Goal: Task Accomplishment & Management: Complete application form

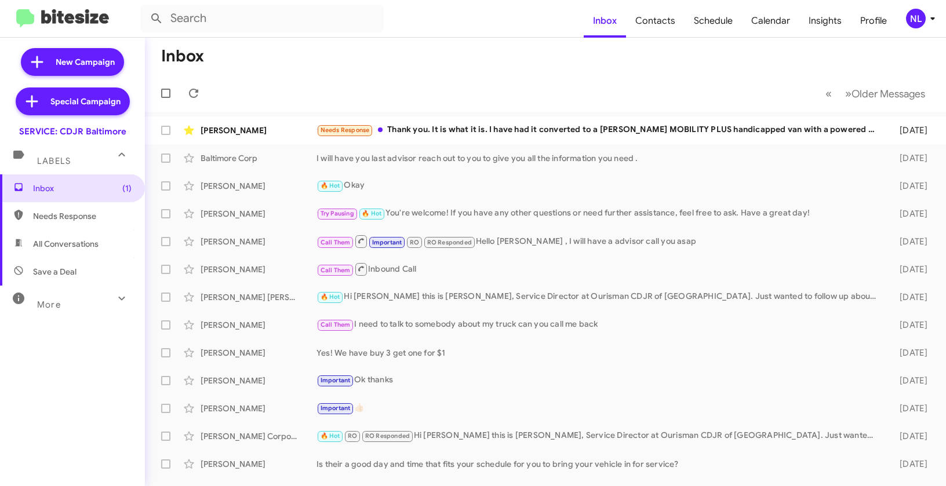
click at [908, 13] on div "NL" at bounding box center [916, 19] width 20 height 20
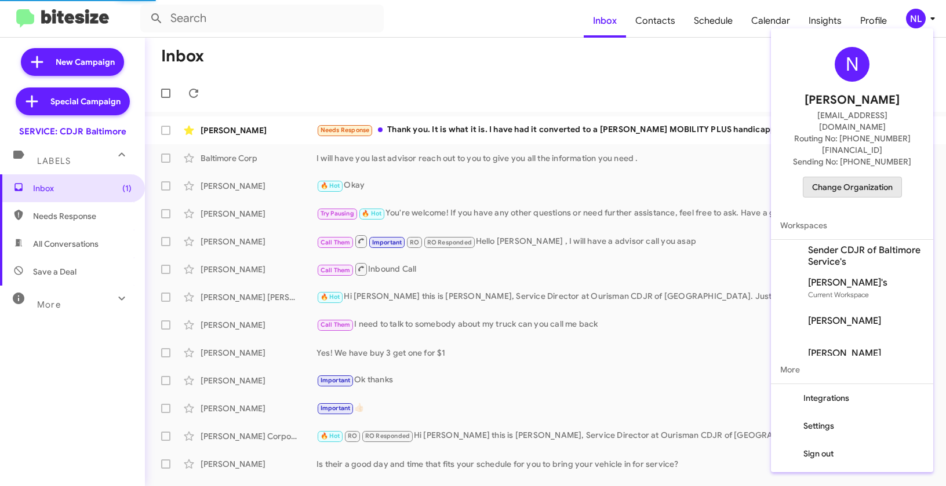
click at [854, 177] on span "Change Organization" at bounding box center [852, 187] width 81 height 20
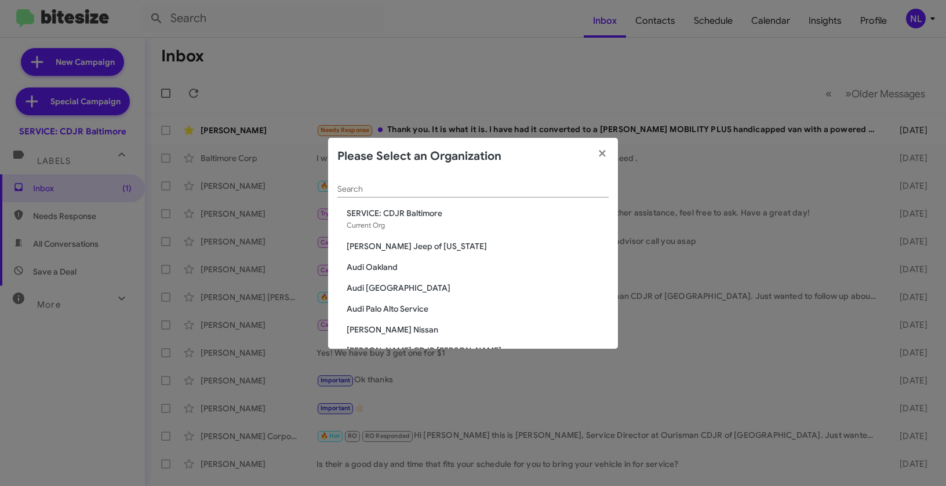
drag, startPoint x: 496, startPoint y: 199, endPoint x: 482, endPoint y: 198, distance: 14.0
click at [496, 199] on div "Search" at bounding box center [472, 191] width 271 height 33
click at [435, 191] on input "Search" at bounding box center [472, 189] width 271 height 9
paste input "SERVICE: Chevrolet Baltimore"
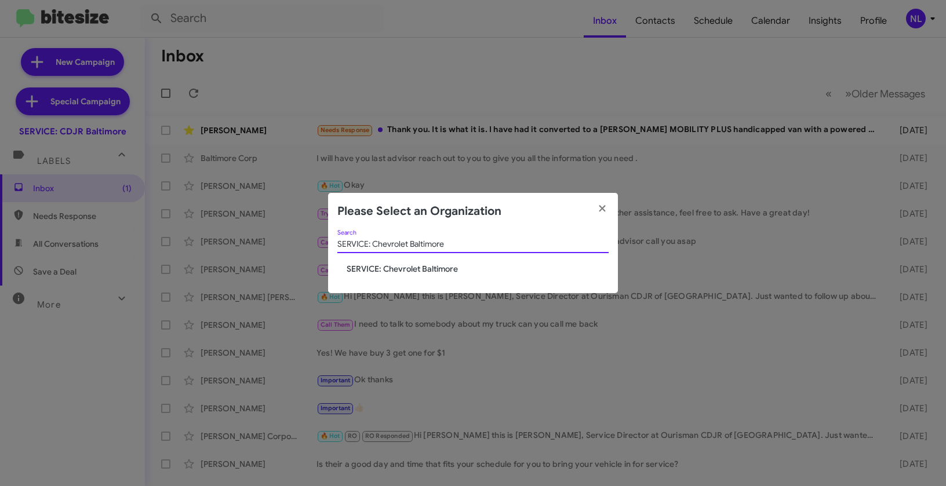
type input "SERVICE: Chevrolet Baltimore"
click at [415, 269] on span "SERVICE: Chevrolet Baltimore" at bounding box center [478, 269] width 262 height 12
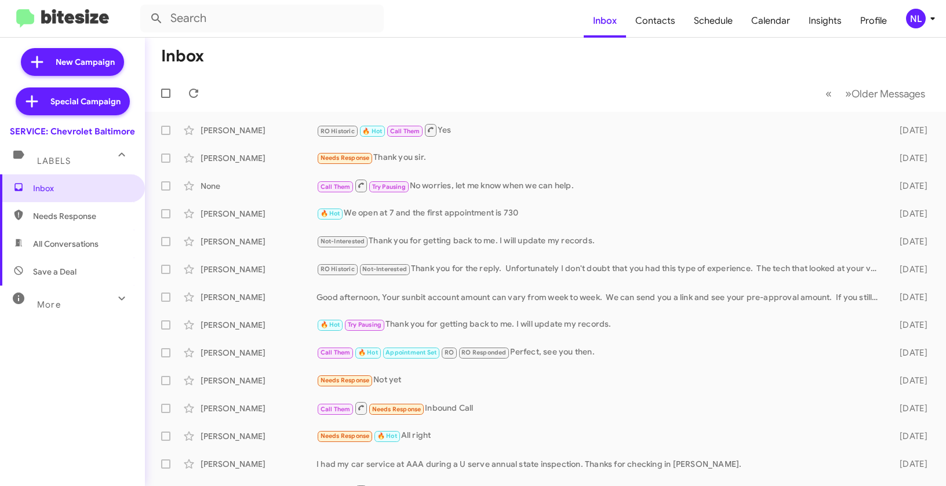
click at [920, 21] on div "NL" at bounding box center [916, 19] width 20 height 20
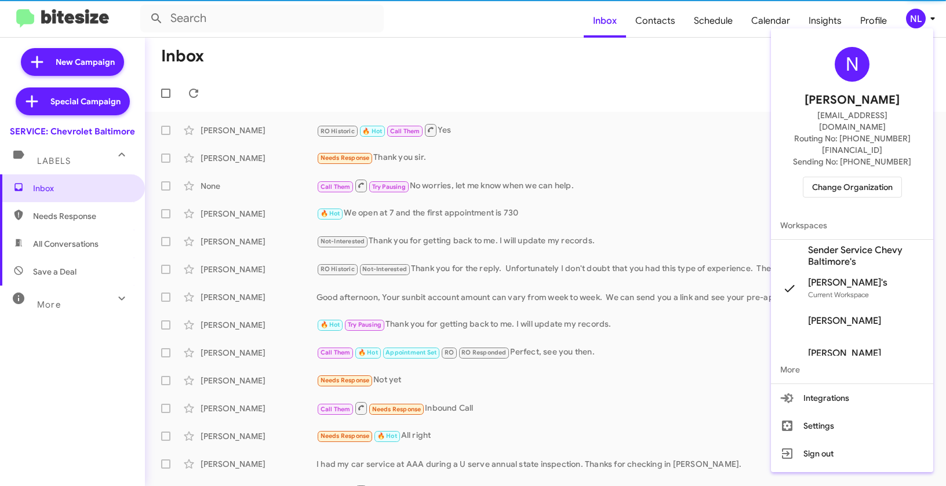
click at [853, 245] on span "Sender Service Chevy Baltimore's" at bounding box center [866, 256] width 116 height 23
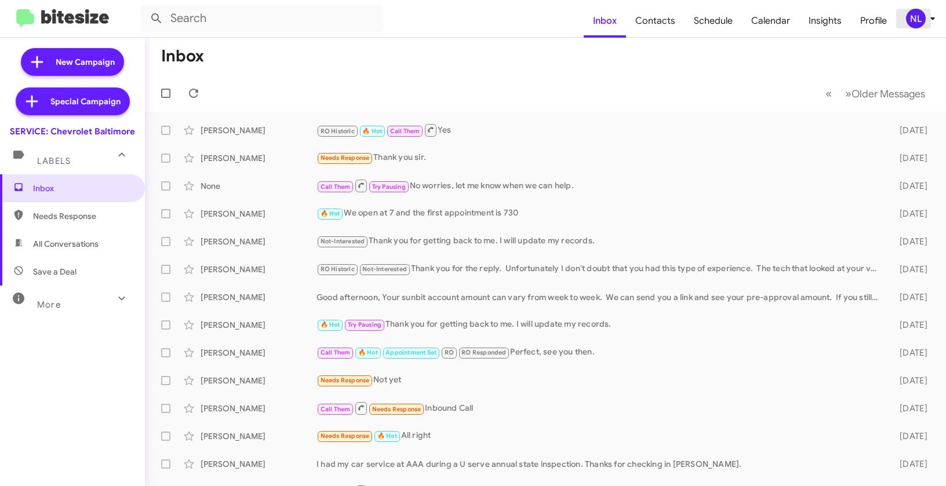
click at [924, 14] on div "NL" at bounding box center [916, 19] width 20 height 20
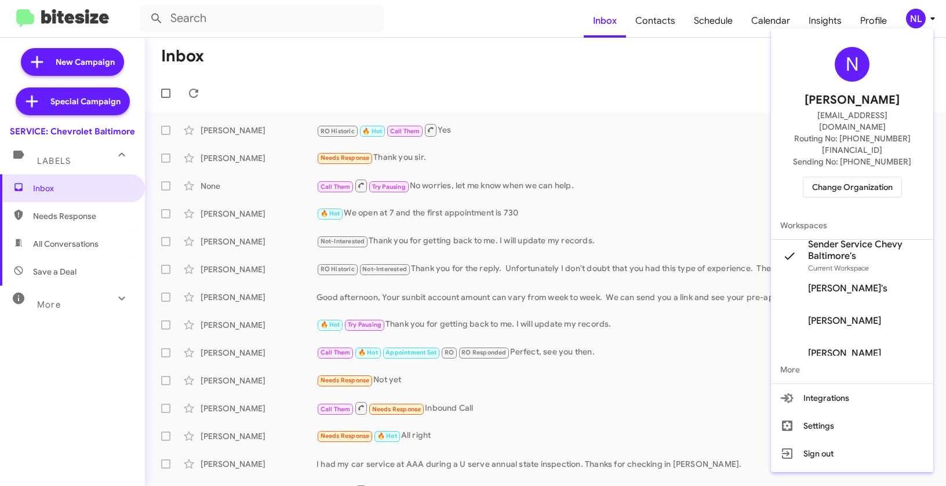
click at [546, 116] on div at bounding box center [473, 243] width 946 height 486
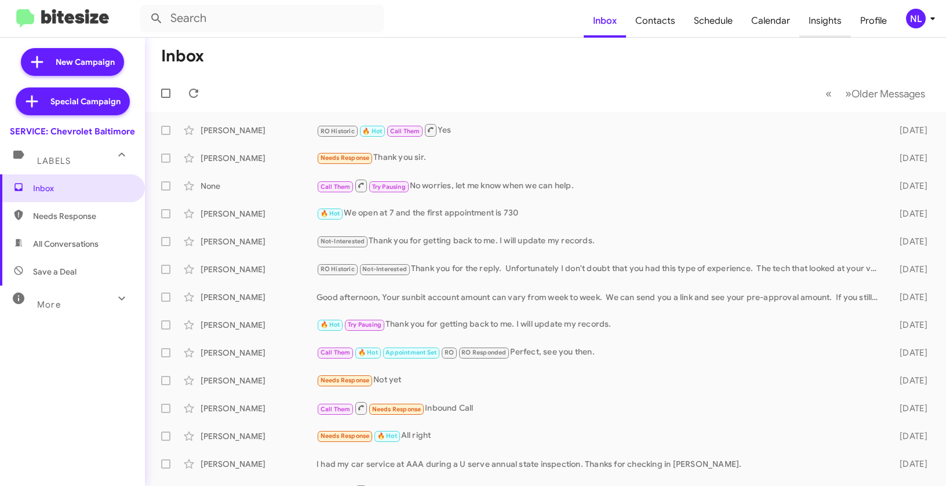
click at [838, 21] on span "Insights" at bounding box center [826, 21] width 52 height 34
click at [817, 24] on span "Insights" at bounding box center [826, 21] width 52 height 34
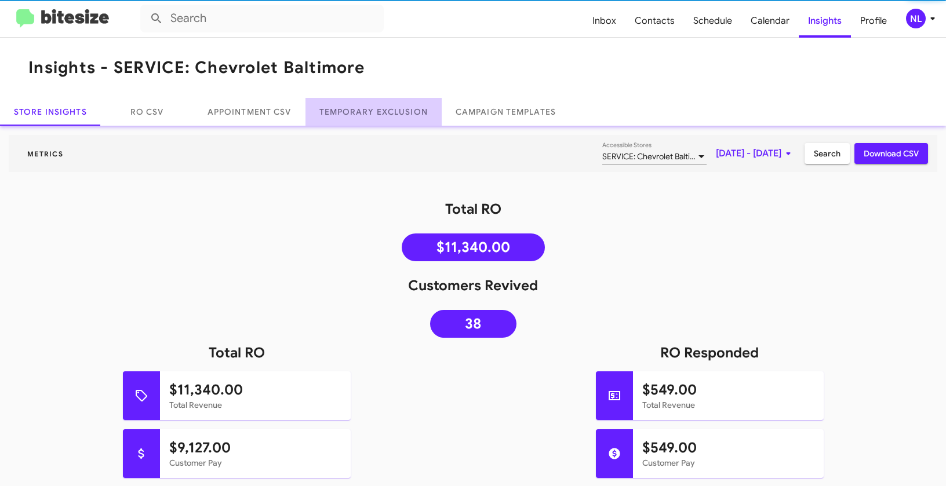
click at [383, 113] on link "Temporary Exclusion" at bounding box center [374, 112] width 136 height 28
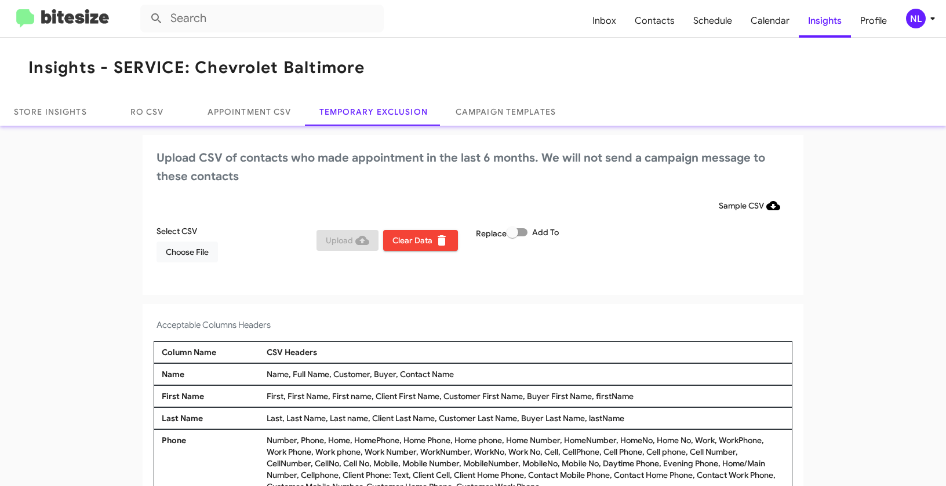
click at [639, 275] on div "Upload CSV of contacts who made appointment in the last 6 months. We will not s…" at bounding box center [473, 215] width 661 height 160
drag, startPoint x: 395, startPoint y: 373, endPoint x: 452, endPoint y: 381, distance: 57.3
click at [452, 381] on div "Name Name, Full Name, Customer, Buyer, Contact Name" at bounding box center [473, 375] width 639 height 22
drag, startPoint x: 456, startPoint y: 376, endPoint x: 397, endPoint y: 376, distance: 58.6
click at [397, 376] on div "Name, Full Name, Customer, Buyer, Contact Name" at bounding box center [526, 375] width 524 height 12
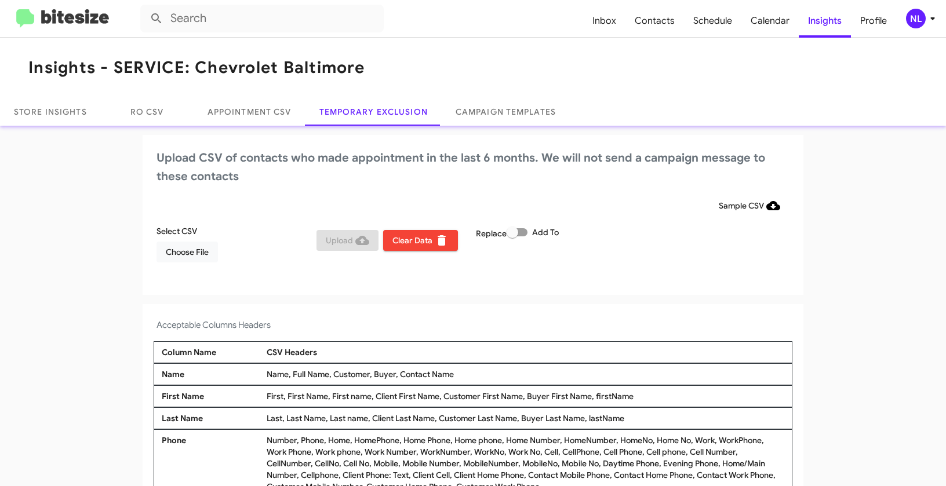
copy div "Contact Name"
click at [185, 257] on span "Choose File" at bounding box center [187, 252] width 43 height 21
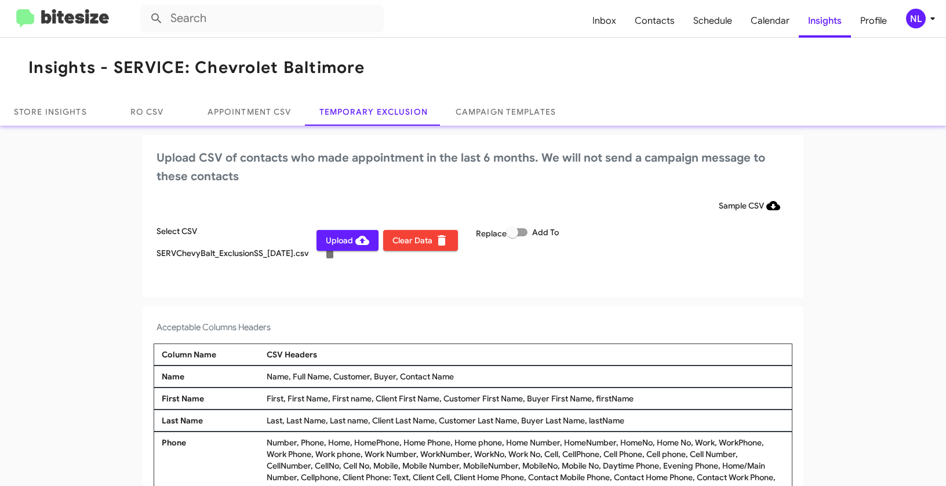
click at [917, 18] on div "NL" at bounding box center [916, 19] width 20 height 20
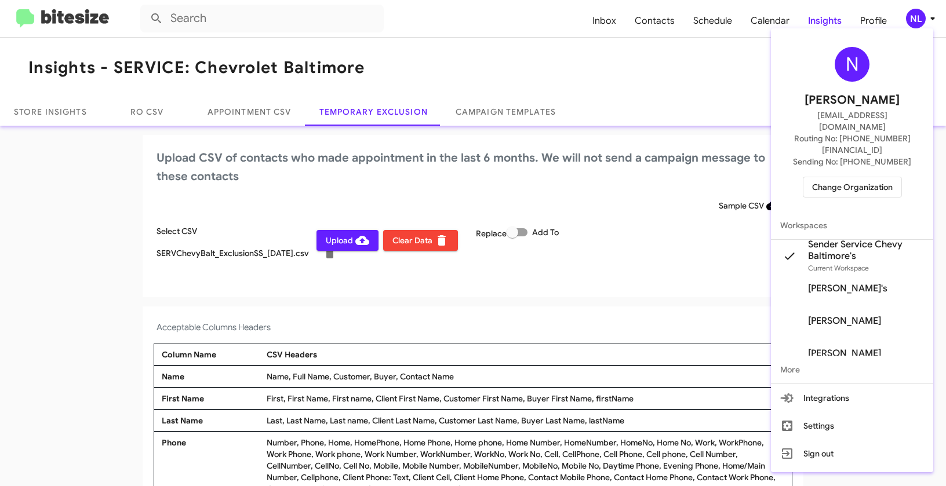
click at [600, 281] on div at bounding box center [473, 243] width 946 height 486
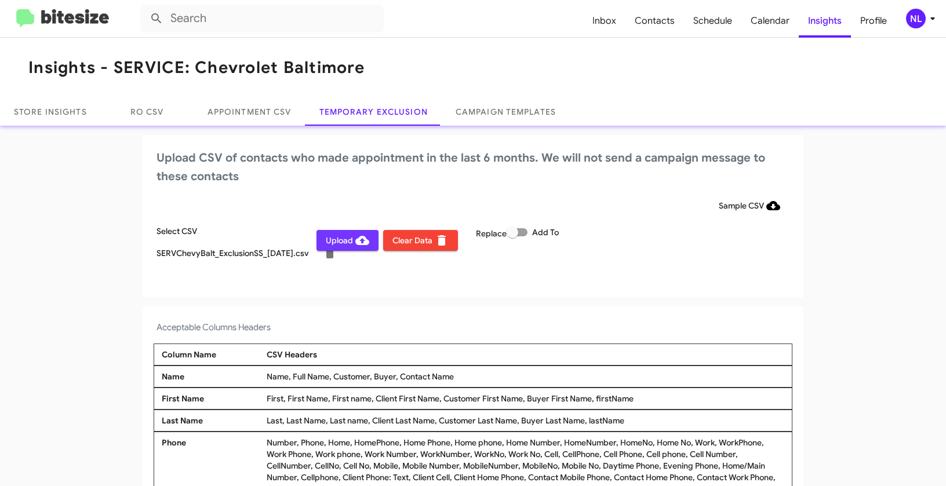
click at [346, 245] on span "Upload" at bounding box center [347, 240] width 43 height 21
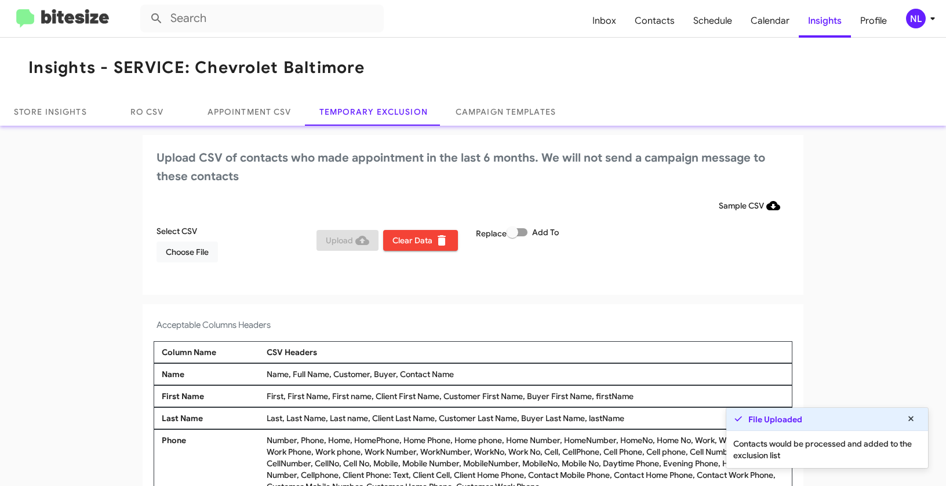
click at [524, 232] on span at bounding box center [517, 232] width 21 height 8
click at [513, 237] on input "Add To" at bounding box center [512, 237] width 1 height 1
checkbox input "true"
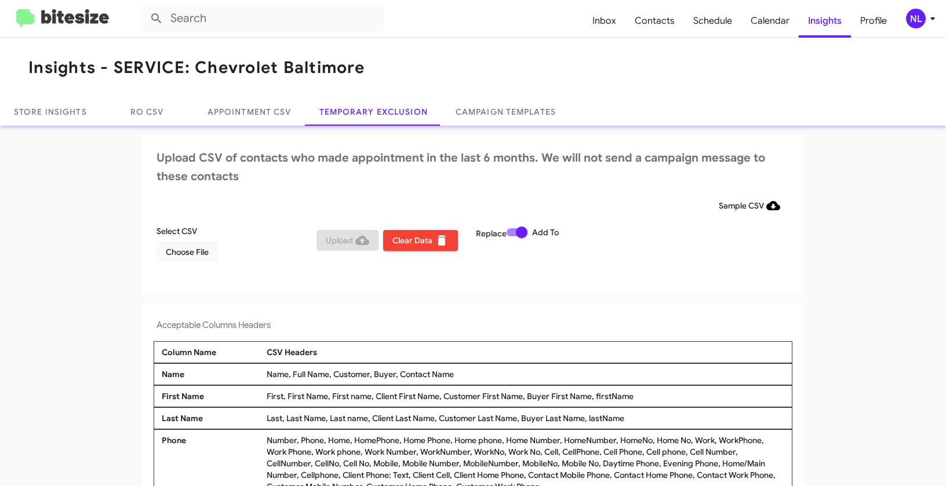
scroll to position [4, 0]
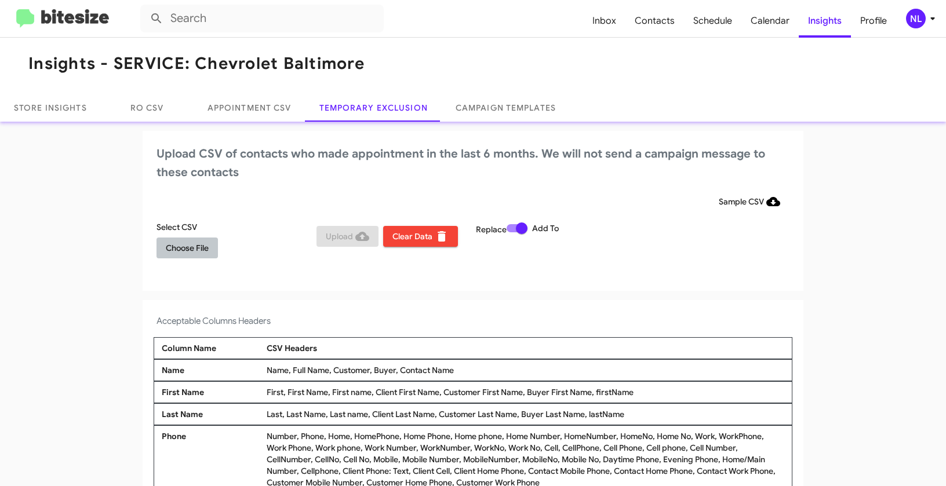
click at [199, 248] on span "Choose File" at bounding box center [187, 248] width 43 height 21
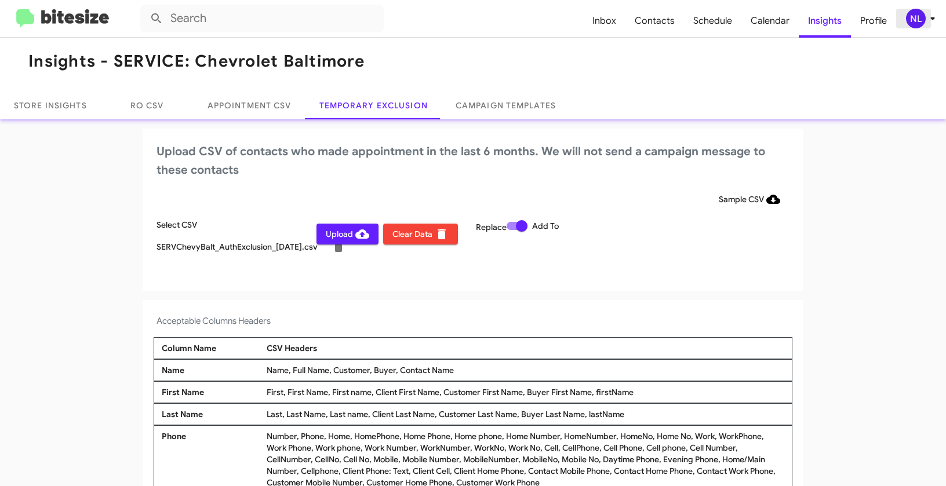
click at [909, 13] on div "NL" at bounding box center [916, 19] width 20 height 20
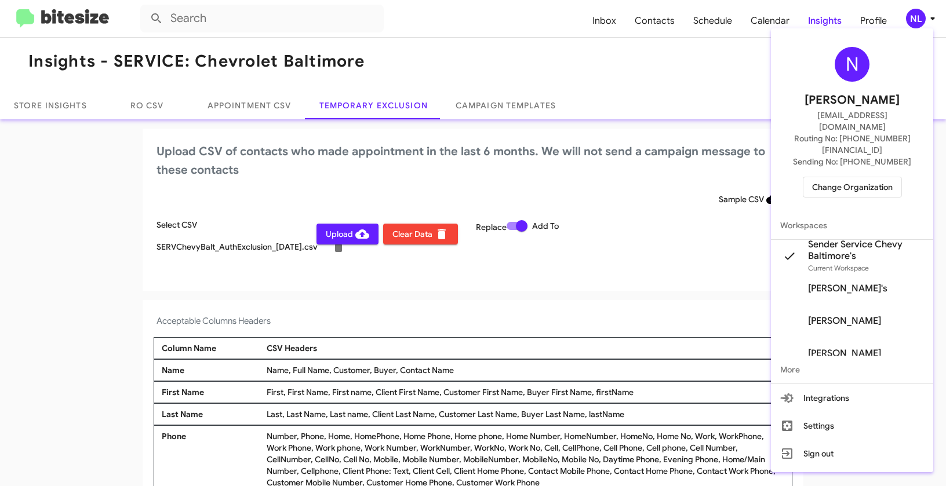
click at [615, 331] on div at bounding box center [473, 243] width 946 height 486
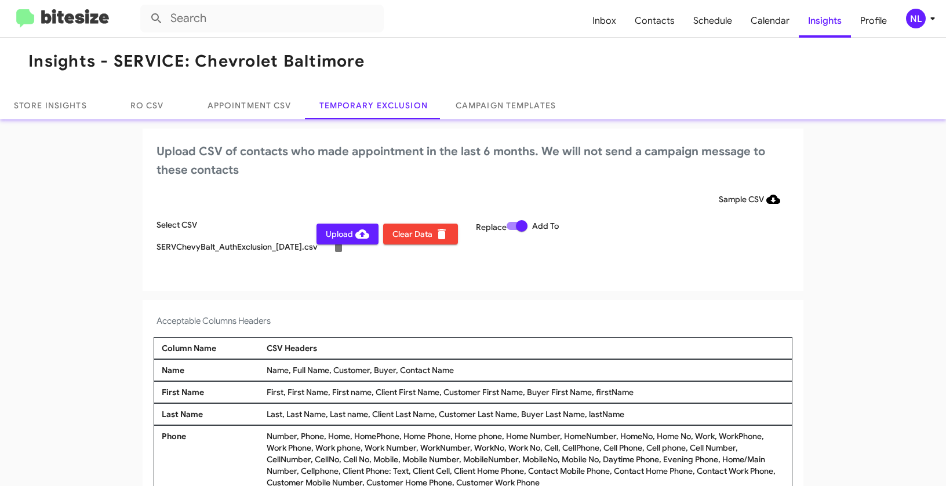
click at [332, 237] on span "Upload" at bounding box center [347, 234] width 43 height 21
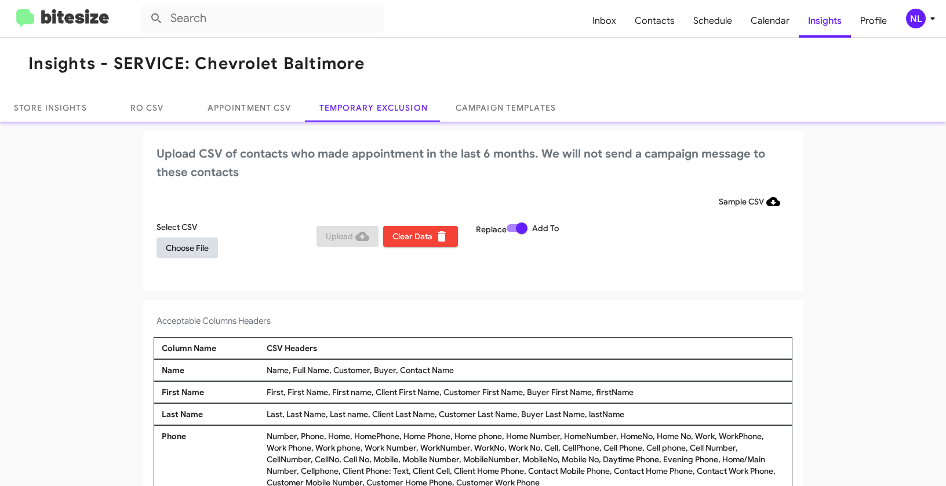
click at [194, 253] on span "Choose File" at bounding box center [187, 248] width 43 height 21
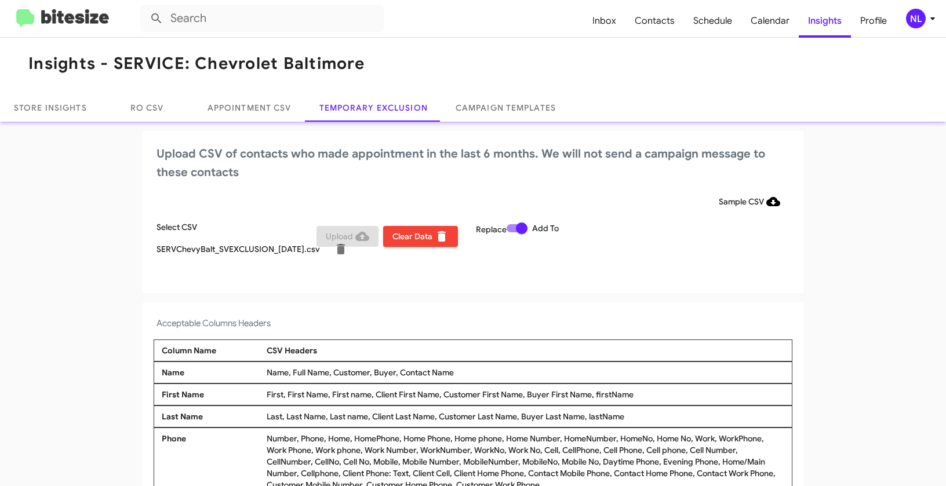
scroll to position [6, 0]
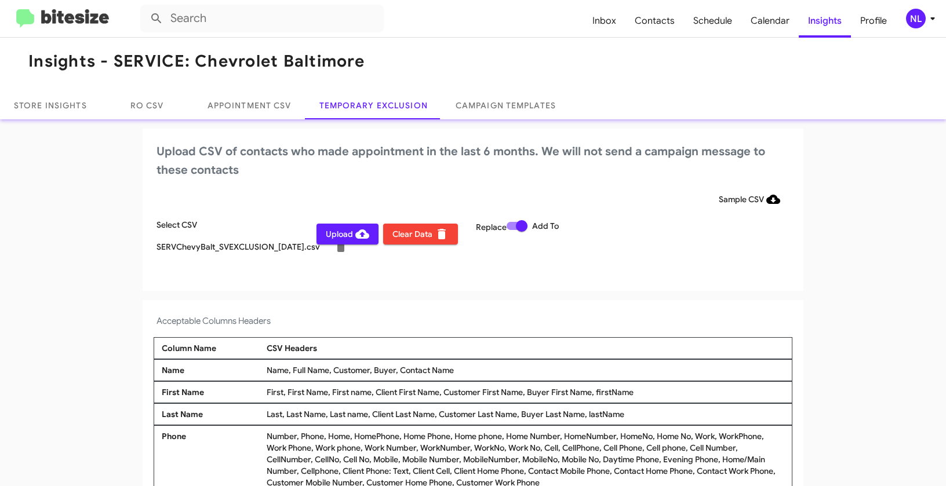
click at [906, 17] on span "NL" at bounding box center [923, 19] width 35 height 20
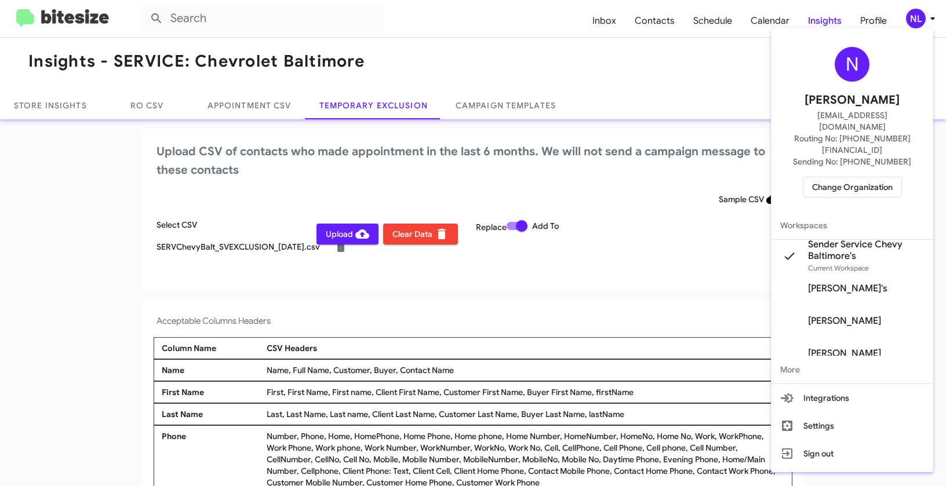
click at [645, 285] on div at bounding box center [473, 243] width 946 height 486
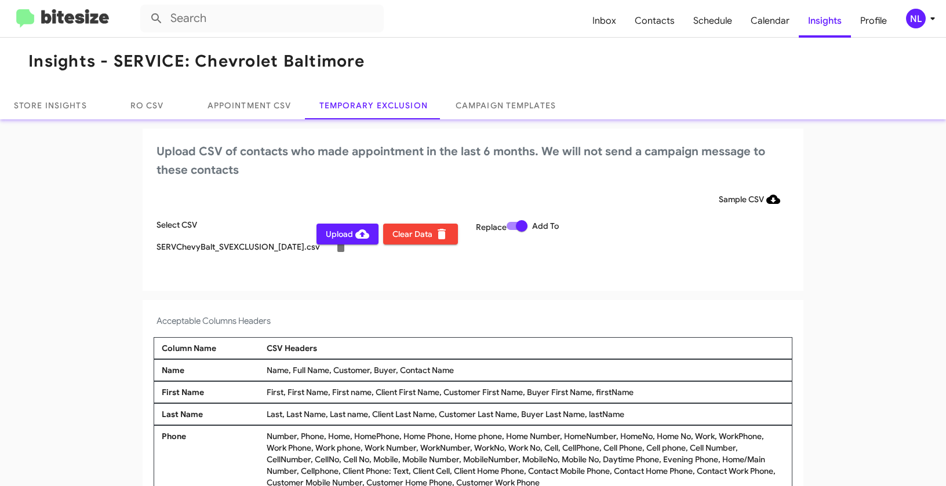
click at [329, 231] on span "Upload" at bounding box center [347, 234] width 43 height 21
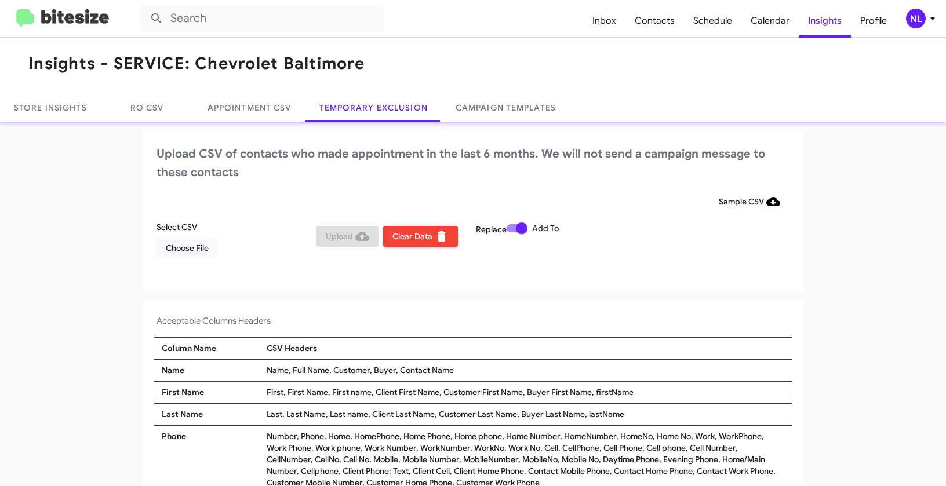
click at [910, 19] on div "NL" at bounding box center [916, 19] width 20 height 20
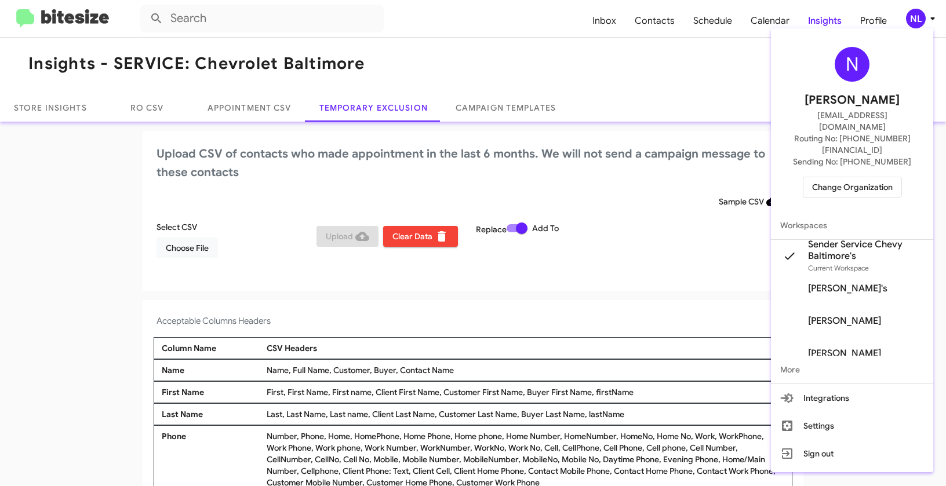
click at [863, 177] on span "Change Organization" at bounding box center [852, 187] width 81 height 20
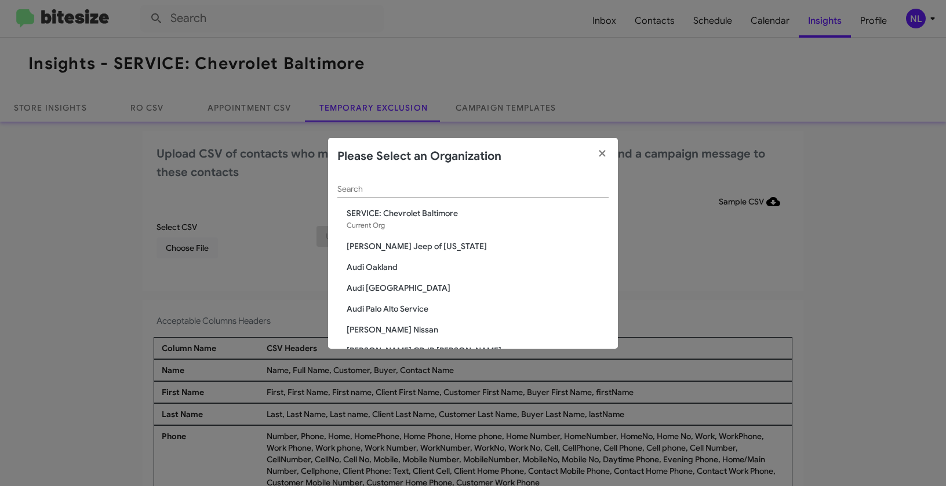
click at [421, 183] on div "Search" at bounding box center [472, 186] width 271 height 23
paste input "[PERSON_NAME] FIFE"
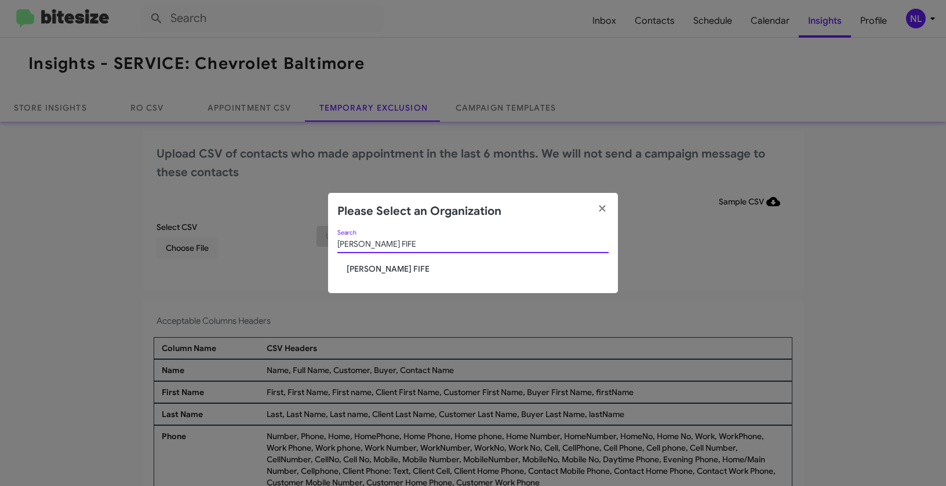
type input "[PERSON_NAME] FIFE"
click at [356, 255] on div "Johnson RV FIFE Search" at bounding box center [472, 246] width 271 height 33
click at [356, 263] on span "[PERSON_NAME] FIFE" at bounding box center [478, 269] width 262 height 12
click at [364, 271] on span "Johnson RV FIFE" at bounding box center [478, 269] width 262 height 12
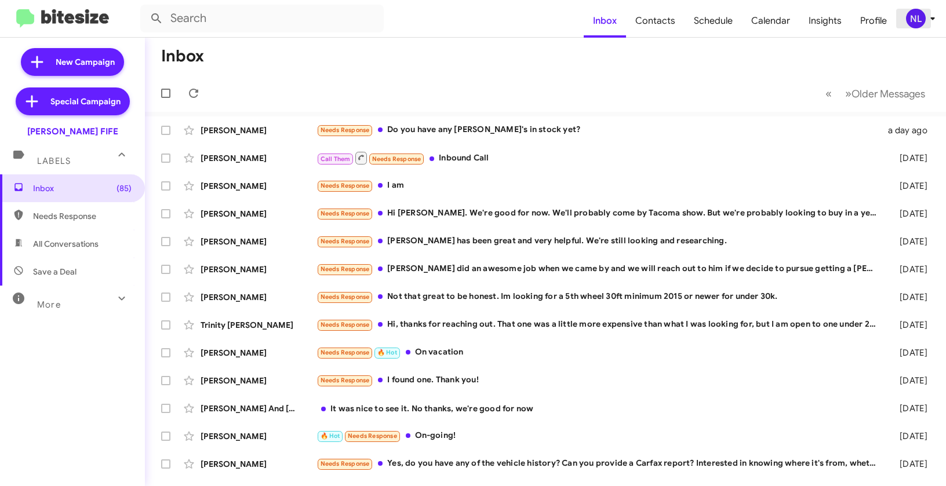
click at [921, 21] on div "NL" at bounding box center [916, 19] width 20 height 20
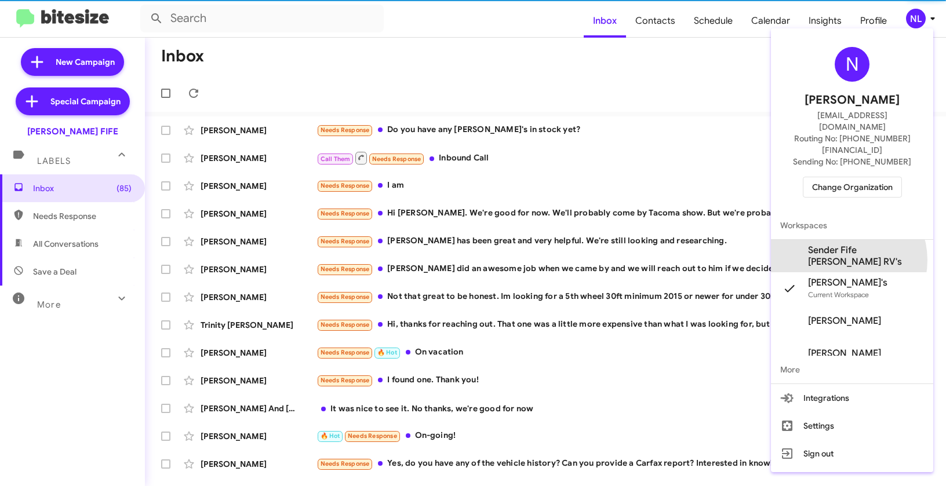
click at [842, 245] on span "Sender Fife Johnson RV's" at bounding box center [866, 256] width 116 height 23
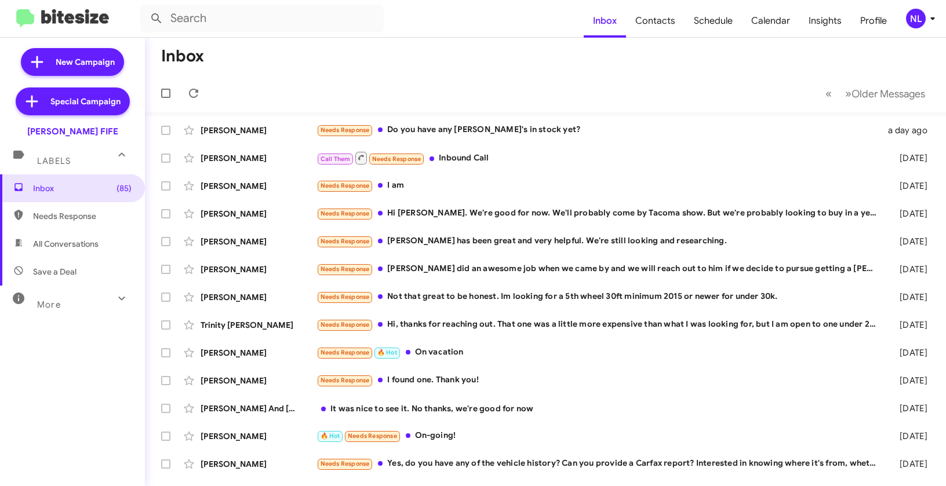
click at [915, 19] on div "NL" at bounding box center [916, 19] width 20 height 20
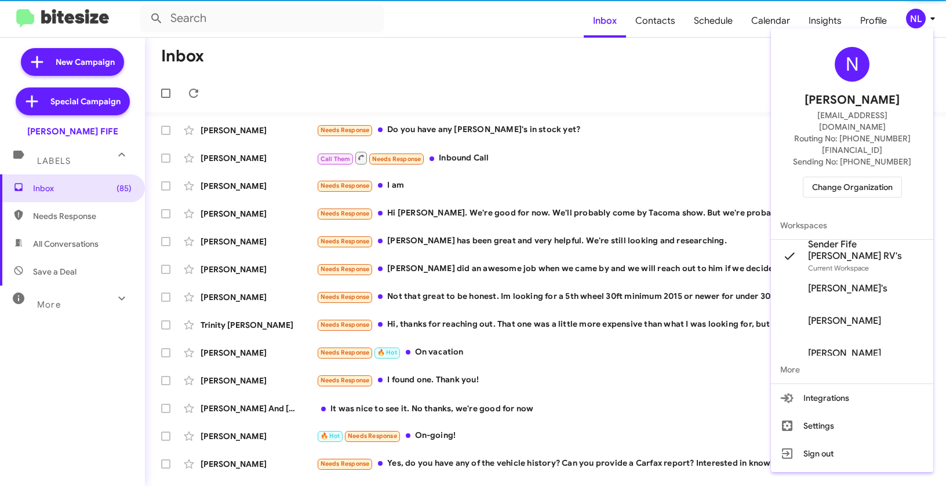
click at [611, 77] on div at bounding box center [473, 243] width 946 height 486
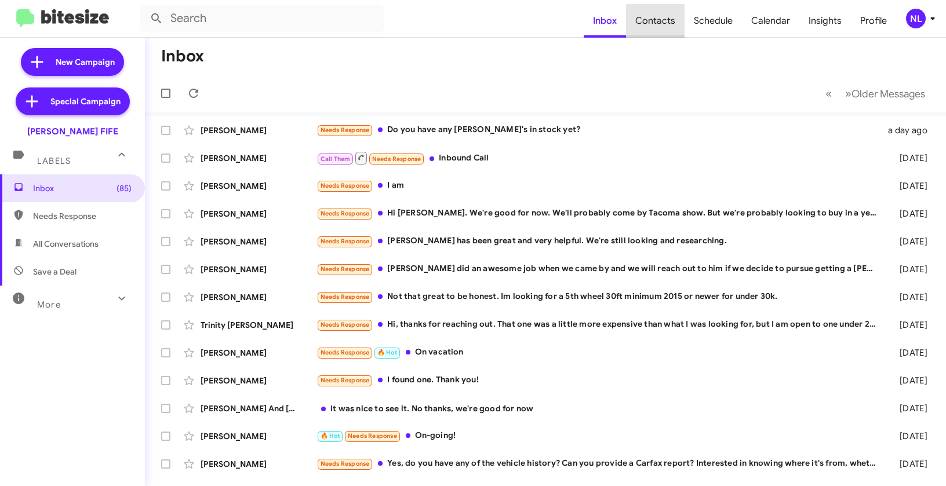
click at [665, 21] on span "Contacts" at bounding box center [655, 21] width 59 height 34
click at [826, 20] on span "Insights" at bounding box center [826, 21] width 52 height 34
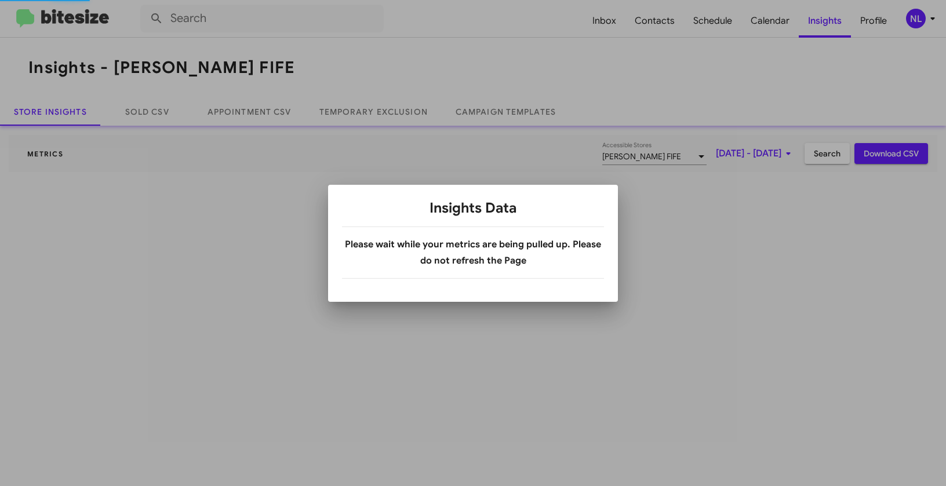
click at [826, 21] on body "Inbox Contacts Schedule Calendar Insights Profile NL Insights - [PERSON_NAME] F…" at bounding box center [473, 243] width 946 height 486
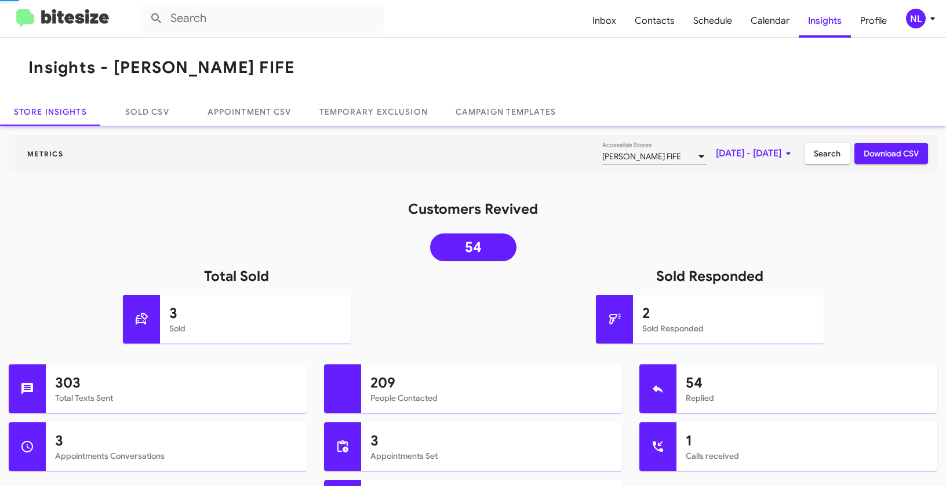
click at [826, 21] on span "Insights" at bounding box center [825, 21] width 52 height 34
click at [343, 118] on link "Temporary Exclusion" at bounding box center [374, 112] width 136 height 28
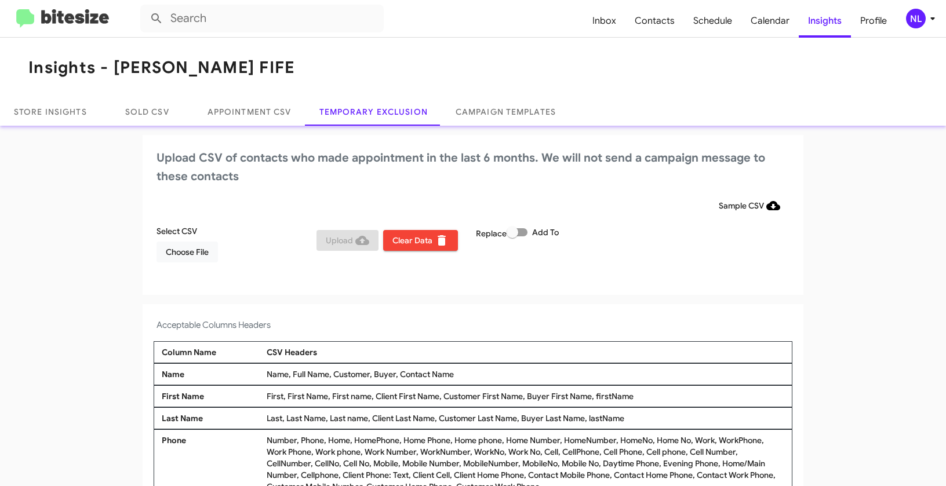
scroll to position [4, 0]
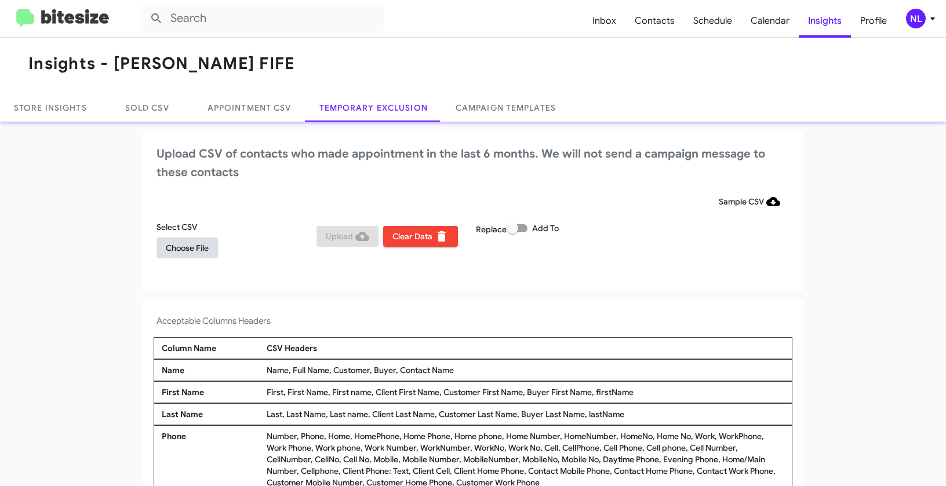
click at [198, 250] on span "Choose File" at bounding box center [187, 248] width 43 height 21
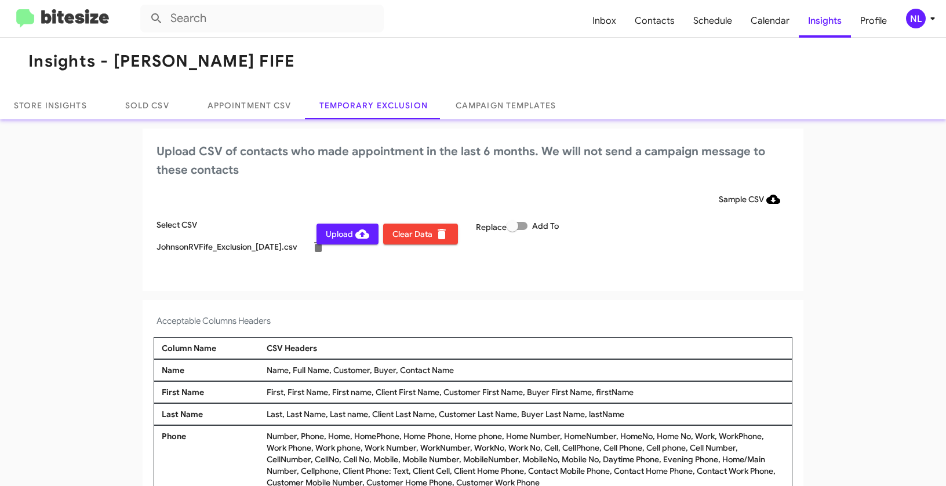
click at [917, 19] on div "NL" at bounding box center [916, 19] width 20 height 20
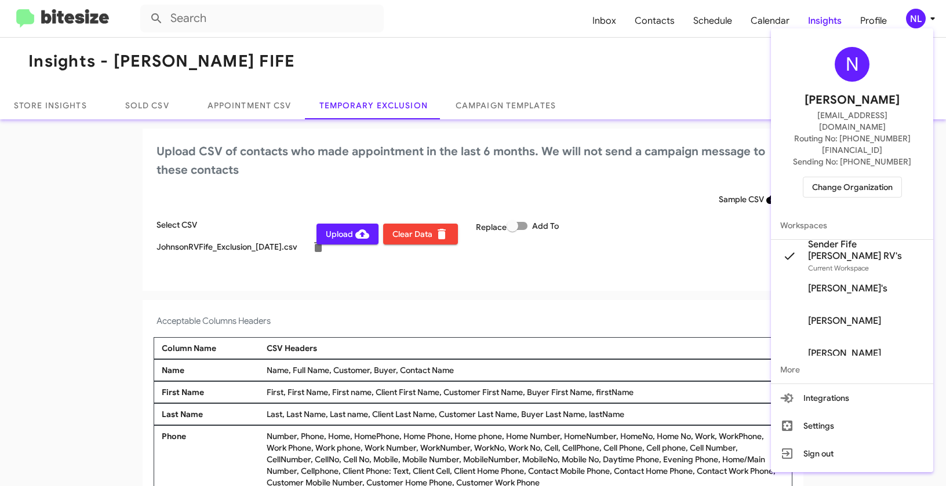
click at [456, 287] on div at bounding box center [473, 243] width 946 height 486
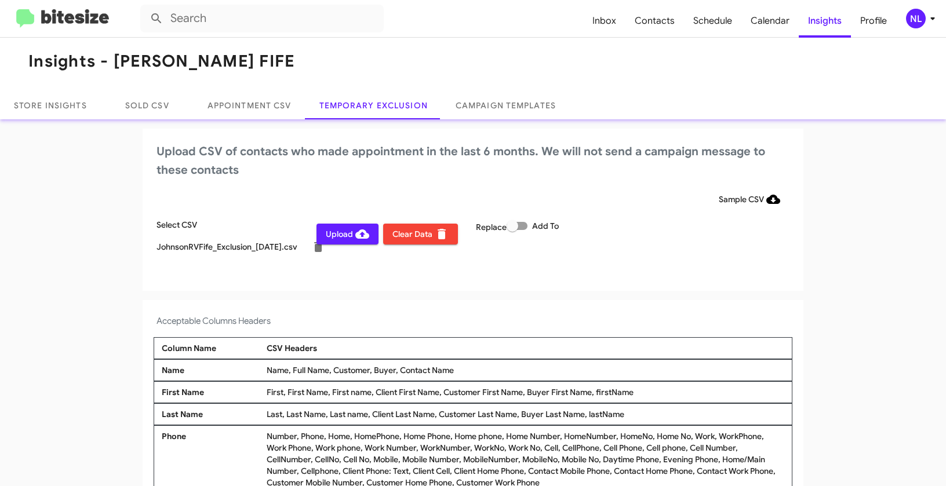
click at [328, 241] on span "Upload" at bounding box center [347, 234] width 43 height 21
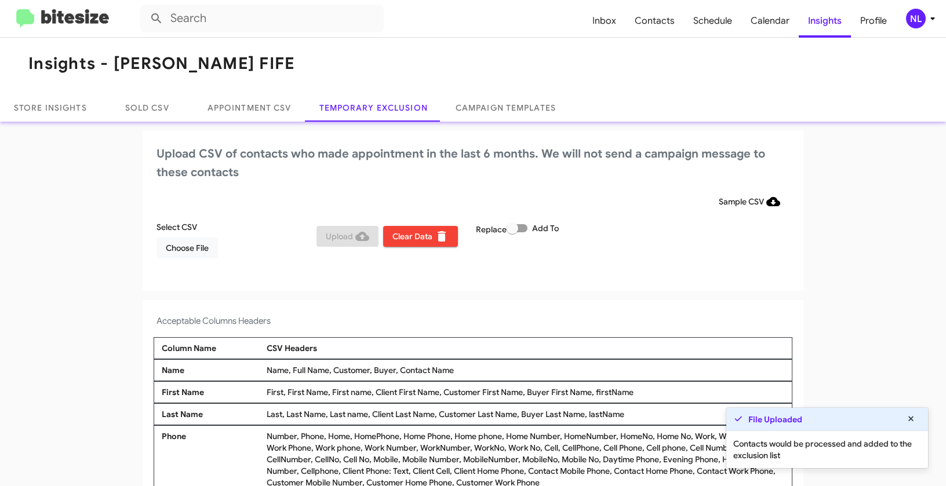
click at [917, 28] on div "NL" at bounding box center [916, 19] width 20 height 20
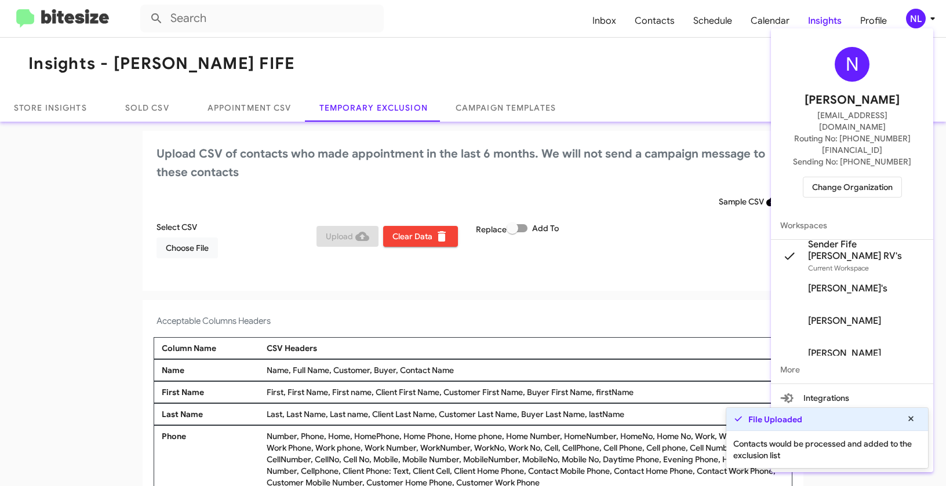
click at [438, 345] on div at bounding box center [473, 243] width 946 height 486
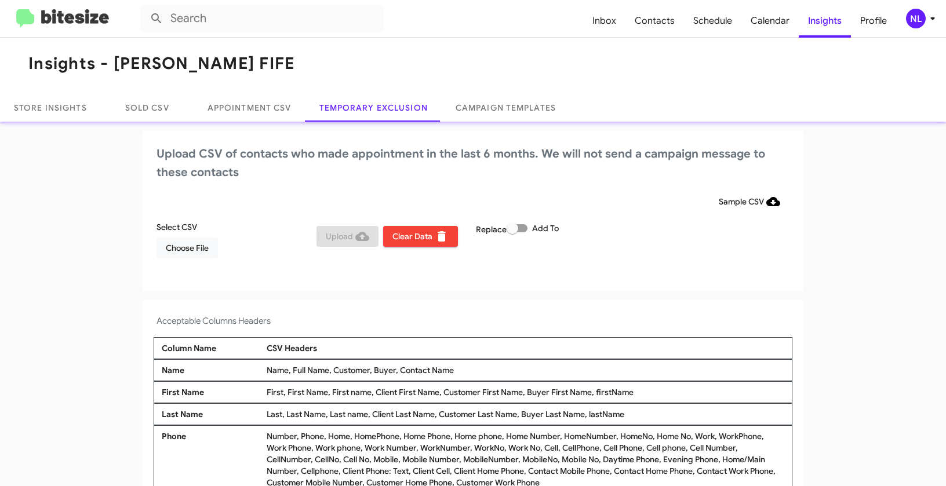
click at [914, 22] on div "NL" at bounding box center [916, 19] width 20 height 20
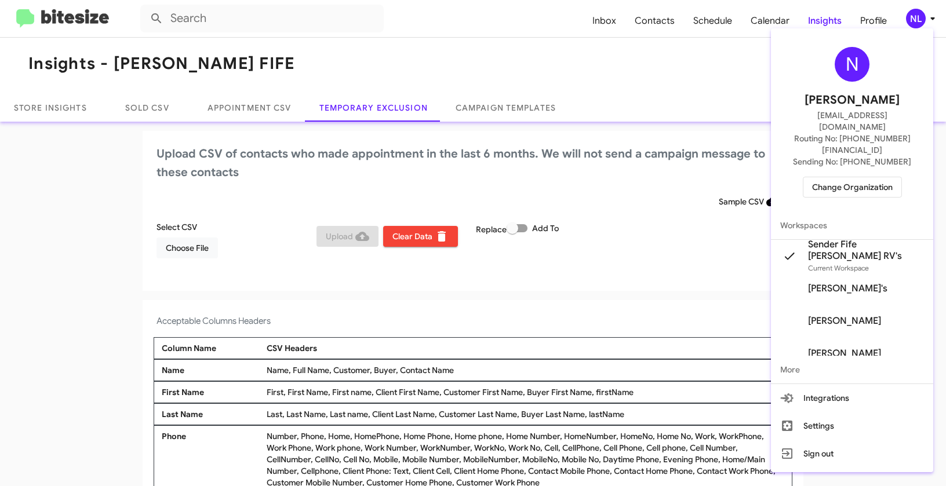
click at [917, 14] on div at bounding box center [473, 243] width 946 height 486
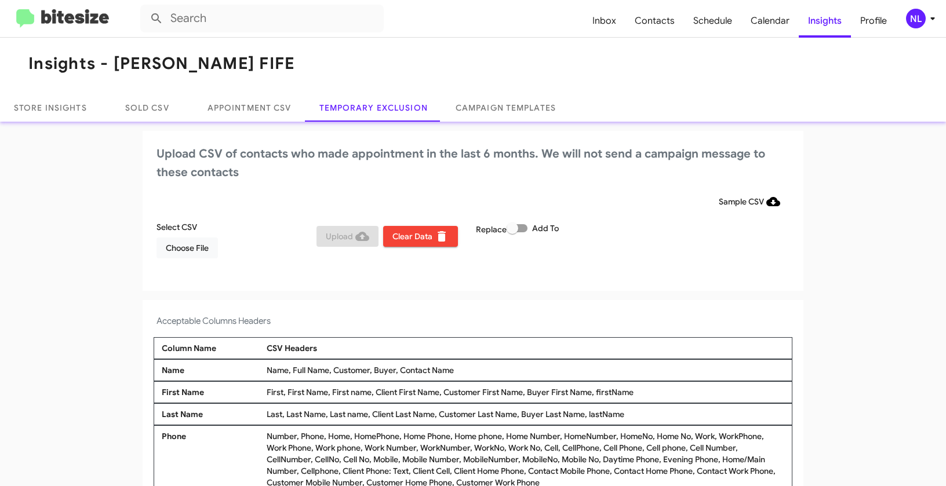
click at [921, 15] on div "NL" at bounding box center [916, 19] width 20 height 20
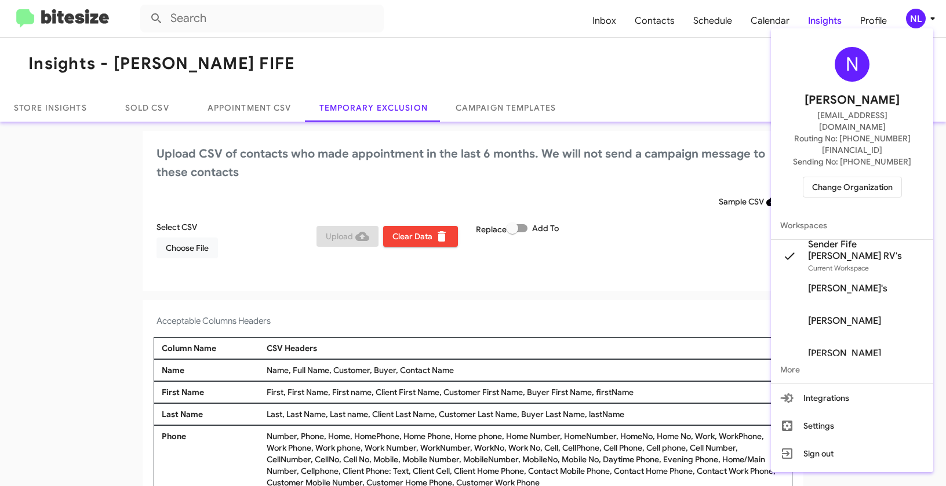
click at [844, 177] on span "Change Organization" at bounding box center [852, 187] width 81 height 20
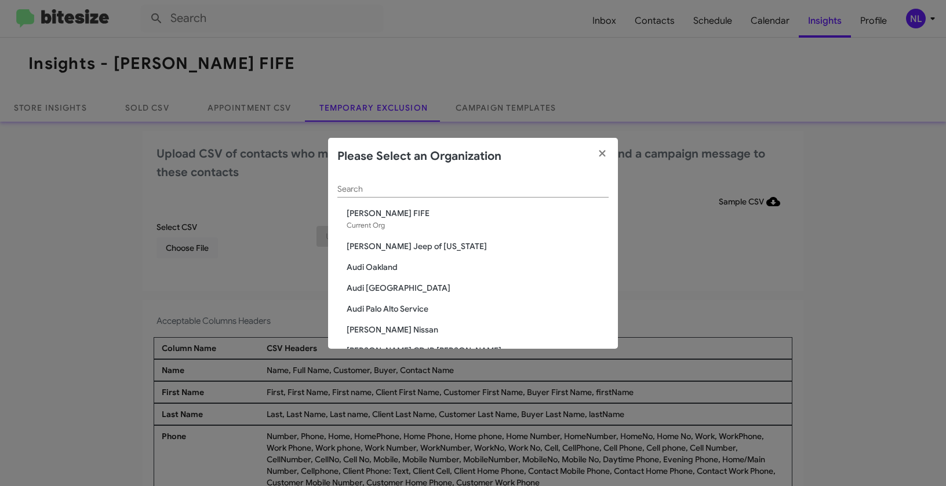
click at [457, 190] on input "Search" at bounding box center [472, 189] width 271 height 9
paste input "Kia of Fairfax"
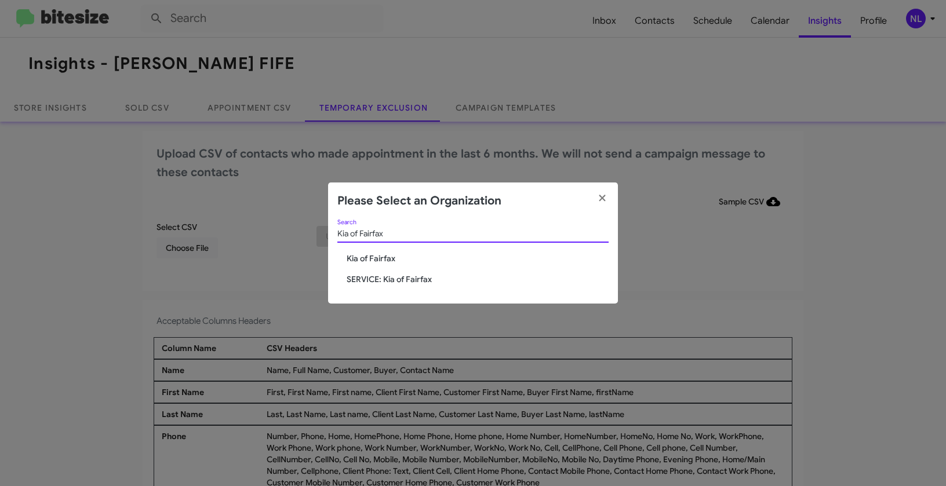
type input "Kia of Fairfax"
click at [373, 257] on span "Kia of Fairfax" at bounding box center [478, 259] width 262 height 12
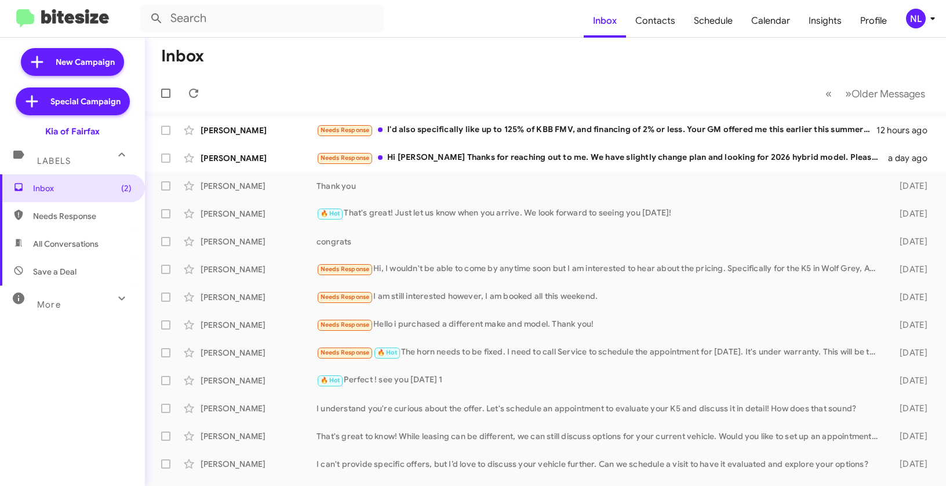
click at [917, 17] on div "NL" at bounding box center [916, 19] width 20 height 20
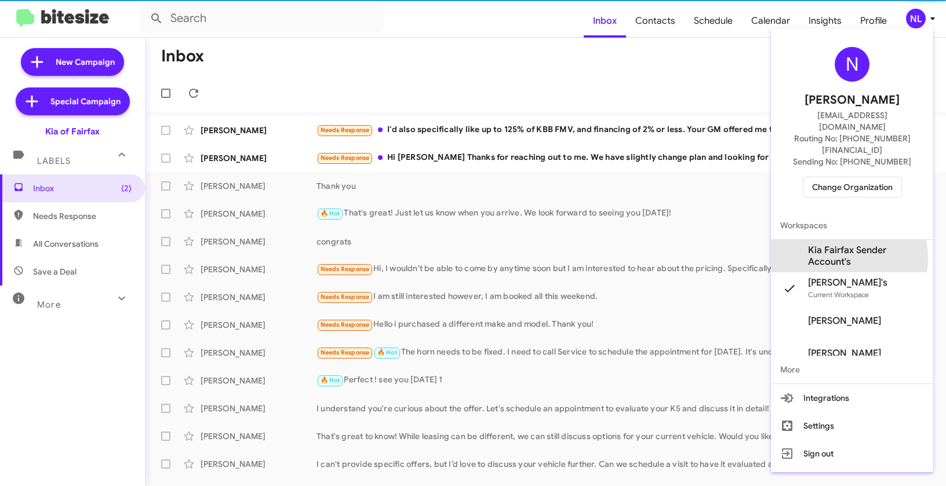
click at [832, 245] on span "Kia Fairfax Sender Account's" at bounding box center [866, 256] width 116 height 23
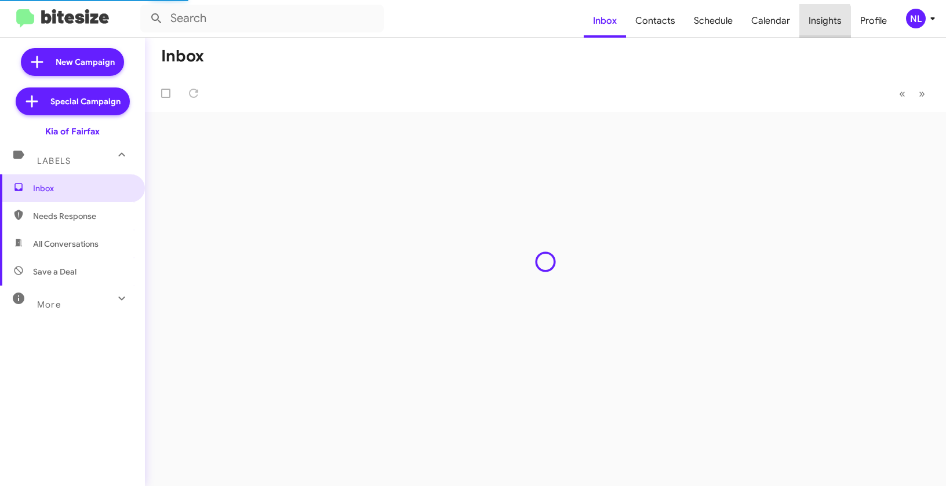
click at [816, 23] on span "Insights" at bounding box center [826, 21] width 52 height 34
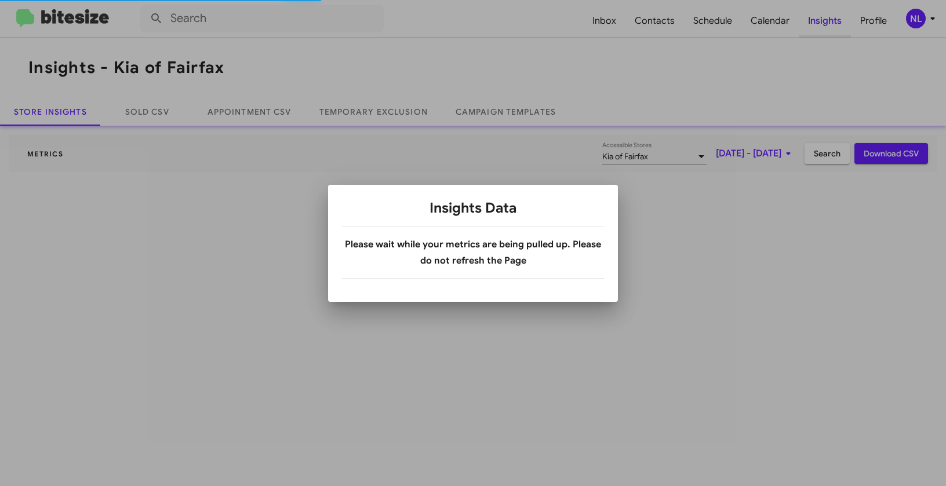
click at [816, 23] on body "Inbox Contacts Schedule Calendar Insights Profile NL Insights - Kia of Fairfax …" at bounding box center [473, 243] width 946 height 486
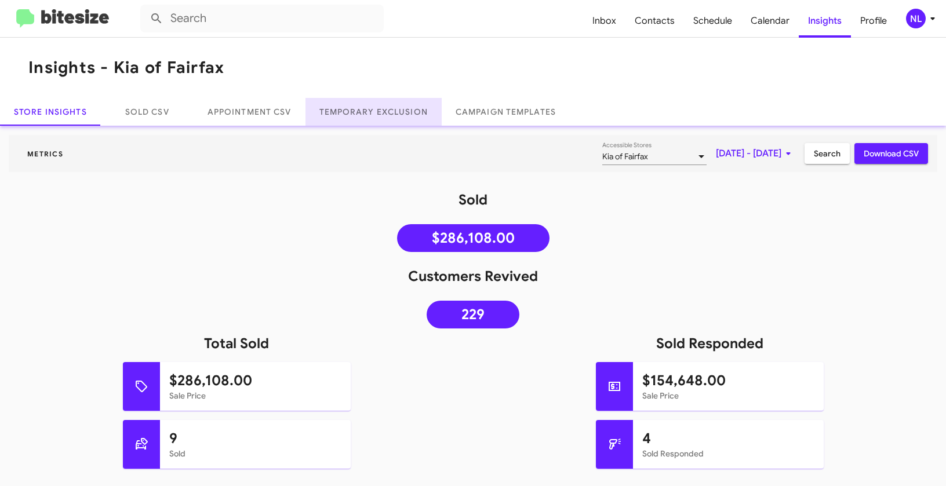
click at [372, 109] on link "Temporary Exclusion" at bounding box center [374, 112] width 136 height 28
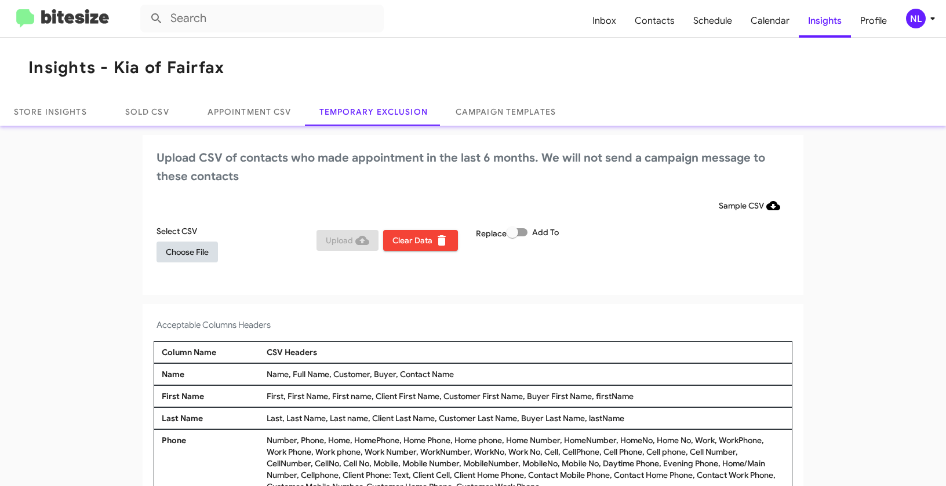
click at [173, 256] on span "Choose File" at bounding box center [187, 252] width 43 height 21
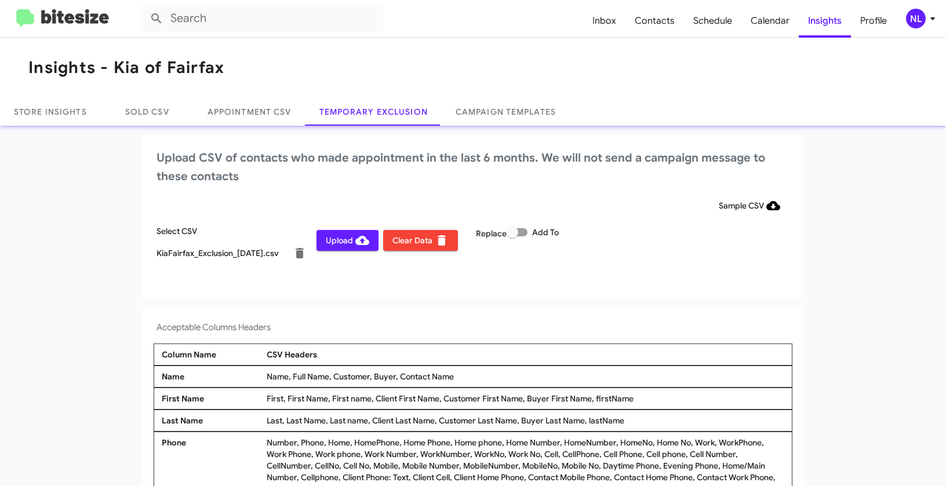
click at [917, 17] on div "NL" at bounding box center [916, 19] width 20 height 20
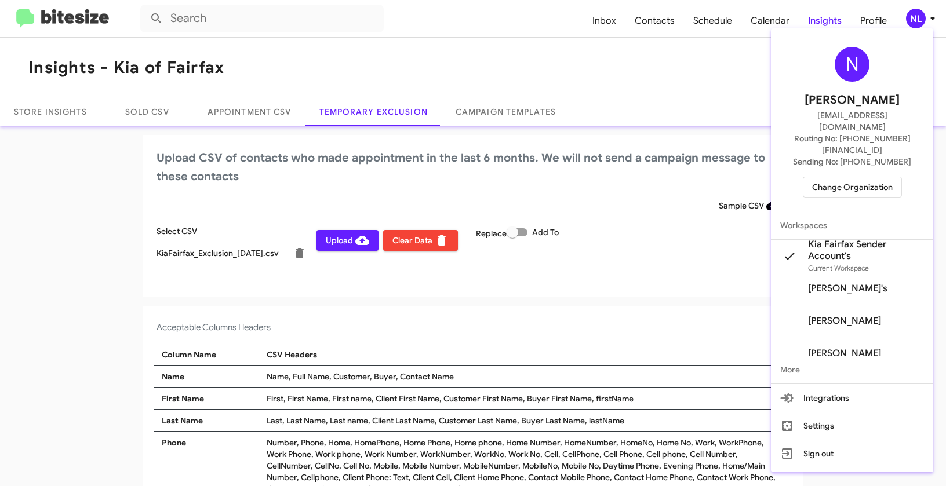
click at [513, 310] on div at bounding box center [473, 243] width 946 height 486
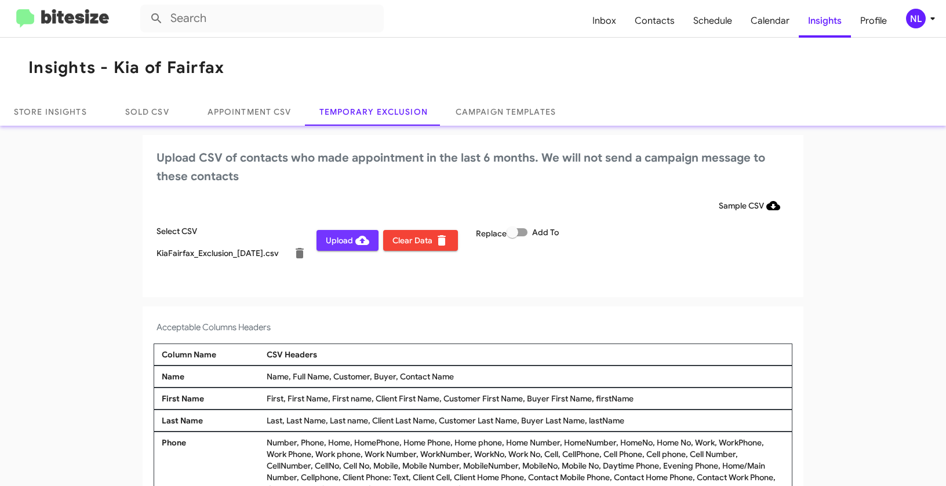
drag, startPoint x: 318, startPoint y: 243, endPoint x: 336, endPoint y: 245, distance: 18.1
click at [319, 244] on button "Upload" at bounding box center [348, 240] width 62 height 21
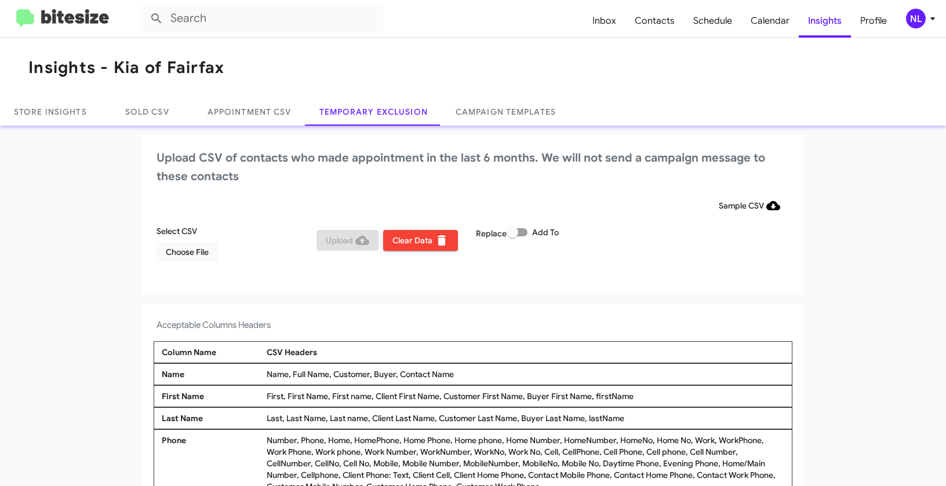
click at [921, 15] on div "NL" at bounding box center [916, 19] width 20 height 20
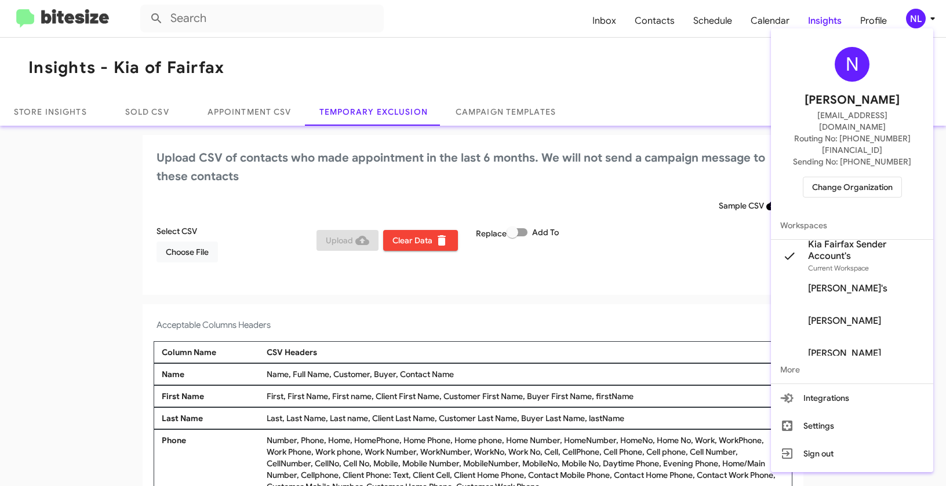
click at [850, 177] on span "Change Organization" at bounding box center [852, 187] width 81 height 20
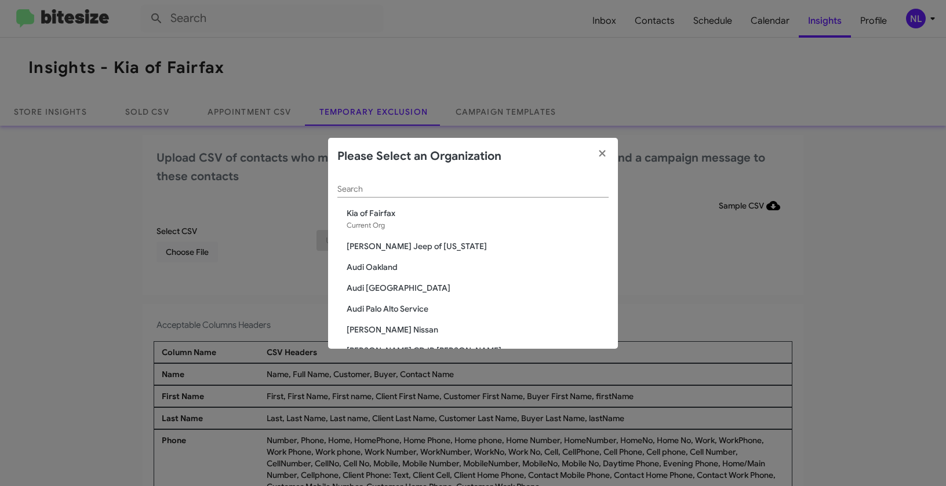
click at [506, 186] on input "Search" at bounding box center [472, 189] width 271 height 9
paste input "SERVICE: Honda Laurel"
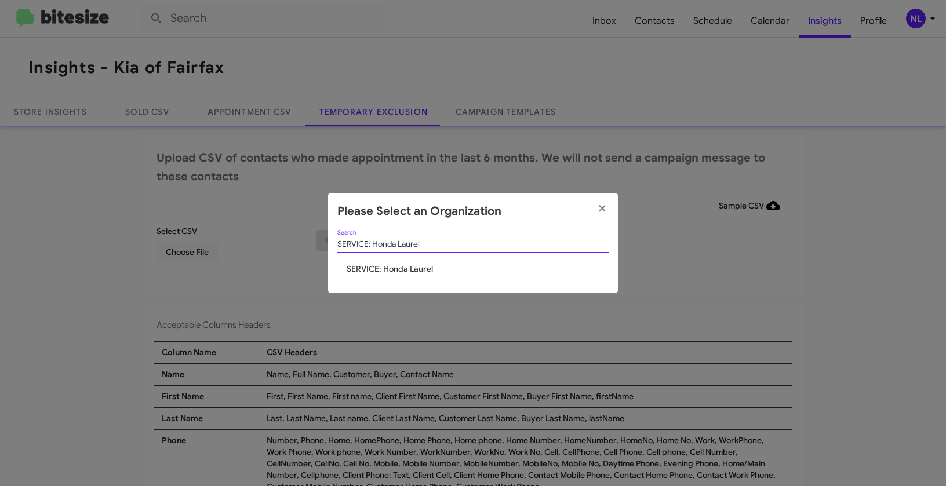
type input "SERVICE: Honda Laurel"
click at [376, 262] on div "SERVICE: Honda Laurel Search" at bounding box center [472, 246] width 271 height 33
click at [372, 269] on span "SERVICE: Honda Laurel" at bounding box center [478, 269] width 262 height 12
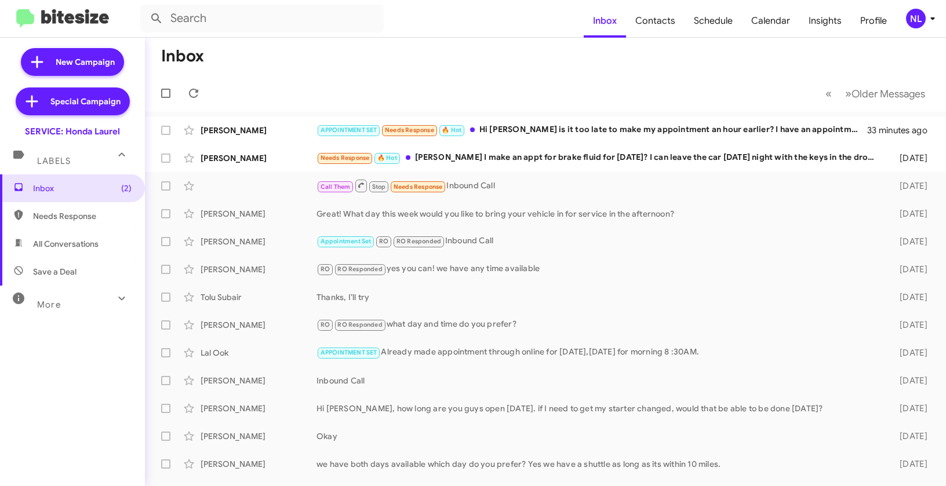
click at [913, 14] on div "NL" at bounding box center [916, 19] width 20 height 20
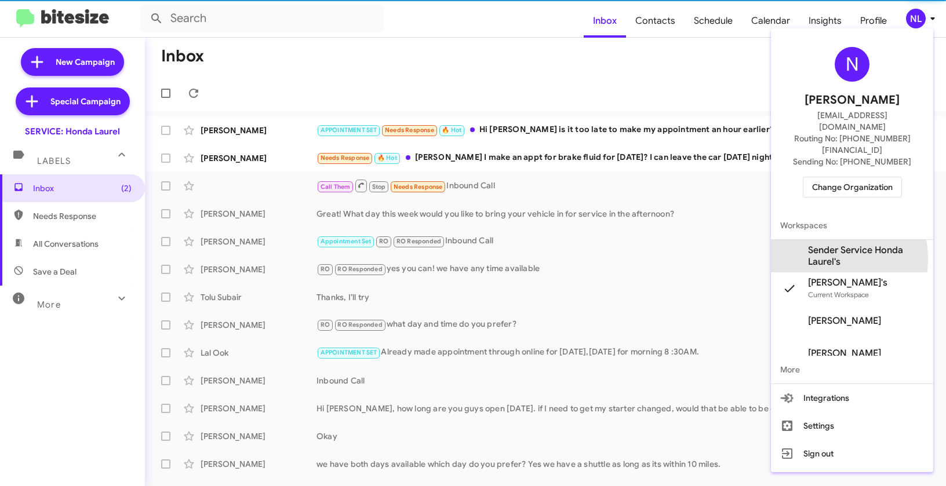
click at [819, 245] on span "Sender Service Honda Laurel's" at bounding box center [866, 256] width 116 height 23
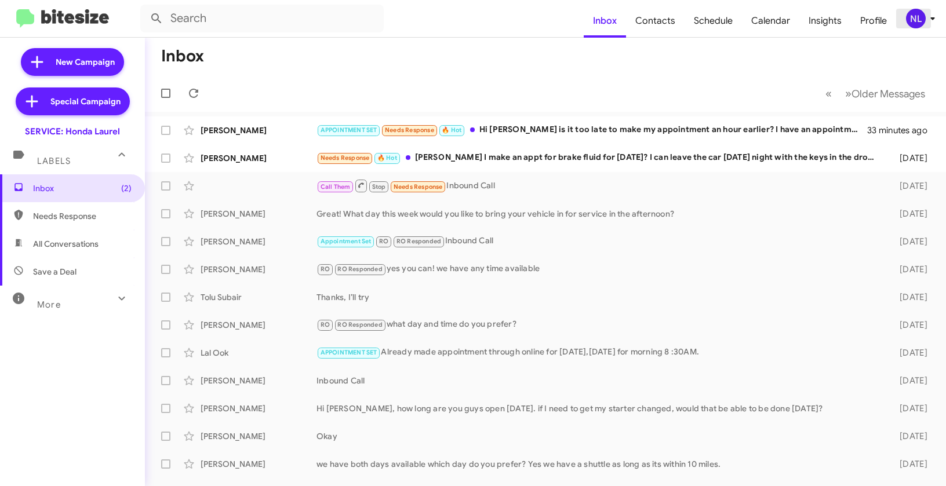
click at [910, 23] on div "NL" at bounding box center [916, 19] width 20 height 20
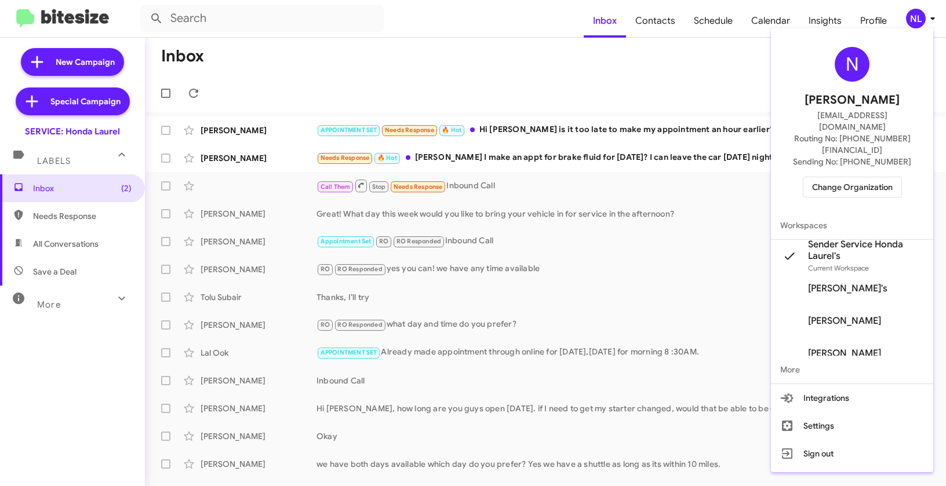
click at [667, 48] on div at bounding box center [473, 243] width 946 height 486
click at [645, 26] on span "Contacts" at bounding box center [655, 21] width 59 height 34
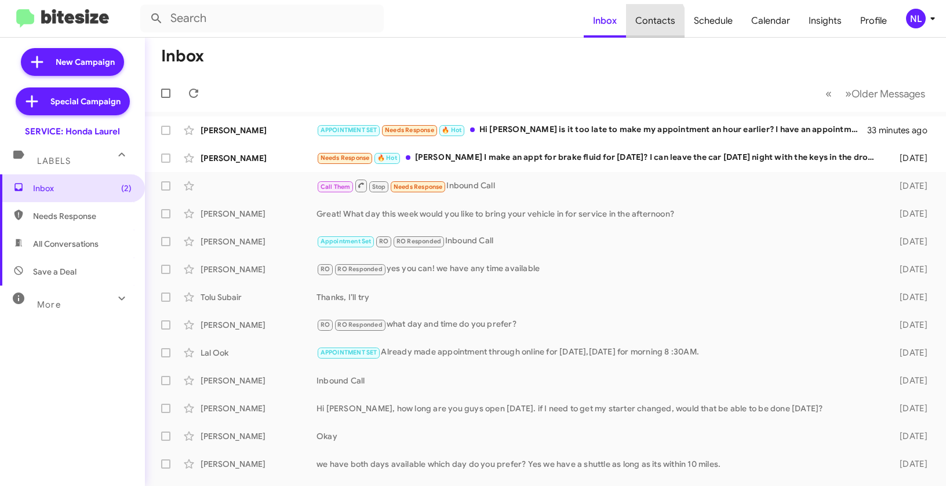
type input "in:groups"
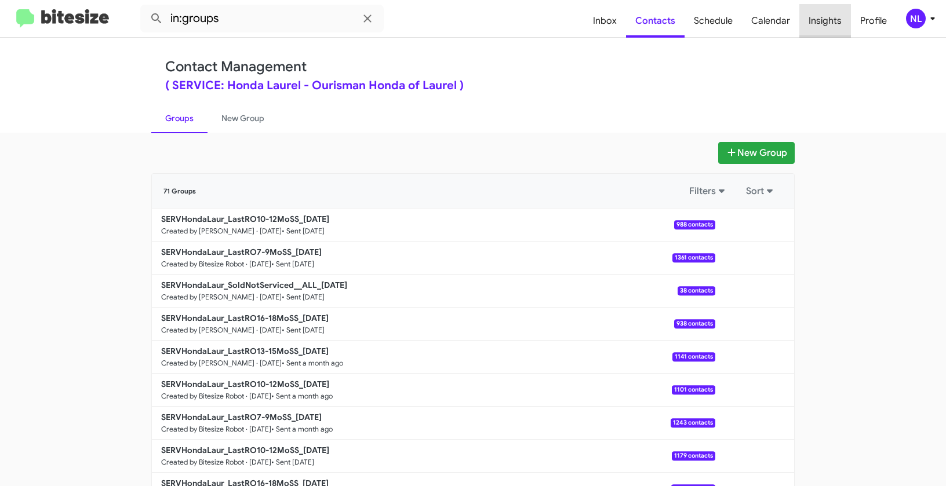
click at [829, 19] on span "Insights" at bounding box center [826, 21] width 52 height 34
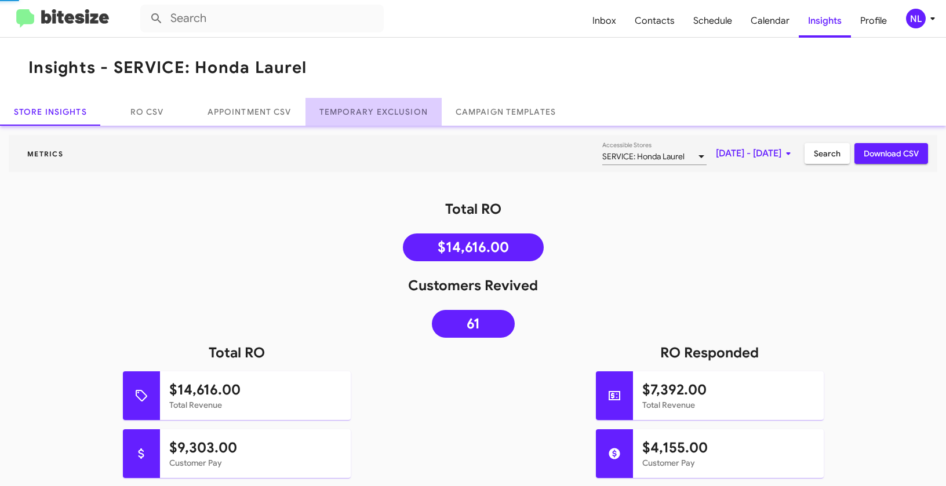
click at [375, 108] on link "Temporary Exclusion" at bounding box center [374, 112] width 136 height 28
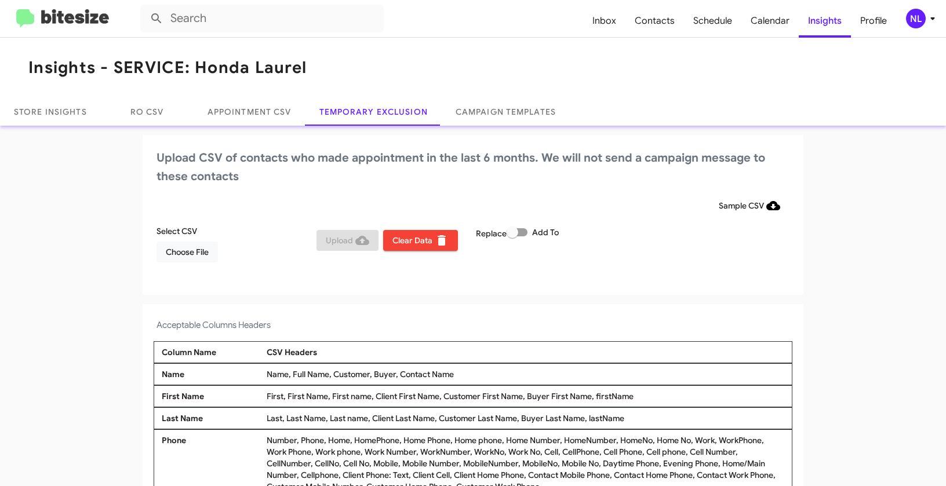
drag, startPoint x: 419, startPoint y: 374, endPoint x: 462, endPoint y: 373, distance: 43.5
click at [462, 373] on div "Name, Full Name, Customer, Buyer, Contact Name" at bounding box center [526, 375] width 524 height 12
copy div "Contact Name"
click at [194, 257] on span "Choose File" at bounding box center [187, 252] width 43 height 21
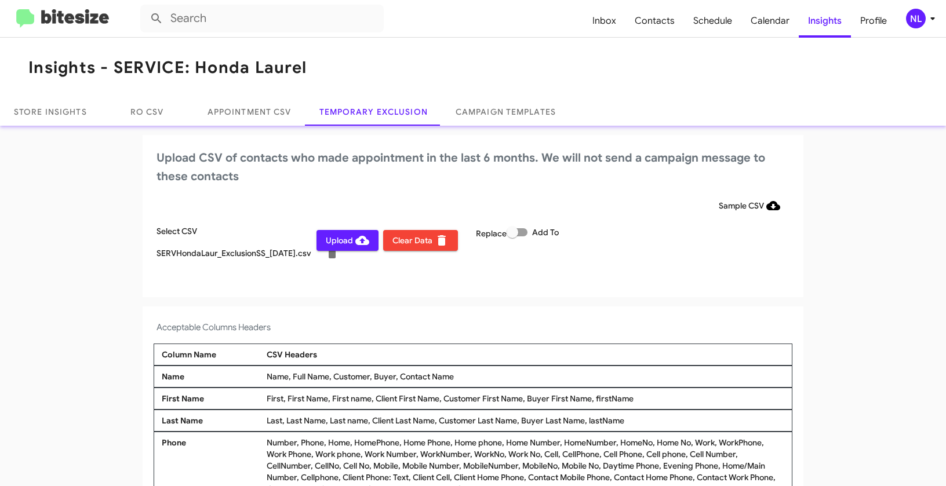
click at [915, 21] on div "NL" at bounding box center [916, 19] width 20 height 20
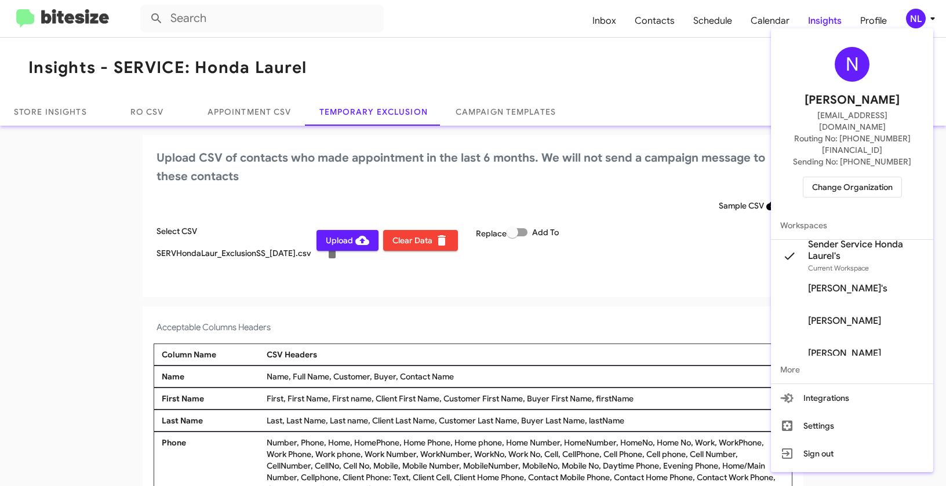
click at [449, 281] on div at bounding box center [473, 243] width 946 height 486
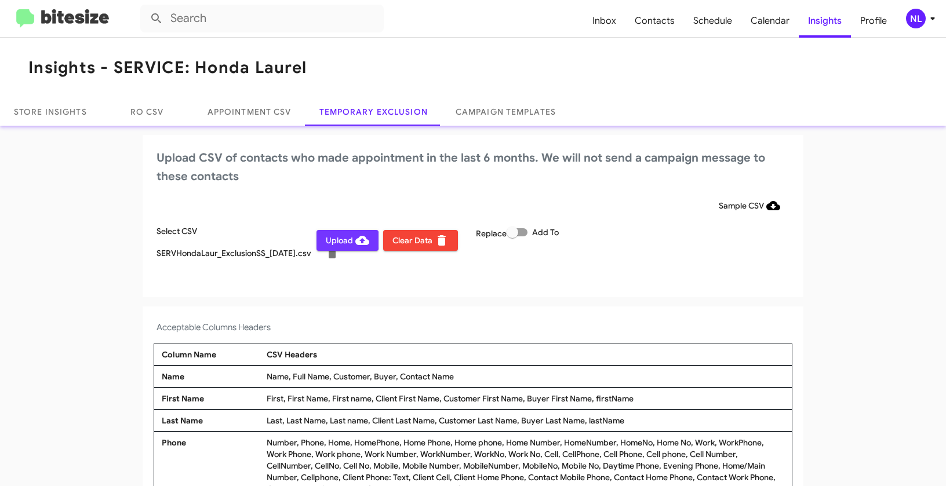
click at [339, 240] on span "Upload" at bounding box center [347, 240] width 43 height 21
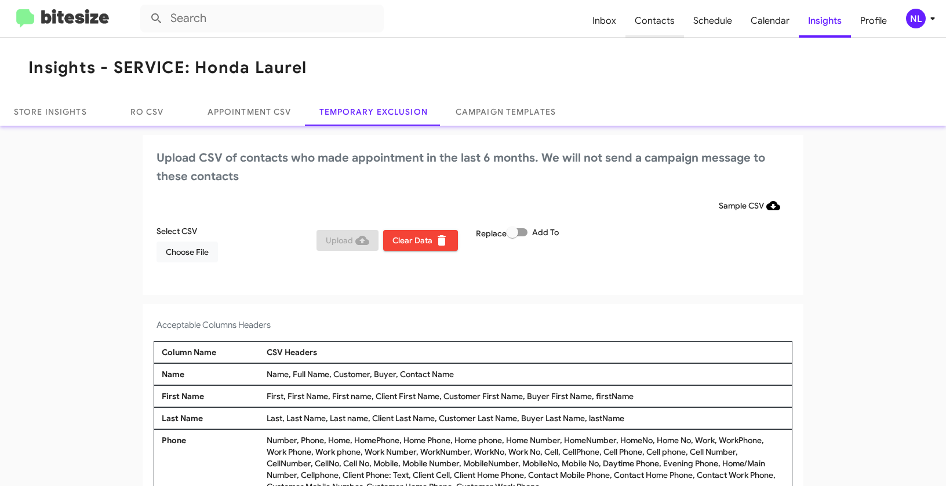
scroll to position [4, 0]
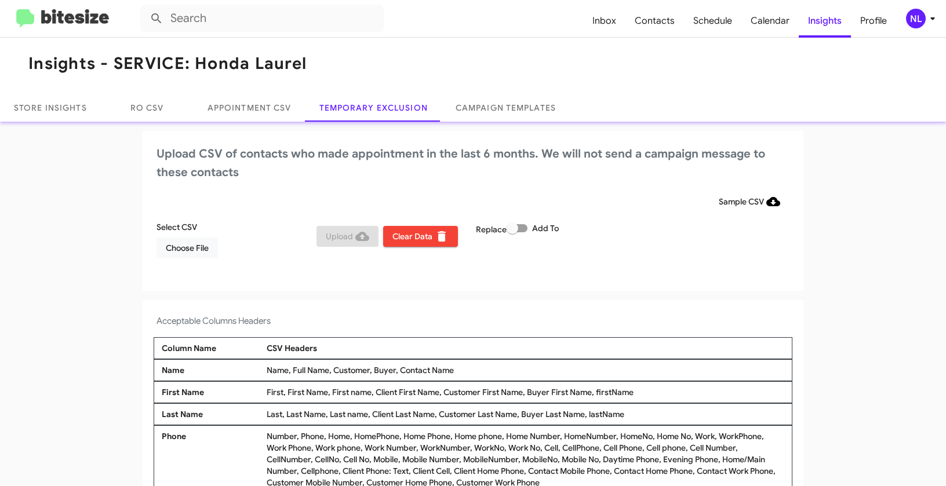
click at [524, 229] on span at bounding box center [517, 228] width 21 height 8
click at [513, 232] on input "Add To" at bounding box center [512, 232] width 1 height 1
checkbox input "true"
click at [191, 244] on span "Choose File" at bounding box center [187, 248] width 43 height 21
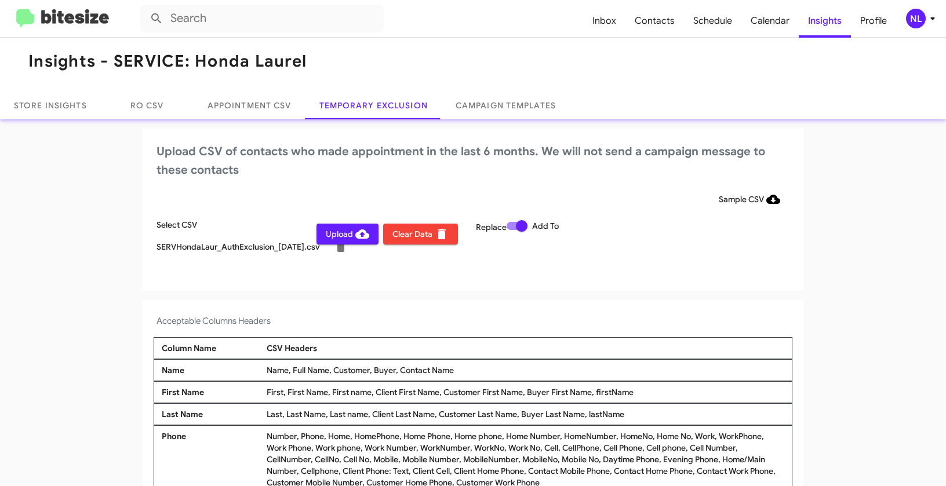
click at [918, 21] on div "NL" at bounding box center [916, 19] width 20 height 20
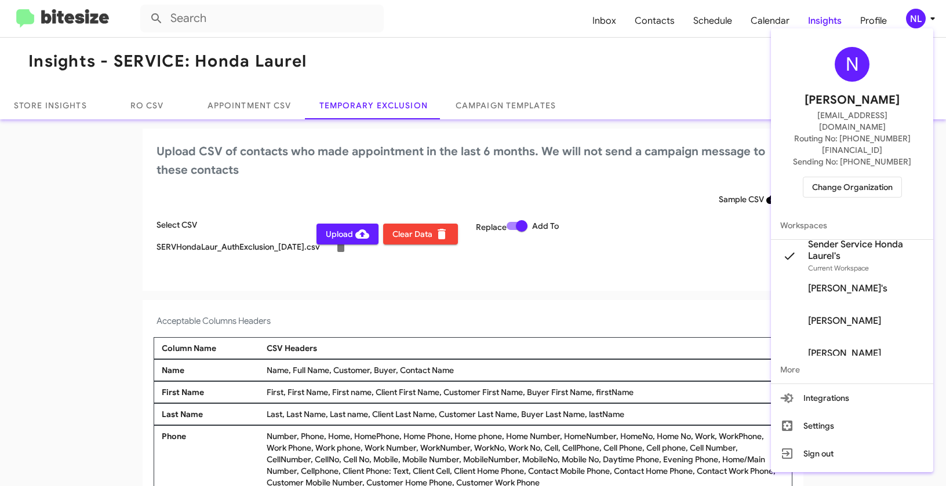
click at [416, 299] on div at bounding box center [473, 243] width 946 height 486
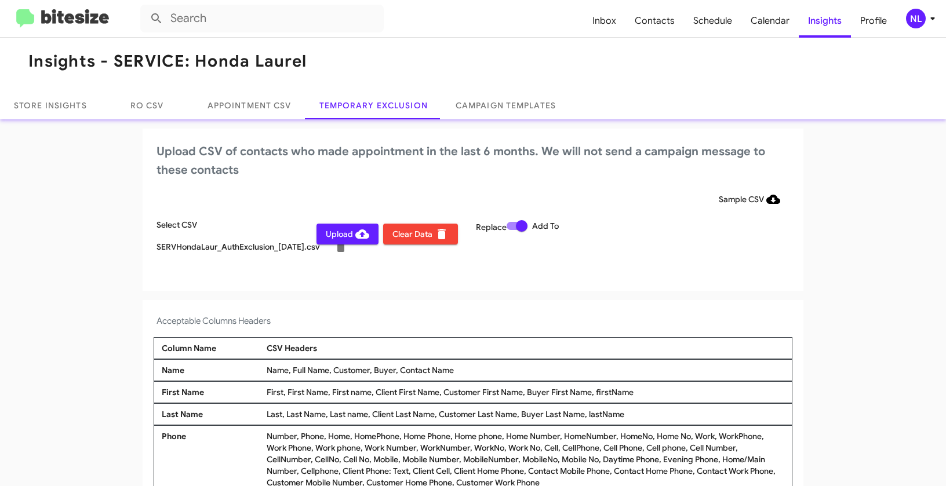
click at [339, 231] on span "Upload" at bounding box center [347, 234] width 43 height 21
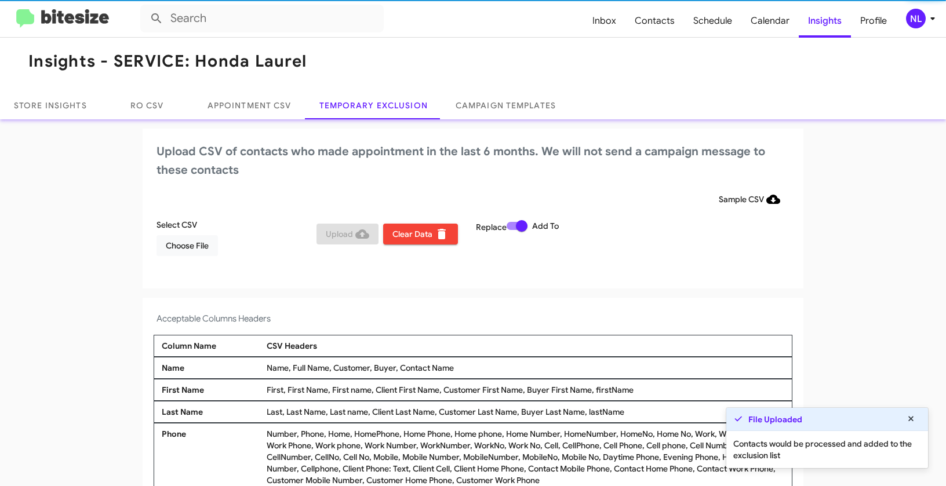
scroll to position [4, 0]
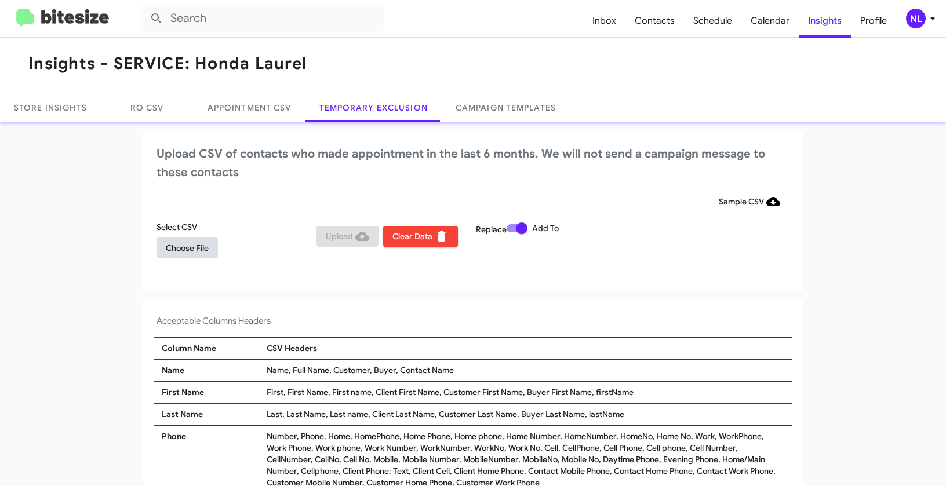
click at [195, 245] on span "Choose File" at bounding box center [187, 248] width 43 height 21
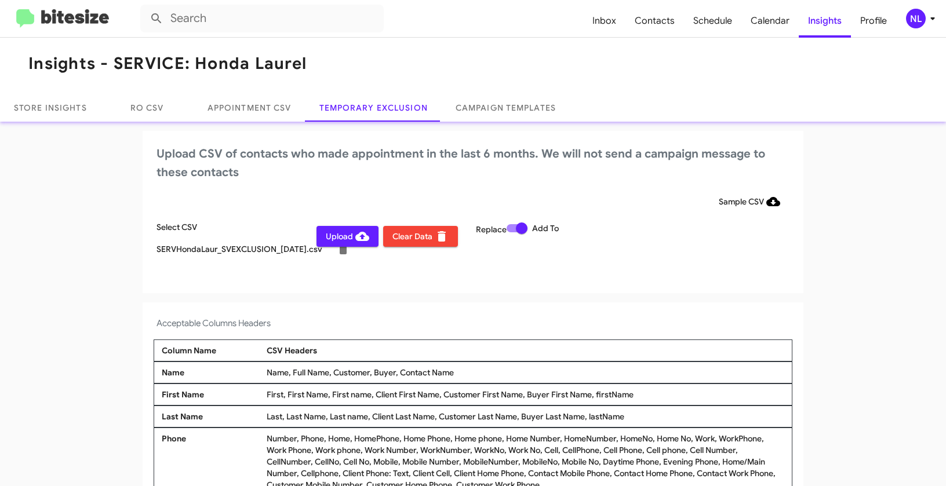
scroll to position [6, 0]
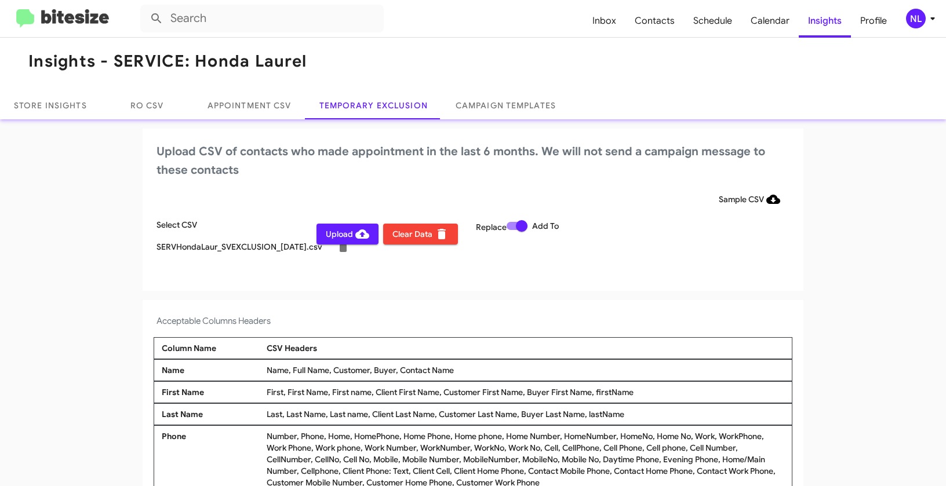
click at [915, 17] on div "NL" at bounding box center [916, 19] width 20 height 20
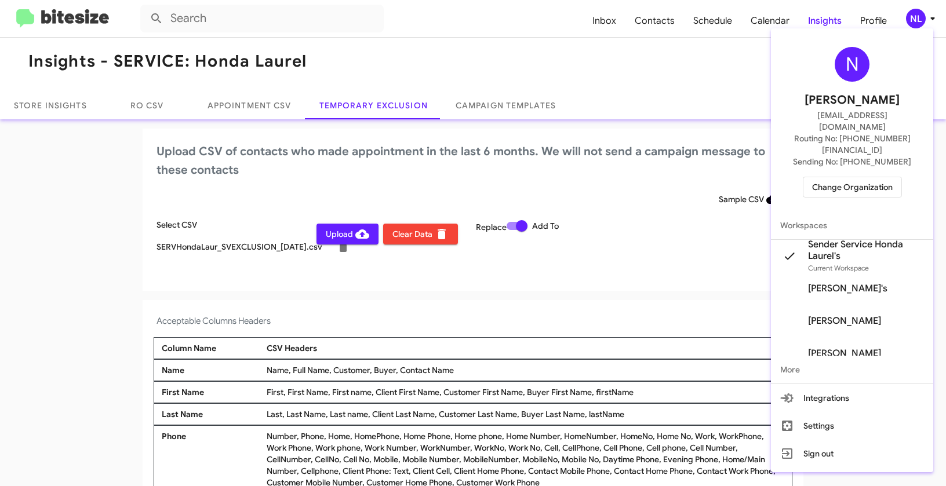
click at [506, 291] on div at bounding box center [473, 243] width 946 height 486
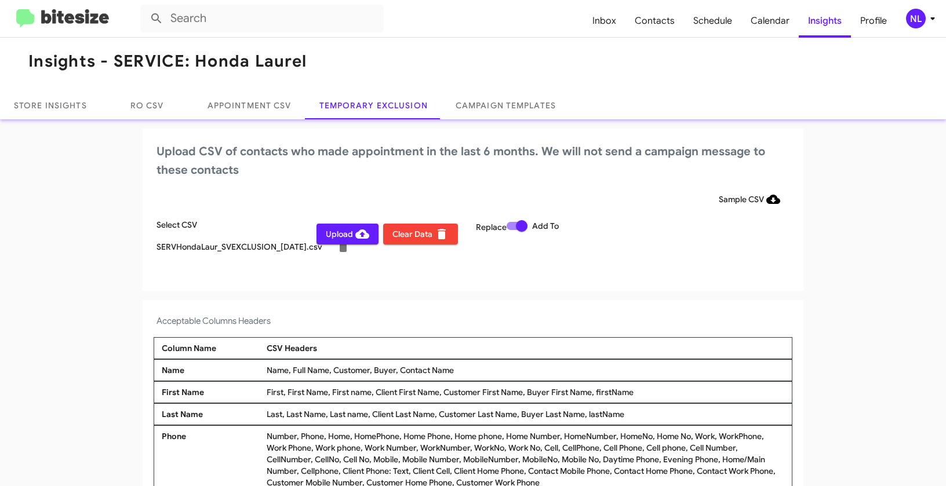
click at [326, 236] on span "Upload" at bounding box center [347, 234] width 43 height 21
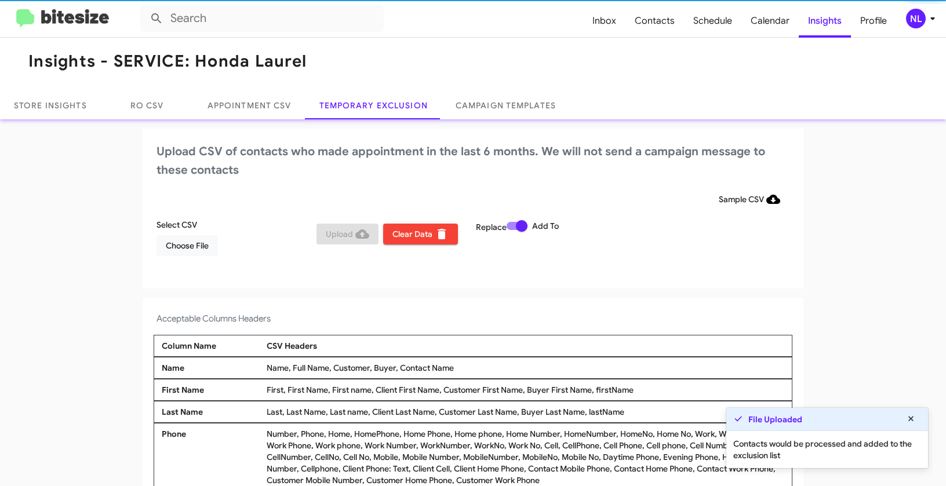
scroll to position [4, 0]
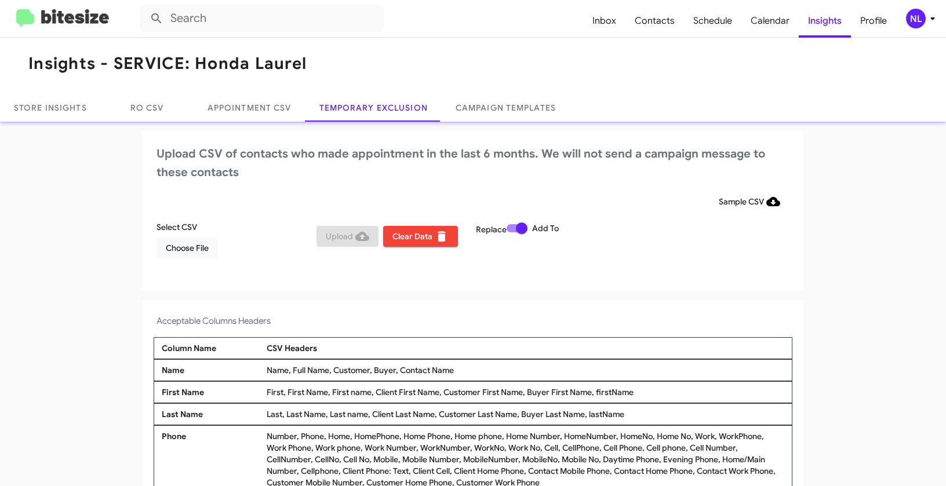
click at [917, 21] on div "NL" at bounding box center [916, 19] width 20 height 20
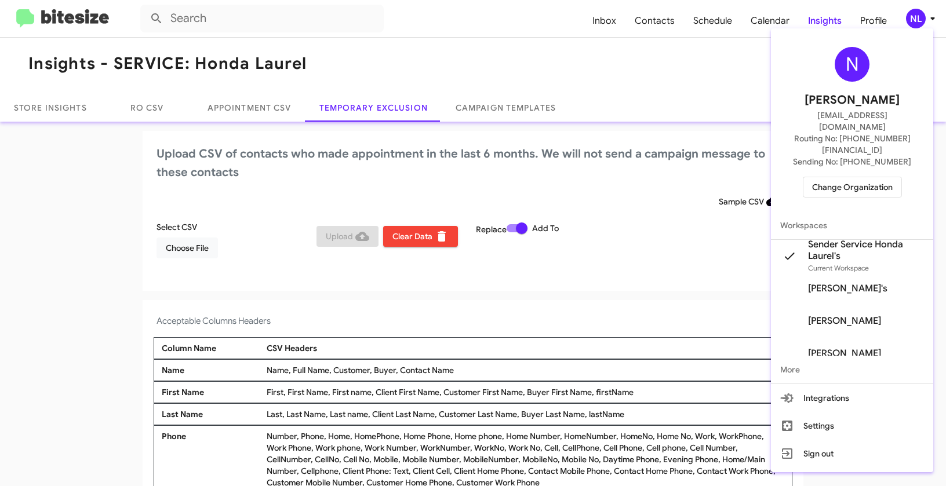
click at [839, 177] on span "Change Organization" at bounding box center [852, 187] width 81 height 20
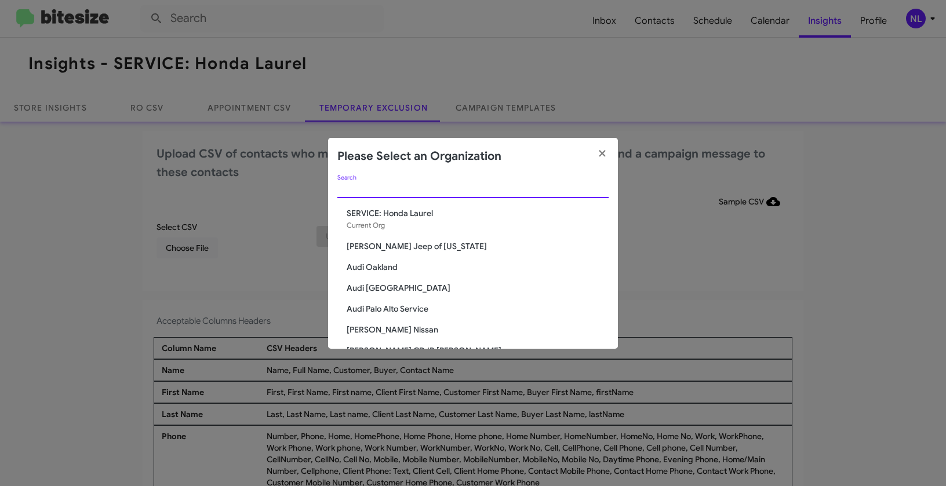
click at [460, 190] on input "Search" at bounding box center [472, 189] width 271 height 9
paste input "SERVICE: Kia of Fairfax"
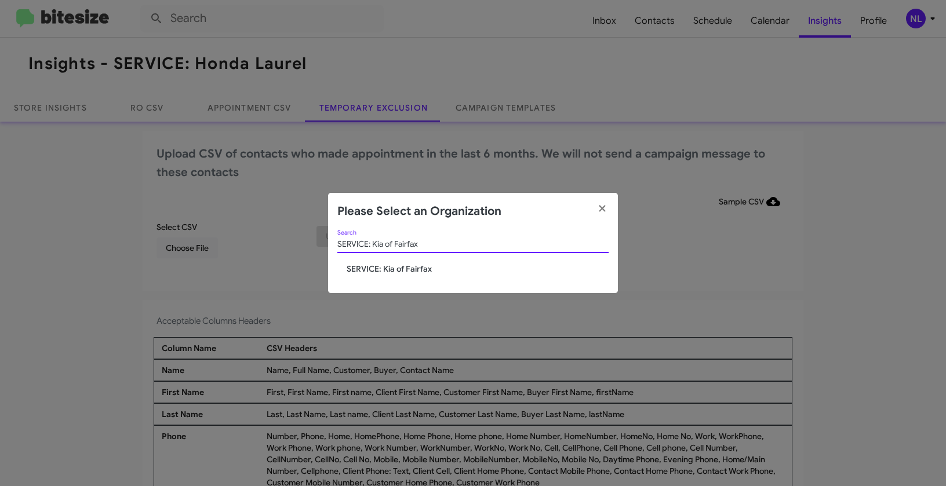
type input "SERVICE: Kia of Fairfax"
click at [376, 269] on span "SERVICE: Kia of Fairfax" at bounding box center [478, 269] width 262 height 12
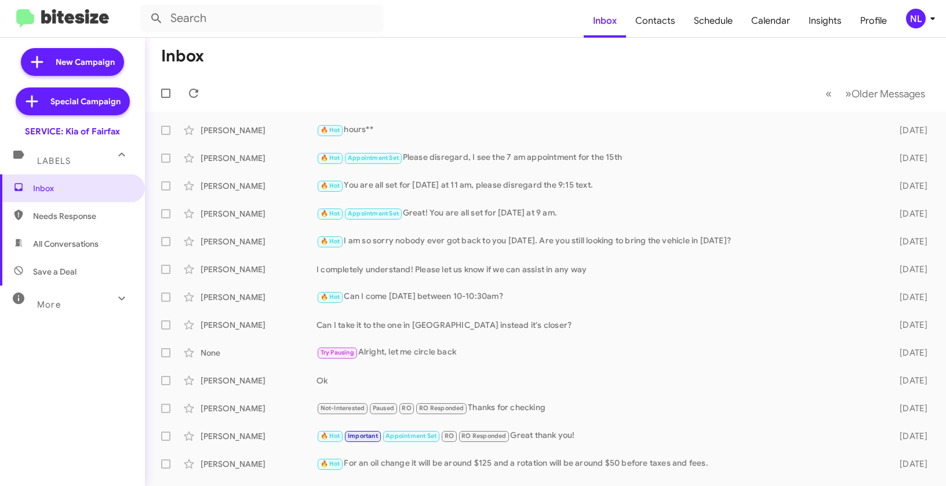
click at [918, 16] on div "NL" at bounding box center [916, 19] width 20 height 20
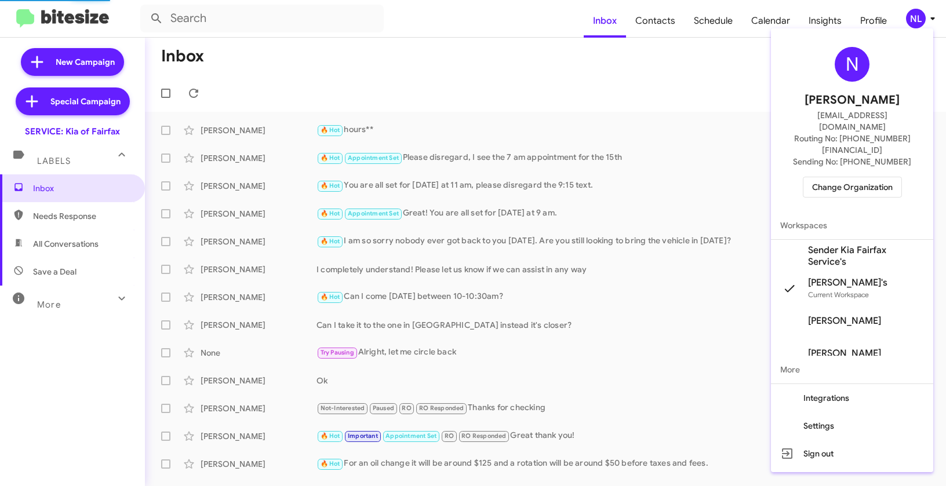
click at [824, 245] on span "Sender Kia Fairfax Service's" at bounding box center [866, 256] width 116 height 23
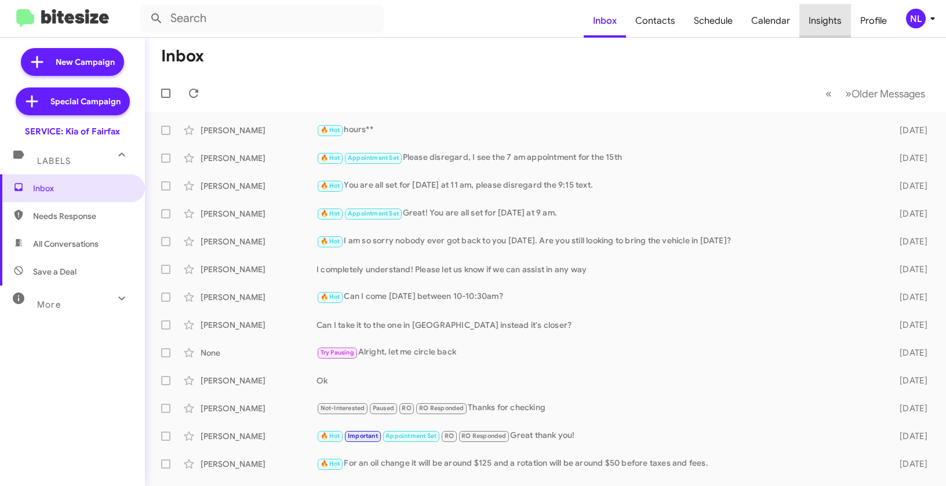
click at [828, 19] on span "Insights" at bounding box center [826, 21] width 52 height 34
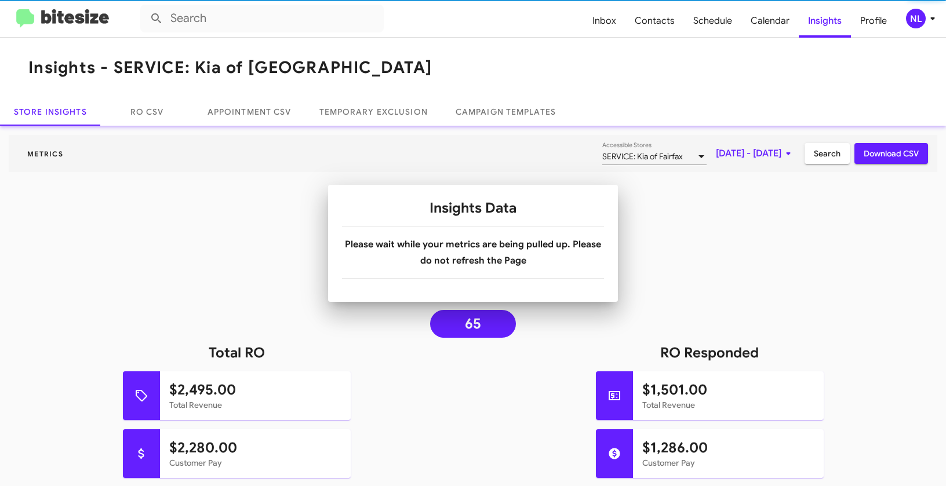
click at [919, 24] on div "NL" at bounding box center [916, 19] width 20 height 20
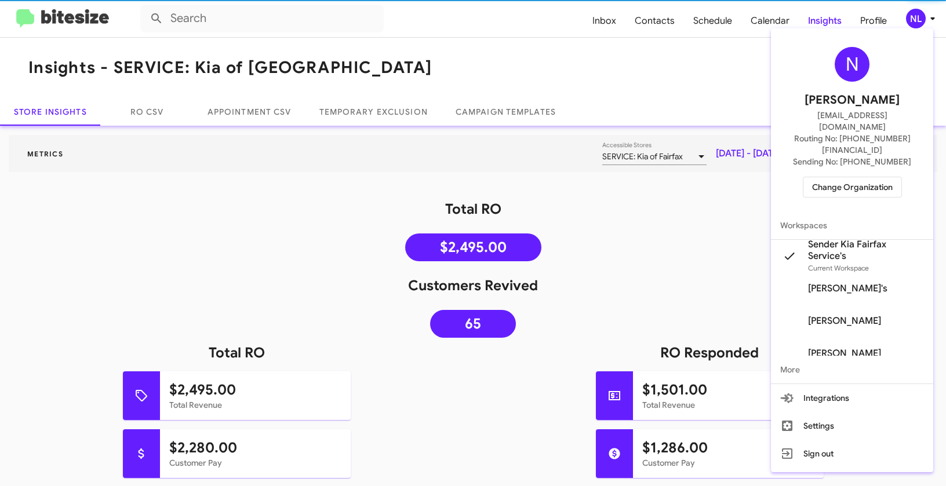
click at [733, 87] on div at bounding box center [473, 243] width 946 height 486
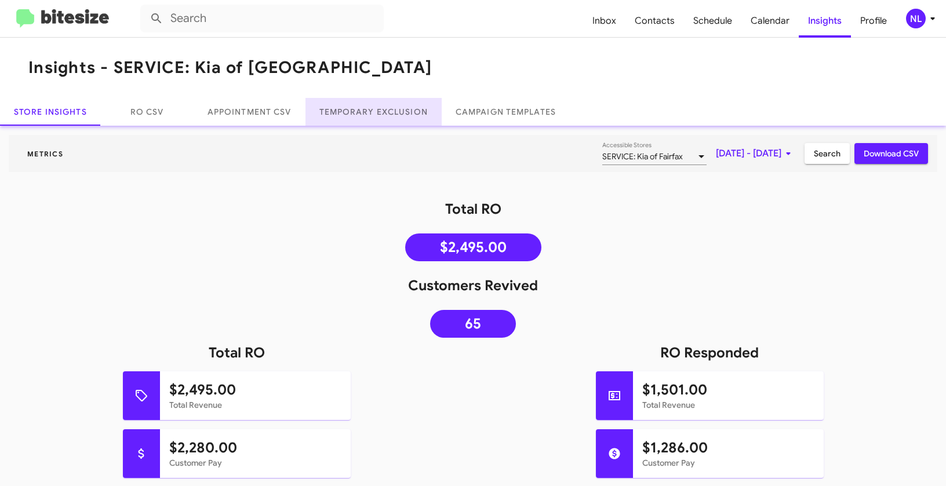
click at [375, 113] on link "Temporary Exclusion" at bounding box center [374, 112] width 136 height 28
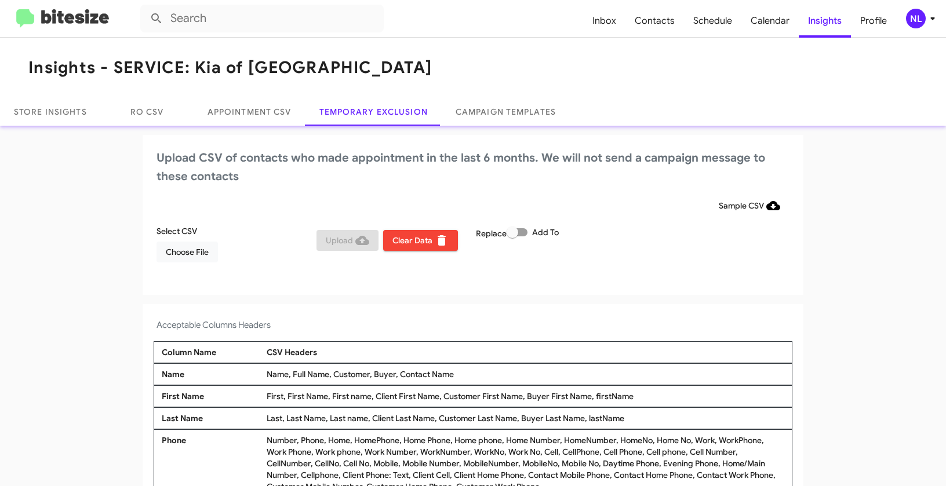
click at [523, 228] on span at bounding box center [517, 232] width 21 height 8
click at [513, 237] on input "Add To" at bounding box center [512, 237] width 1 height 1
checkbox input "true"
drag, startPoint x: 396, startPoint y: 373, endPoint x: 465, endPoint y: 375, distance: 69.0
click at [465, 375] on div "Name, Full Name, Customer, Buyer, Contact Name" at bounding box center [526, 375] width 524 height 12
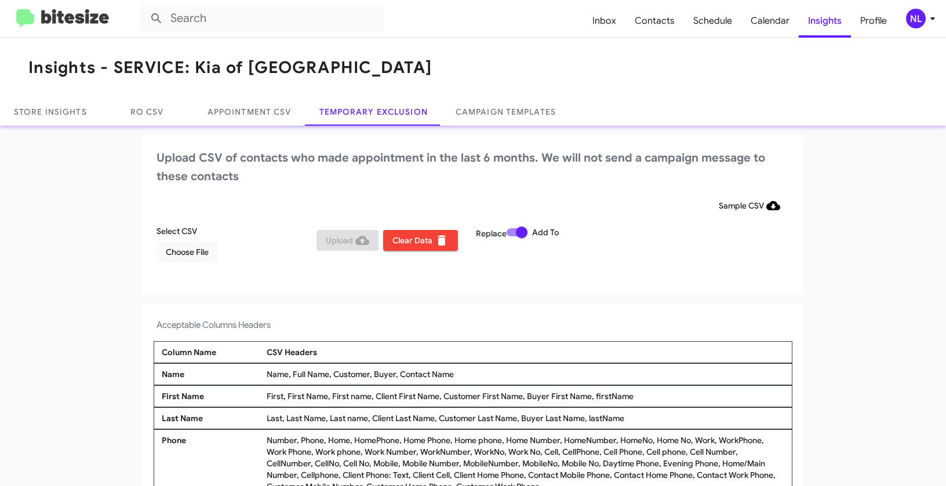
copy div "Contact Name"
click at [184, 256] on span "Choose File" at bounding box center [187, 252] width 43 height 21
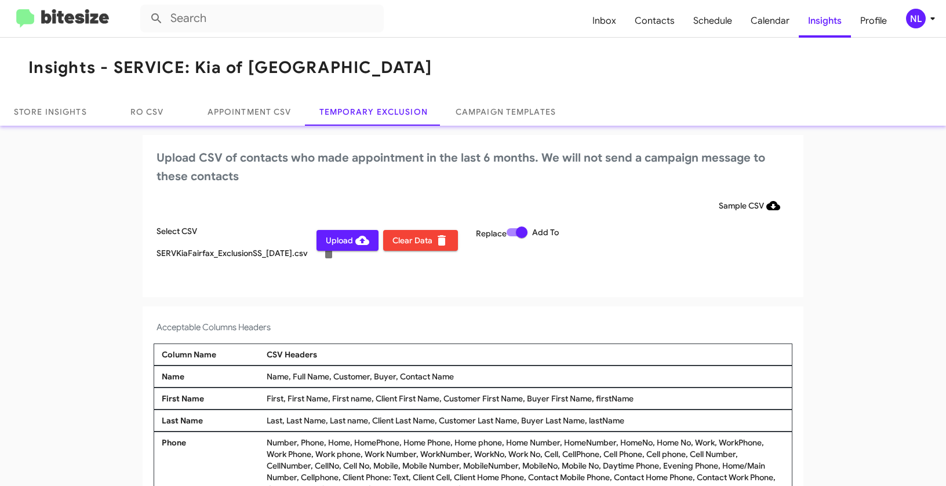
click at [914, 28] on mat-toolbar "Inbox Contacts Schedule Calendar Insights Profile NL" at bounding box center [473, 18] width 946 height 37
click at [913, 20] on div "NL" at bounding box center [916, 19] width 20 height 20
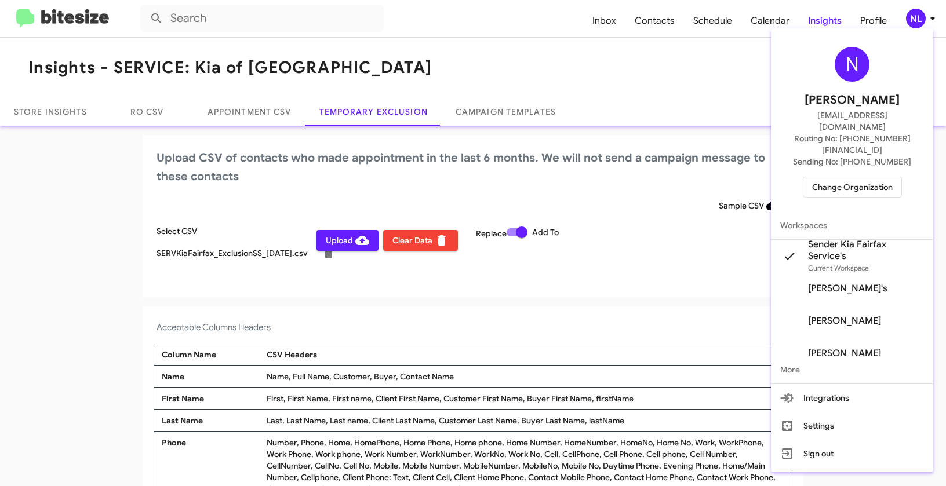
click at [516, 300] on div at bounding box center [473, 243] width 946 height 486
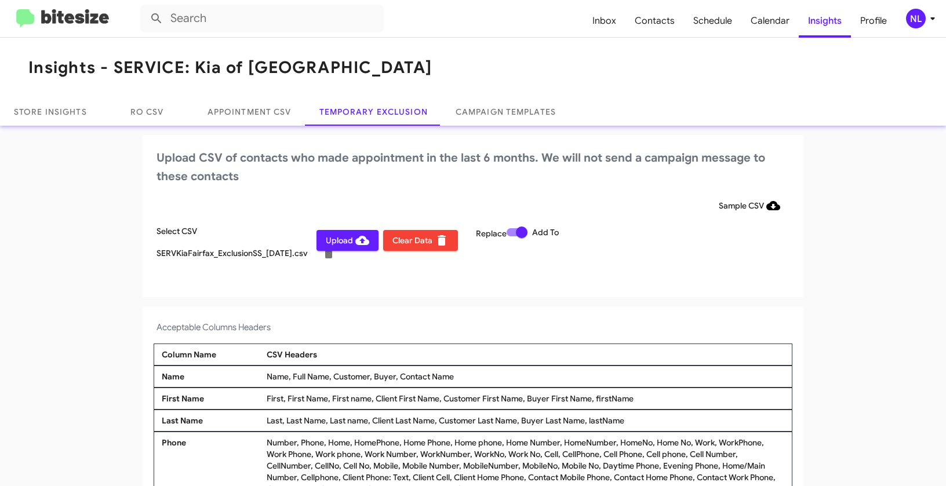
click at [326, 246] on span "Upload" at bounding box center [347, 240] width 43 height 21
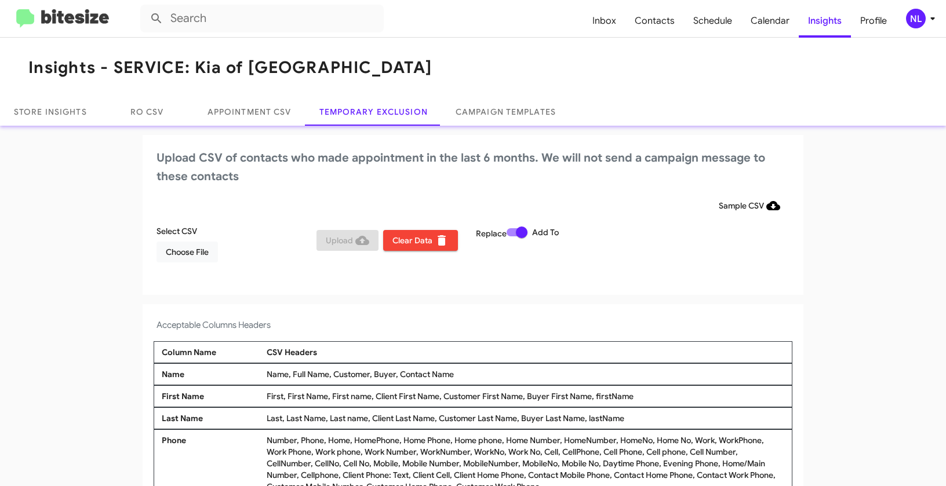
scroll to position [4, 0]
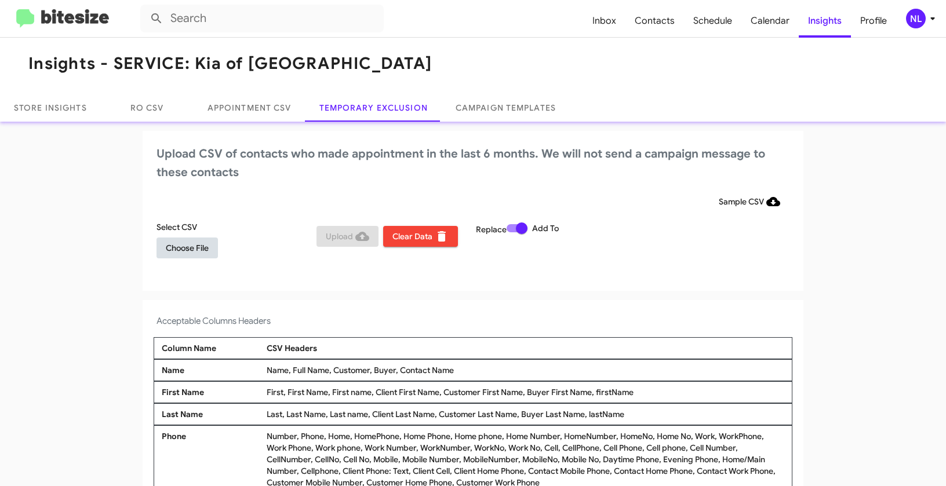
click at [169, 251] on span "Choose File" at bounding box center [187, 248] width 43 height 21
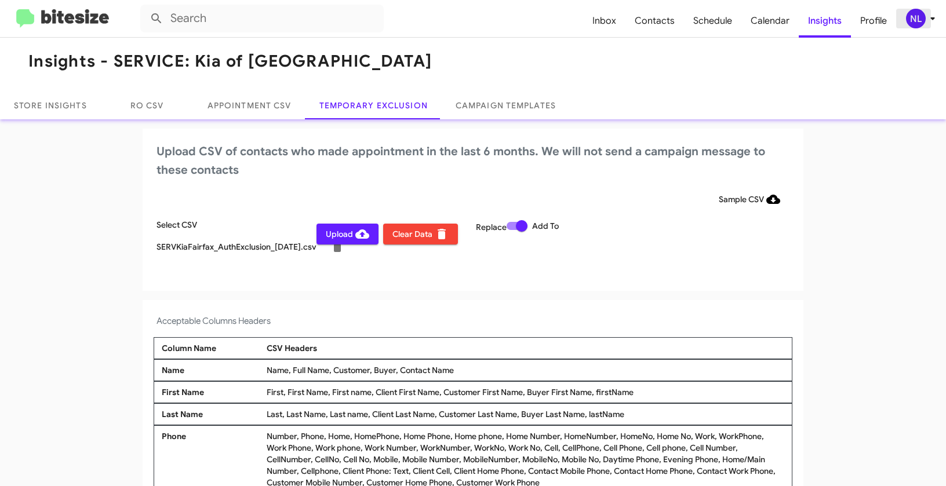
click at [924, 17] on div "NL" at bounding box center [916, 19] width 20 height 20
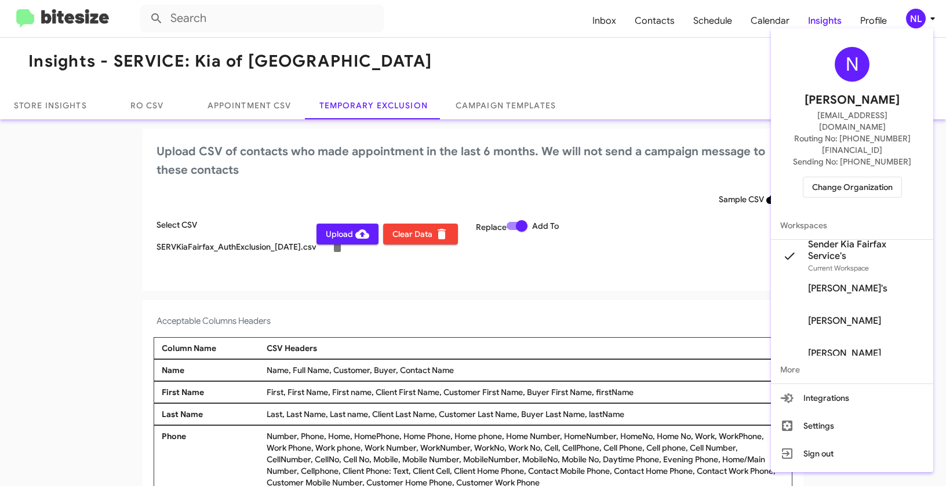
click at [542, 261] on div at bounding box center [473, 243] width 946 height 486
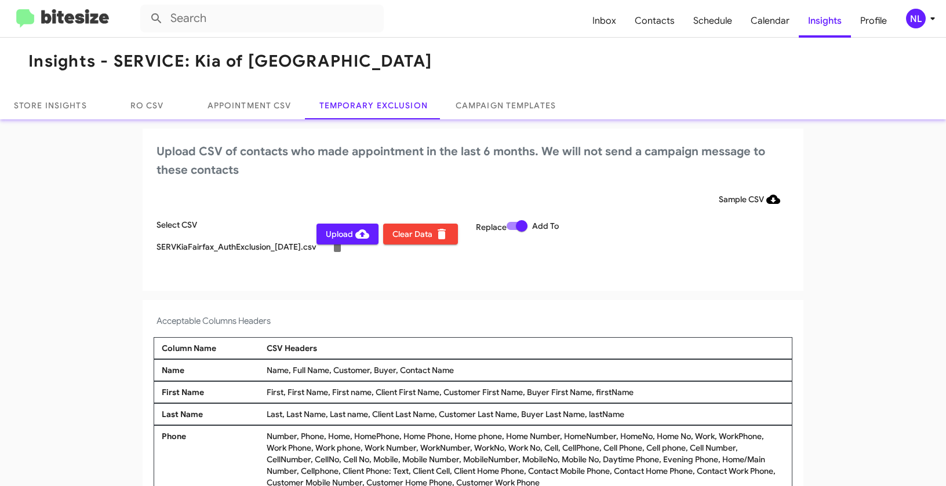
click at [328, 231] on span "Upload" at bounding box center [347, 234] width 43 height 21
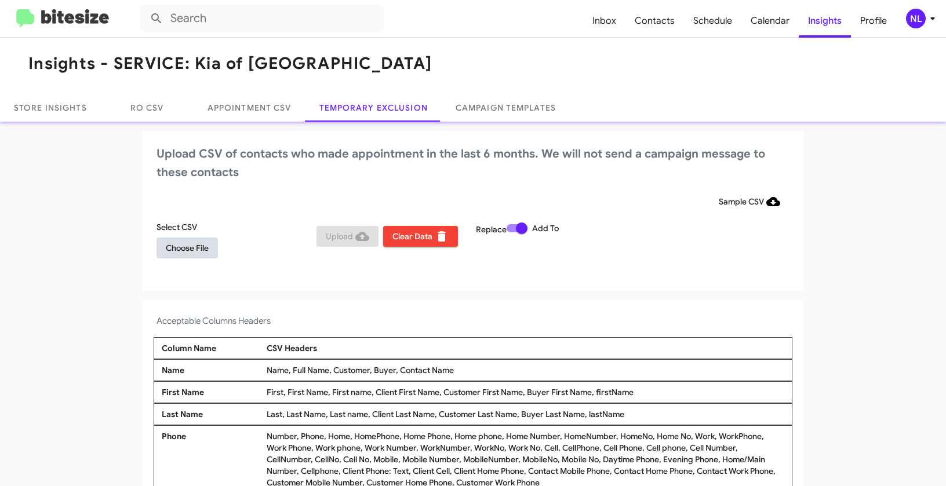
click at [180, 250] on span "Choose File" at bounding box center [187, 248] width 43 height 21
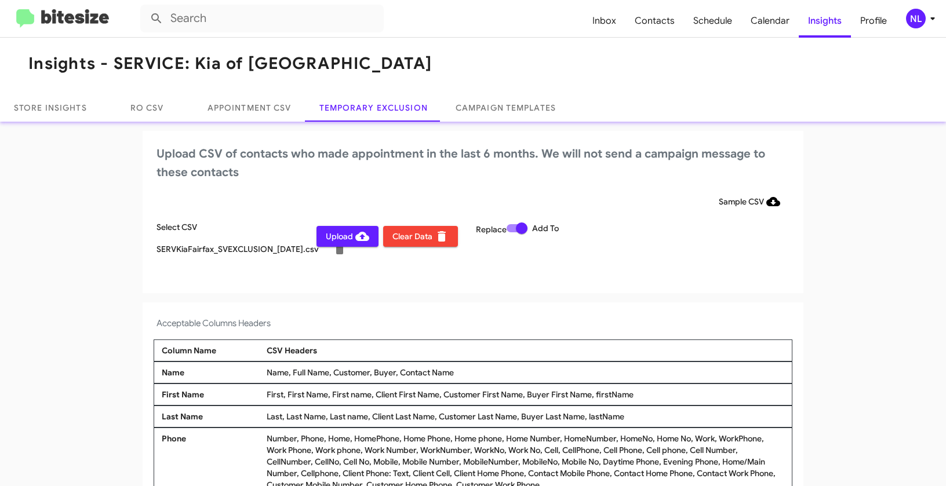
scroll to position [6, 0]
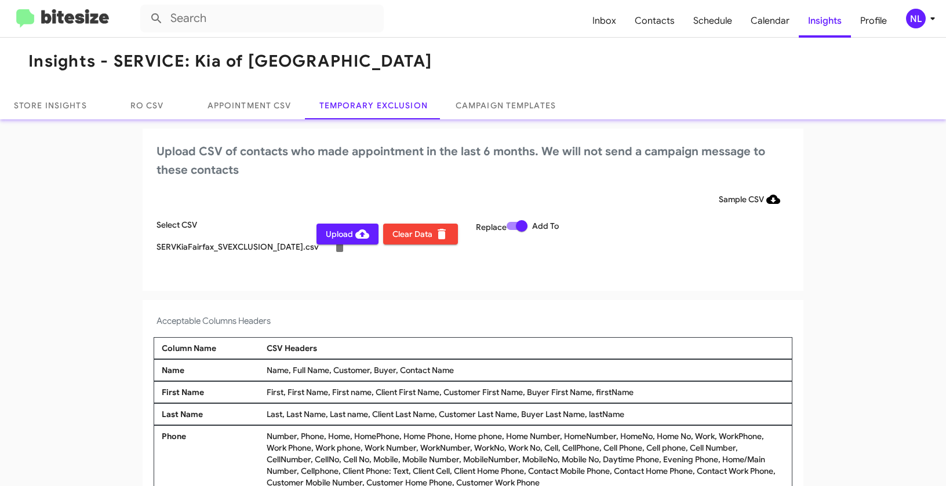
click at [920, 25] on div "NL" at bounding box center [916, 19] width 20 height 20
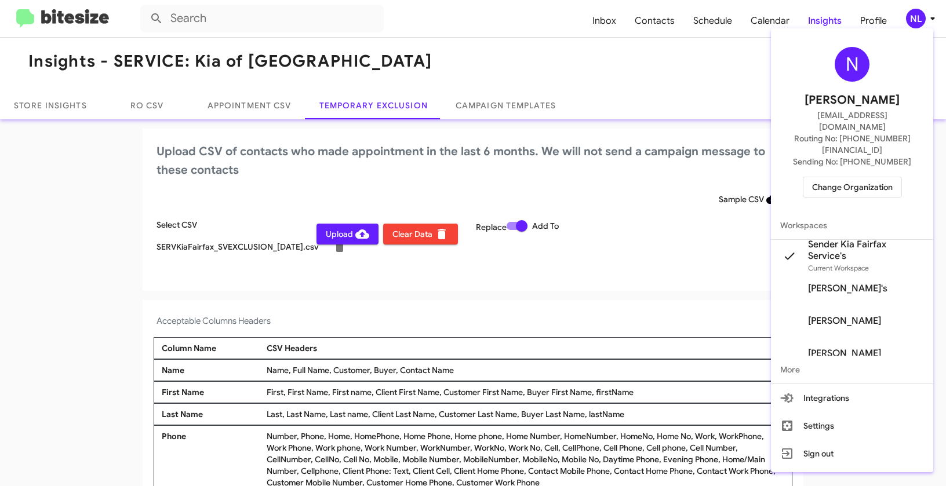
click at [398, 287] on div at bounding box center [473, 243] width 946 height 486
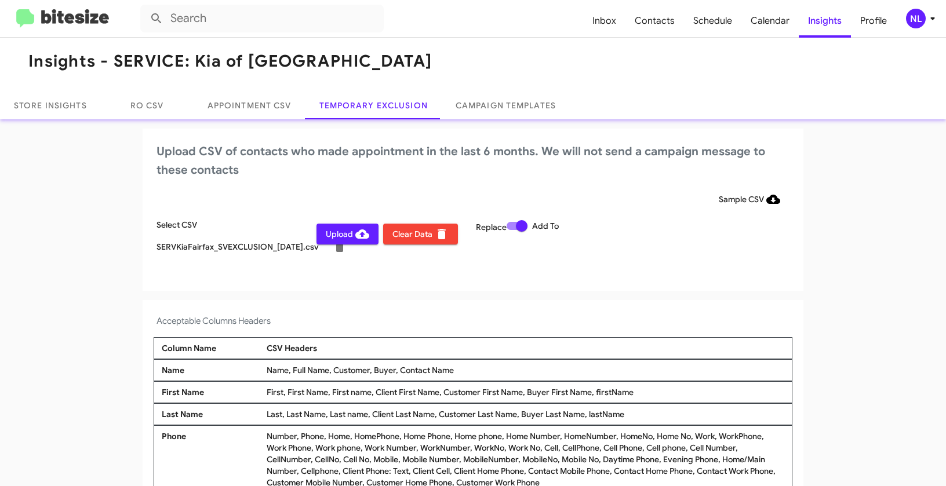
click at [330, 233] on span "Upload" at bounding box center [347, 234] width 43 height 21
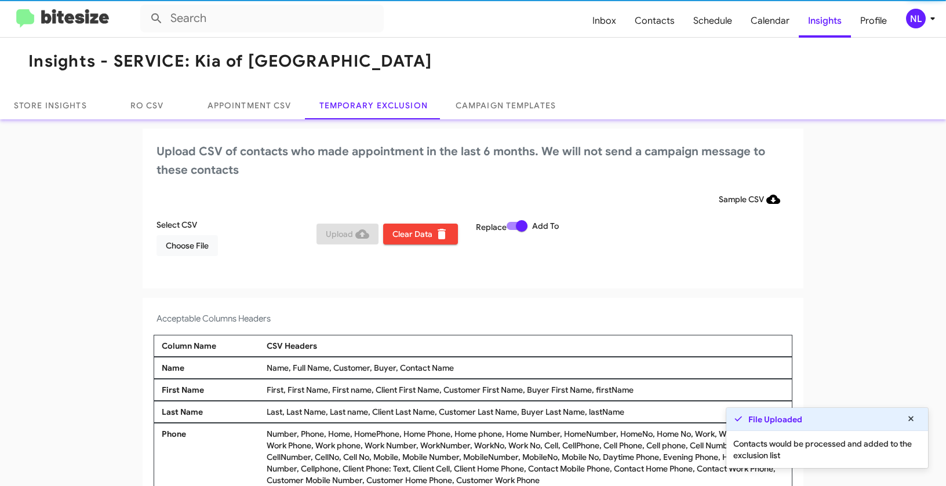
scroll to position [4, 0]
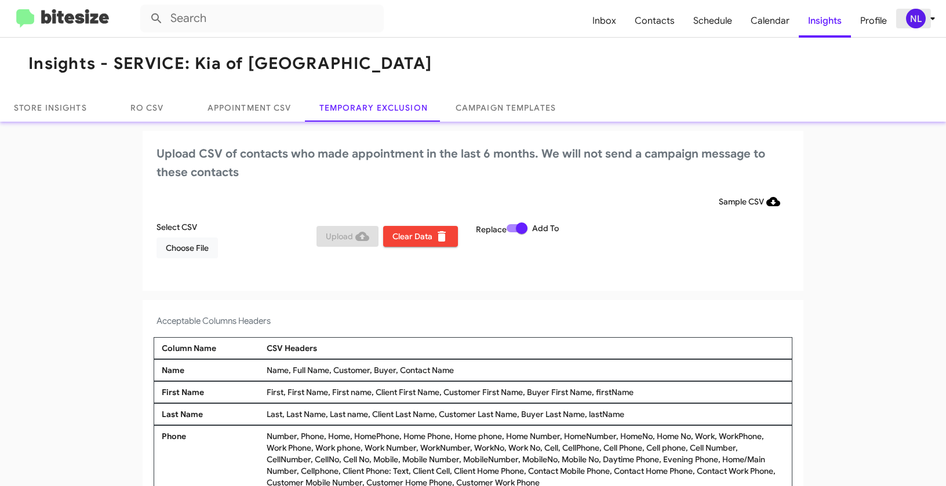
click at [920, 17] on div "NL" at bounding box center [916, 19] width 20 height 20
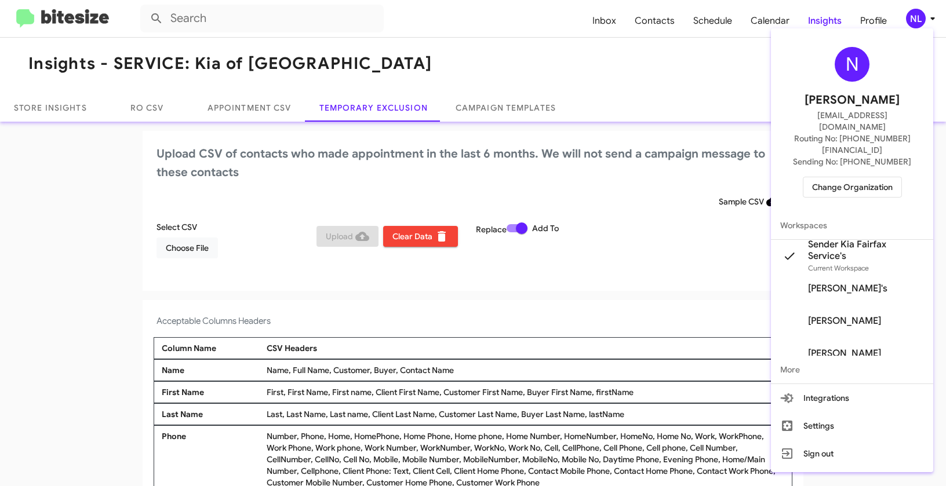
click at [851, 177] on span "Change Organization" at bounding box center [852, 187] width 81 height 20
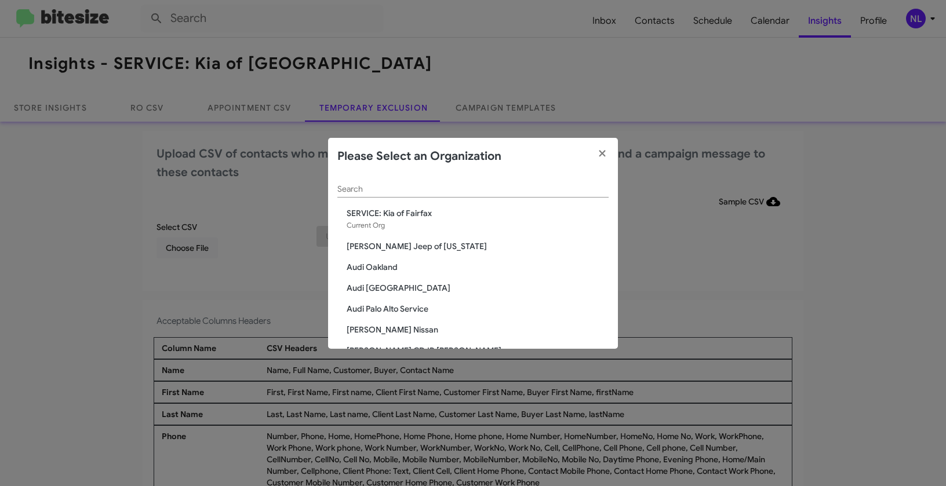
click at [420, 186] on input "Search" at bounding box center [472, 189] width 271 height 9
paste input "SERVICE: Toyota 40"
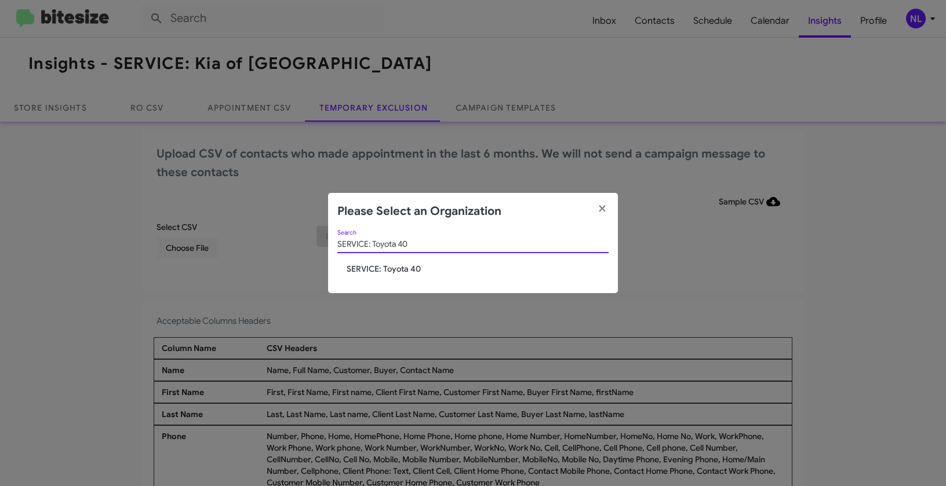
type input "SERVICE: Toyota 40"
click at [377, 279] on div "SERVICE: Toyota 40 Search SERVICE: Toyota 40" at bounding box center [473, 261] width 290 height 63
click at [379, 272] on span "SERVICE: Toyota 40" at bounding box center [478, 269] width 262 height 12
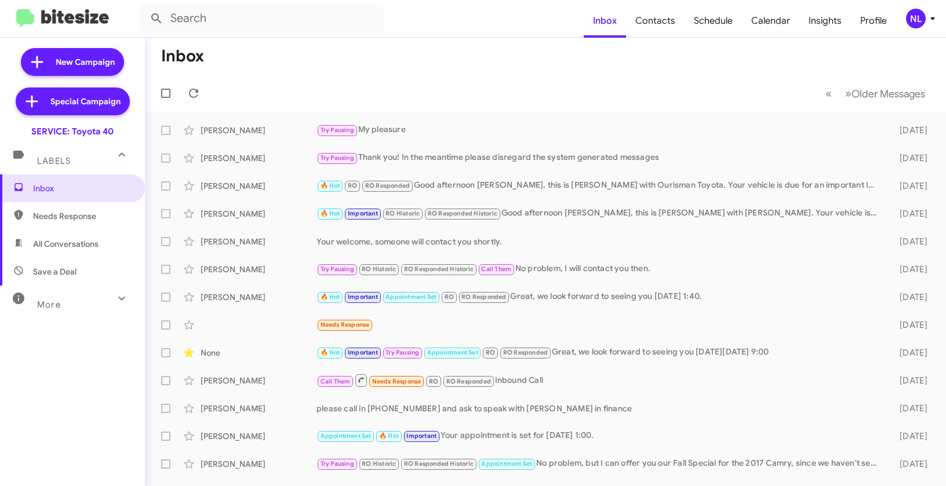
click at [910, 17] on div "NL" at bounding box center [916, 19] width 20 height 20
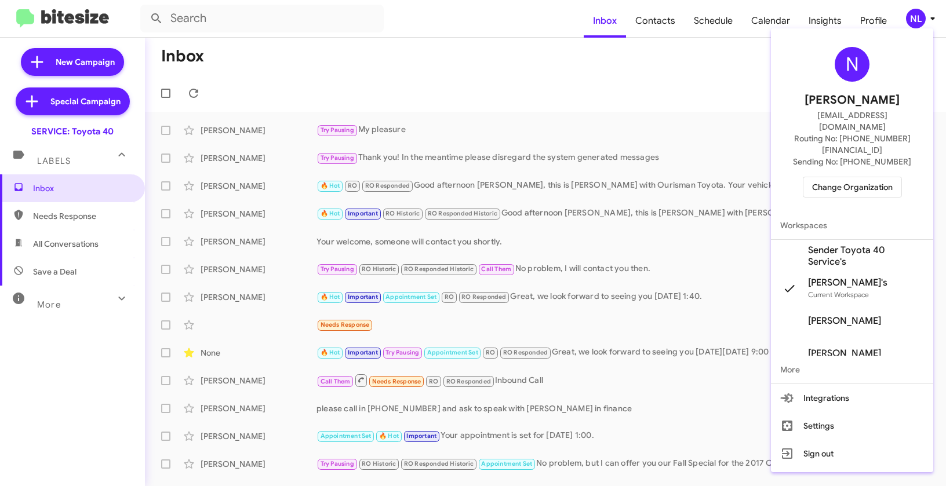
click at [837, 245] on span "Sender Toyota 40 Service's" at bounding box center [866, 256] width 116 height 23
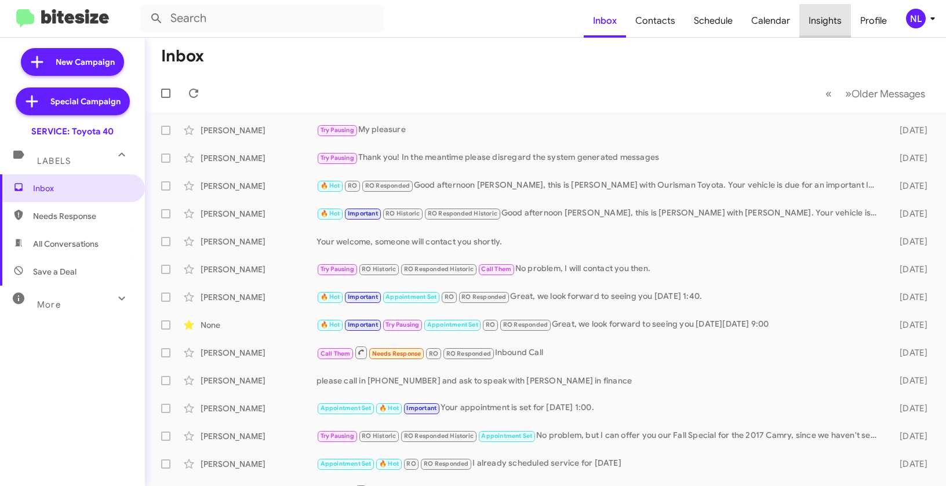
click at [827, 19] on span "Insights" at bounding box center [826, 21] width 52 height 34
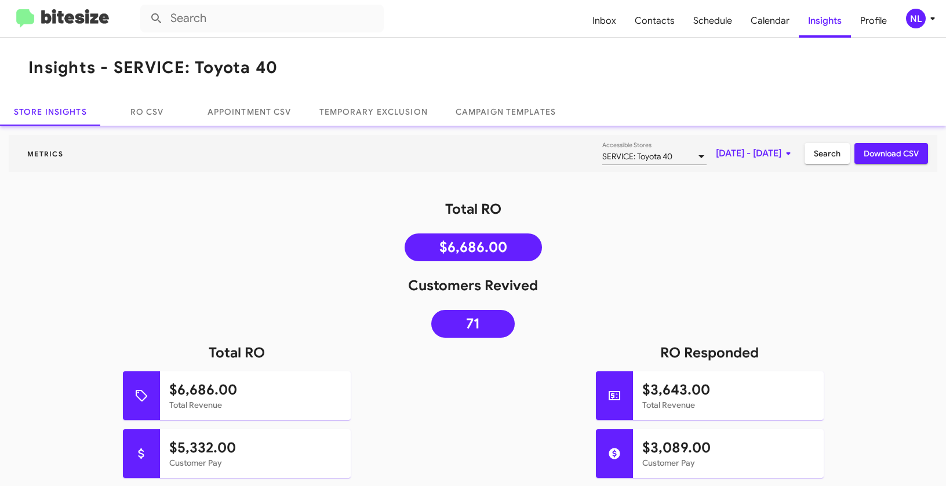
click at [923, 19] on div "NL" at bounding box center [916, 19] width 20 height 20
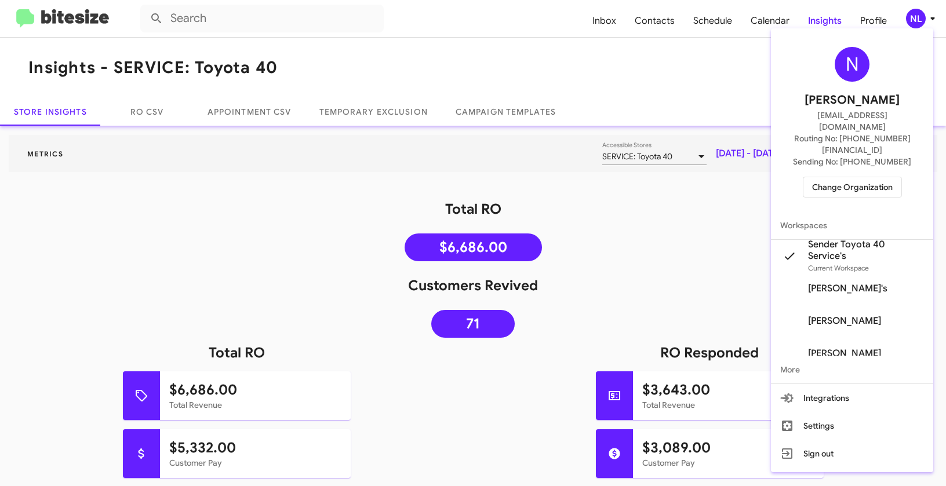
click at [379, 115] on div at bounding box center [473, 243] width 946 height 486
click at [377, 115] on link "Temporary Exclusion" at bounding box center [374, 112] width 136 height 28
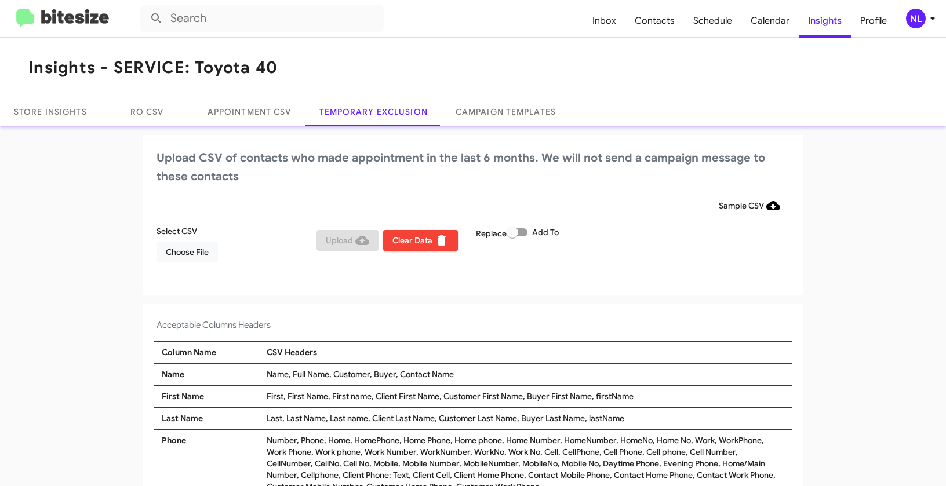
drag, startPoint x: 395, startPoint y: 373, endPoint x: 483, endPoint y: 377, distance: 87.7
click at [483, 377] on div "Name, Full Name, Customer, Buyer, Contact Name" at bounding box center [526, 375] width 524 height 12
copy div "Contact Name"
click at [188, 249] on span "Choose File" at bounding box center [187, 252] width 43 height 21
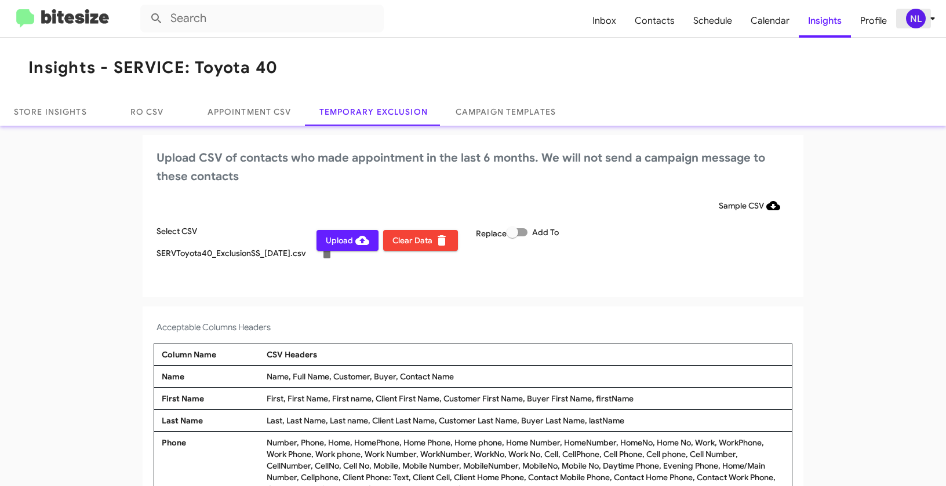
click at [915, 22] on div "NL" at bounding box center [916, 19] width 20 height 20
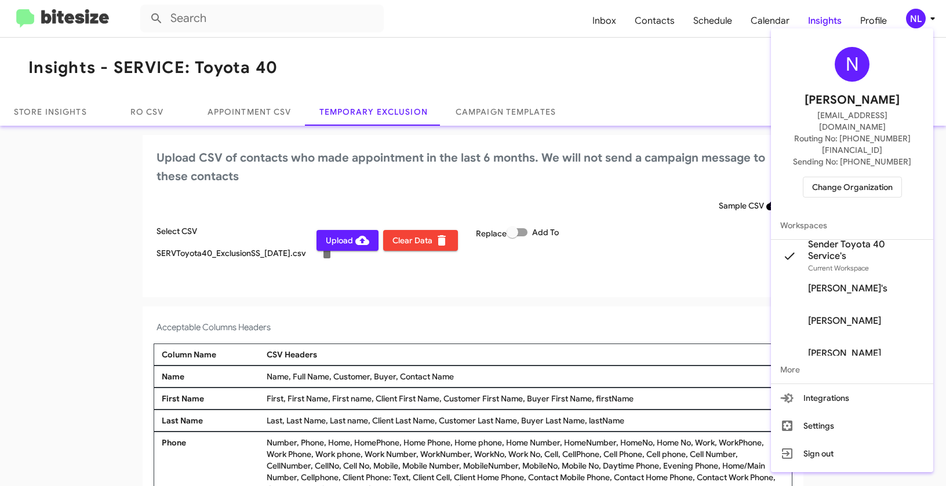
click at [594, 289] on div at bounding box center [473, 243] width 946 height 486
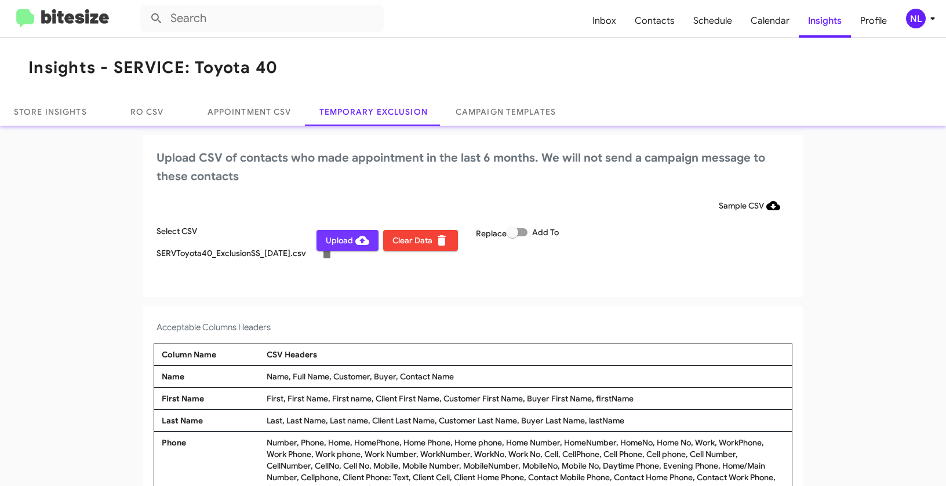
click at [332, 237] on span "Upload" at bounding box center [347, 240] width 43 height 21
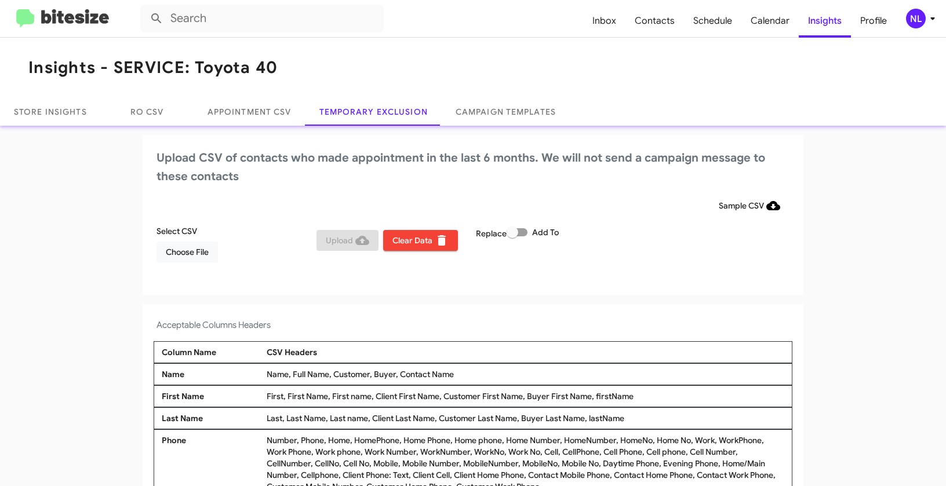
scroll to position [4, 0]
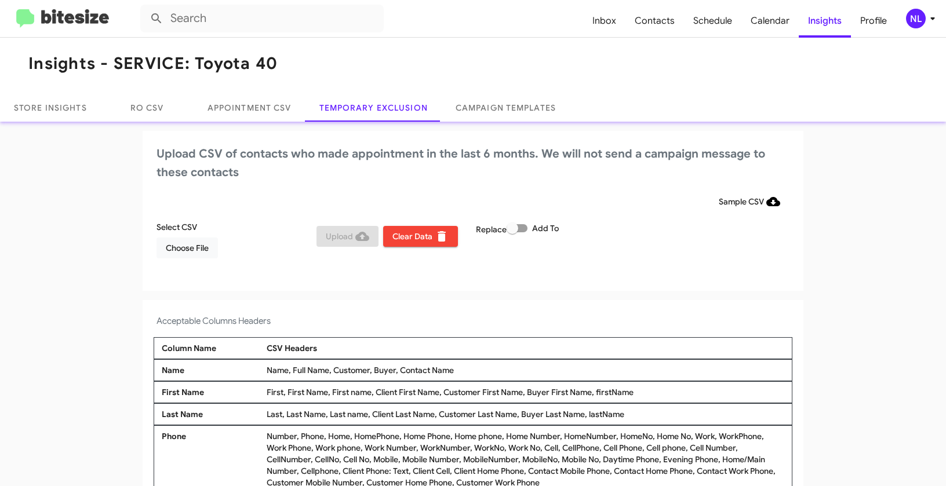
click at [521, 228] on span at bounding box center [517, 228] width 21 height 8
click at [513, 232] on input "Add To" at bounding box center [512, 232] width 1 height 1
checkbox input "true"
click at [199, 250] on span "Choose File" at bounding box center [187, 248] width 43 height 21
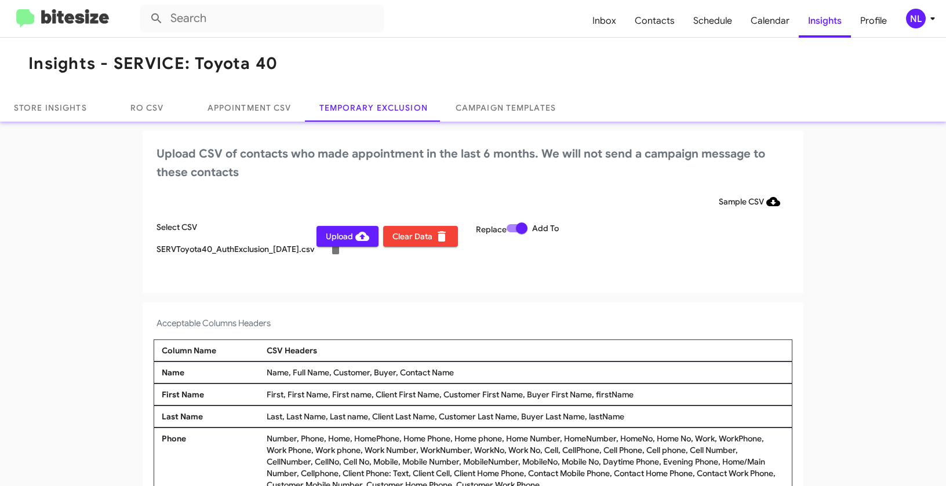
scroll to position [6, 0]
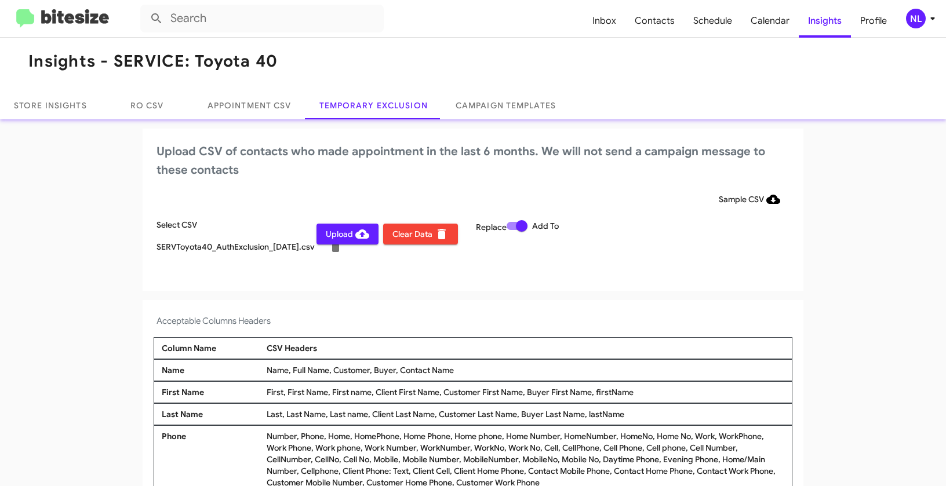
click at [907, 20] on div "NL" at bounding box center [916, 19] width 20 height 20
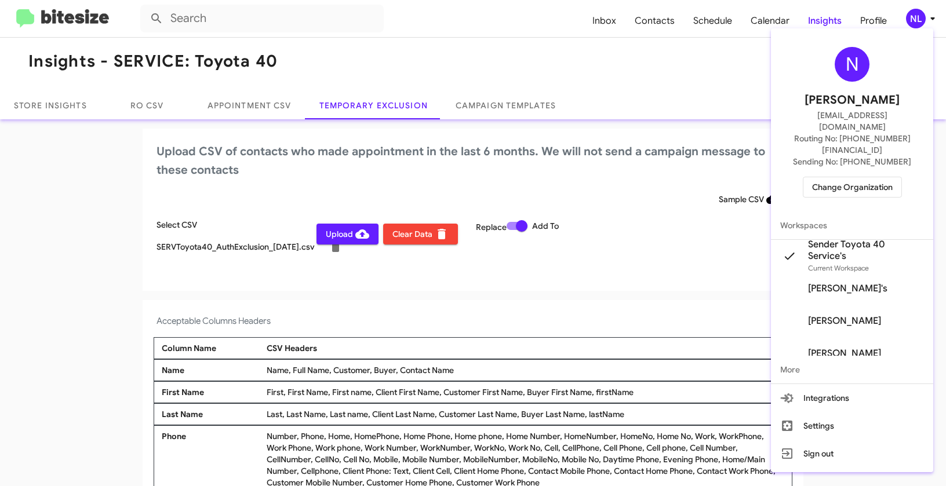
click at [555, 352] on div at bounding box center [473, 243] width 946 height 486
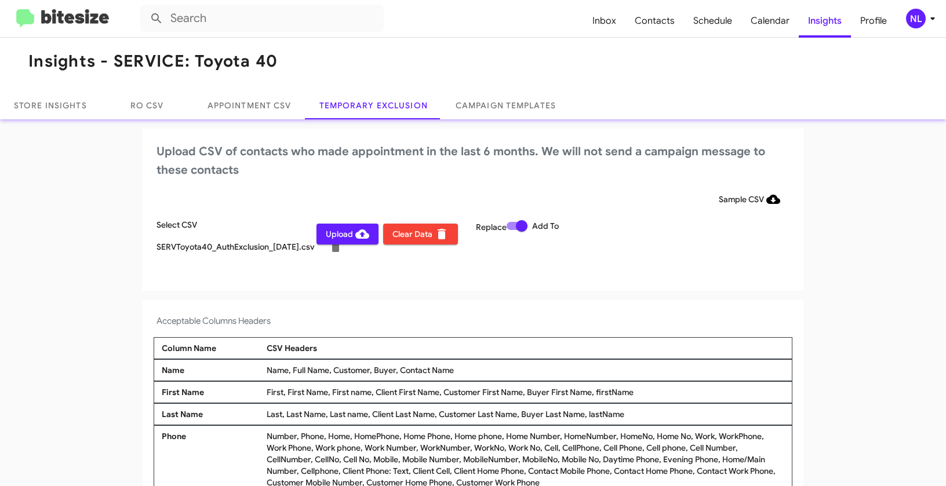
click at [344, 239] on span "Upload" at bounding box center [347, 234] width 43 height 21
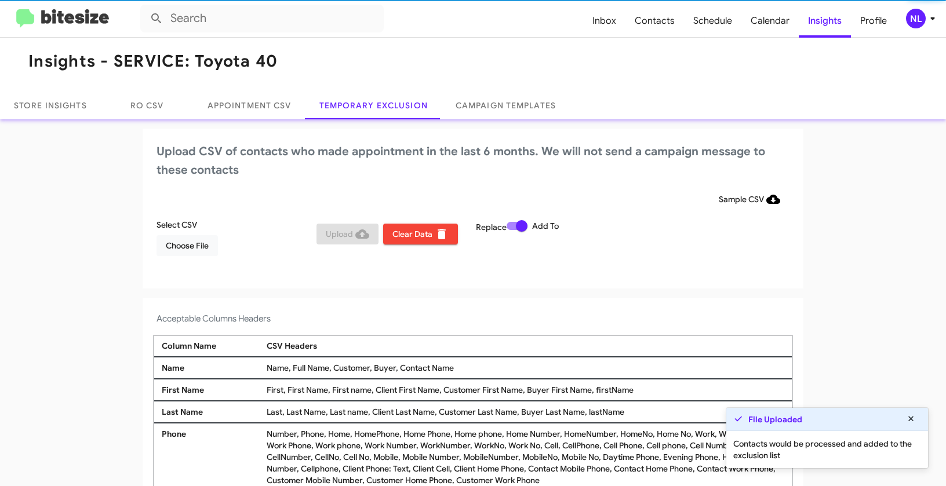
scroll to position [4, 0]
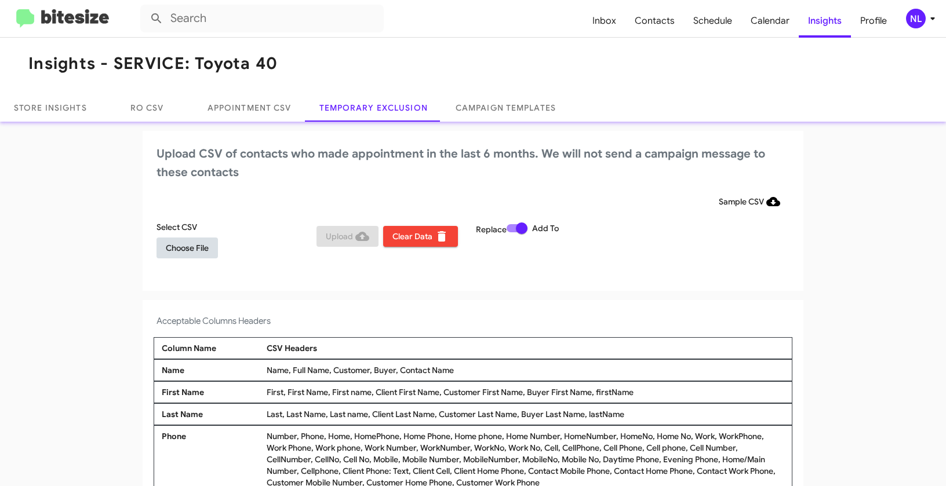
click at [190, 250] on span "Choose File" at bounding box center [187, 248] width 43 height 21
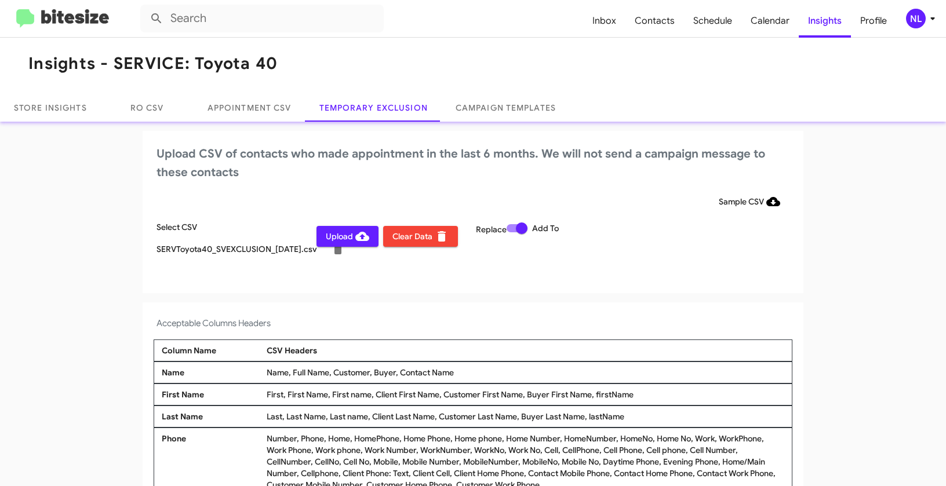
scroll to position [6, 0]
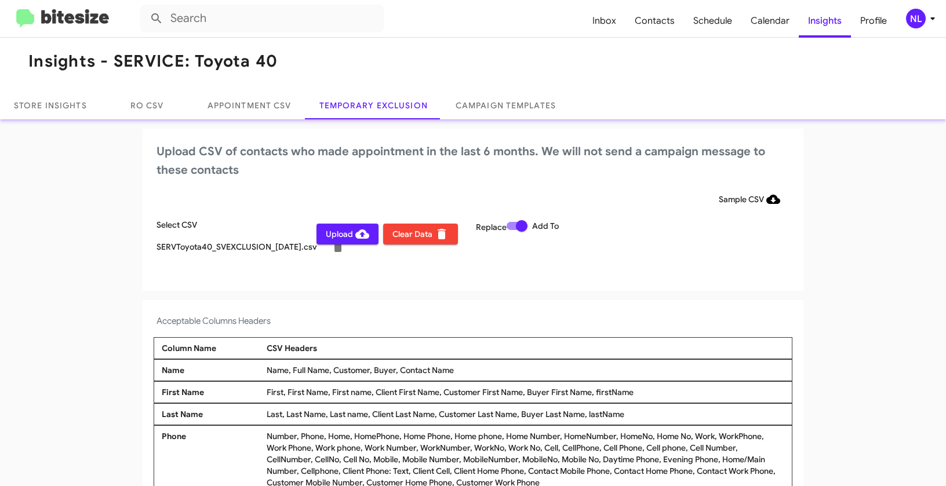
click at [923, 20] on div "NL" at bounding box center [916, 19] width 20 height 20
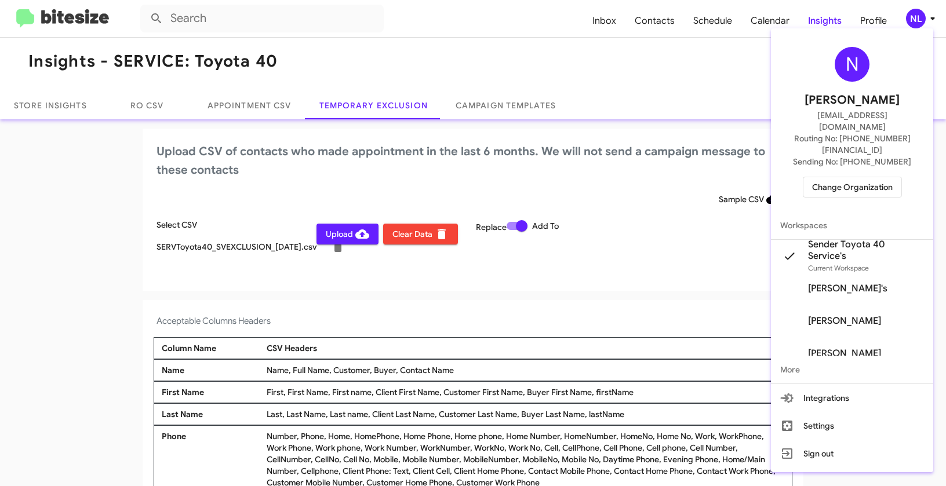
click at [559, 316] on div at bounding box center [473, 243] width 946 height 486
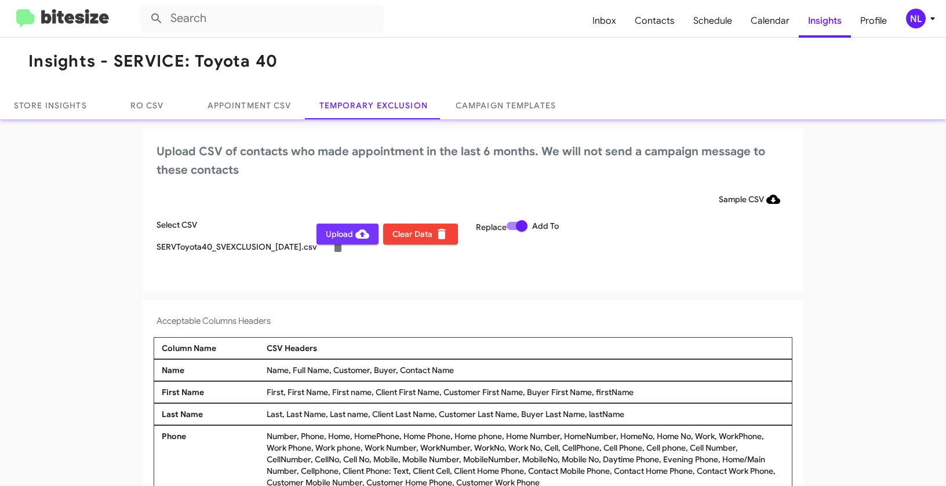
click at [349, 237] on span "Upload" at bounding box center [347, 234] width 43 height 21
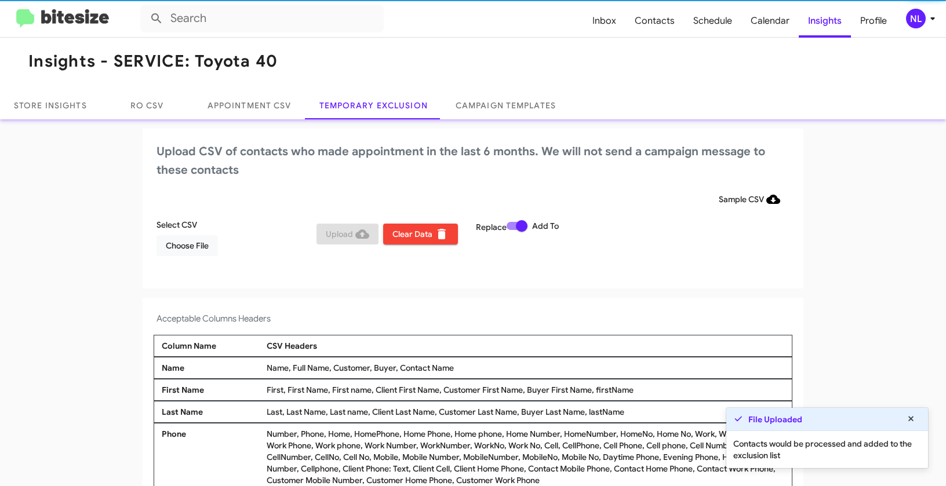
scroll to position [4, 0]
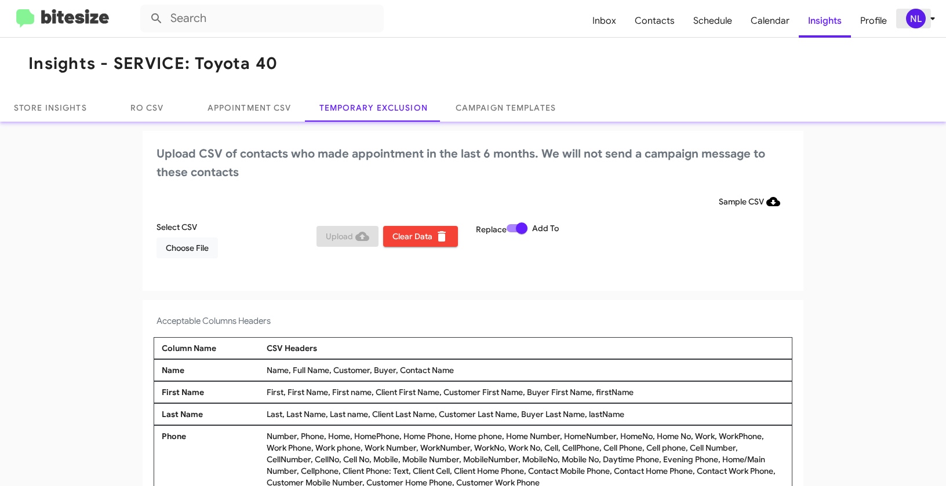
click at [913, 19] on div "NL" at bounding box center [916, 19] width 20 height 20
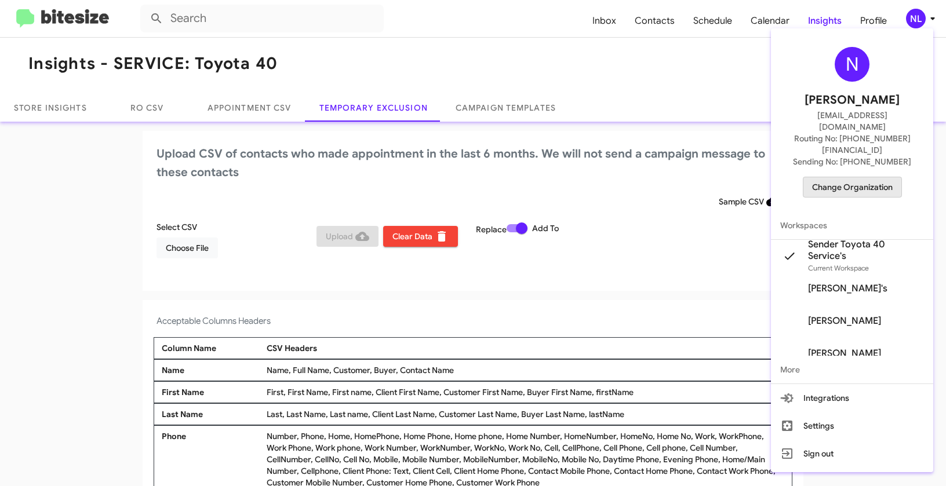
click at [867, 177] on span "Change Organization" at bounding box center [852, 187] width 81 height 20
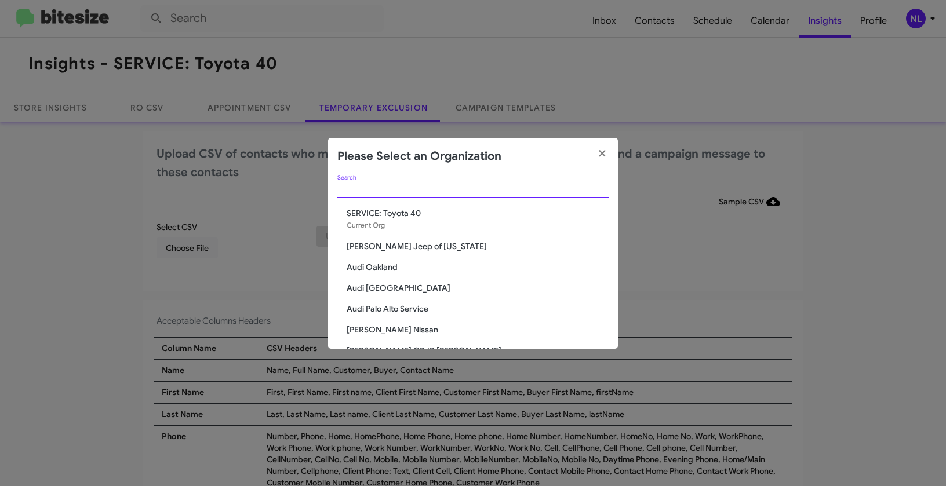
click at [550, 191] on input "Search" at bounding box center [472, 189] width 271 height 9
paste input "SERVICE: Tri-State Ford"
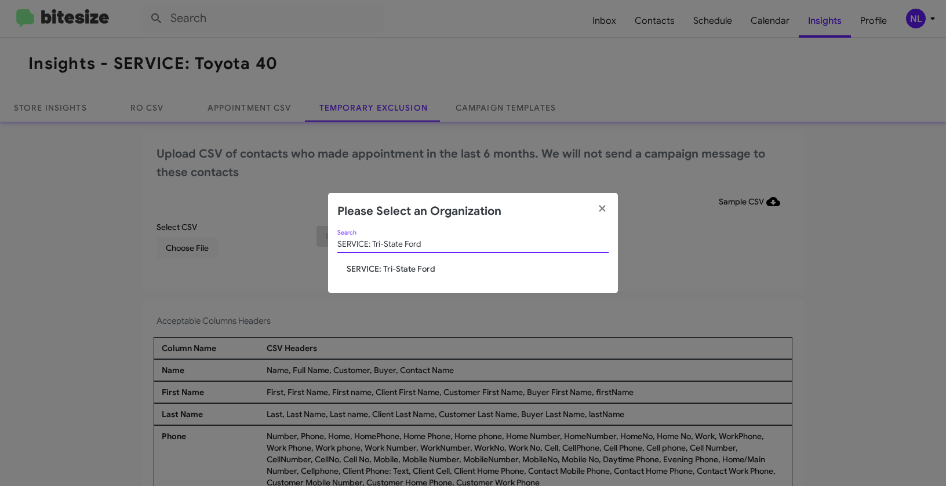
type input "SERVICE: Tri-State Ford"
click at [377, 264] on span "SERVICE: Tri-State Ford" at bounding box center [478, 269] width 262 height 12
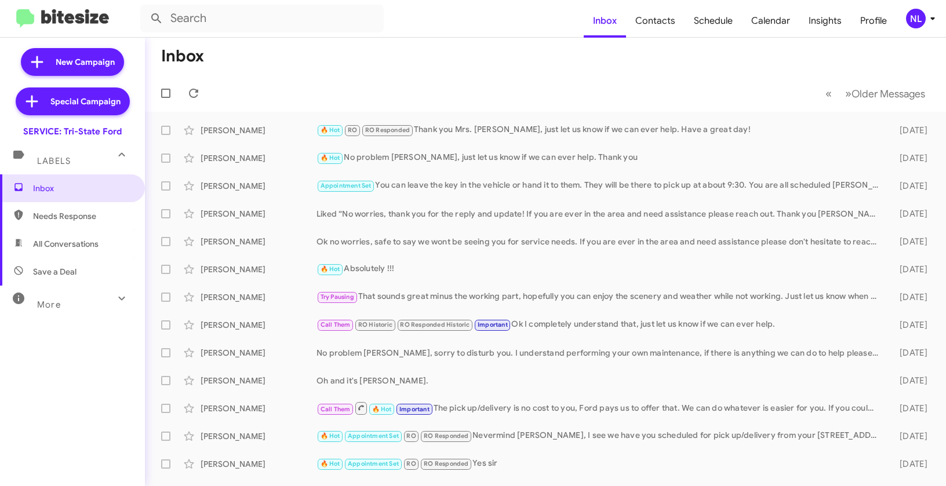
click at [918, 23] on div "NL" at bounding box center [916, 19] width 20 height 20
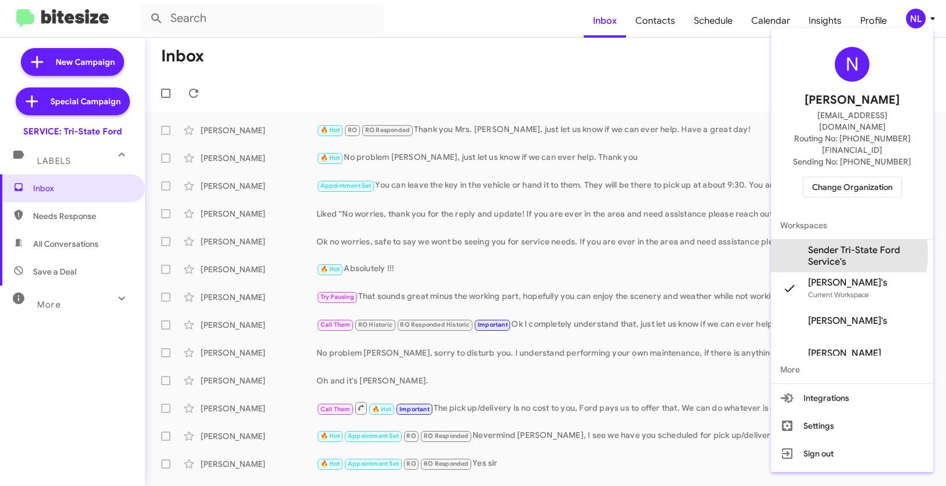
click at [834, 245] on span "Sender Tri-State Ford Service's" at bounding box center [866, 256] width 116 height 23
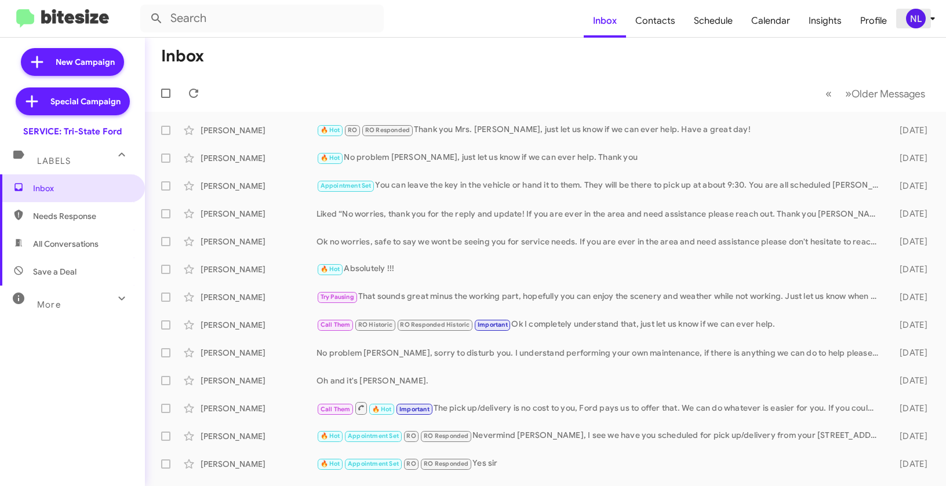
click at [911, 14] on div "NL" at bounding box center [916, 19] width 20 height 20
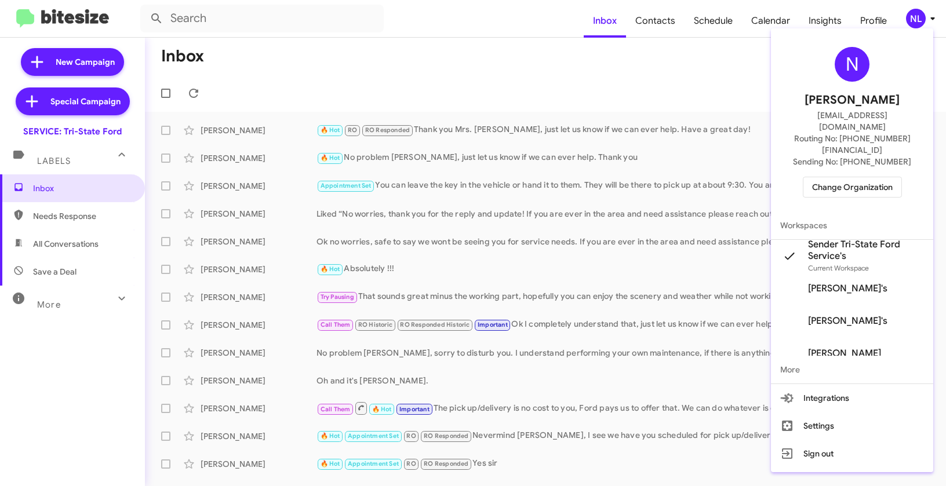
click at [668, 82] on div at bounding box center [473, 243] width 946 height 486
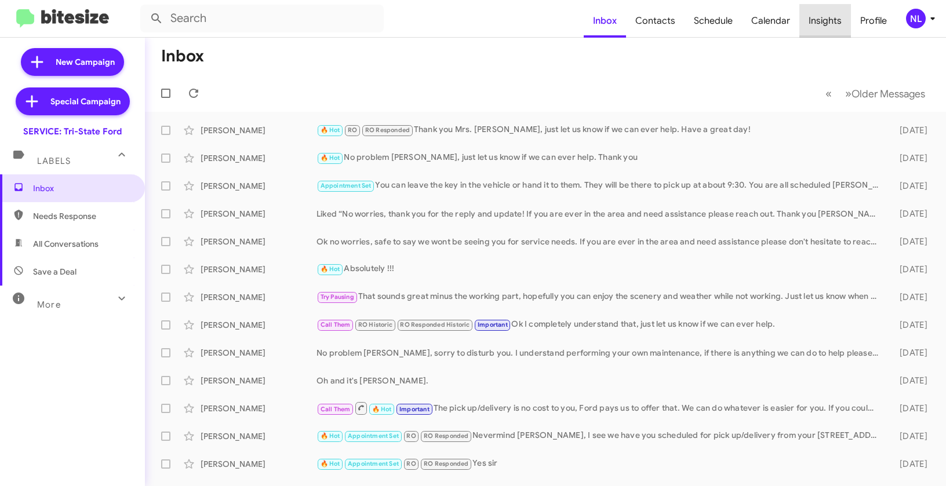
click at [827, 20] on span "Insights" at bounding box center [826, 21] width 52 height 34
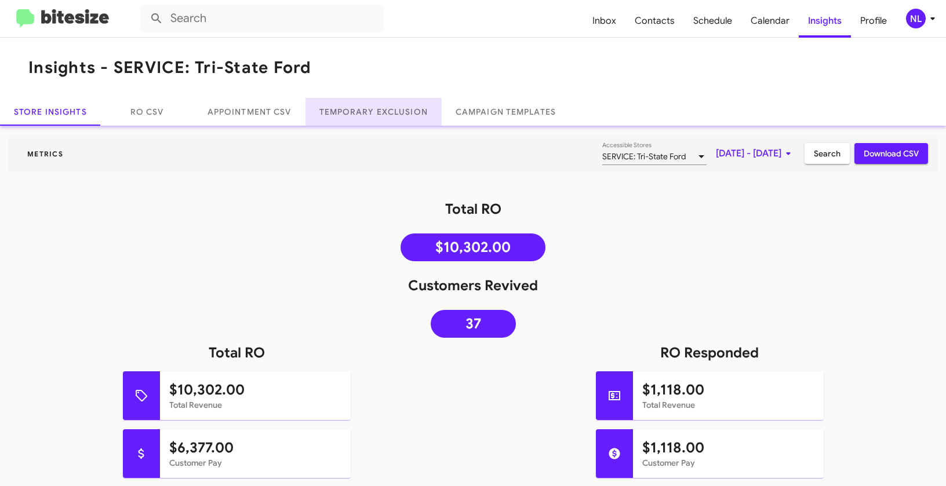
click at [365, 116] on link "Temporary Exclusion" at bounding box center [374, 112] width 136 height 28
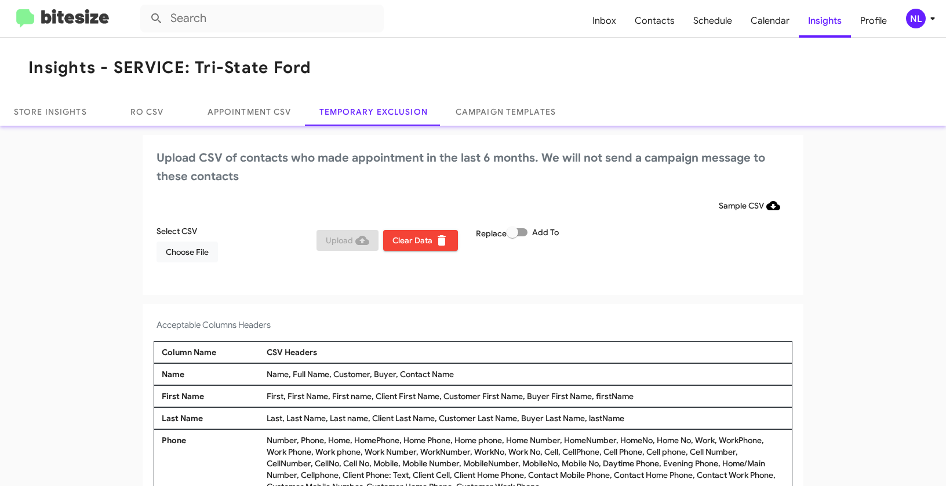
drag, startPoint x: 396, startPoint y: 373, endPoint x: 455, endPoint y: 374, distance: 58.6
click at [455, 374] on div "Name, Full Name, Customer, Buyer, Contact Name" at bounding box center [526, 375] width 524 height 12
copy div "Contact Name"
click at [187, 252] on span "Choose File" at bounding box center [187, 252] width 43 height 21
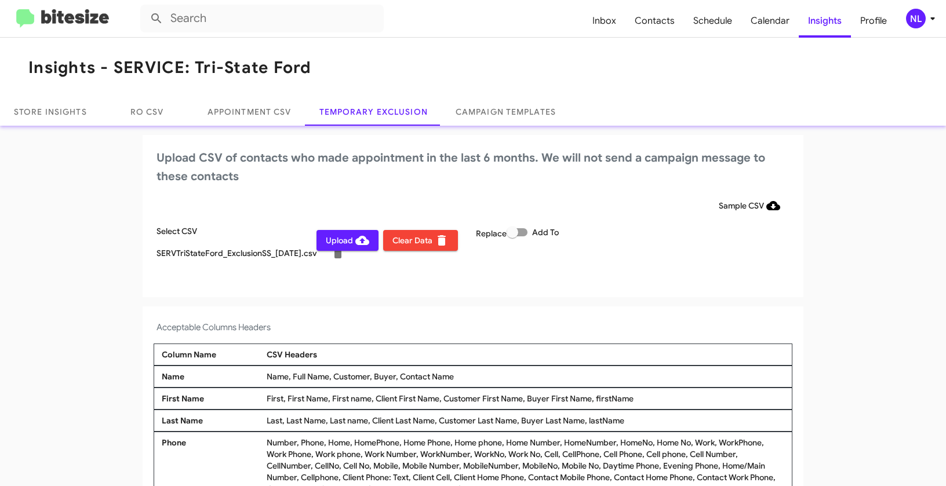
click at [912, 14] on div "NL" at bounding box center [916, 19] width 20 height 20
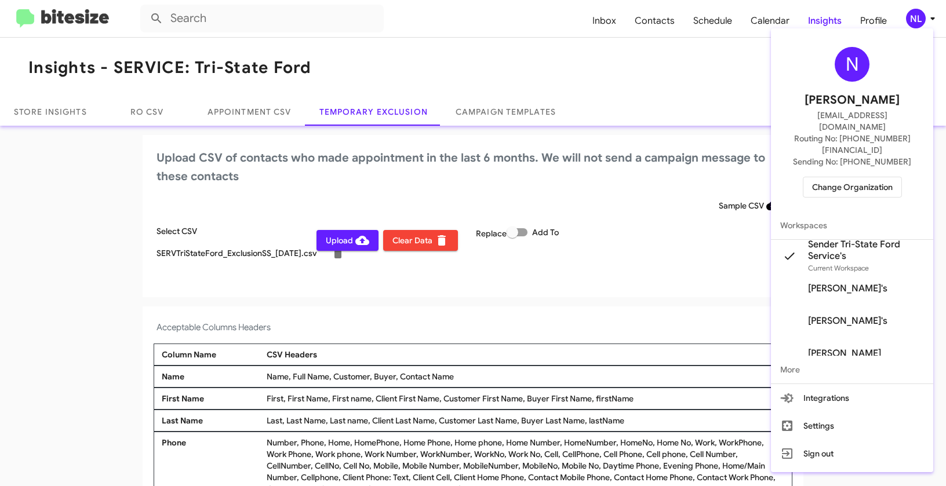
click at [656, 305] on div at bounding box center [473, 243] width 946 height 486
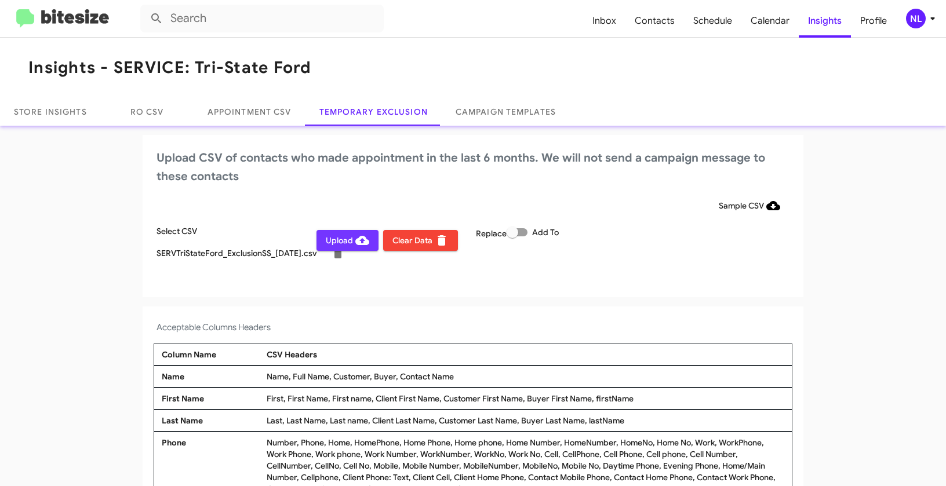
click at [346, 242] on span "Upload" at bounding box center [347, 240] width 43 height 21
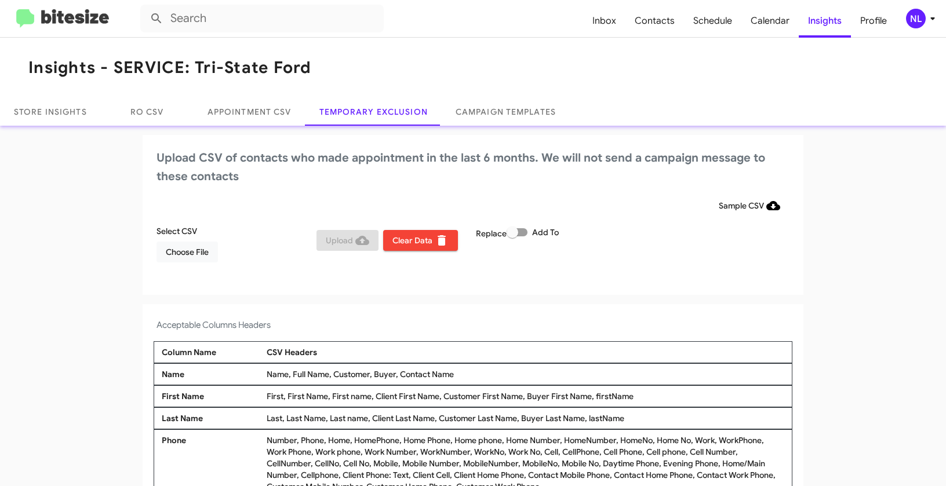
scroll to position [4, 0]
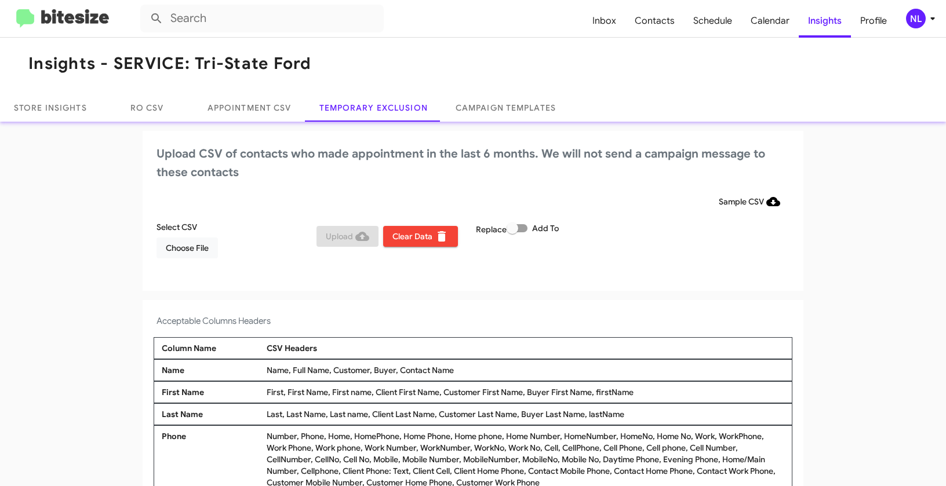
click at [522, 228] on span at bounding box center [517, 228] width 21 height 8
click at [513, 232] on input "Add To" at bounding box center [512, 232] width 1 height 1
click at [522, 228] on span at bounding box center [517, 228] width 21 height 8
click at [513, 232] on input "Add To" at bounding box center [512, 232] width 1 height 1
click at [522, 229] on span at bounding box center [517, 228] width 21 height 8
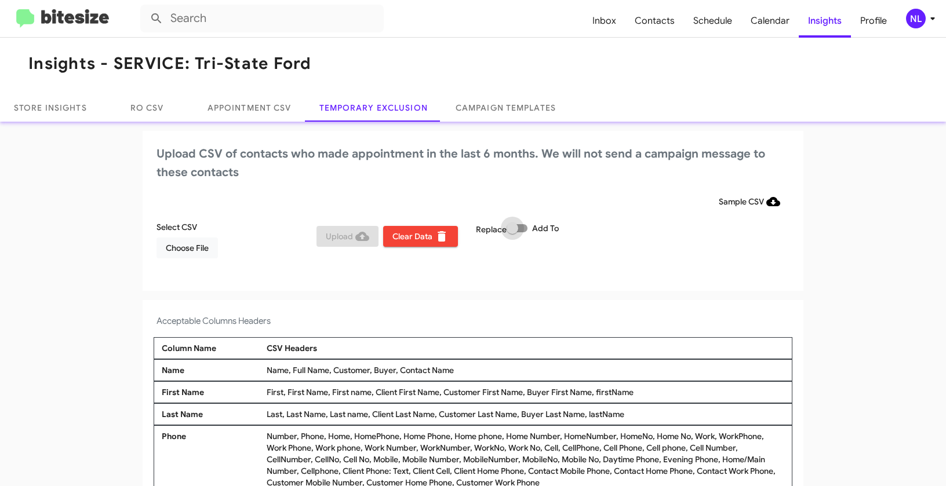
click at [513, 232] on input "Add To" at bounding box center [512, 232] width 1 height 1
checkbox input "true"
click at [184, 250] on span "Choose File" at bounding box center [187, 248] width 43 height 21
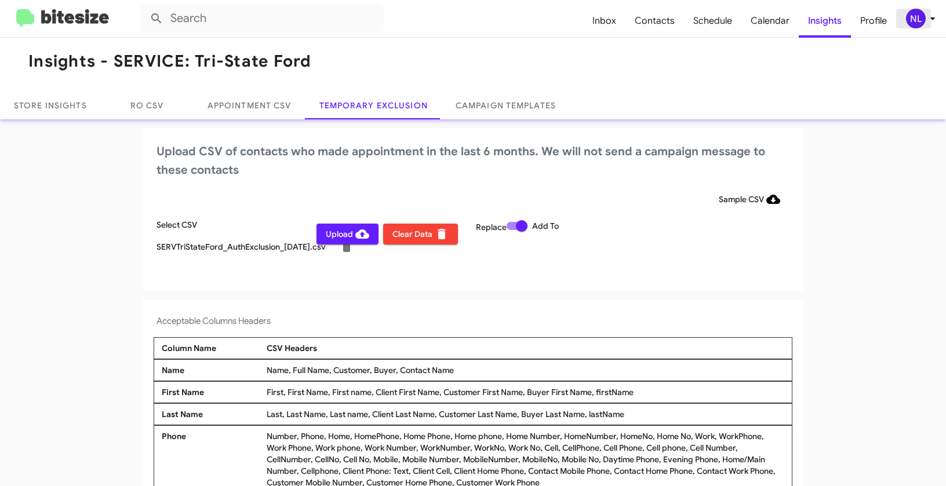
click at [913, 14] on div "NL" at bounding box center [916, 19] width 20 height 20
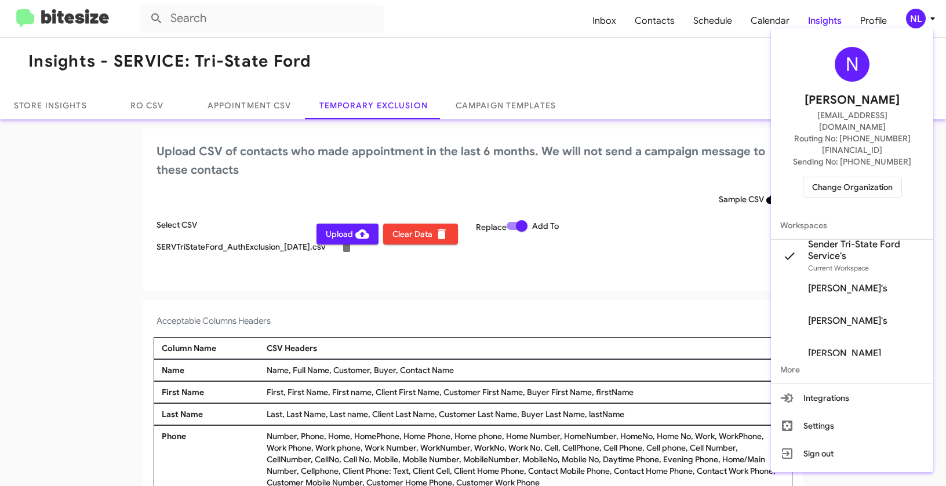
click at [565, 288] on div at bounding box center [473, 243] width 946 height 486
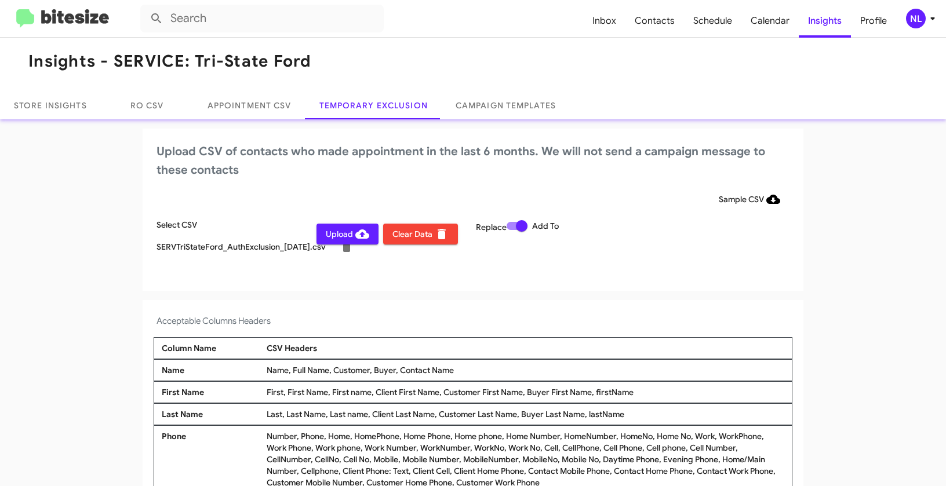
click at [343, 239] on span "Upload" at bounding box center [347, 234] width 43 height 21
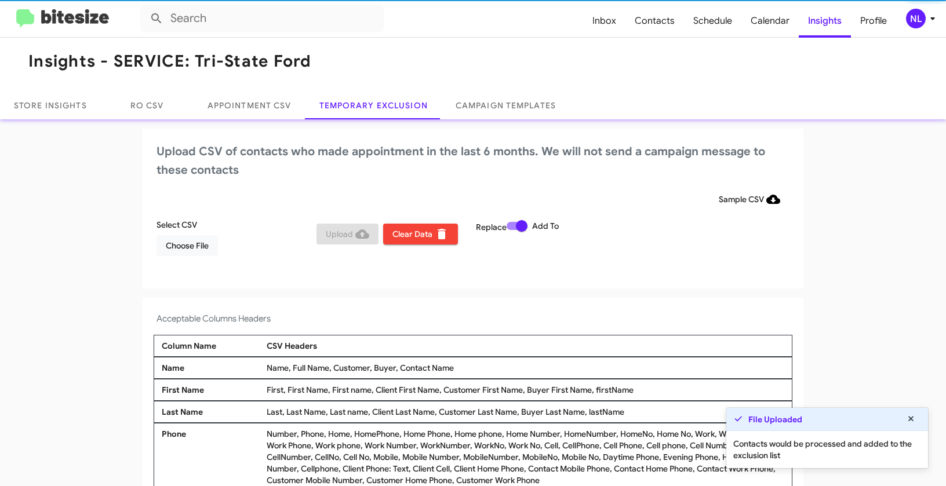
scroll to position [4, 0]
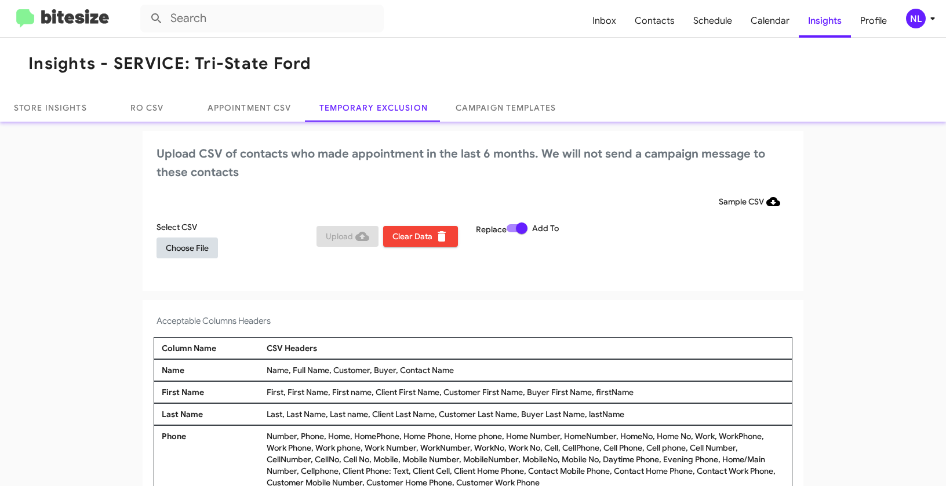
click at [195, 252] on span "Choose File" at bounding box center [187, 248] width 43 height 21
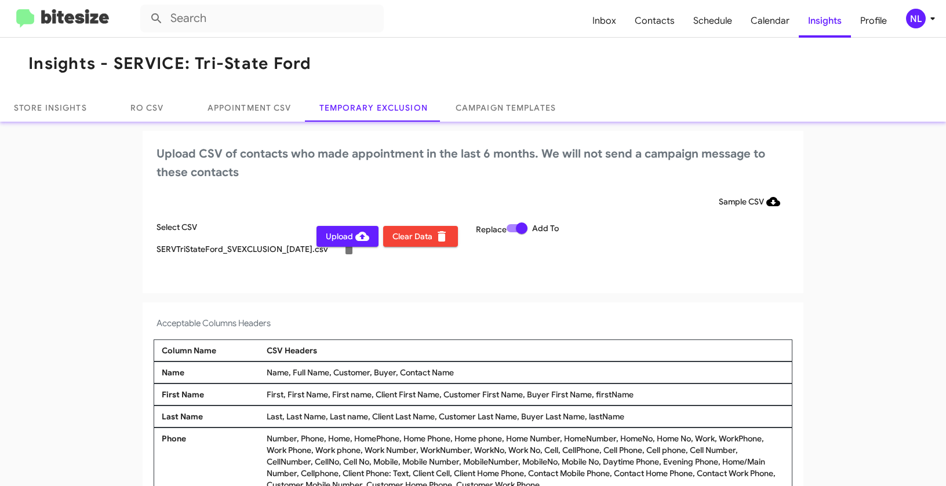
scroll to position [6, 0]
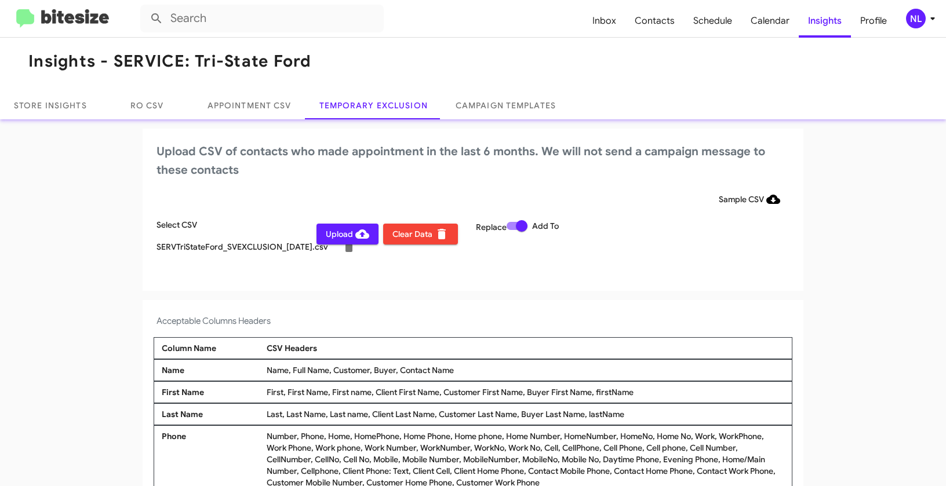
click at [918, 21] on div "NL" at bounding box center [916, 19] width 20 height 20
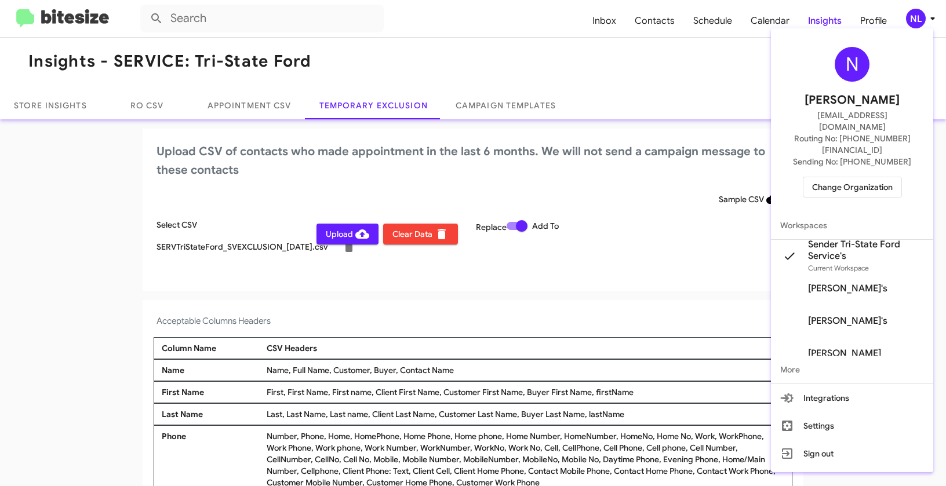
click at [572, 316] on div at bounding box center [473, 243] width 946 height 486
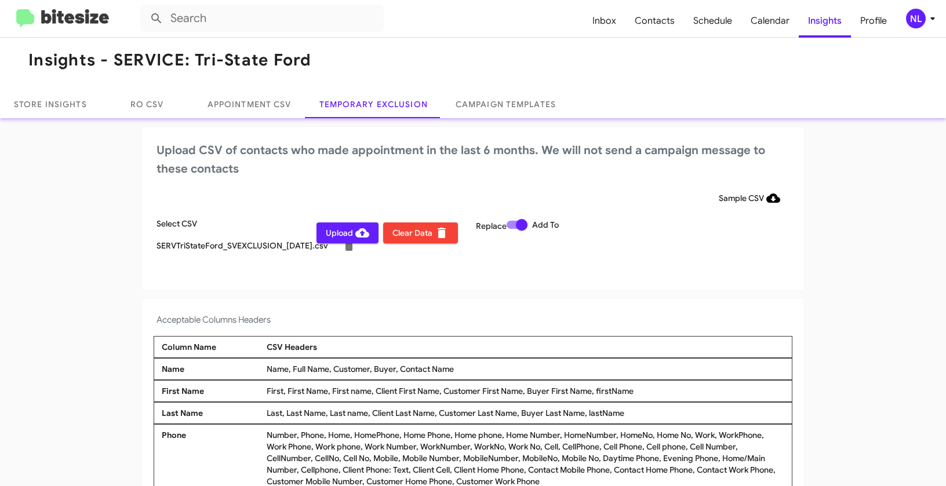
scroll to position [0, 0]
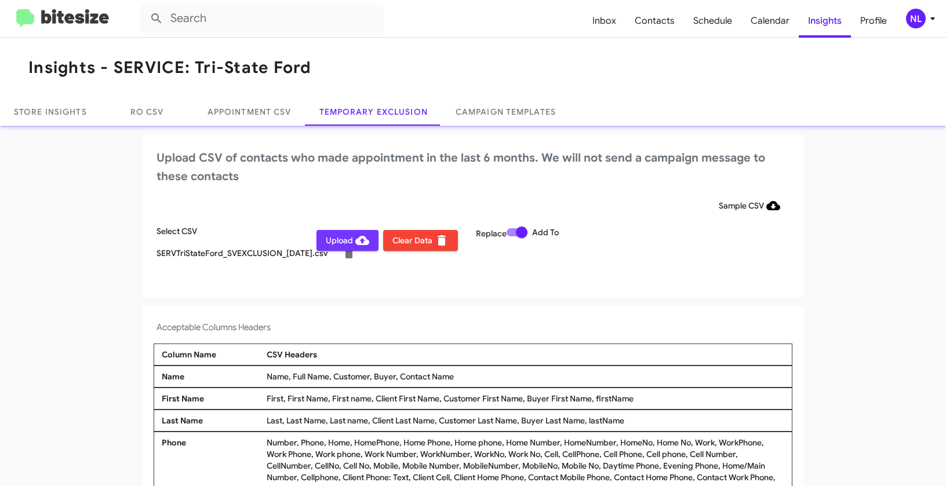
click at [344, 238] on span "Upload" at bounding box center [347, 240] width 43 height 21
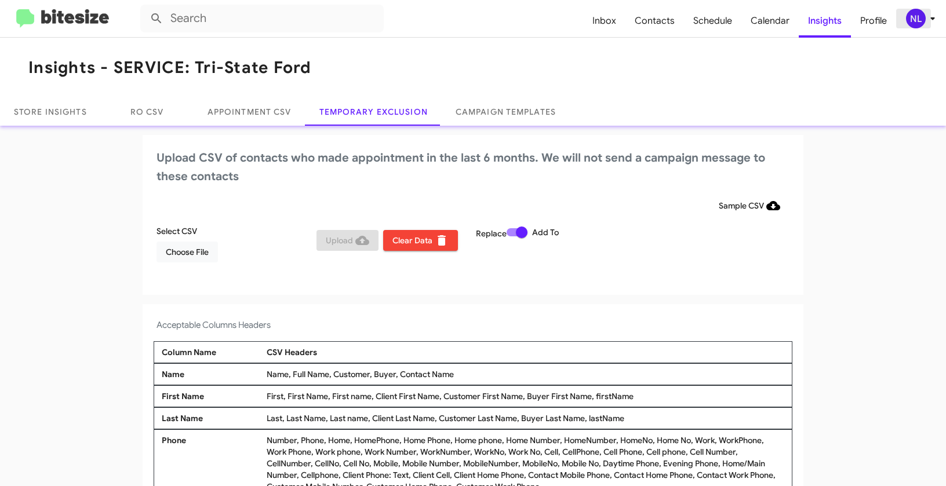
click at [913, 19] on div "NL" at bounding box center [916, 19] width 20 height 20
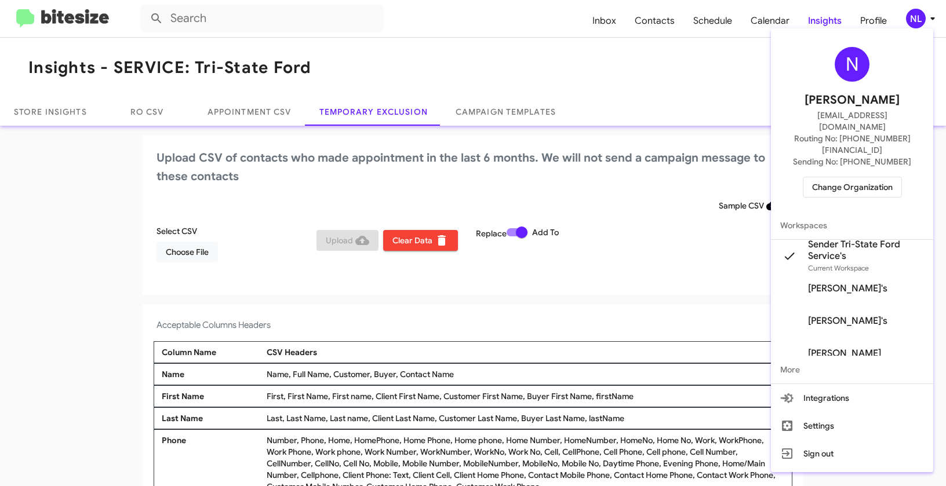
click at [824, 177] on span "Change Organization" at bounding box center [852, 187] width 81 height 20
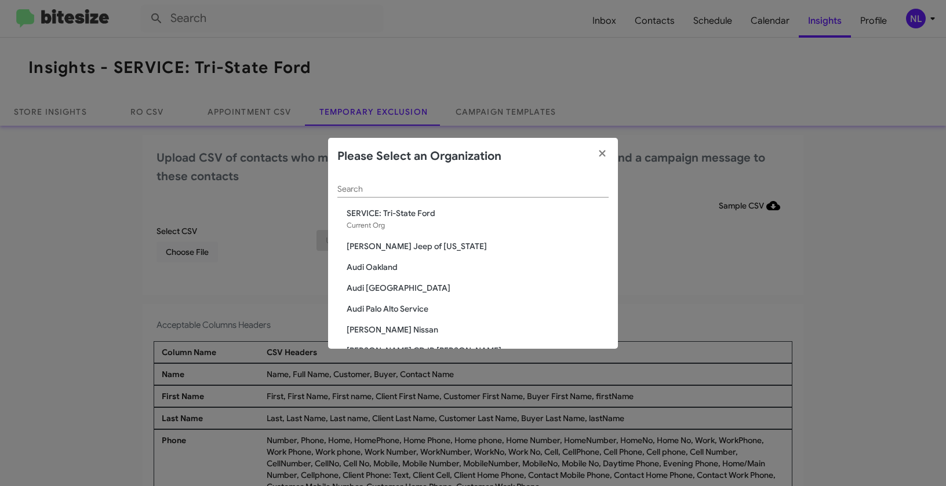
click at [564, 184] on div "Search" at bounding box center [472, 186] width 271 height 23
paste input "SERVICE: Volkswagen Laurel"
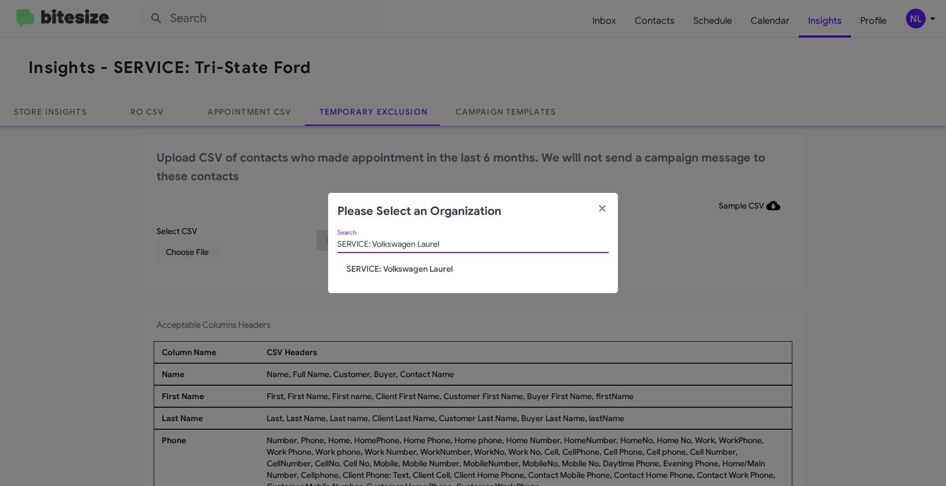
type input "SERVICE: Volkswagen Laurel"
click at [395, 263] on span "SERVICE: Volkswagen Laurel" at bounding box center [478, 269] width 262 height 12
click at [394, 266] on span "SERVICE: Volkswagen Laurel" at bounding box center [478, 269] width 262 height 12
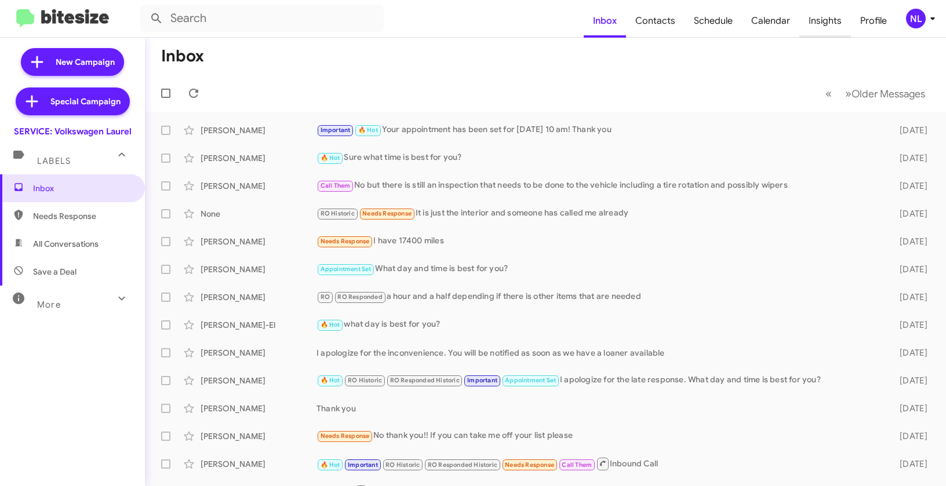
click at [819, 24] on span "Insights" at bounding box center [826, 21] width 52 height 34
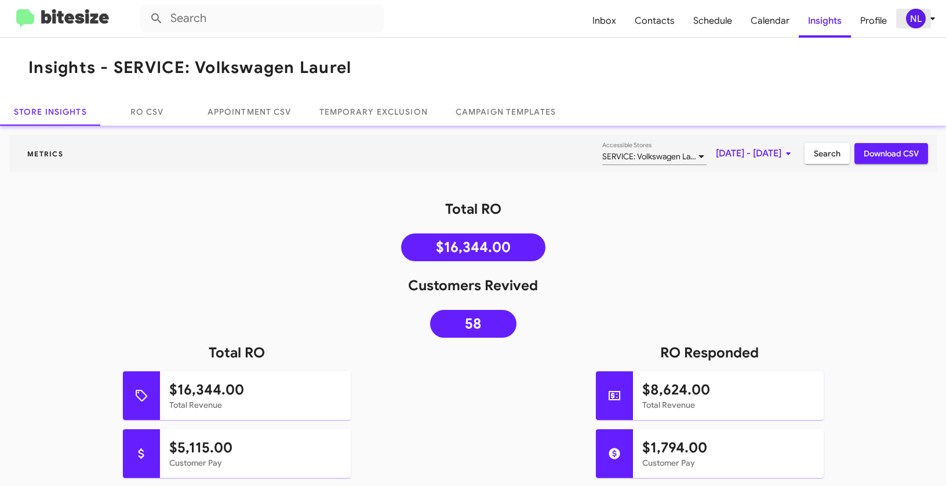
click at [918, 20] on div "NL" at bounding box center [916, 19] width 20 height 20
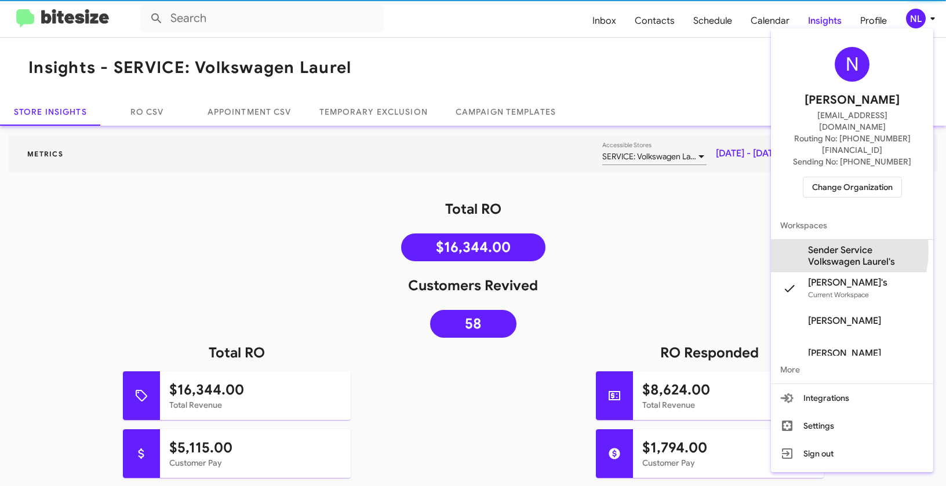
click at [823, 245] on span "Sender Service Volkswagen Laurel's" at bounding box center [866, 256] width 116 height 23
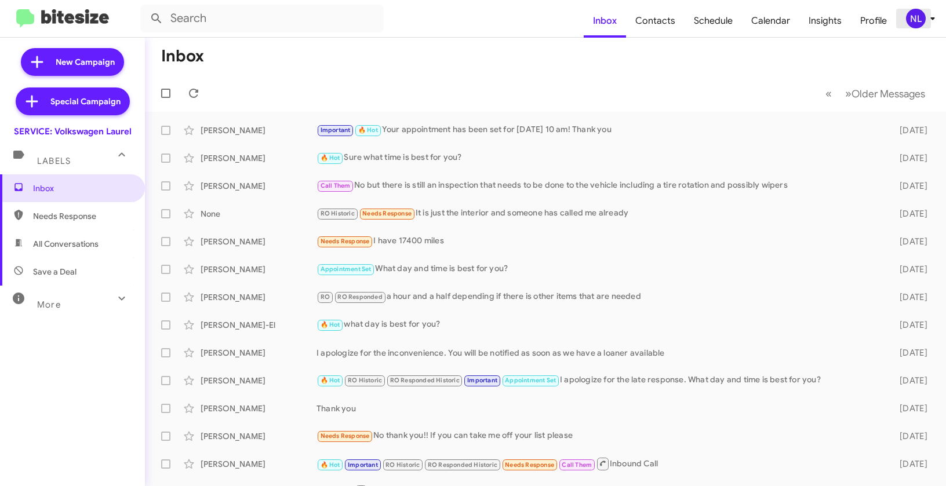
click at [921, 21] on div "NL" at bounding box center [916, 19] width 20 height 20
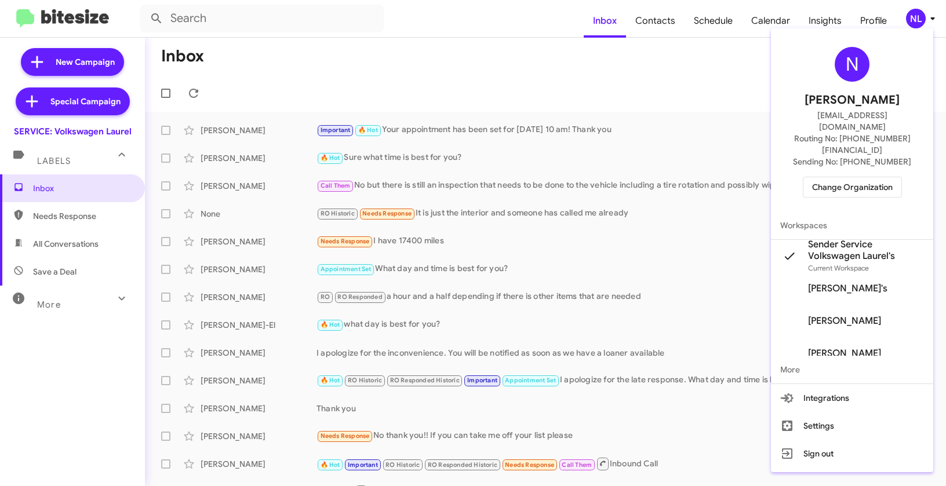
click at [634, 61] on div at bounding box center [473, 243] width 946 height 486
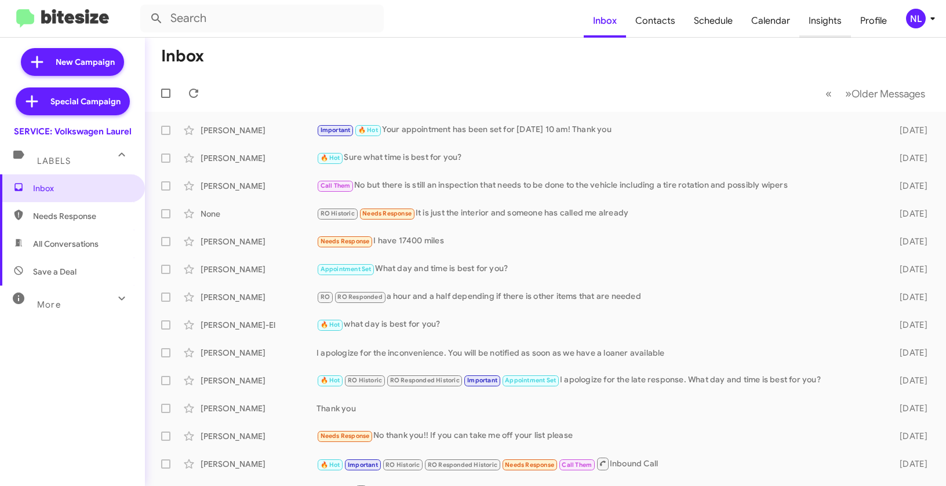
click at [827, 24] on span "Insights" at bounding box center [826, 21] width 52 height 34
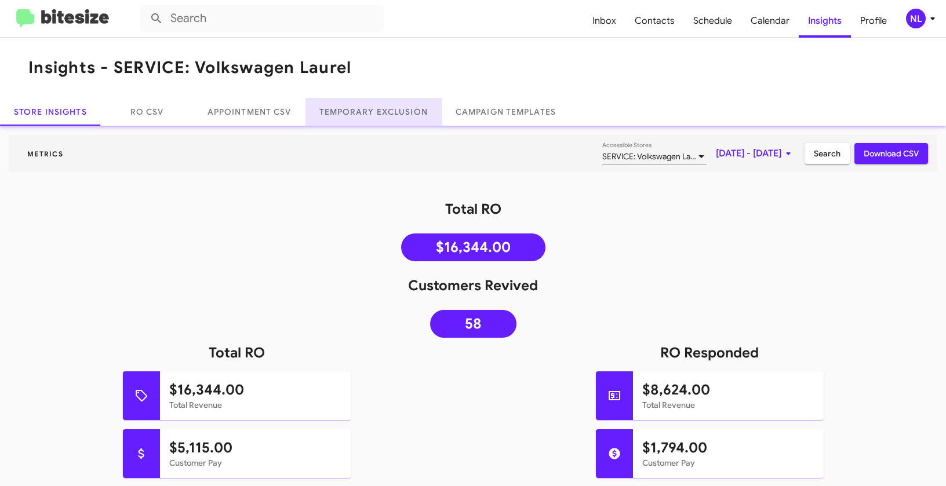
click at [351, 115] on link "Temporary Exclusion" at bounding box center [374, 112] width 136 height 28
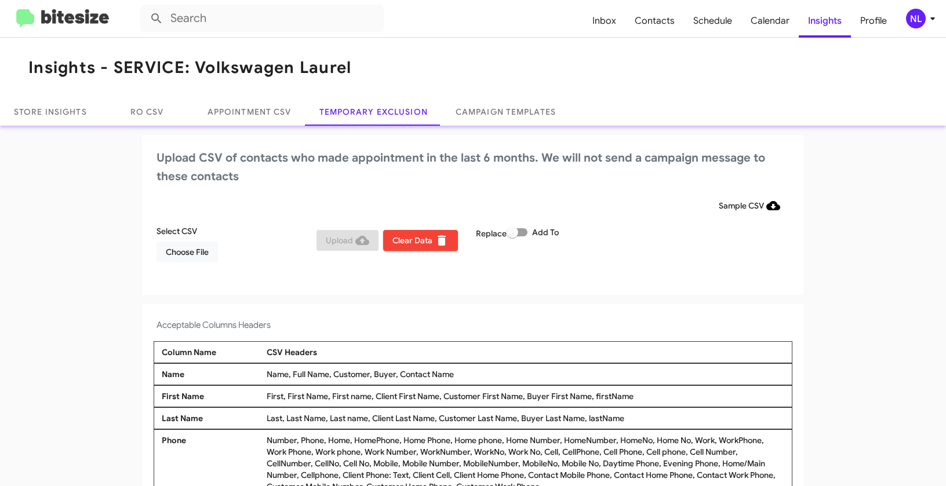
click at [920, 17] on div "NL" at bounding box center [916, 19] width 20 height 20
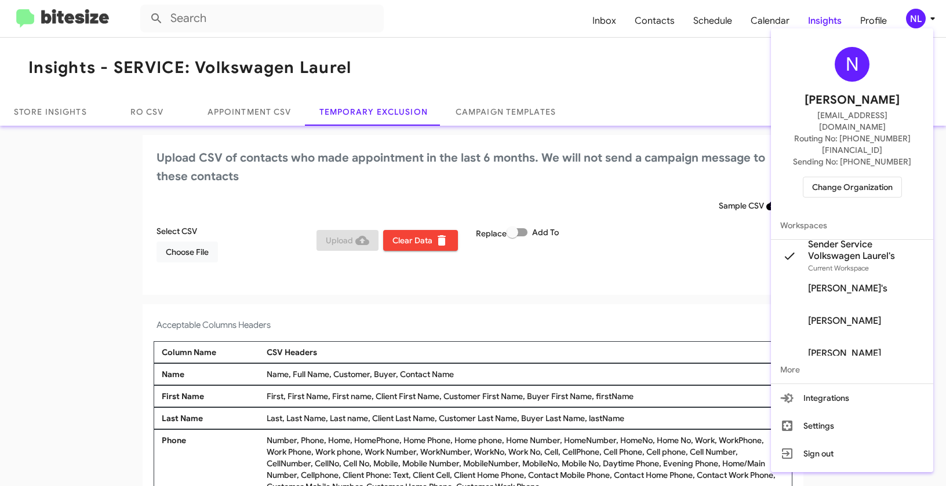
click at [398, 372] on div at bounding box center [473, 243] width 946 height 486
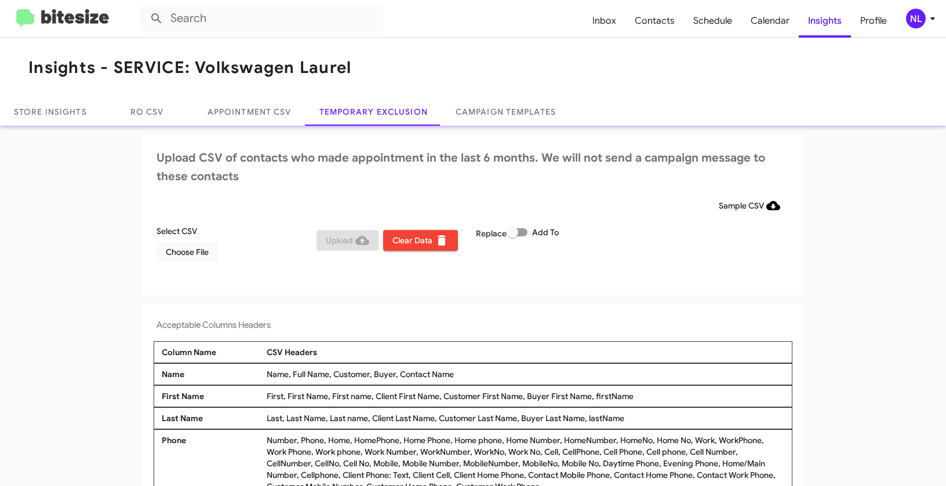
drag, startPoint x: 397, startPoint y: 372, endPoint x: 454, endPoint y: 373, distance: 56.8
click at [454, 373] on div "Name, Full Name, Customer, Buyer, Contact Name" at bounding box center [526, 375] width 524 height 12
copy div "Contact Name"
click at [194, 253] on span "Choose File" at bounding box center [187, 252] width 43 height 21
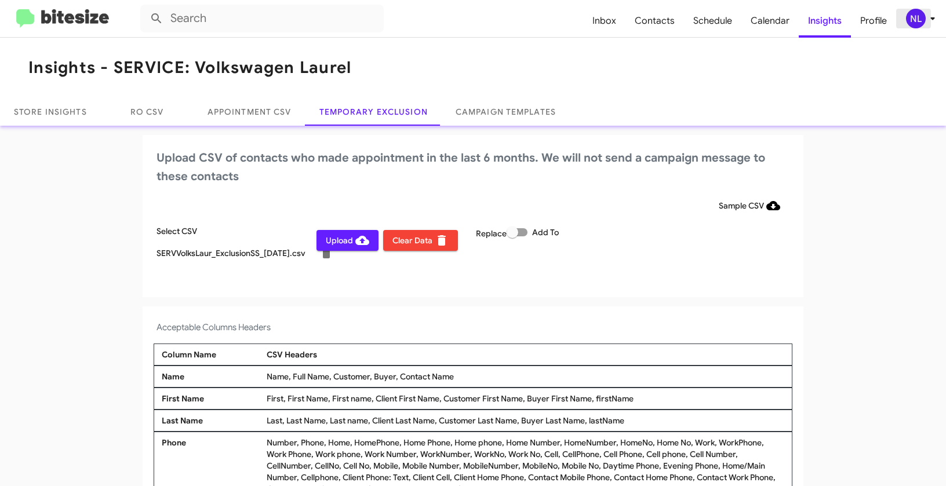
click at [911, 24] on div "NL" at bounding box center [916, 19] width 20 height 20
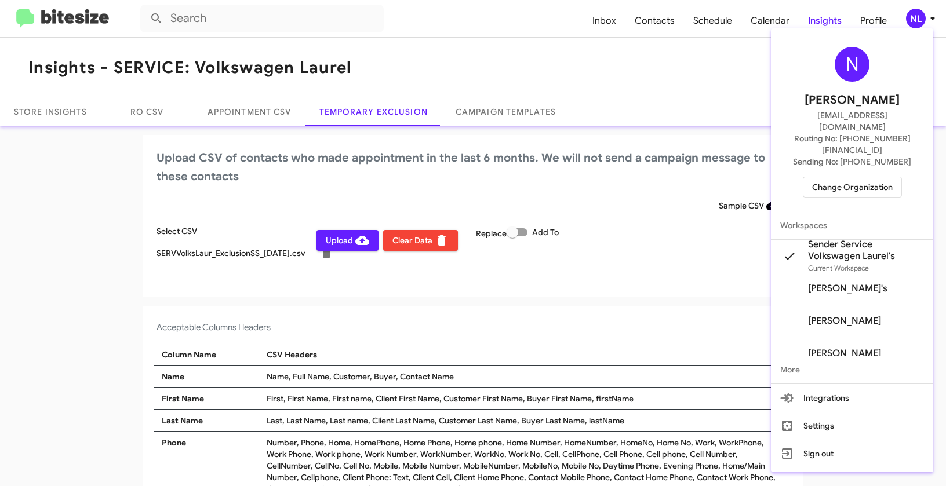
click at [560, 293] on div at bounding box center [473, 243] width 946 height 486
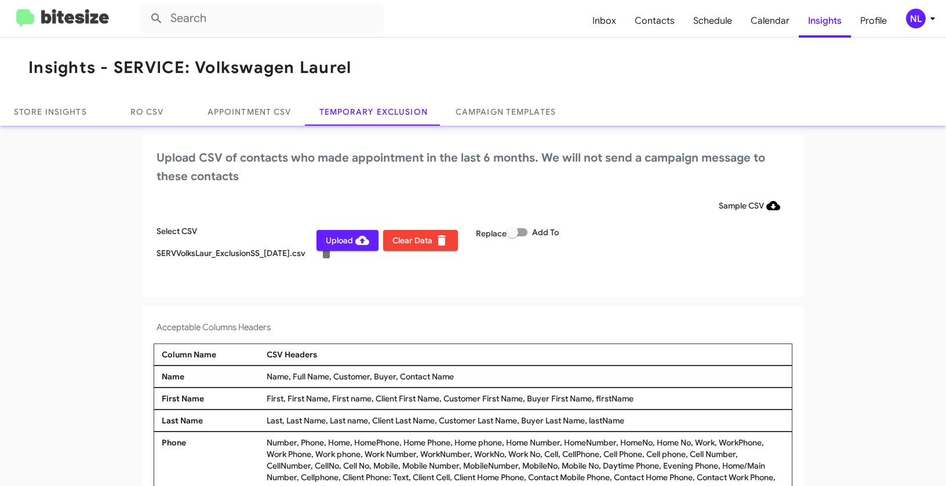
click at [342, 242] on span "Upload" at bounding box center [347, 240] width 43 height 21
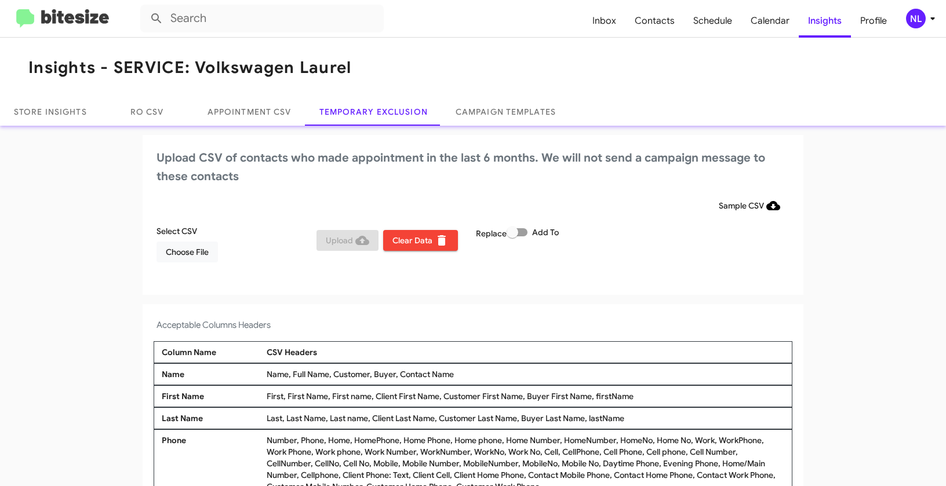
scroll to position [4, 0]
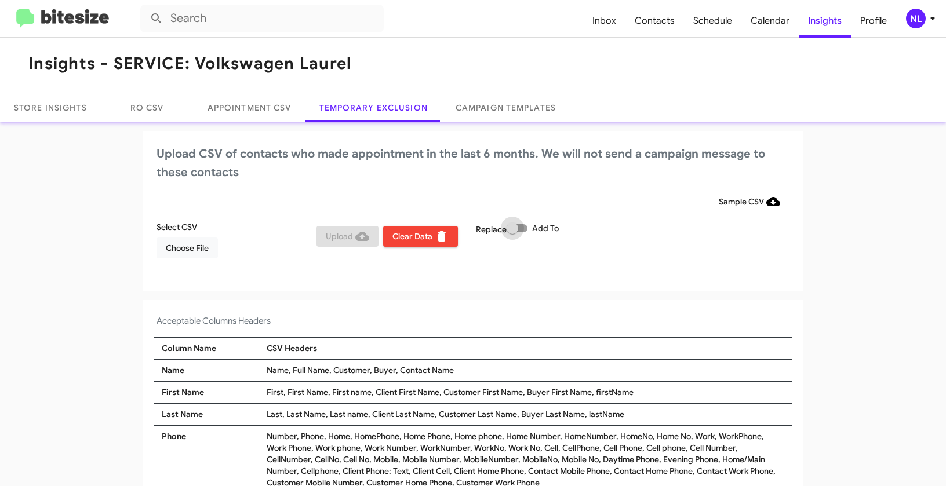
click at [520, 227] on span at bounding box center [517, 228] width 21 height 8
click at [513, 232] on input "Add To" at bounding box center [512, 232] width 1 height 1
checkbox input "true"
click at [191, 246] on span "Choose File" at bounding box center [187, 248] width 43 height 21
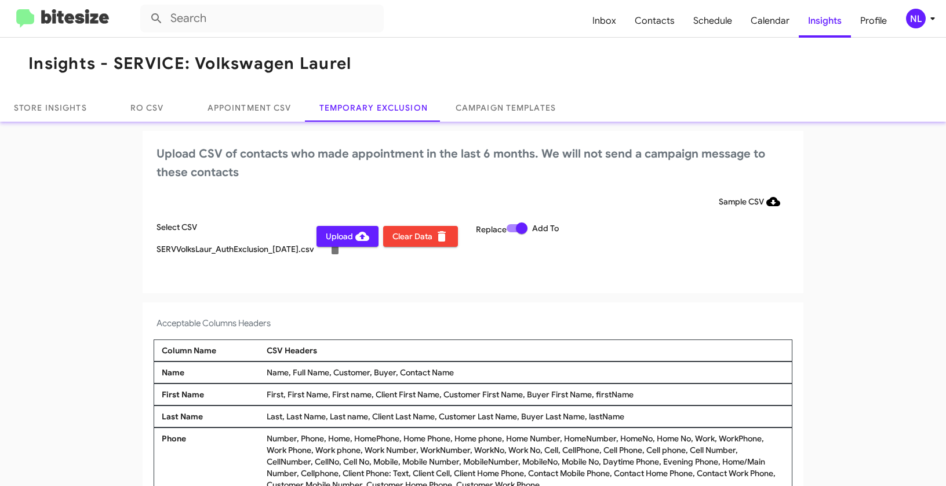
scroll to position [6, 0]
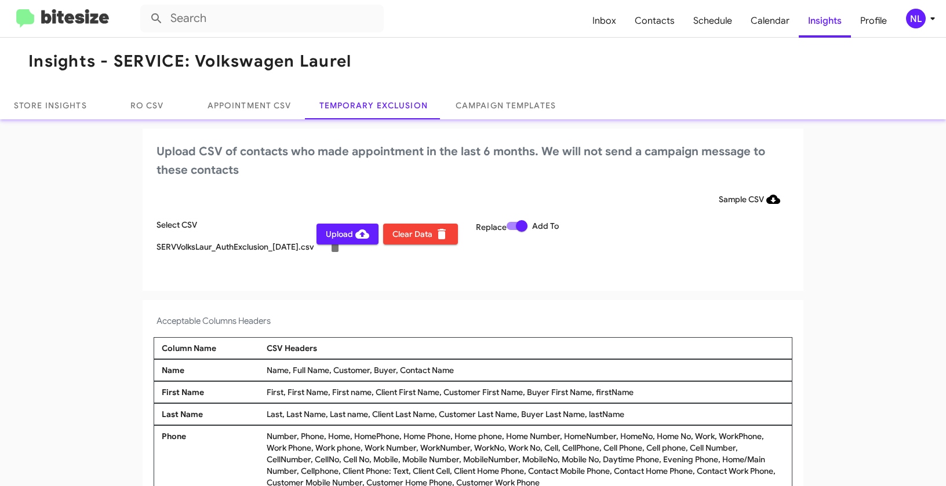
click at [911, 16] on div "NL" at bounding box center [916, 19] width 20 height 20
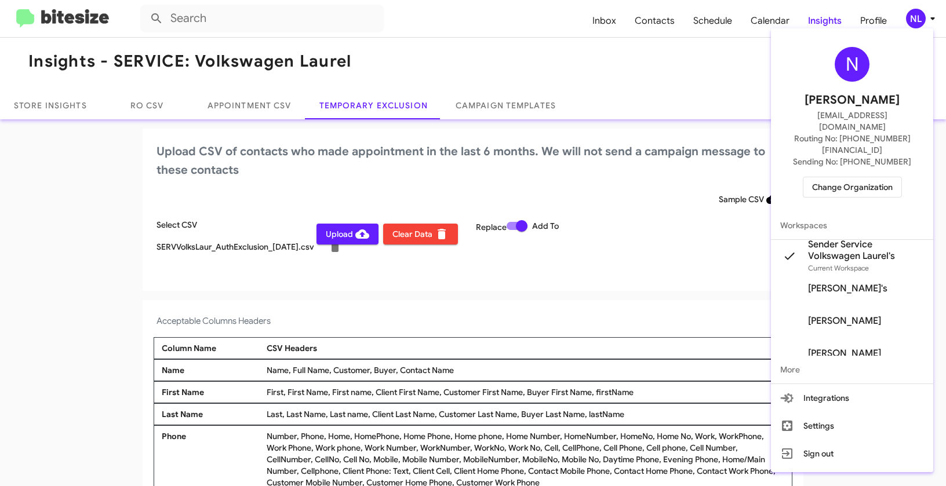
click at [596, 320] on div at bounding box center [473, 243] width 946 height 486
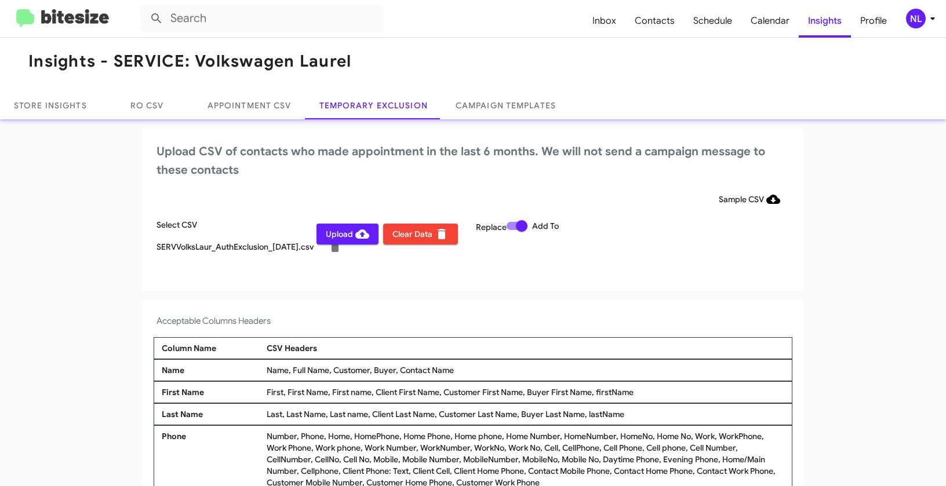
click at [329, 234] on span "Upload" at bounding box center [347, 234] width 43 height 21
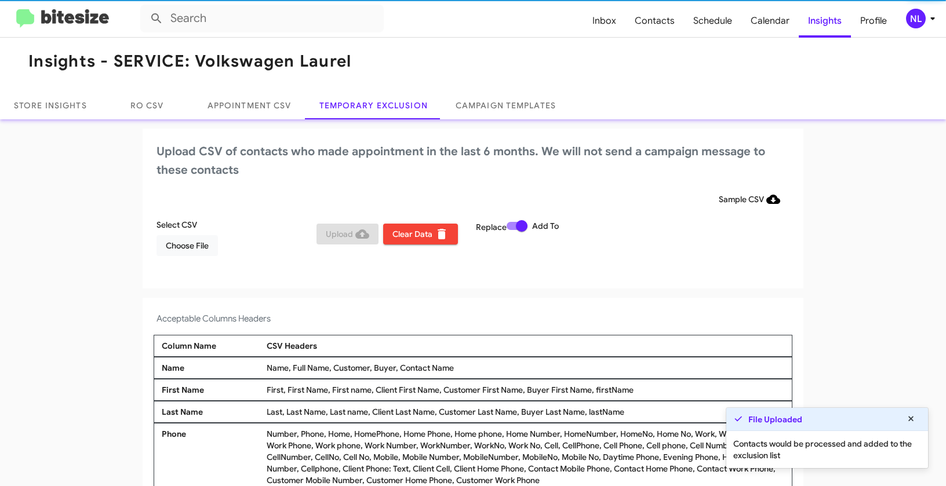
scroll to position [4, 0]
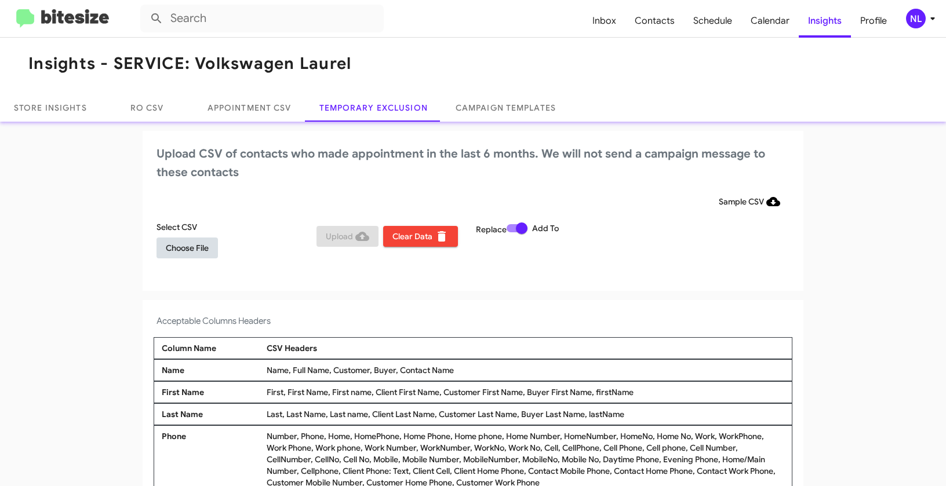
click at [179, 253] on span "Choose File" at bounding box center [187, 248] width 43 height 21
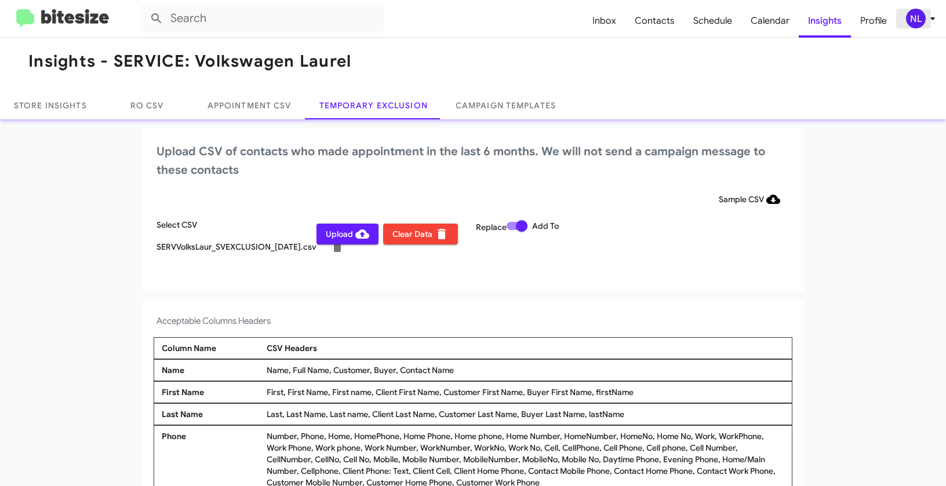
click at [910, 12] on div "NL" at bounding box center [916, 19] width 20 height 20
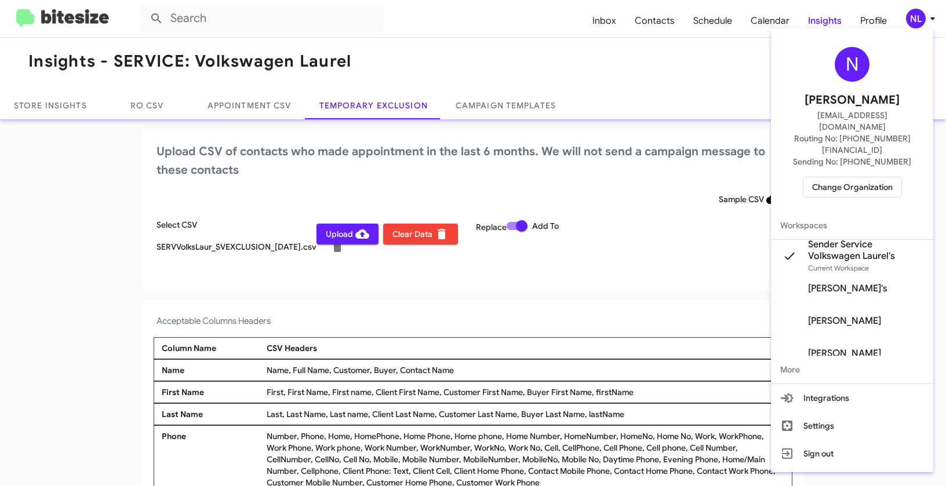
click at [608, 257] on div at bounding box center [473, 243] width 946 height 486
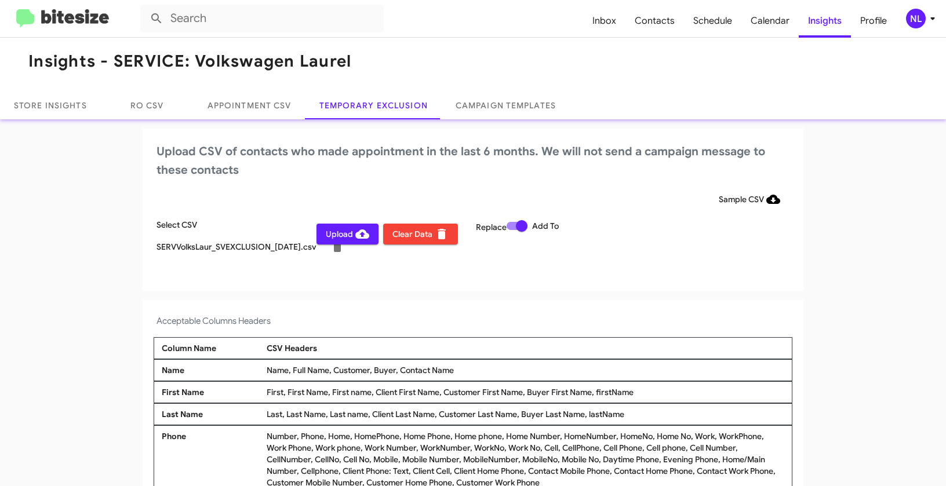
click at [341, 235] on span "Upload" at bounding box center [347, 234] width 43 height 21
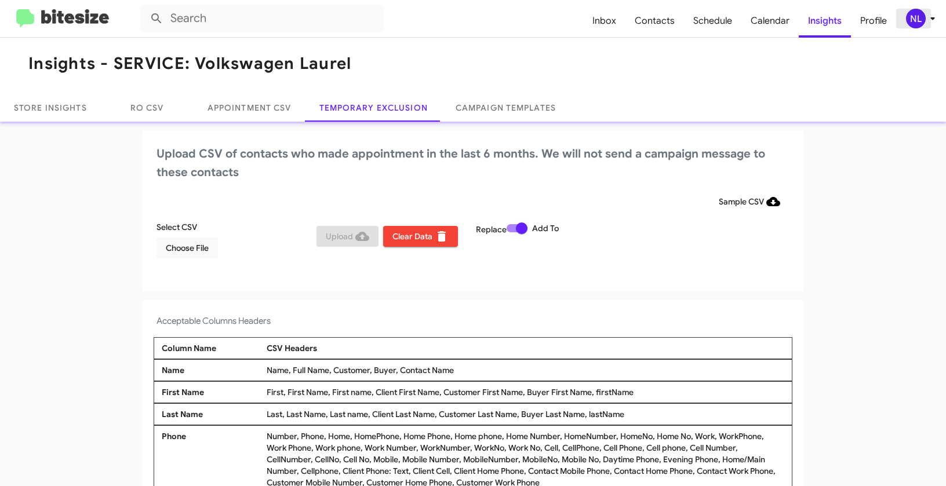
click at [913, 20] on div "NL" at bounding box center [916, 19] width 20 height 20
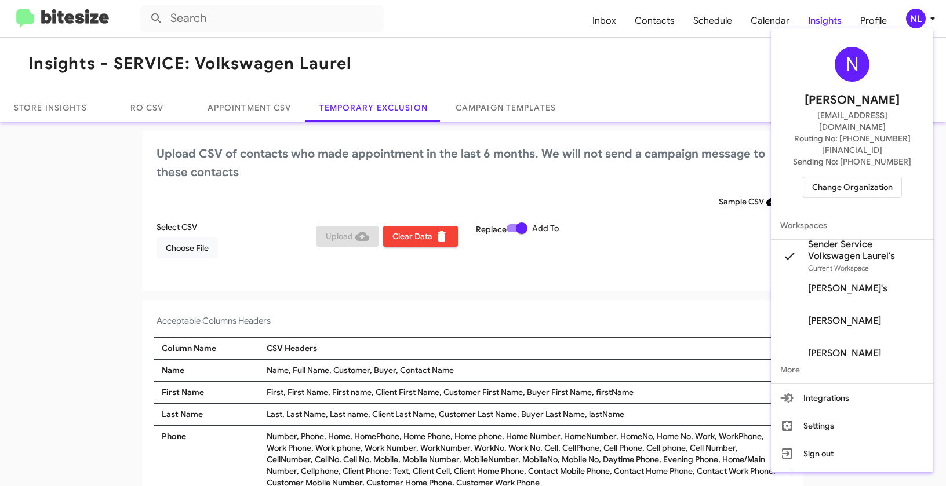
click at [845, 177] on span "Change Organization" at bounding box center [852, 187] width 81 height 20
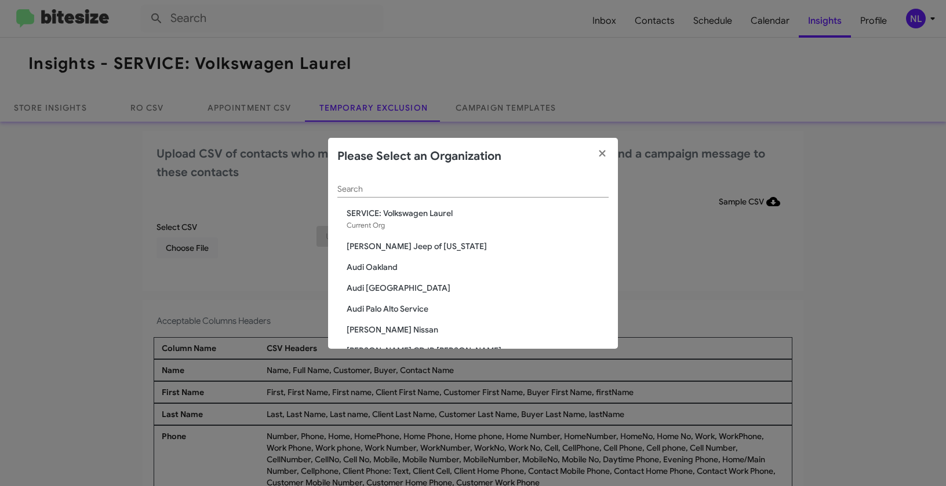
click at [507, 181] on div "Search" at bounding box center [472, 186] width 271 height 23
paste input "SERVICE: Volkswagen Rockville"
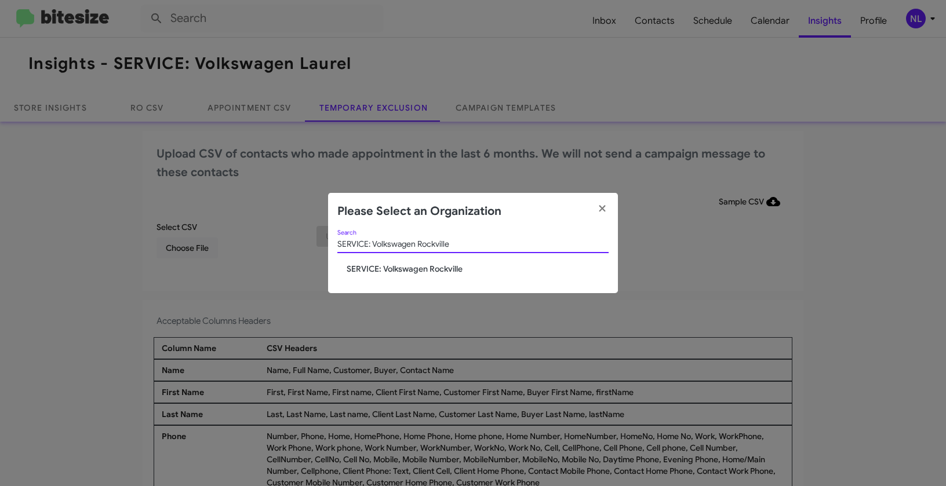
type input "SERVICE: Volkswagen Rockville"
click at [379, 268] on span "SERVICE: Volkswagen Rockville" at bounding box center [478, 269] width 262 height 12
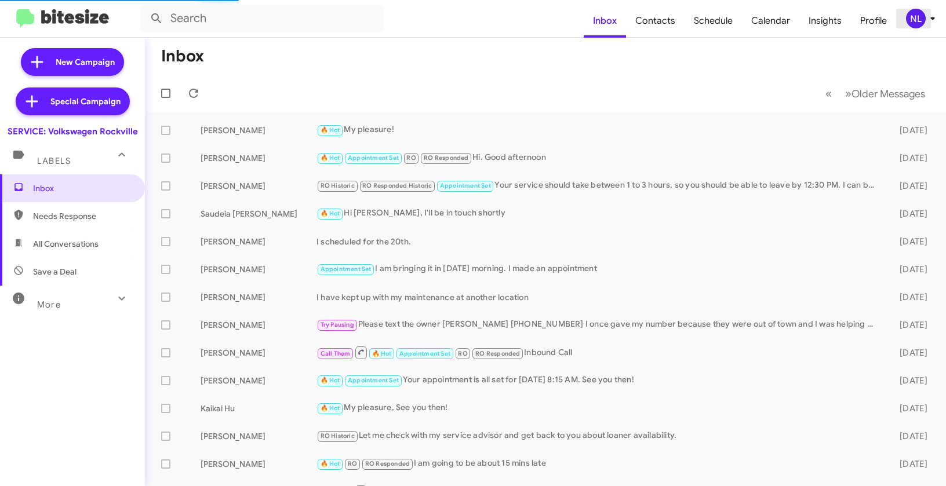
click at [917, 16] on div "NL" at bounding box center [916, 19] width 20 height 20
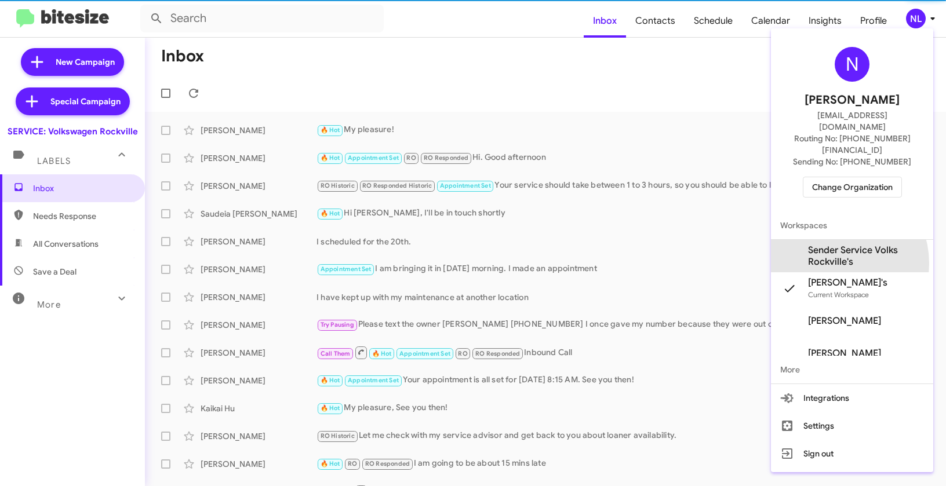
click at [831, 245] on span "Sender Service Volks Rockville's" at bounding box center [866, 256] width 116 height 23
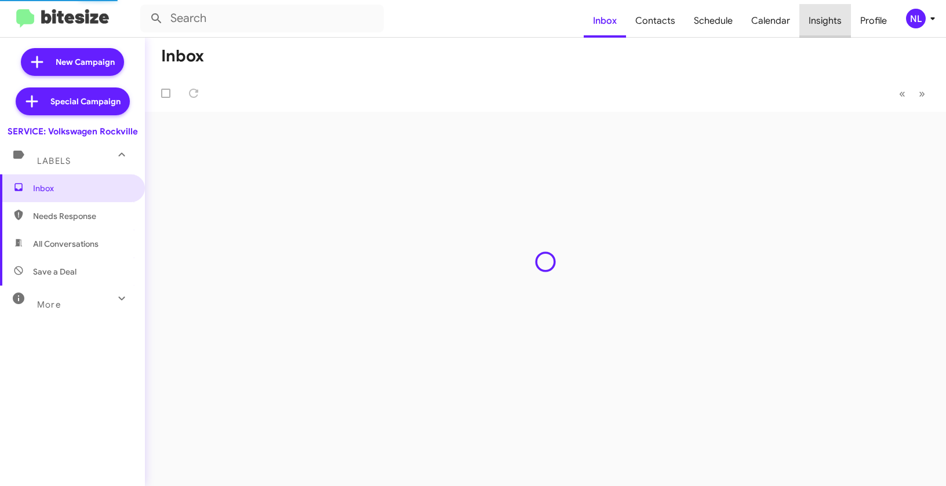
click at [843, 18] on span "Insights" at bounding box center [826, 21] width 52 height 34
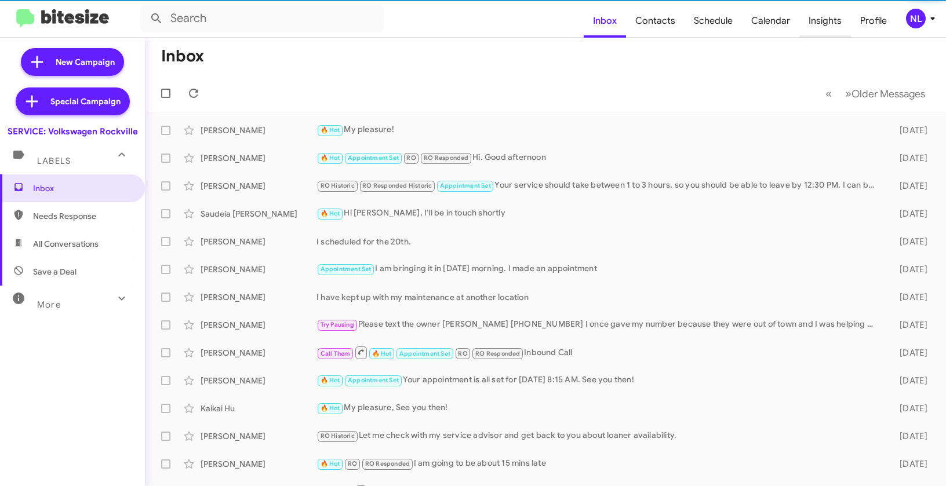
click at [838, 19] on span "Insights" at bounding box center [826, 21] width 52 height 34
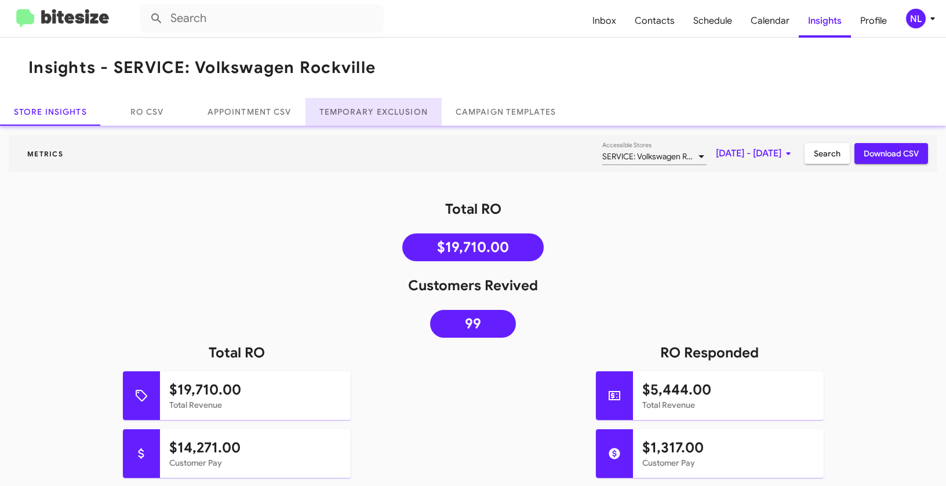
drag, startPoint x: 378, startPoint y: 118, endPoint x: 395, endPoint y: 113, distance: 18.2
click at [379, 118] on link "Temporary Exclusion" at bounding box center [374, 112] width 136 height 28
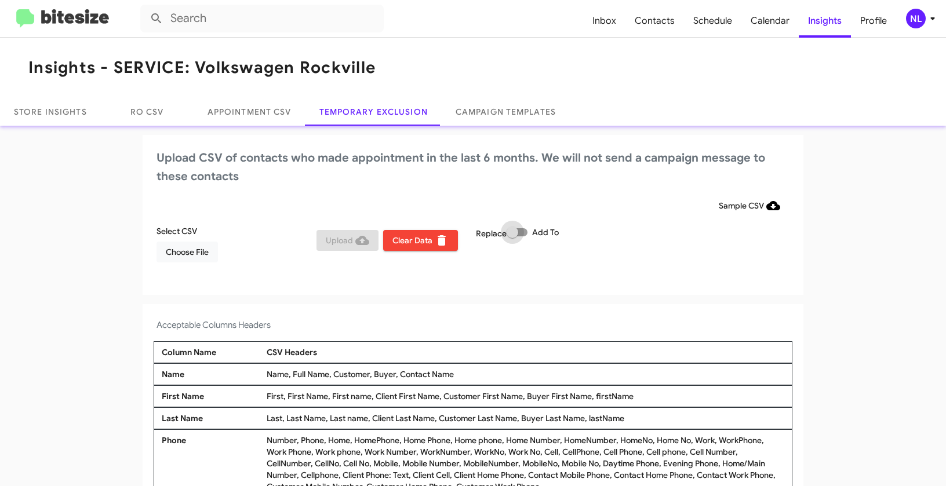
click at [525, 231] on label "Add To" at bounding box center [533, 233] width 52 height 14
click at [513, 237] on input "Add To" at bounding box center [512, 237] width 1 height 1
checkbox input "true"
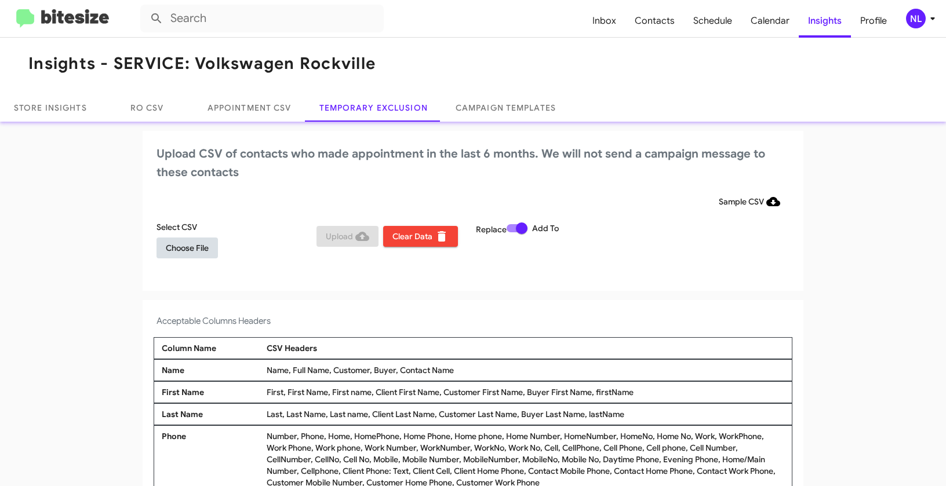
click at [193, 252] on span "Choose File" at bounding box center [187, 248] width 43 height 21
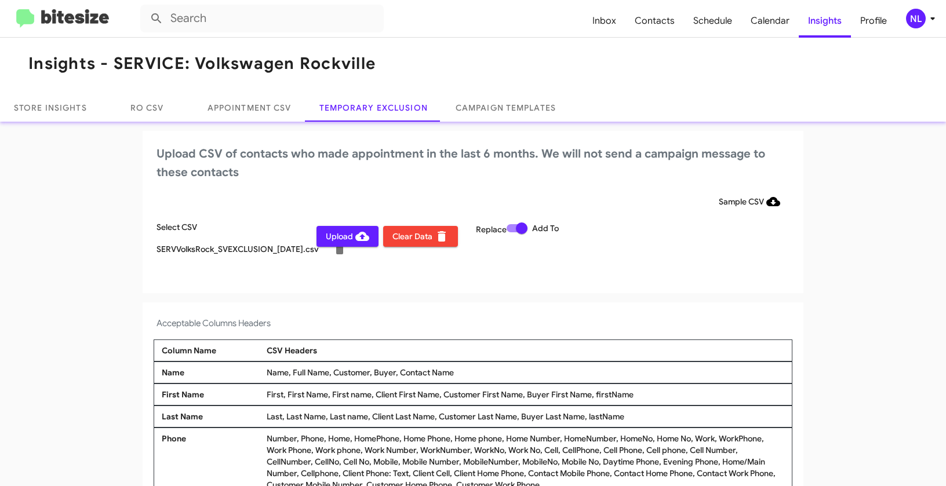
scroll to position [6, 0]
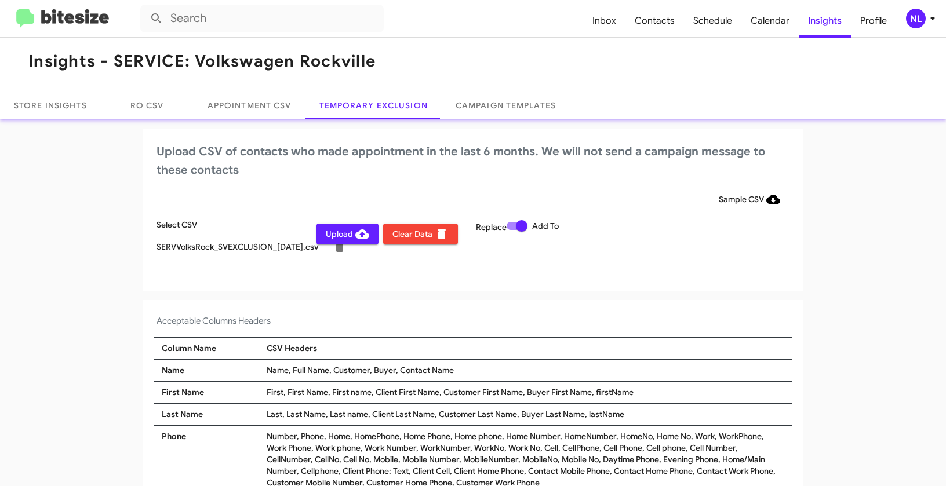
click at [918, 21] on div "NL" at bounding box center [916, 19] width 20 height 20
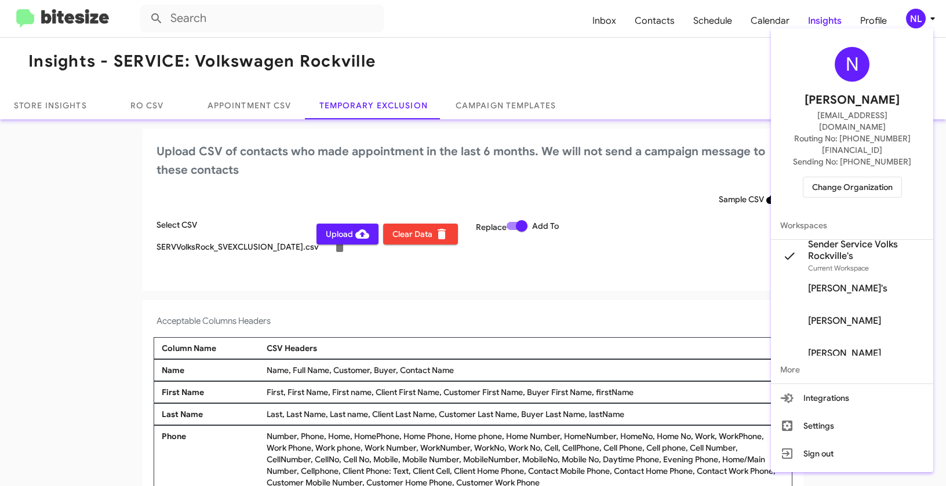
click at [566, 274] on div at bounding box center [473, 243] width 946 height 486
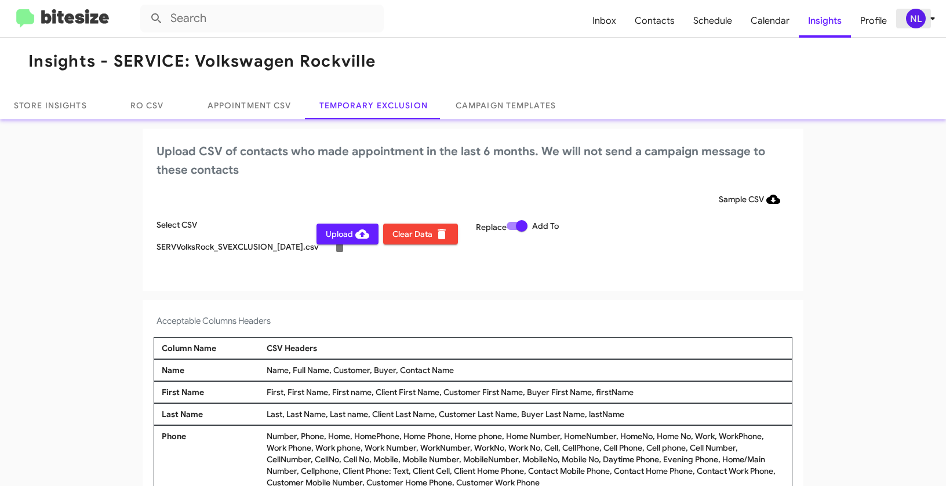
click at [906, 20] on div "NL" at bounding box center [916, 19] width 20 height 20
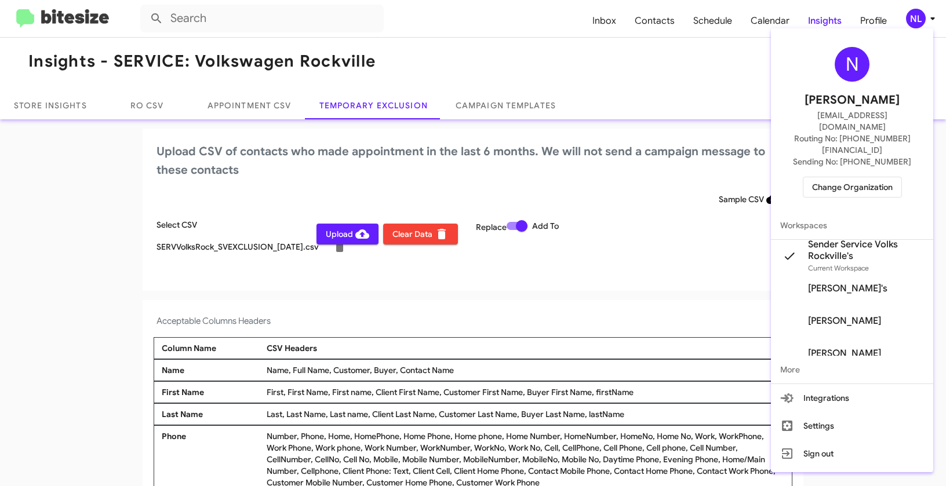
click at [430, 303] on div at bounding box center [473, 243] width 946 height 486
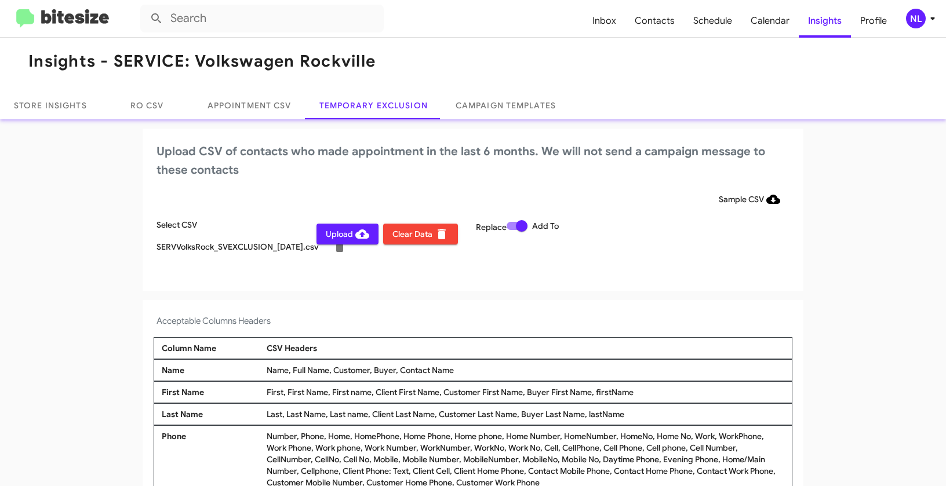
click at [339, 233] on span "Upload" at bounding box center [347, 234] width 43 height 21
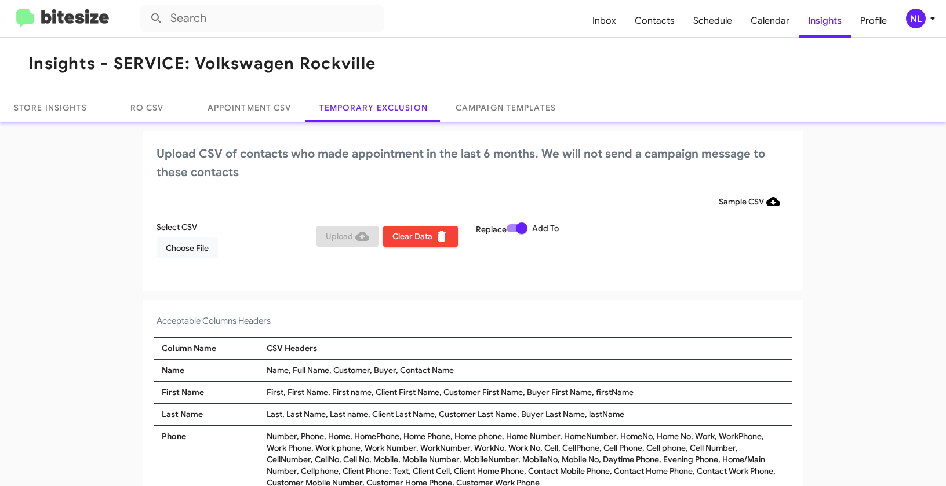
click at [925, 26] on span "NL" at bounding box center [923, 19] width 35 height 20
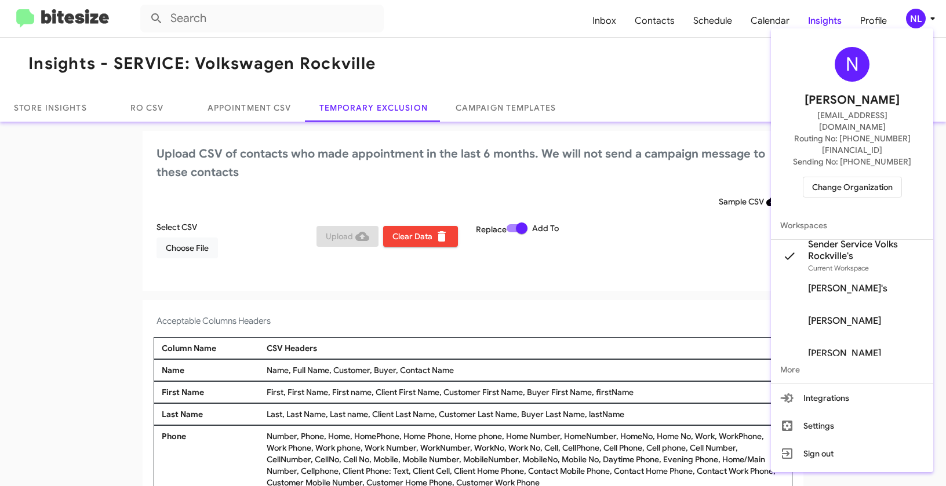
click at [845, 177] on span "Change Organization" at bounding box center [852, 187] width 81 height 20
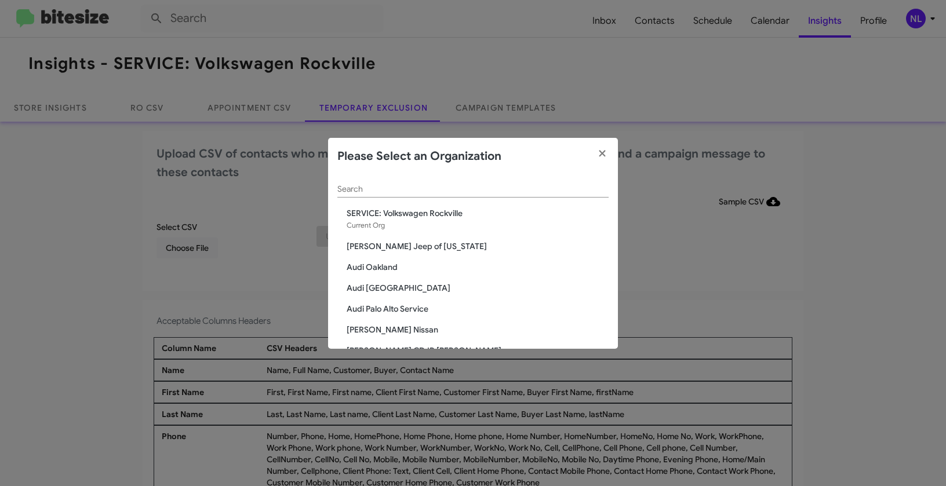
click at [489, 199] on div "Search" at bounding box center [472, 191] width 271 height 33
click at [511, 183] on div "Search" at bounding box center [472, 186] width 271 height 23
paste input "SERVICE: Chevy Rockville"
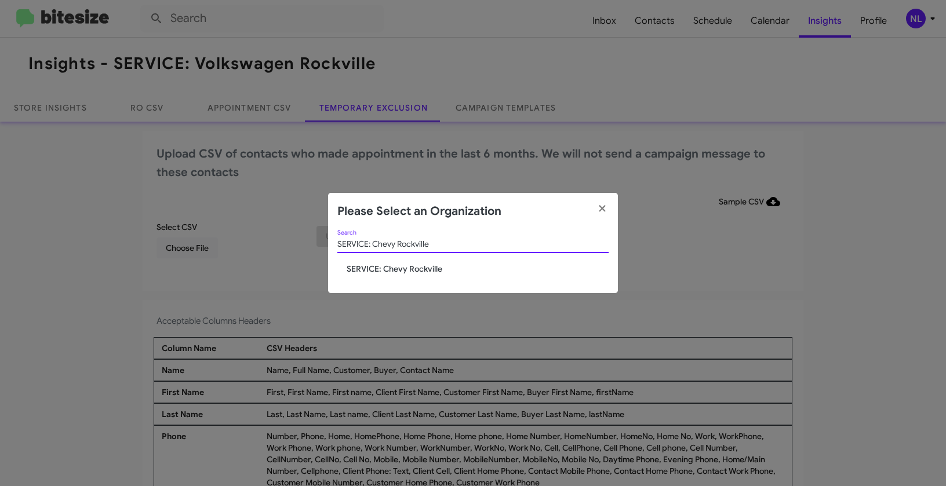
type input "SERVICE: Chevy Rockville"
click at [377, 269] on span "SERVICE: Chevy Rockville" at bounding box center [478, 269] width 262 height 12
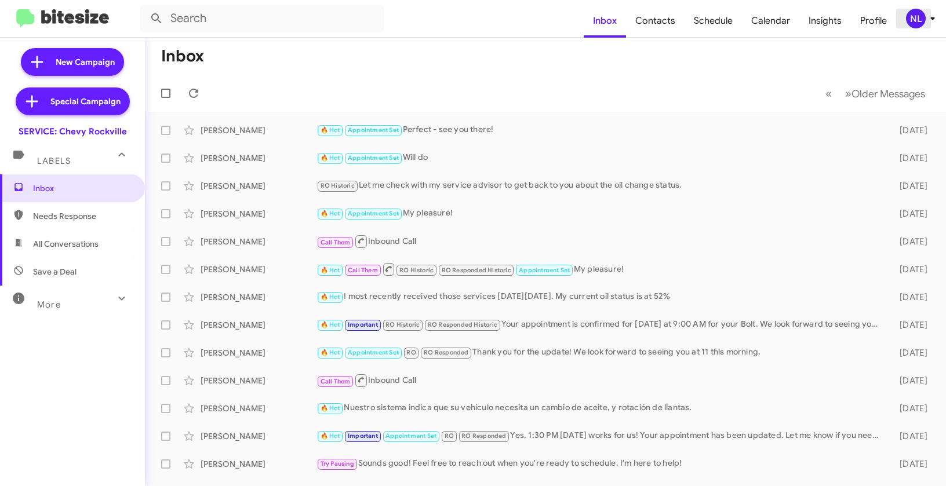
click at [910, 22] on div "NL" at bounding box center [916, 19] width 20 height 20
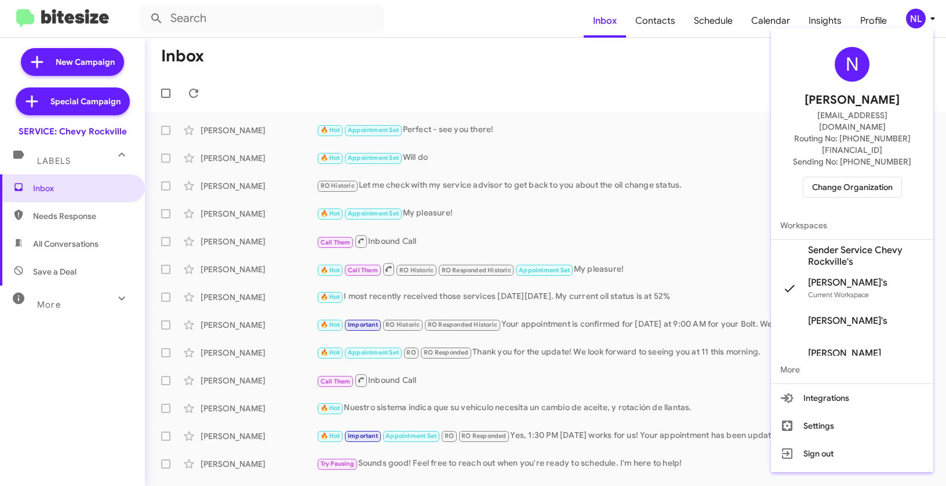
click at [834, 245] on span "Sender Service Chevy Rockville's" at bounding box center [866, 256] width 116 height 23
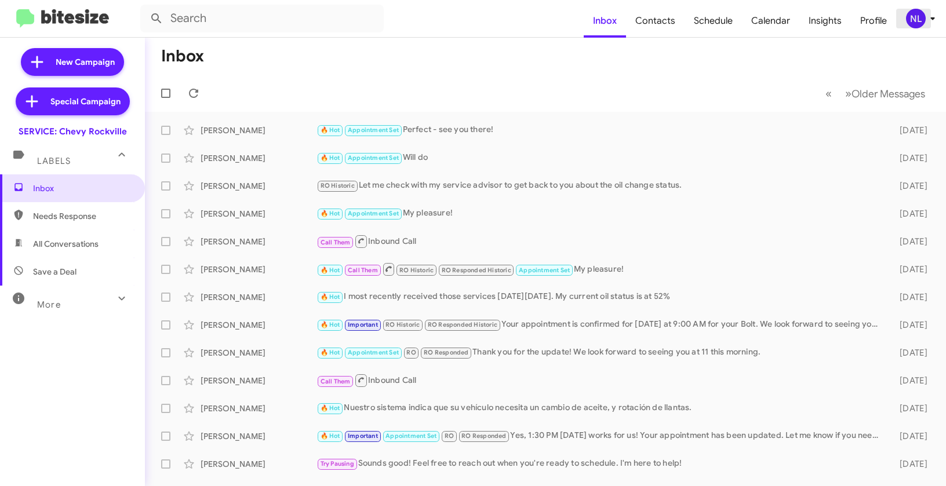
click at [917, 21] on div "NL" at bounding box center [916, 19] width 20 height 20
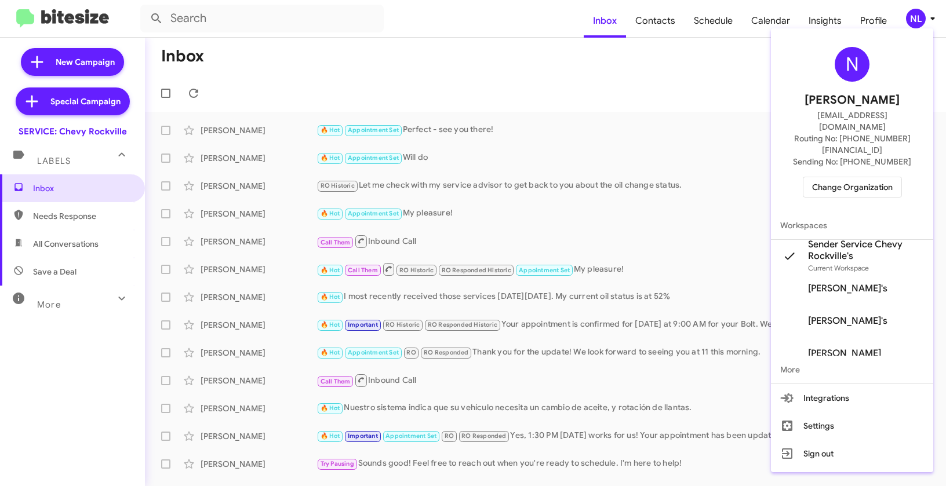
click at [623, 97] on div at bounding box center [473, 243] width 946 height 486
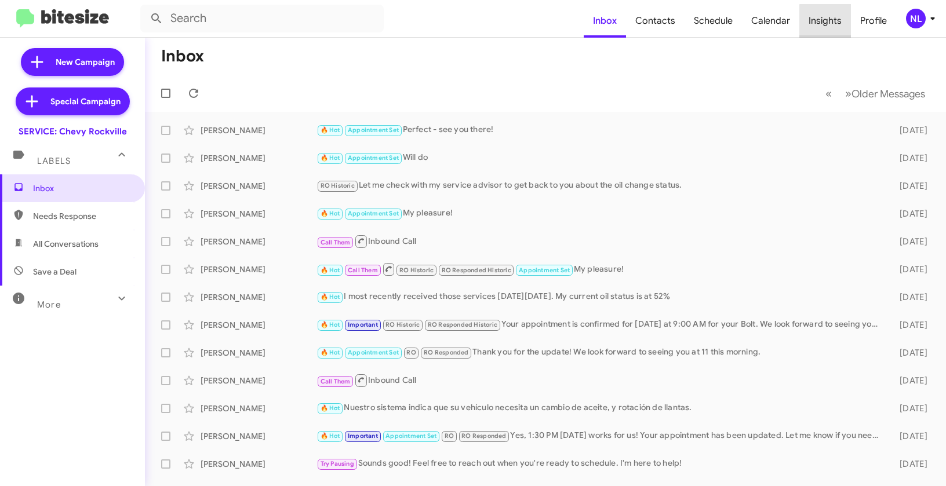
click at [834, 21] on span "Insights" at bounding box center [826, 21] width 52 height 34
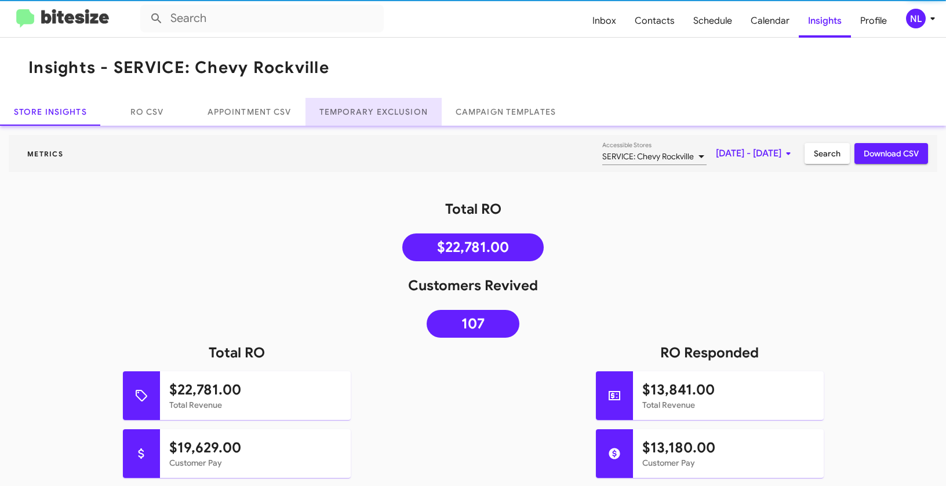
click at [362, 112] on link "Temporary Exclusion" at bounding box center [374, 112] width 136 height 28
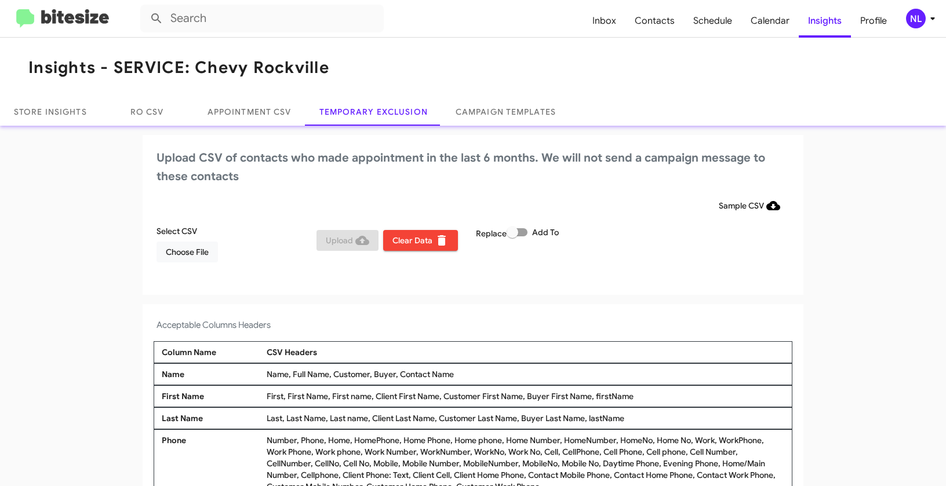
click at [526, 237] on label "Add To" at bounding box center [533, 233] width 52 height 14
click at [513, 237] on input "Add To" at bounding box center [512, 237] width 1 height 1
checkbox input "true"
click at [913, 17] on div "NL" at bounding box center [916, 19] width 20 height 20
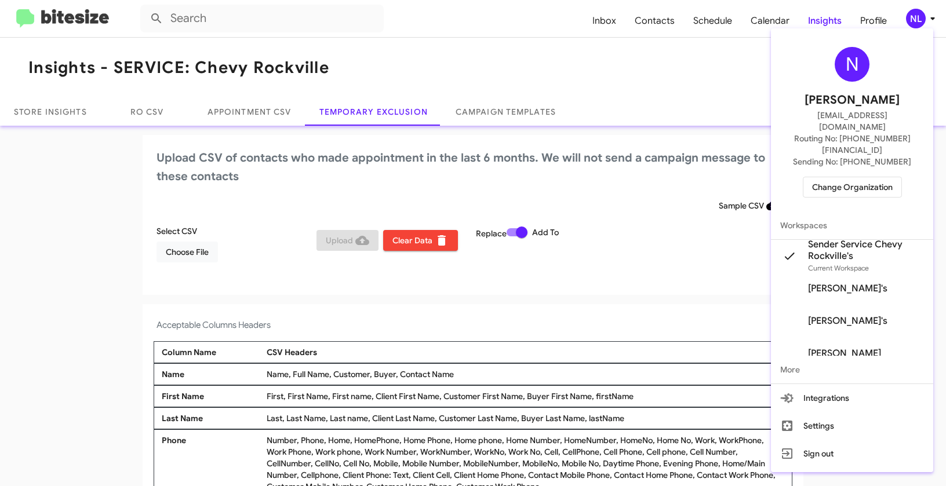
click at [840, 177] on span "Change Organization" at bounding box center [852, 187] width 81 height 20
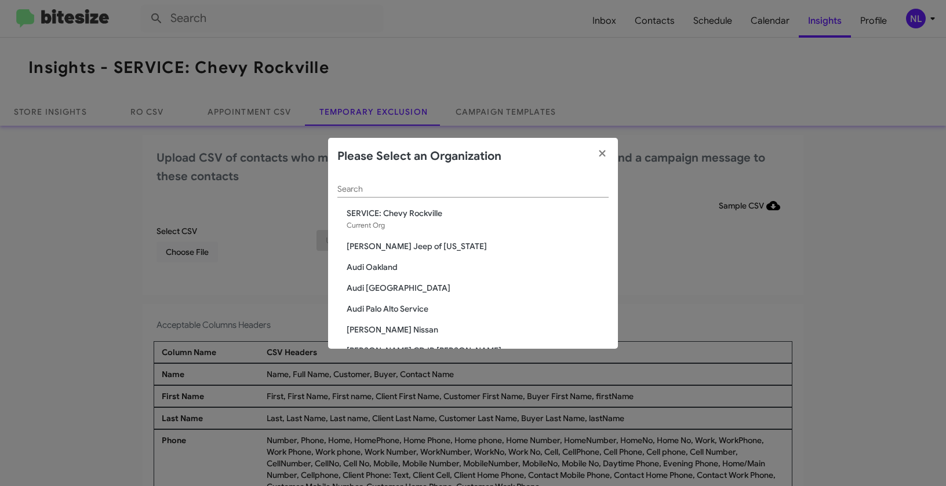
click at [485, 176] on div "Search" at bounding box center [472, 186] width 271 height 23
paste input "SERVICE: Mazda Rockville"
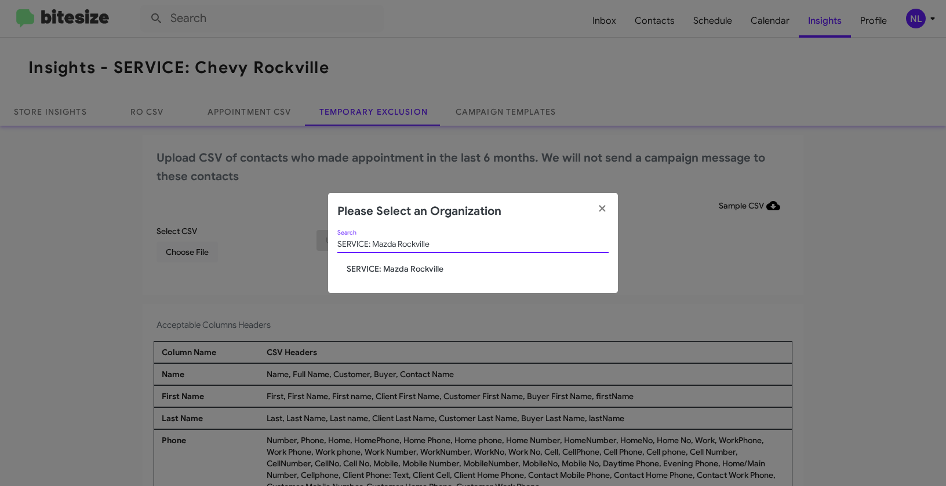
type input "SERVICE: Mazda Rockville"
click at [395, 271] on span "SERVICE: Mazda Rockville" at bounding box center [478, 269] width 262 height 12
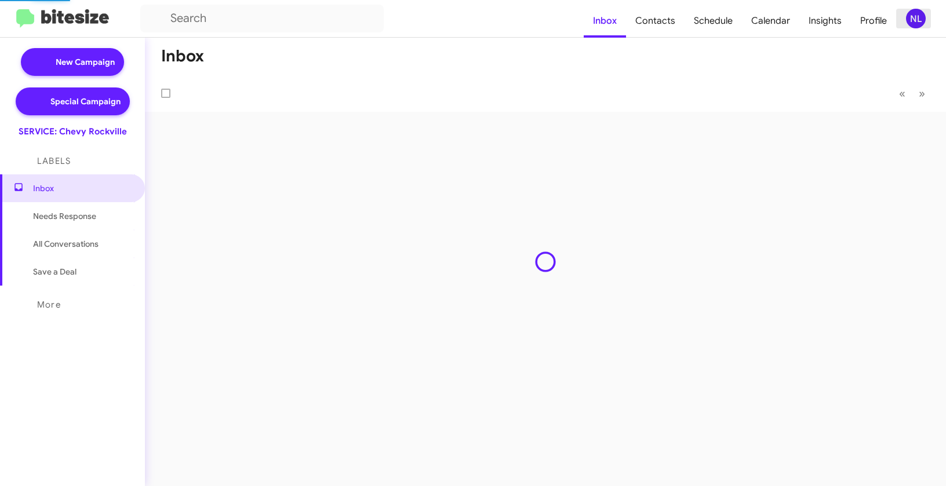
click at [915, 24] on div "NL" at bounding box center [916, 19] width 20 height 20
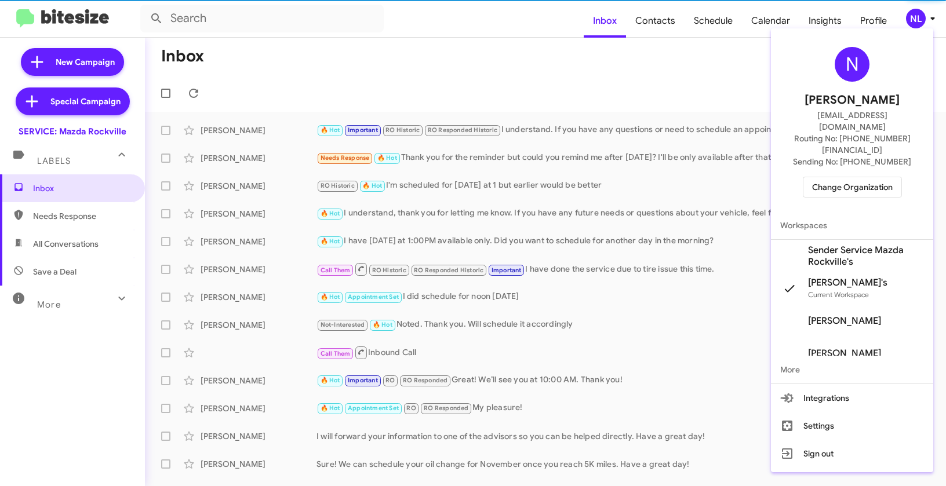
click at [829, 245] on span "Sender Service Mazda Rockville's" at bounding box center [866, 256] width 116 height 23
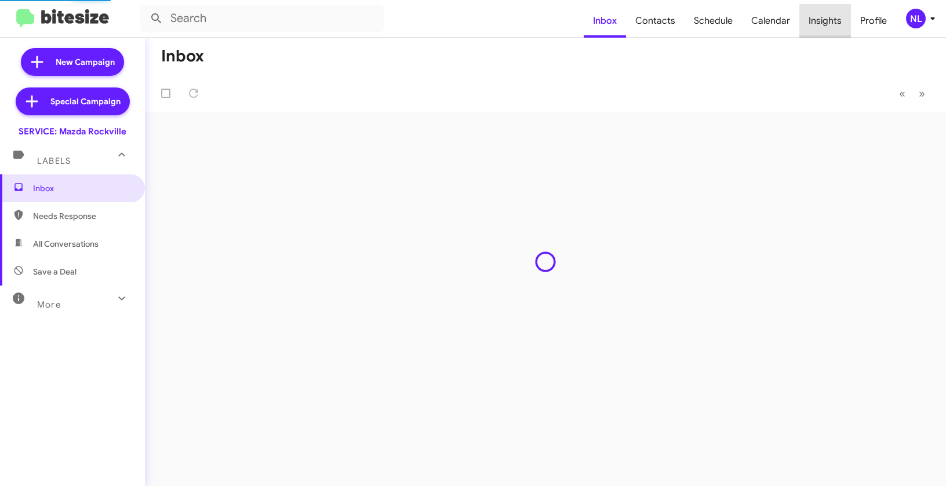
click at [837, 21] on span "Insights" at bounding box center [826, 21] width 52 height 34
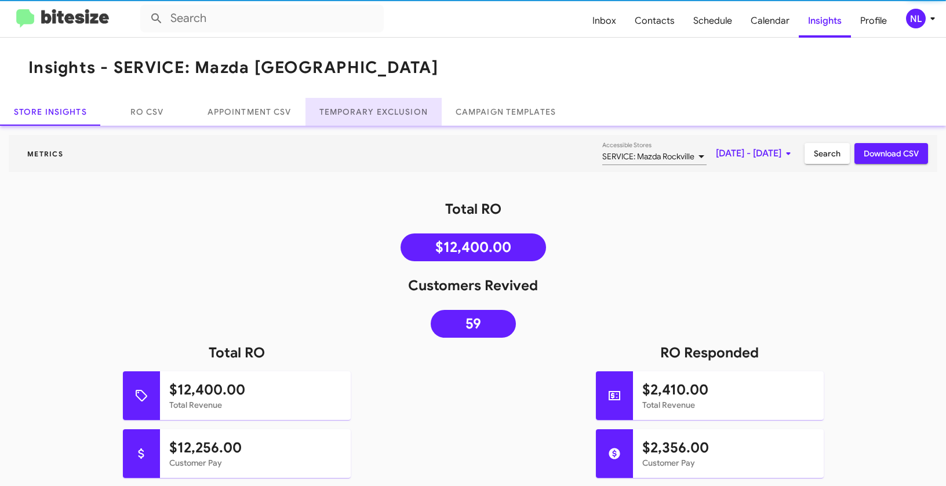
click at [364, 101] on link "Temporary Exclusion" at bounding box center [374, 112] width 136 height 28
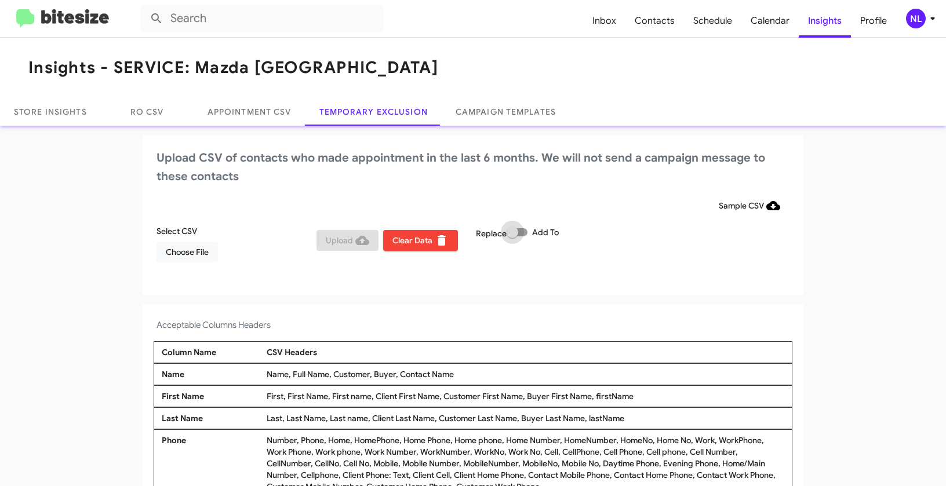
click at [526, 230] on label "Add To" at bounding box center [533, 233] width 52 height 14
click at [513, 237] on input "Add To" at bounding box center [512, 237] width 1 height 1
checkbox input "true"
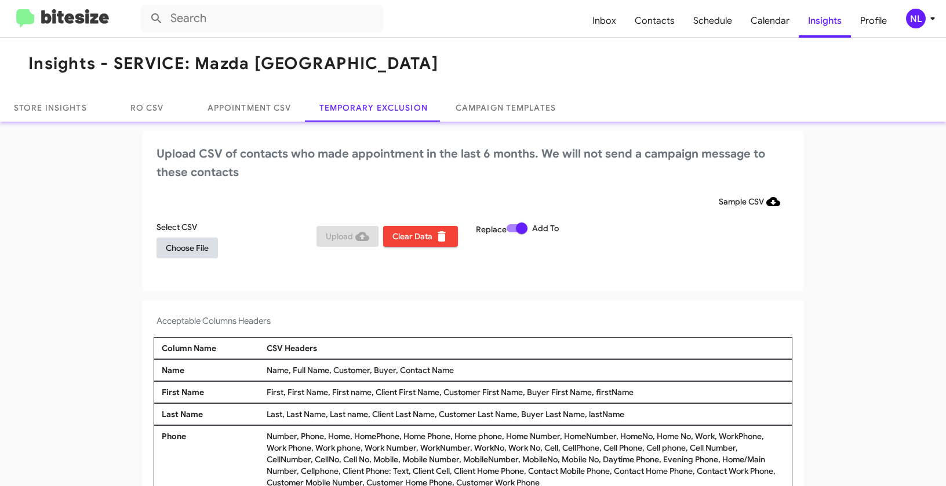
click at [173, 256] on span "Choose File" at bounding box center [187, 248] width 43 height 21
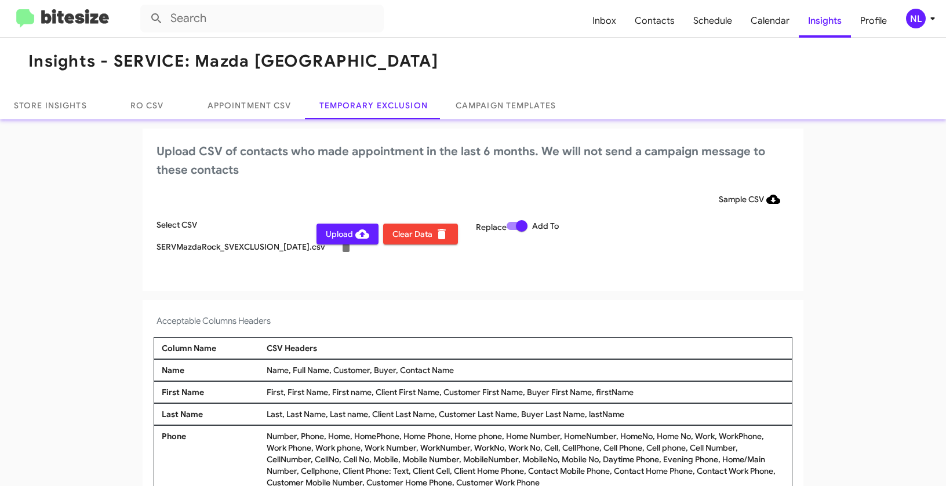
click at [926, 21] on icon at bounding box center [933, 19] width 14 height 14
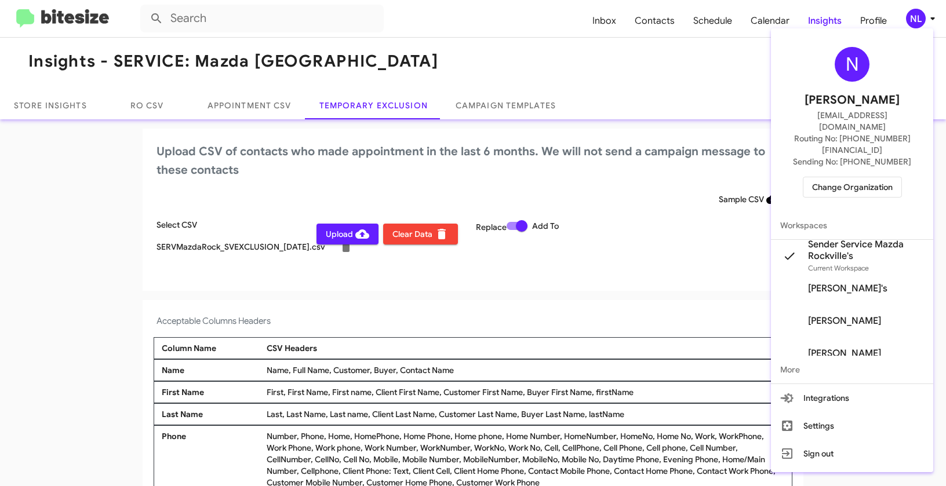
click at [634, 267] on div at bounding box center [473, 243] width 946 height 486
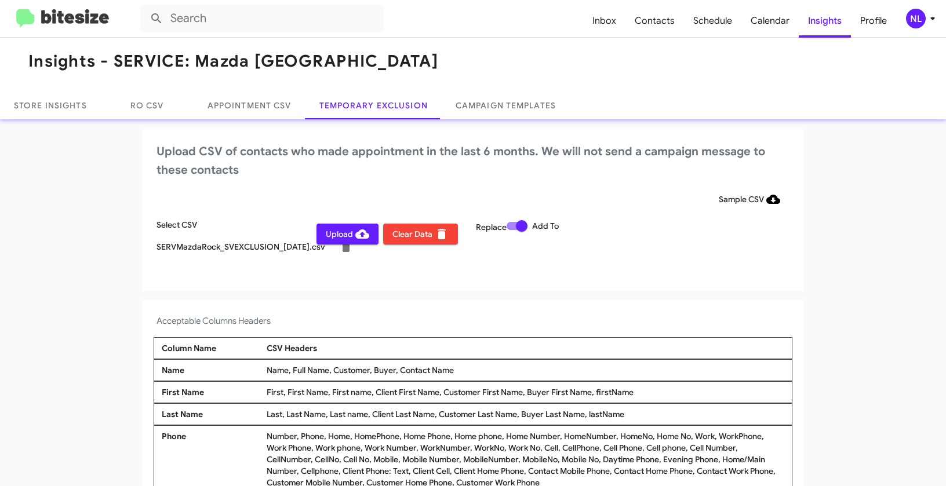
click at [328, 239] on span "Upload" at bounding box center [347, 234] width 43 height 21
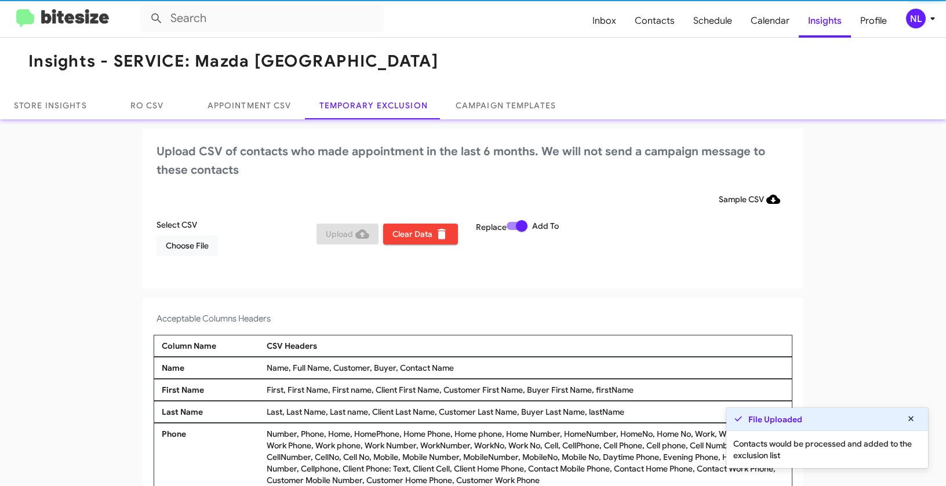
scroll to position [4, 0]
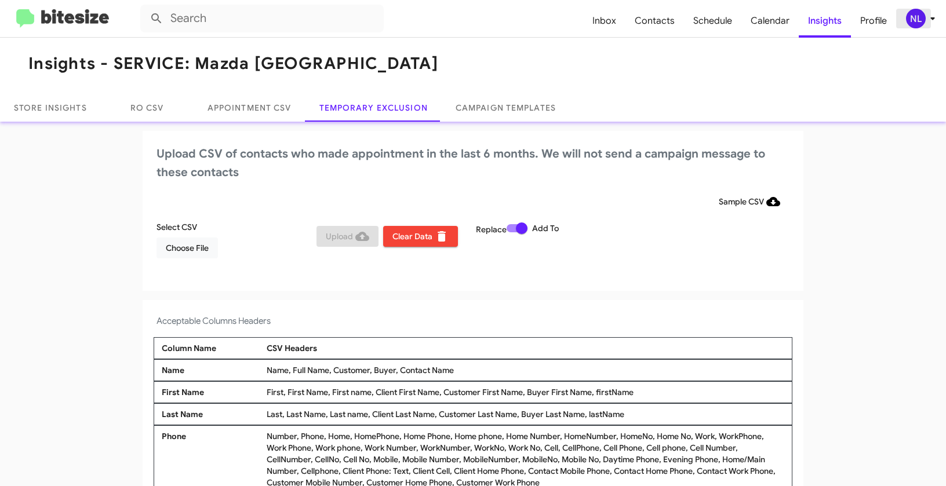
click at [914, 19] on div "NL" at bounding box center [916, 19] width 20 height 20
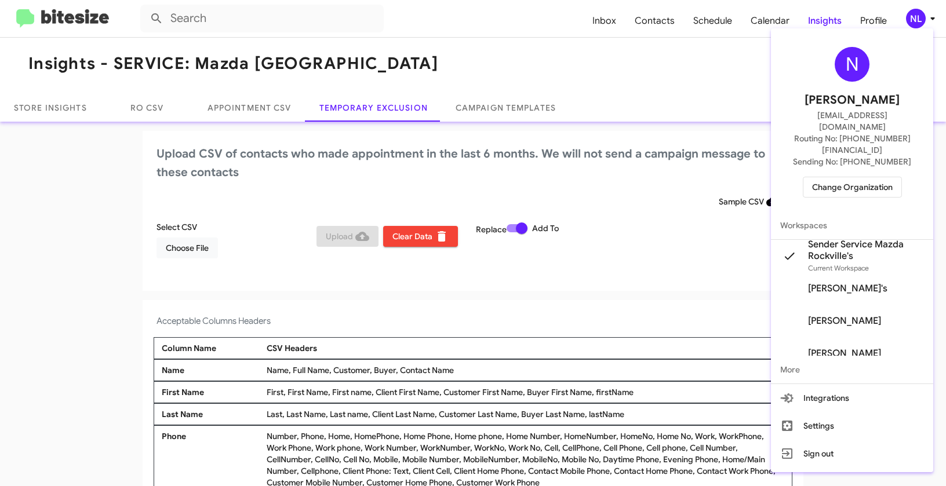
click at [867, 177] on span "Change Organization" at bounding box center [852, 187] width 81 height 20
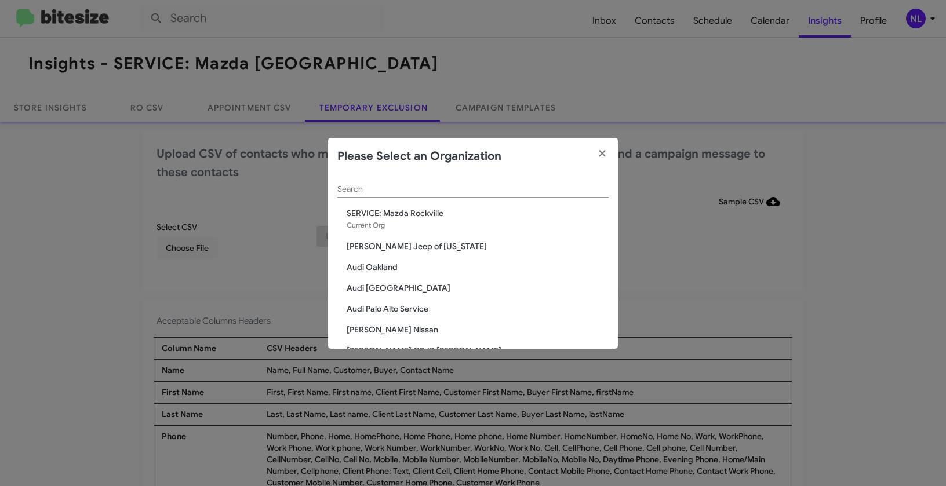
click at [561, 188] on input "Search" at bounding box center [472, 189] width 271 height 9
paste input "Team Toyota Langhorne"
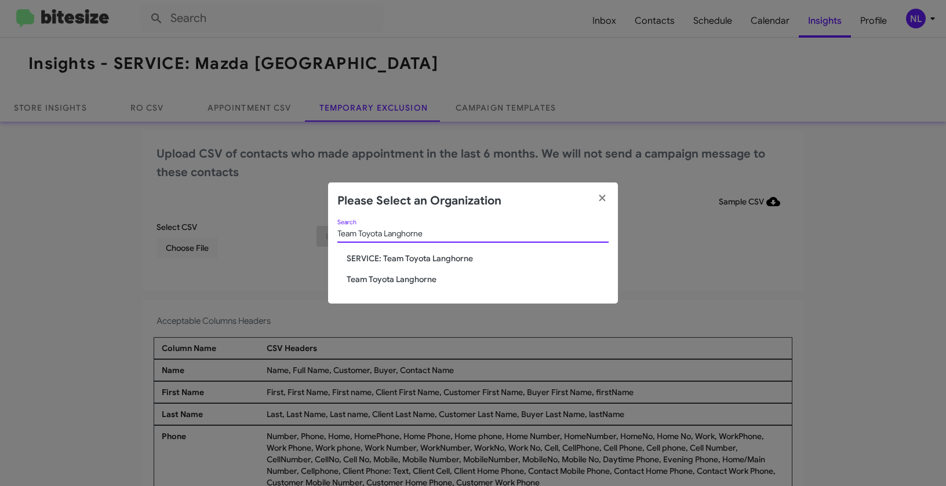
type input "Team Toyota Langhorne"
click at [374, 283] on span "Team Toyota Langhorne" at bounding box center [478, 280] width 262 height 12
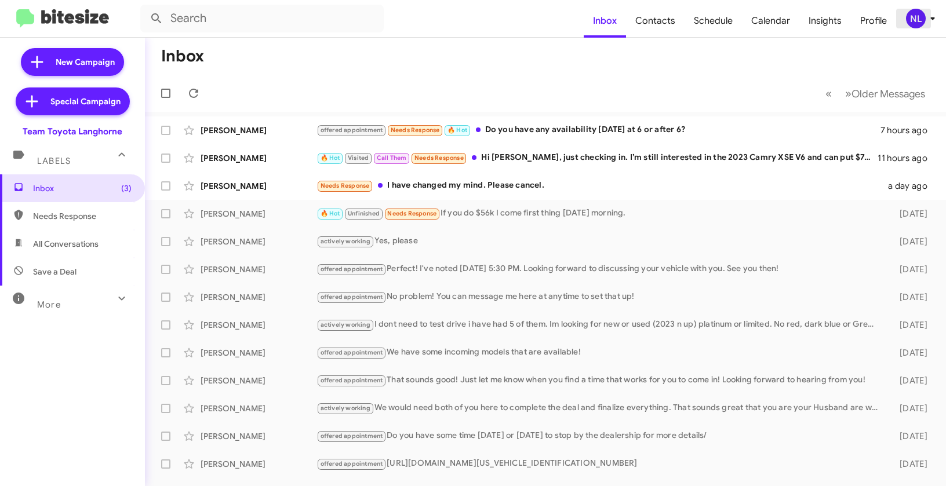
click at [918, 19] on div "NL" at bounding box center [916, 19] width 20 height 20
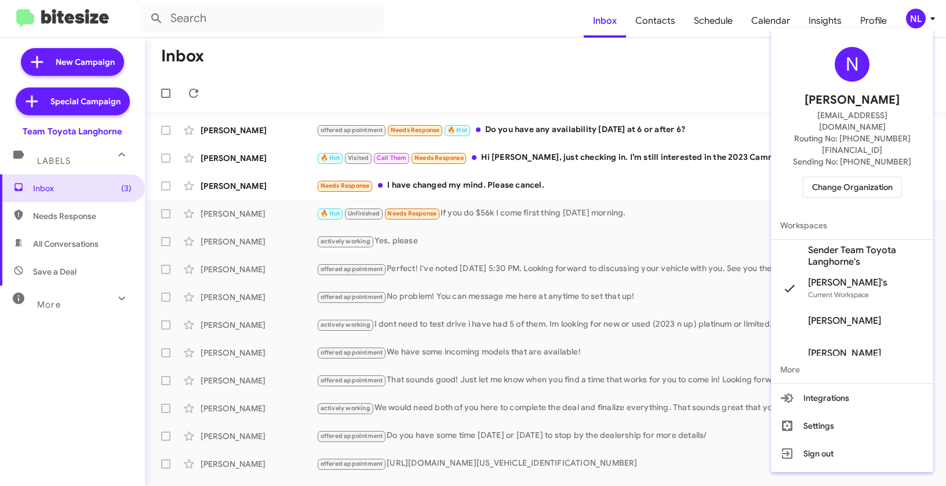
click at [826, 245] on span "Sender Team Toyota Langhorne's" at bounding box center [866, 256] width 116 height 23
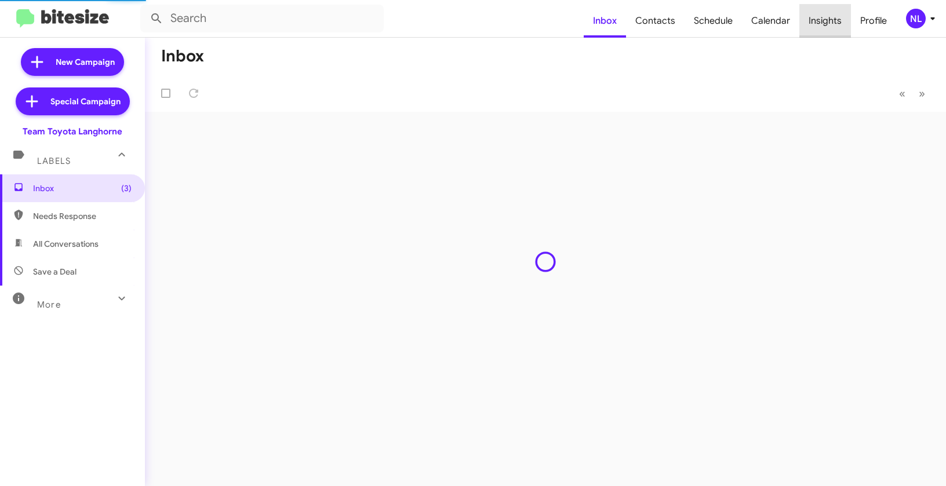
click at [831, 23] on span "Insights" at bounding box center [826, 21] width 52 height 34
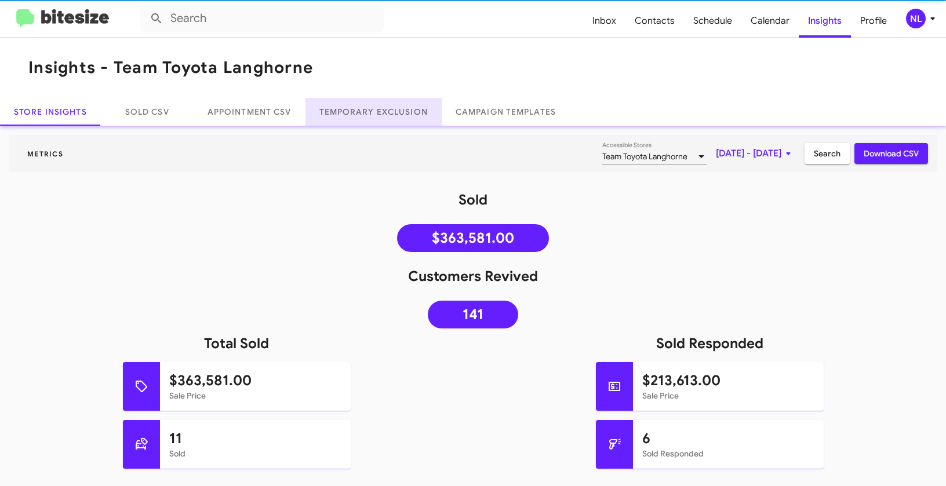
click at [399, 115] on link "Temporary Exclusion" at bounding box center [374, 112] width 136 height 28
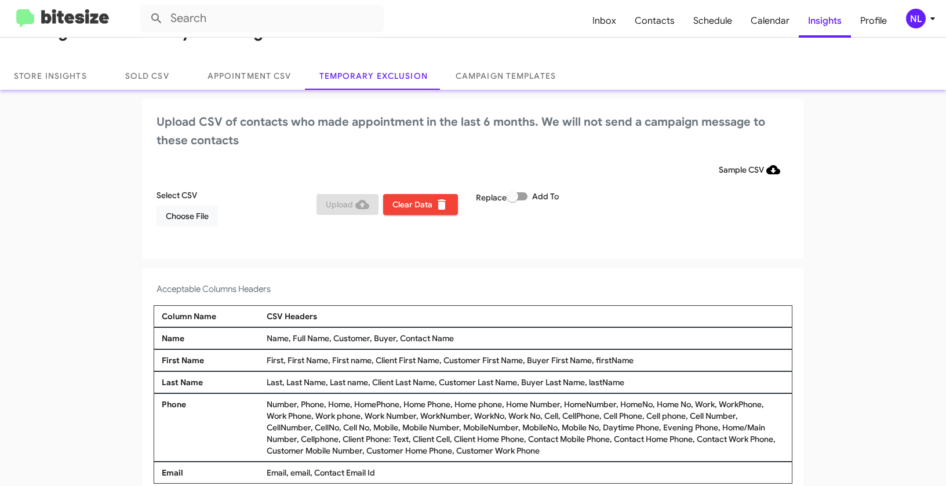
scroll to position [55, 0]
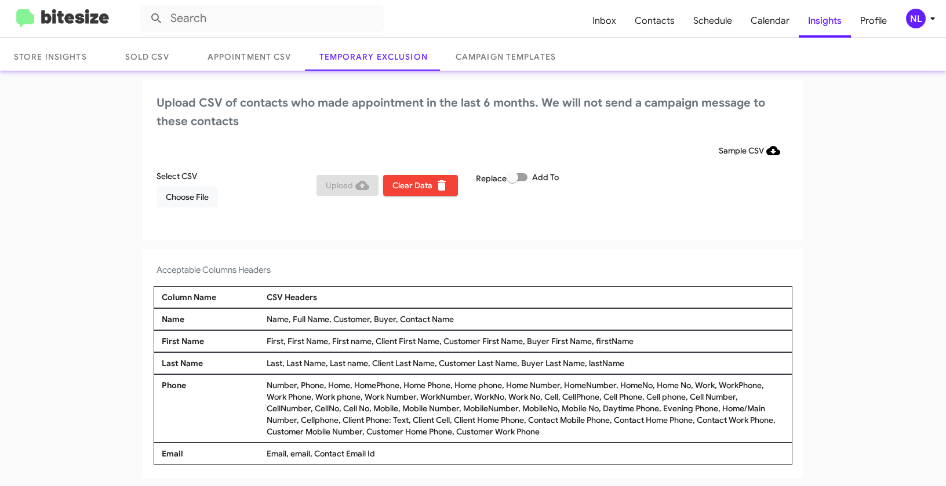
drag, startPoint x: 569, startPoint y: 432, endPoint x: 484, endPoint y: 430, distance: 85.3
click at [484, 430] on div "Number, Phone, Home, HomePhone, Home Phone, Home phone, Home Number, HomeNumber…" at bounding box center [526, 409] width 524 height 58
copy div "Customer Work Phone"
drag, startPoint x: 184, startPoint y: 453, endPoint x: 158, endPoint y: 452, distance: 26.1
click at [159, 452] on div "Email" at bounding box center [211, 454] width 105 height 12
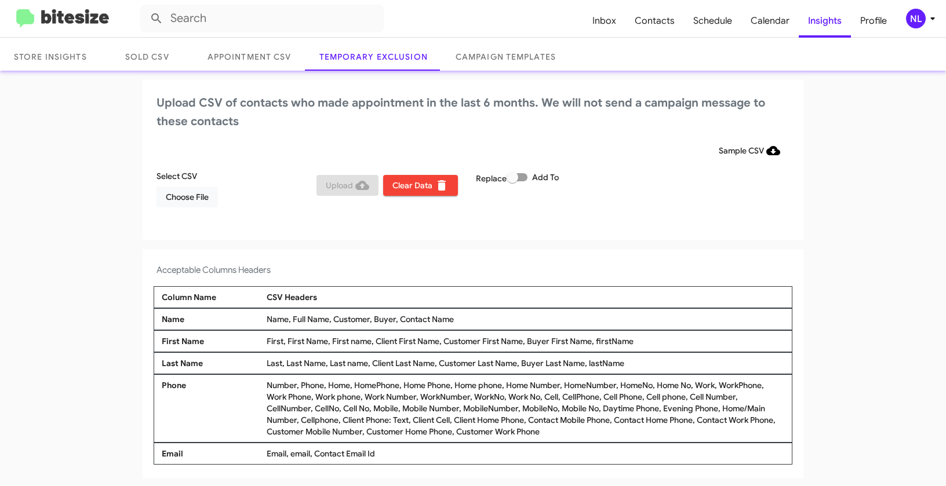
copy div "Email"
click at [166, 190] on span "Choose File" at bounding box center [187, 197] width 43 height 21
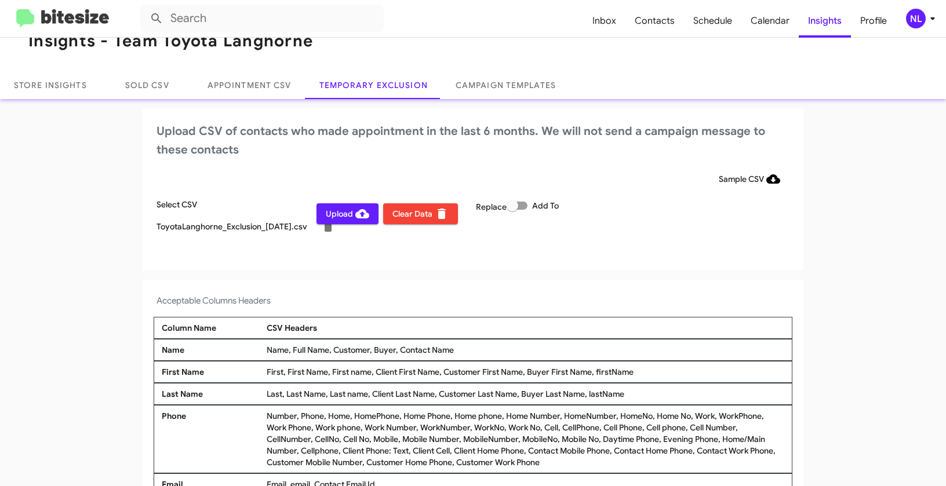
scroll to position [0, 0]
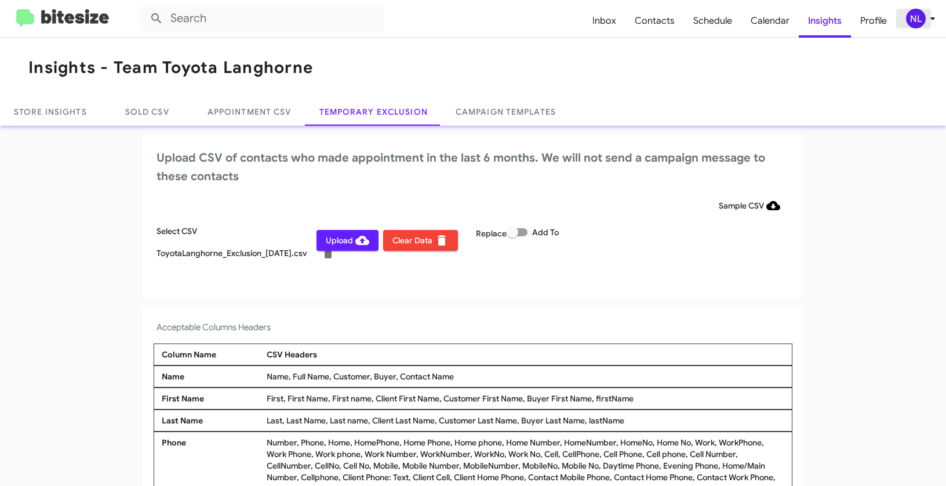
click at [913, 25] on div "NL" at bounding box center [916, 19] width 20 height 20
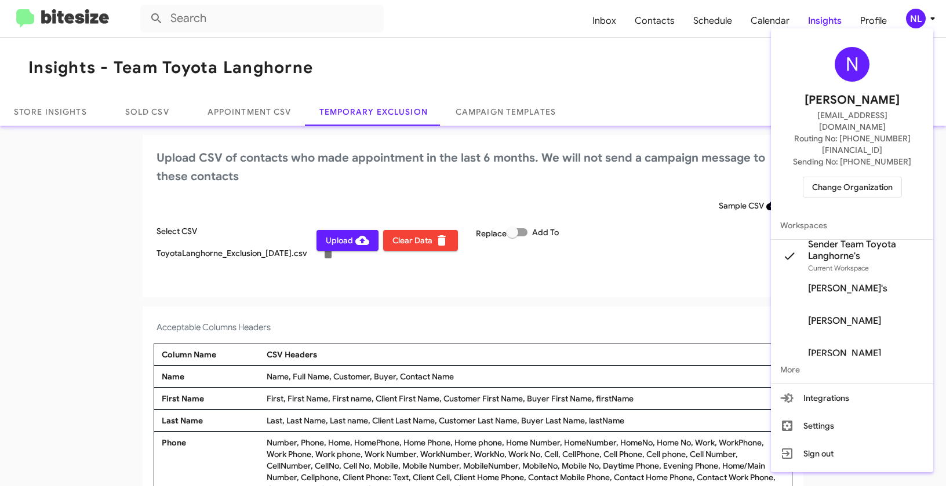
click at [640, 299] on div at bounding box center [473, 243] width 946 height 486
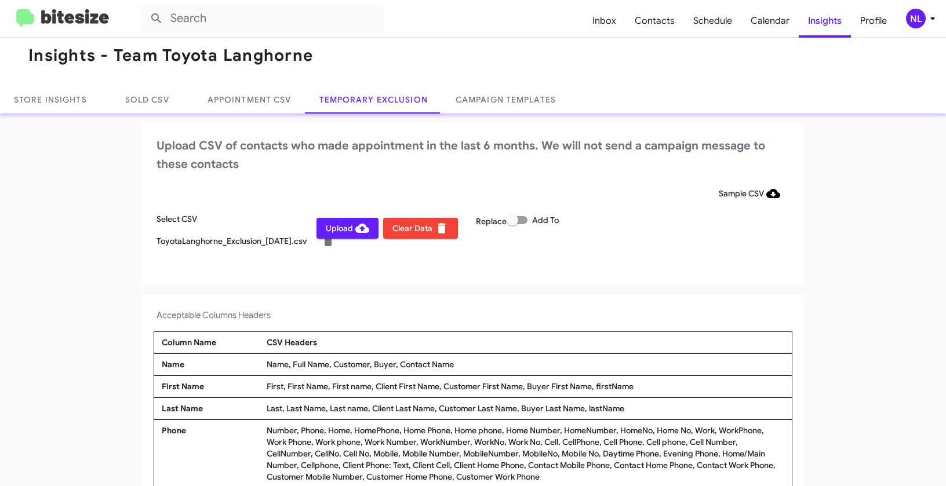
scroll to position [57, 0]
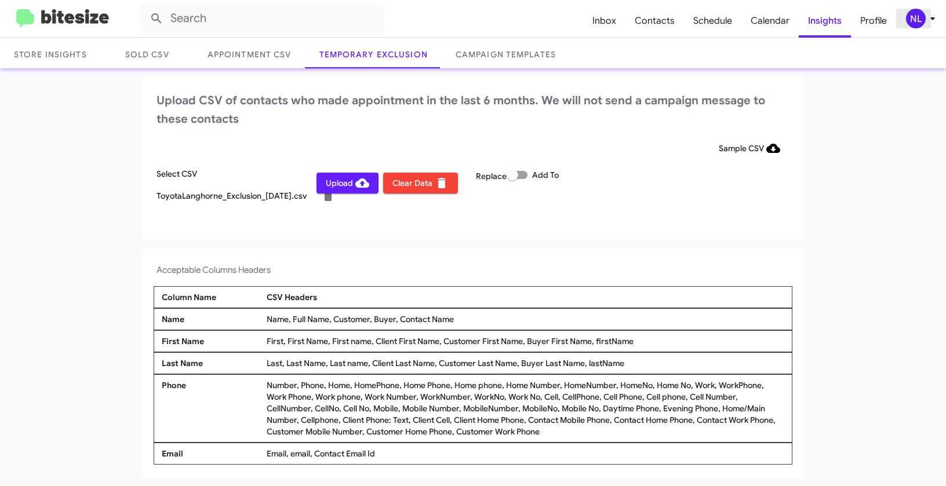
click at [909, 19] on div "NL" at bounding box center [916, 19] width 20 height 20
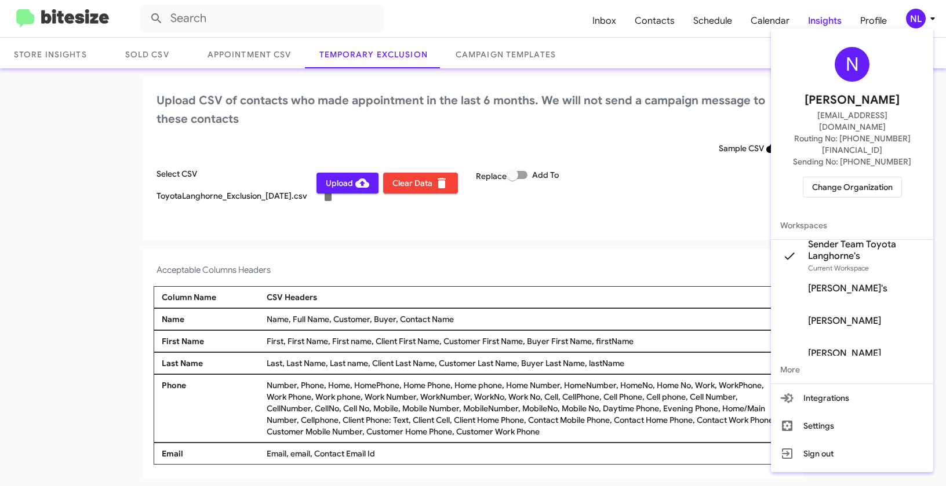
click at [554, 313] on div at bounding box center [473, 243] width 946 height 486
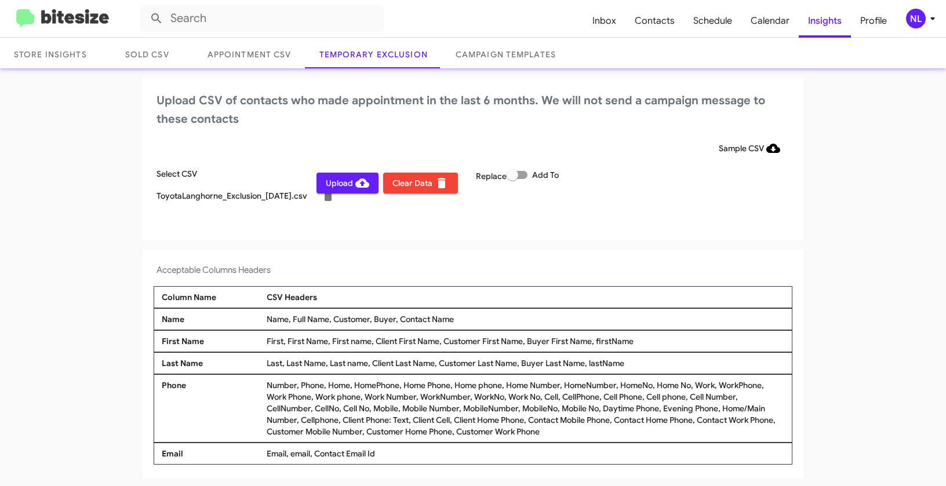
click at [340, 181] on span "Upload" at bounding box center [347, 183] width 43 height 21
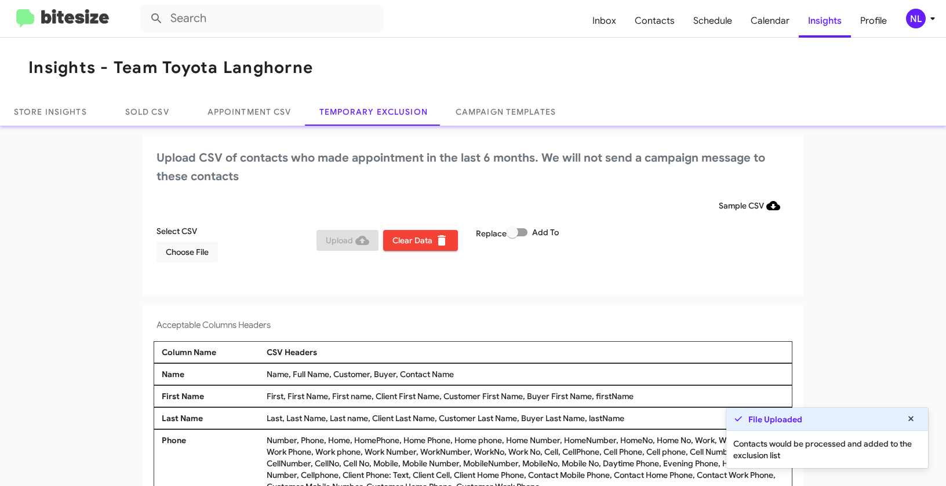
scroll to position [0, 0]
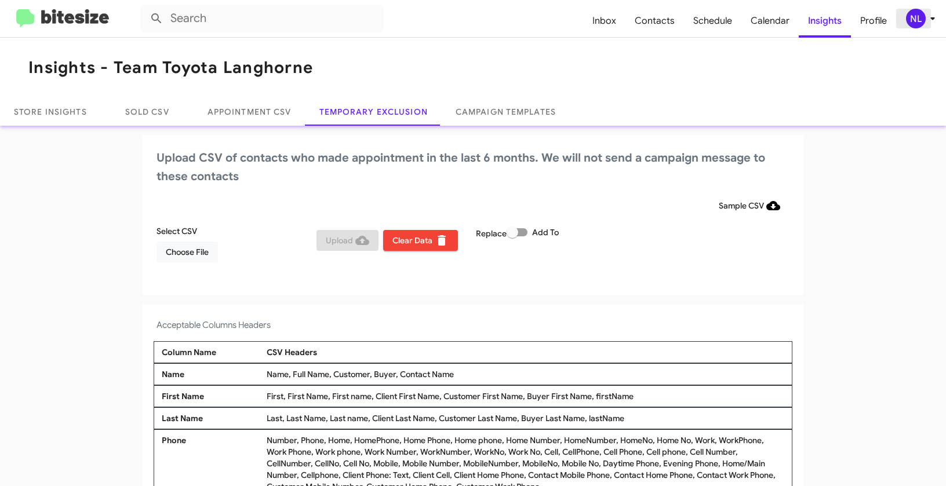
click at [915, 14] on div "NL" at bounding box center [916, 19] width 20 height 20
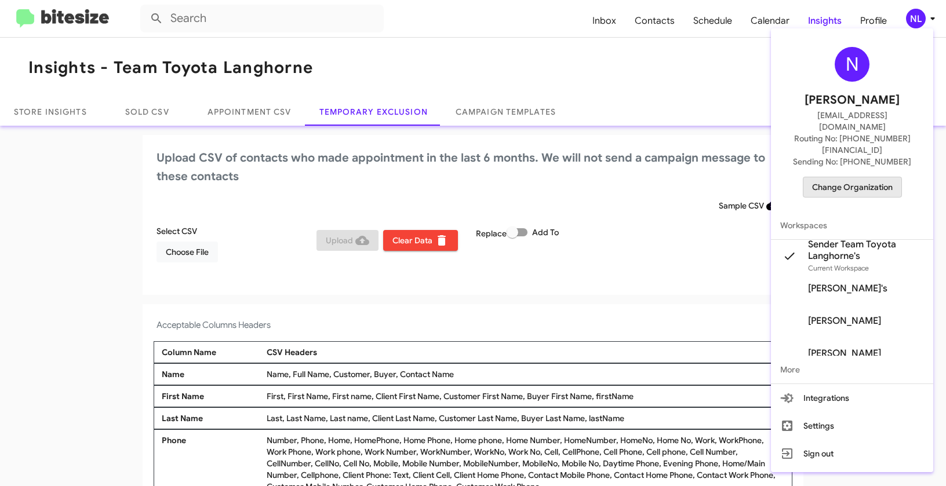
click at [853, 177] on span "Change Organization" at bounding box center [852, 187] width 81 height 20
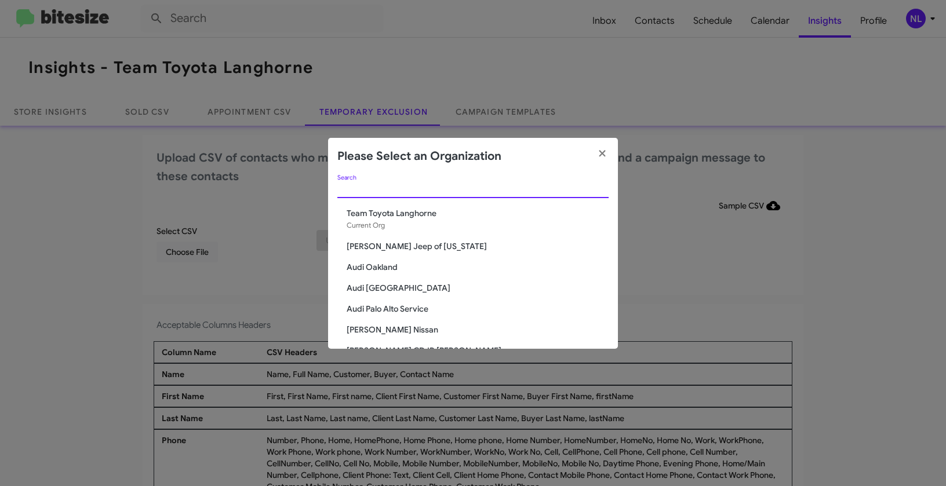
click at [365, 187] on input "Search" at bounding box center [472, 189] width 271 height 9
paste input "Toyota Marin"
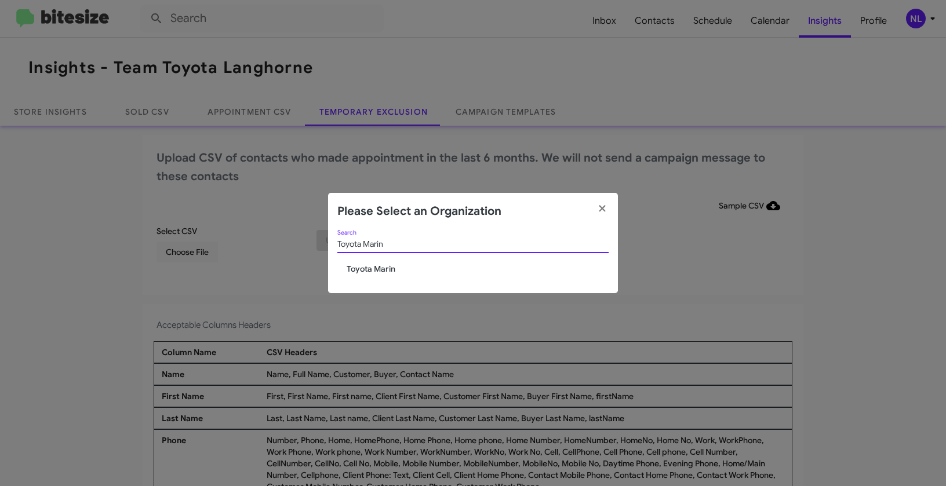
type input "Toyota Marin"
click at [364, 270] on span "Toyota Marin" at bounding box center [478, 269] width 262 height 12
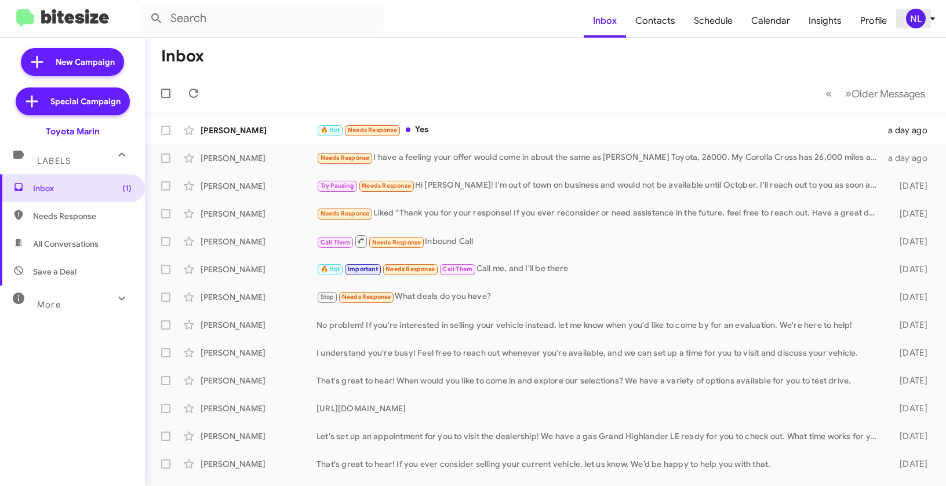
click at [921, 17] on div "NL" at bounding box center [916, 19] width 20 height 20
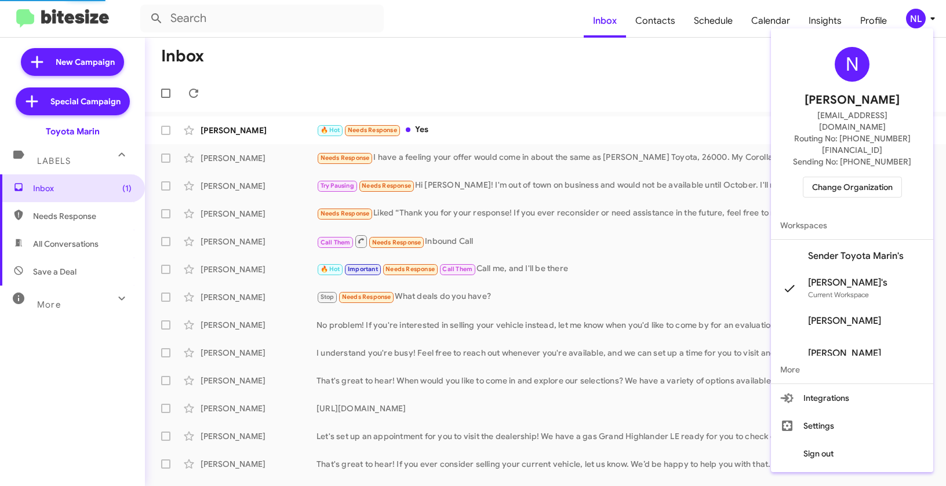
click at [849, 250] on span "Sender Toyota Marin's" at bounding box center [856, 256] width 96 height 12
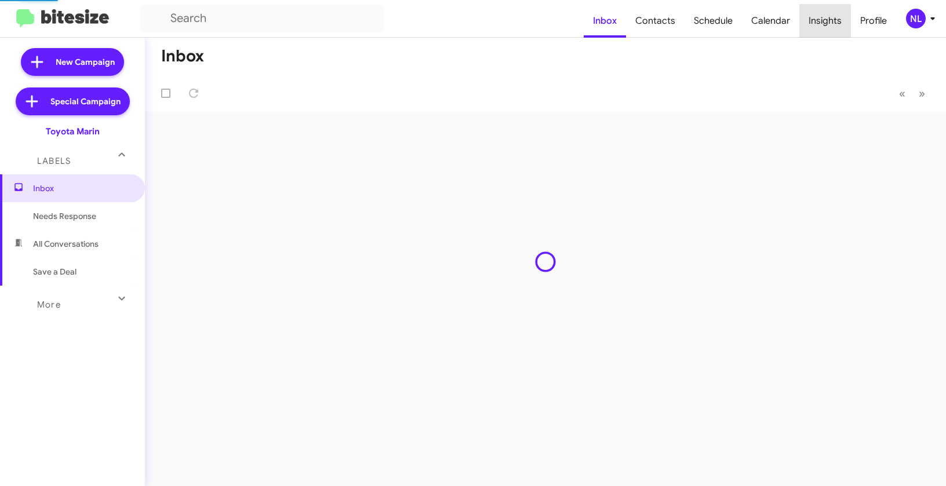
click at [819, 21] on span "Insights" at bounding box center [826, 21] width 52 height 34
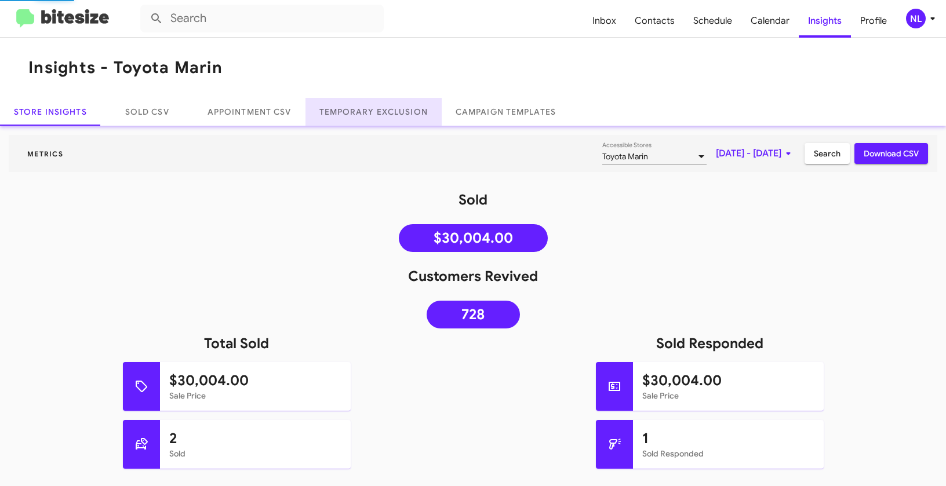
click at [350, 116] on link "Temporary Exclusion" at bounding box center [374, 112] width 136 height 28
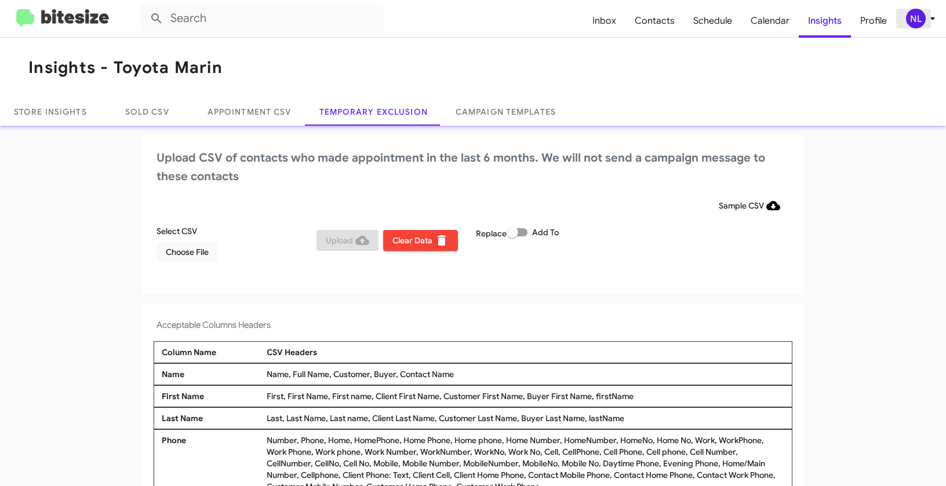
click at [909, 15] on div "NL" at bounding box center [916, 19] width 20 height 20
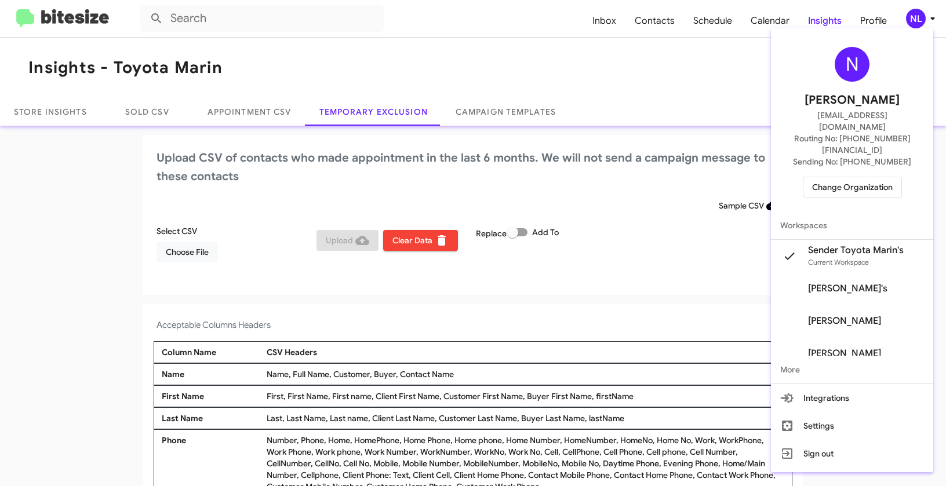
click at [437, 35] on div at bounding box center [473, 243] width 946 height 486
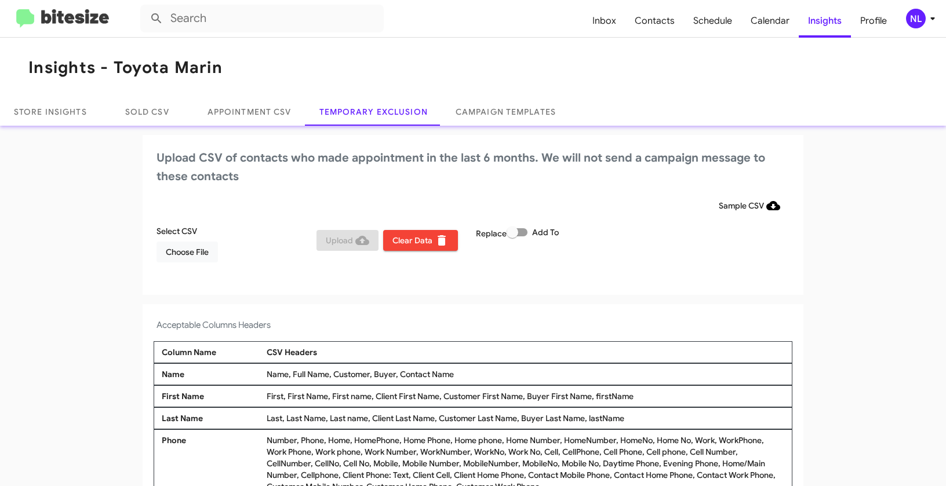
scroll to position [4, 0]
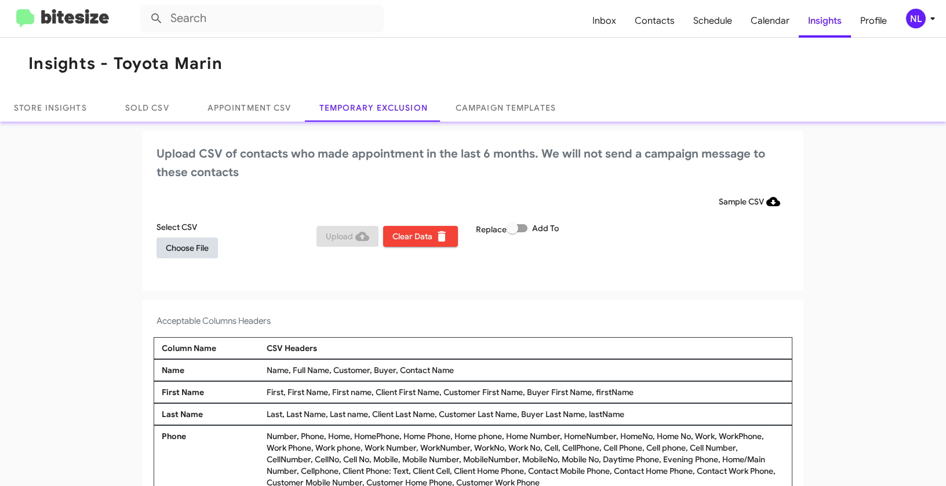
click at [198, 249] on span "Choose File" at bounding box center [187, 248] width 43 height 21
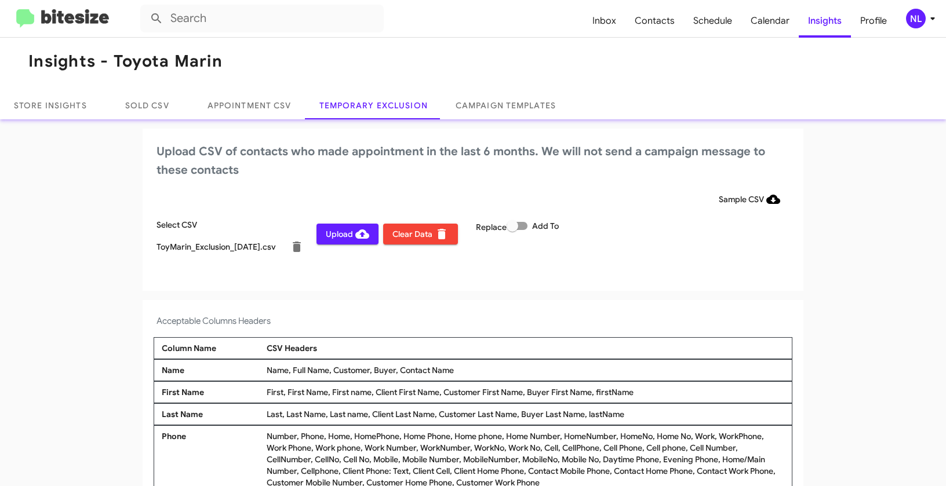
click at [924, 26] on span "NL" at bounding box center [923, 19] width 35 height 20
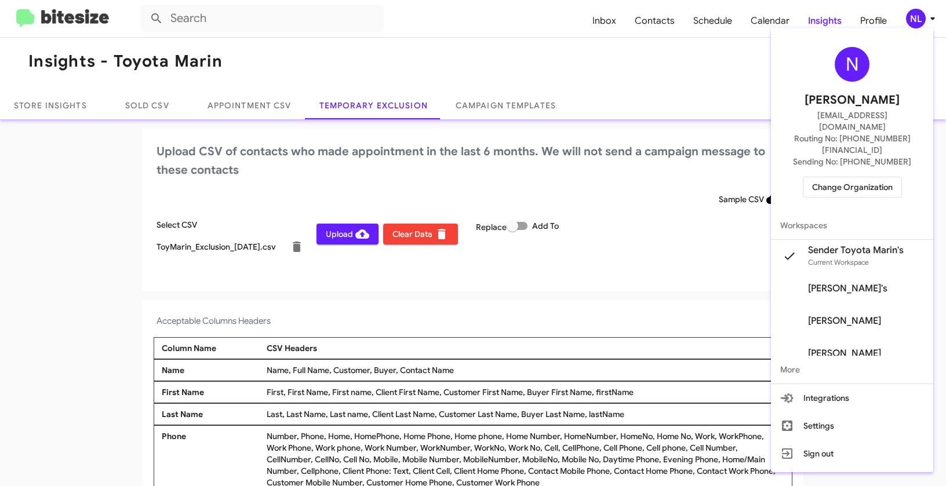
click at [645, 299] on div at bounding box center [473, 243] width 946 height 486
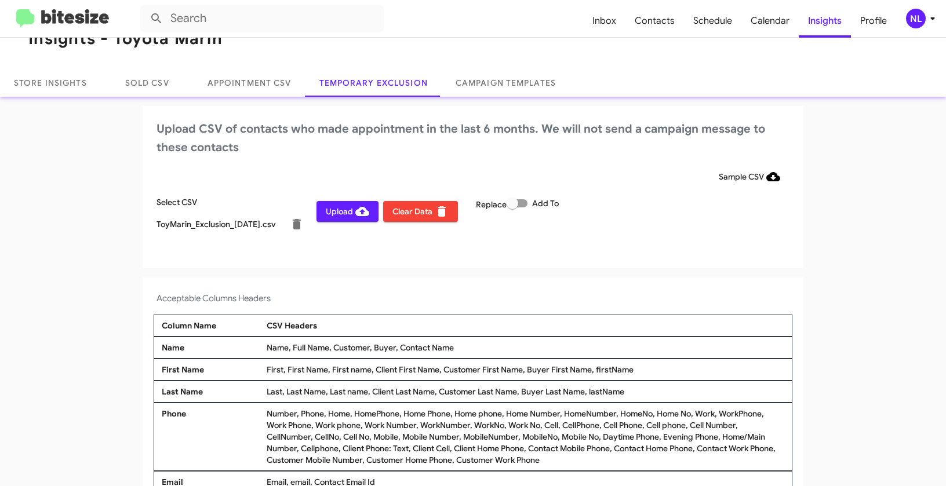
scroll to position [57, 0]
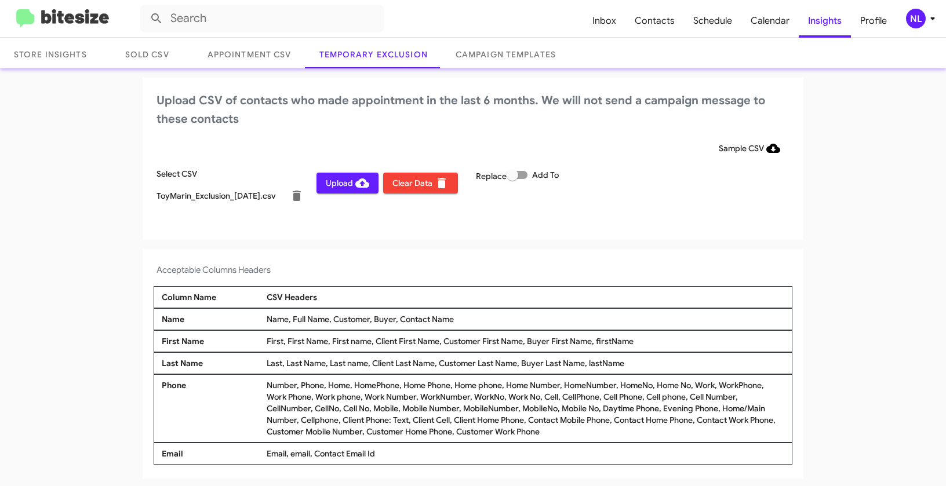
click at [341, 181] on span "Upload" at bounding box center [347, 183] width 43 height 21
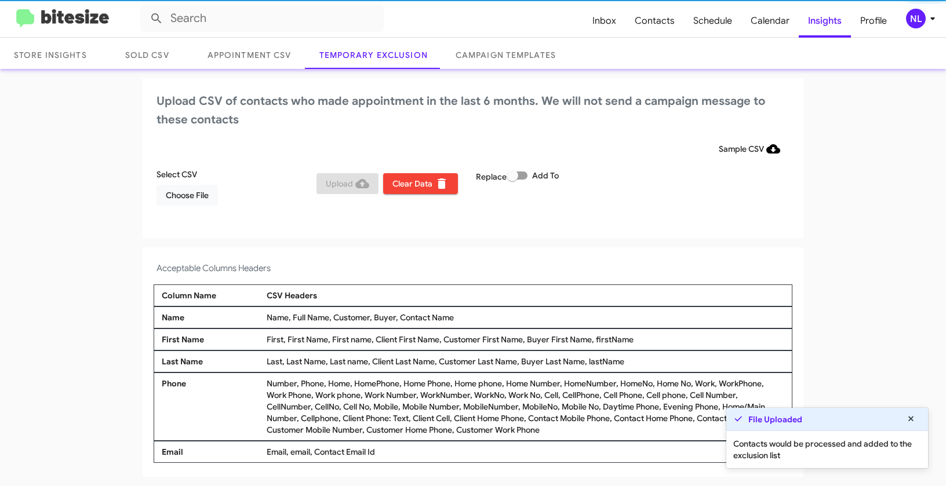
scroll to position [55, 0]
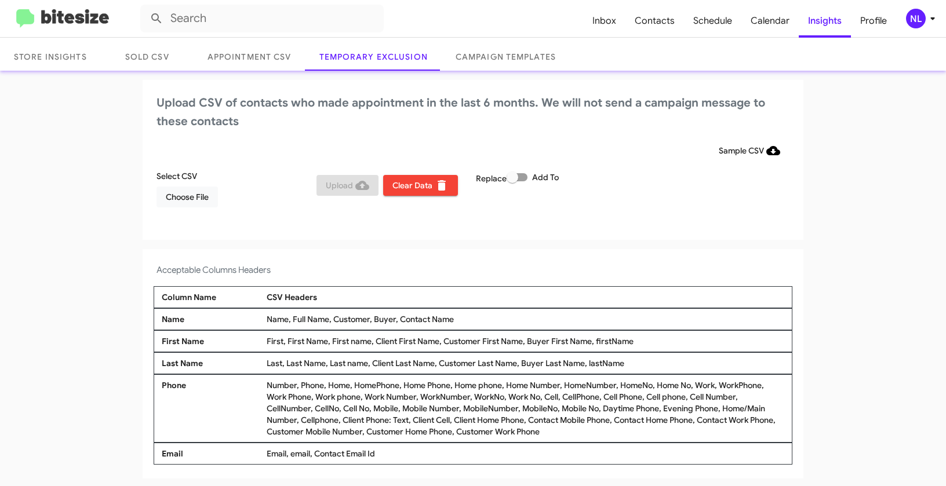
click at [522, 175] on span at bounding box center [517, 177] width 21 height 8
click at [513, 181] on input "Add To" at bounding box center [512, 181] width 1 height 1
checkbox input "true"
click at [573, 234] on div "Upload CSV of contacts who made appointment in the last 6 months. We will not s…" at bounding box center [473, 160] width 661 height 160
click at [882, 183] on app-temporary-exclusion-csv "Upload CSV of contacts who made appointment in the last 6 months. We will not s…" at bounding box center [473, 279] width 946 height 399
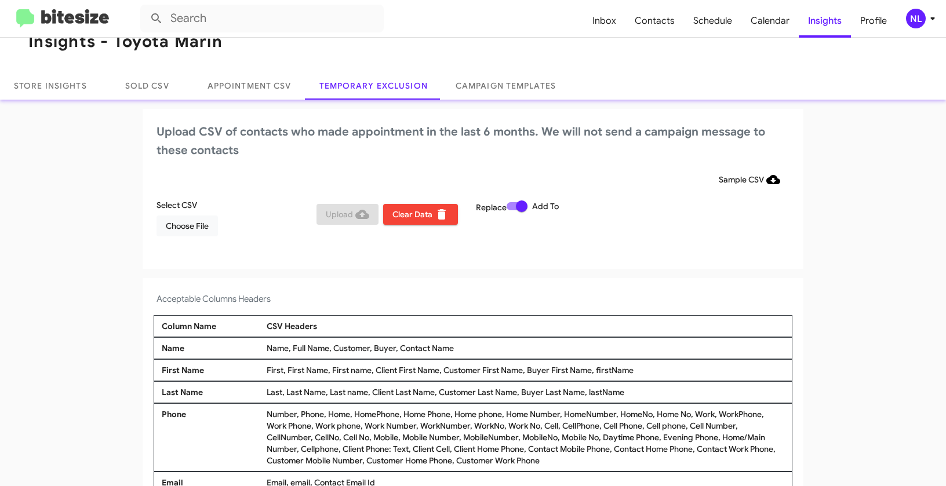
scroll to position [0, 0]
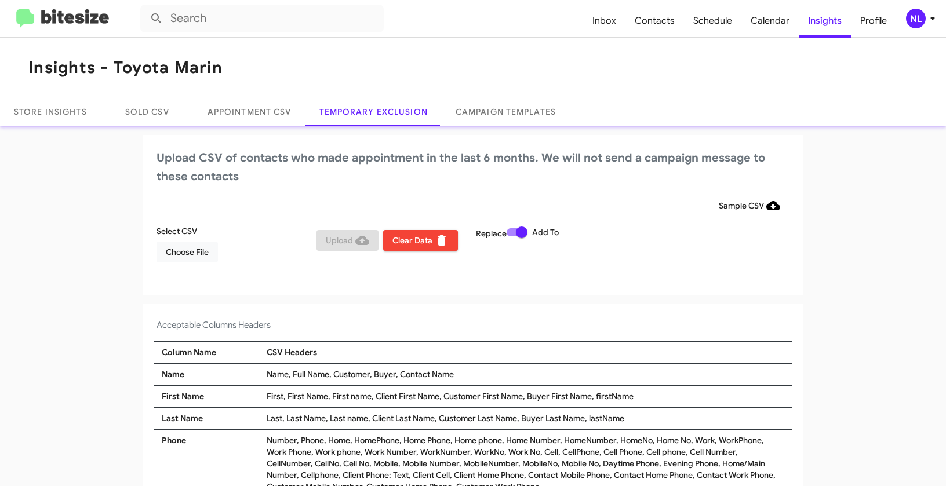
click at [916, 13] on div "NL" at bounding box center [916, 19] width 20 height 20
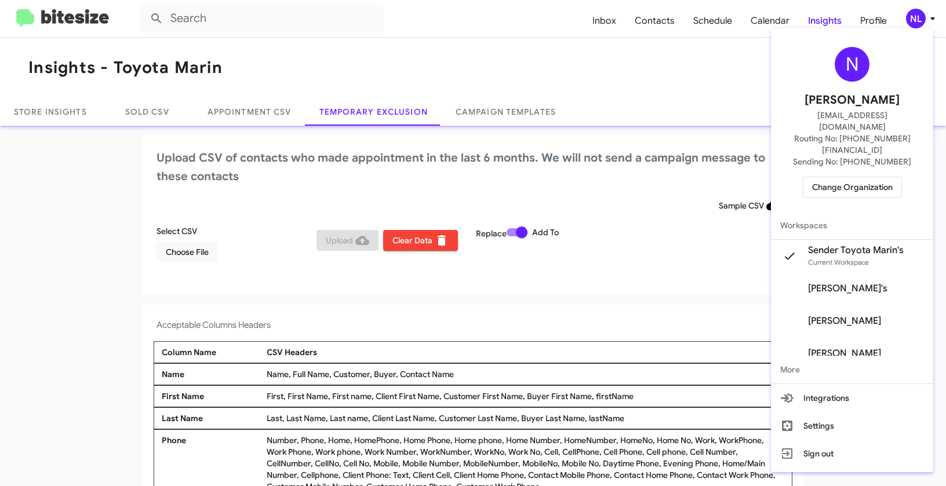
click at [863, 177] on span "Change Organization" at bounding box center [852, 187] width 81 height 20
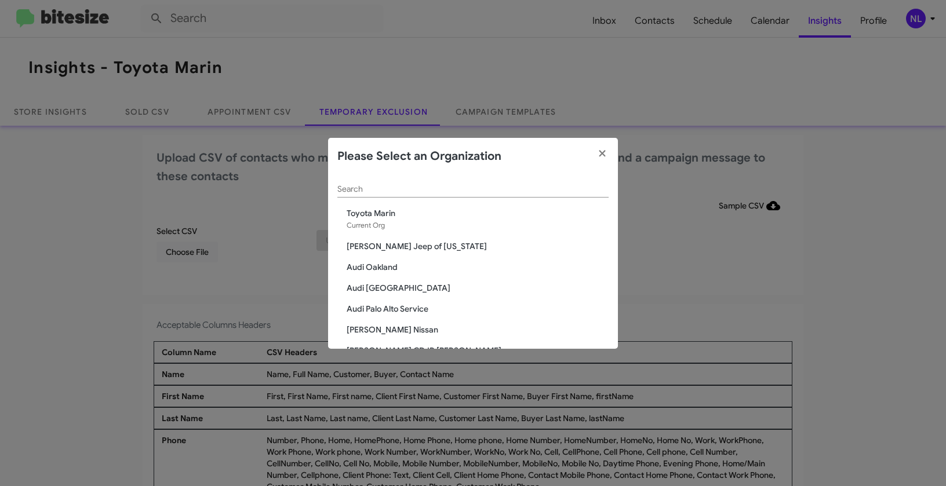
click at [499, 190] on input "Search" at bounding box center [472, 189] width 271 height 9
paste input "Ourisman Hyundai Genesis of [PERSON_NAME]"
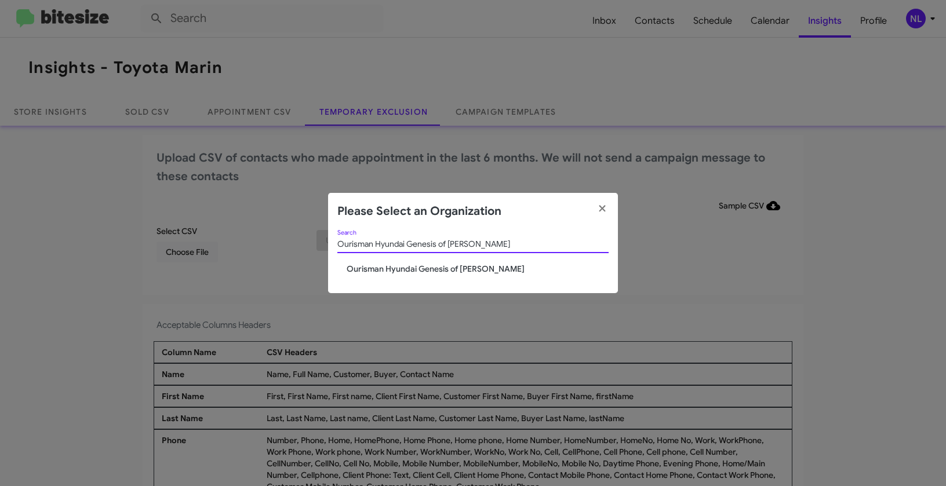
type input "Ourisman Hyundai Genesis of [PERSON_NAME]"
click at [405, 264] on span "Ourisman Hyundai Genesis of [PERSON_NAME]" at bounding box center [478, 269] width 262 height 12
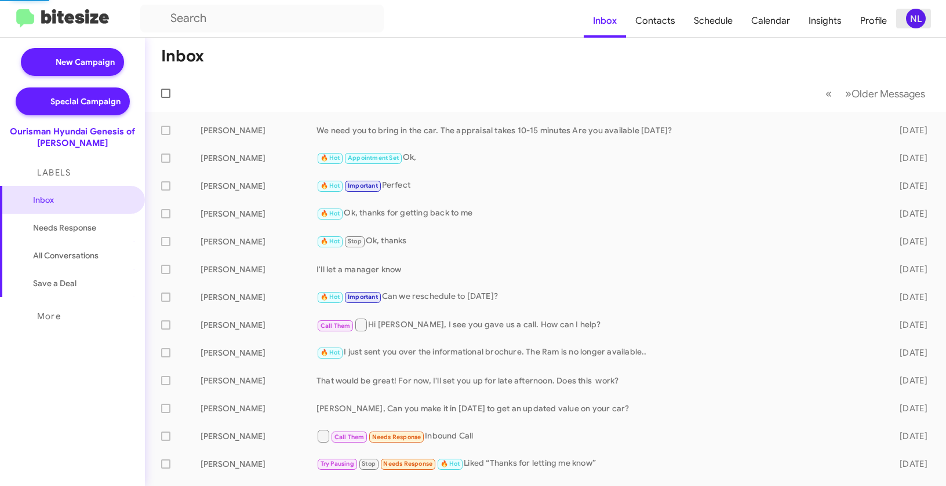
click at [913, 18] on div "NL" at bounding box center [916, 19] width 20 height 20
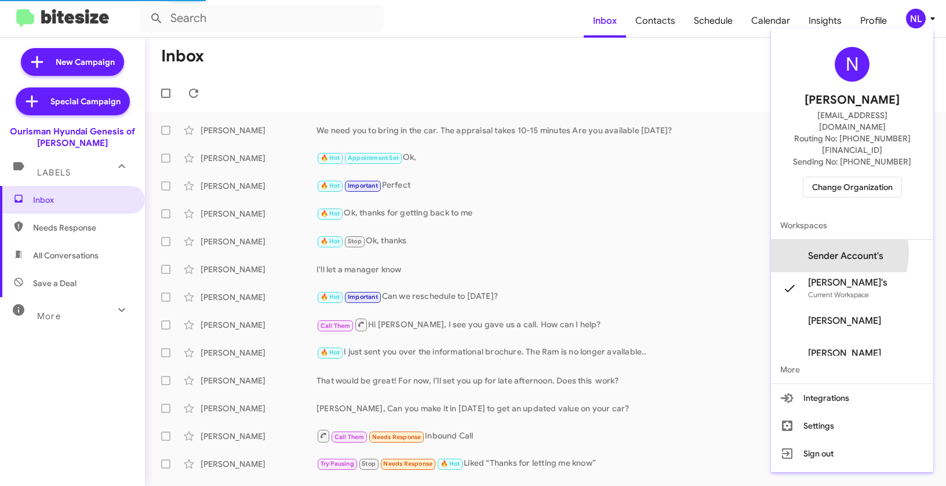
click at [849, 250] on span "Sender Account's" at bounding box center [845, 256] width 75 height 12
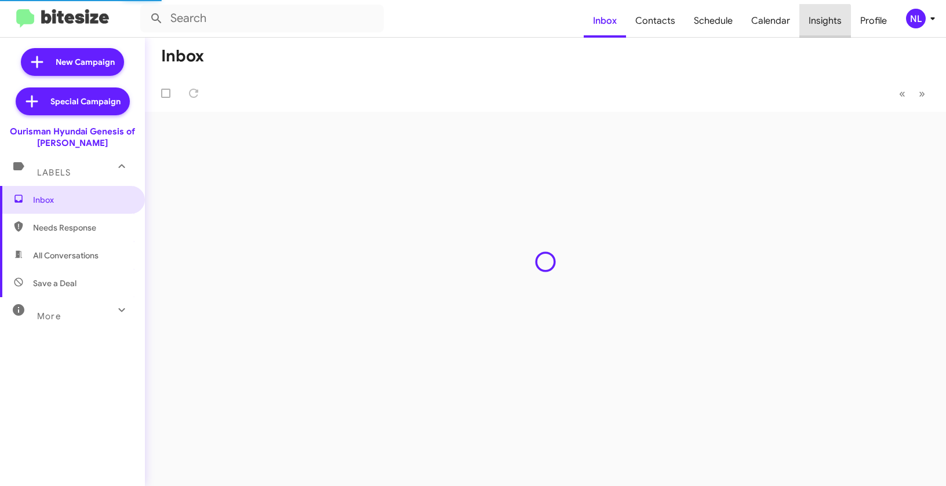
click at [823, 23] on span "Insights" at bounding box center [826, 21] width 52 height 34
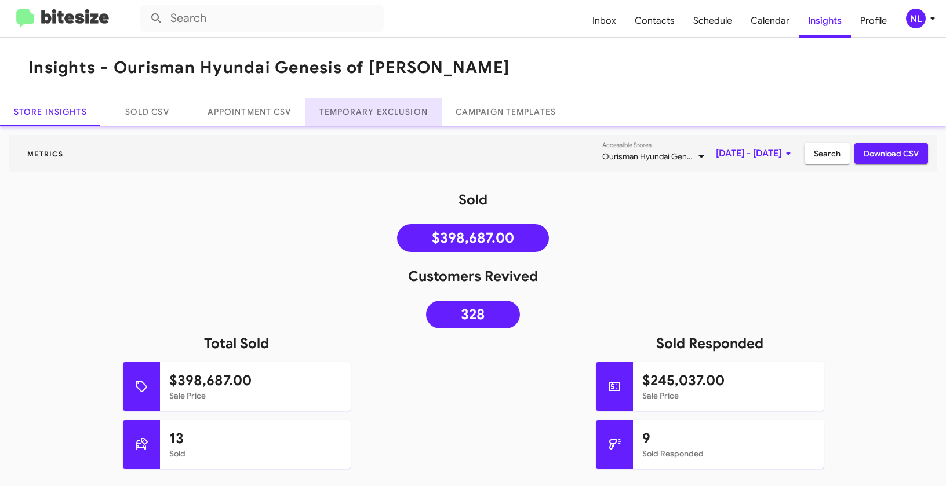
click at [373, 107] on link "Temporary Exclusion" at bounding box center [374, 112] width 136 height 28
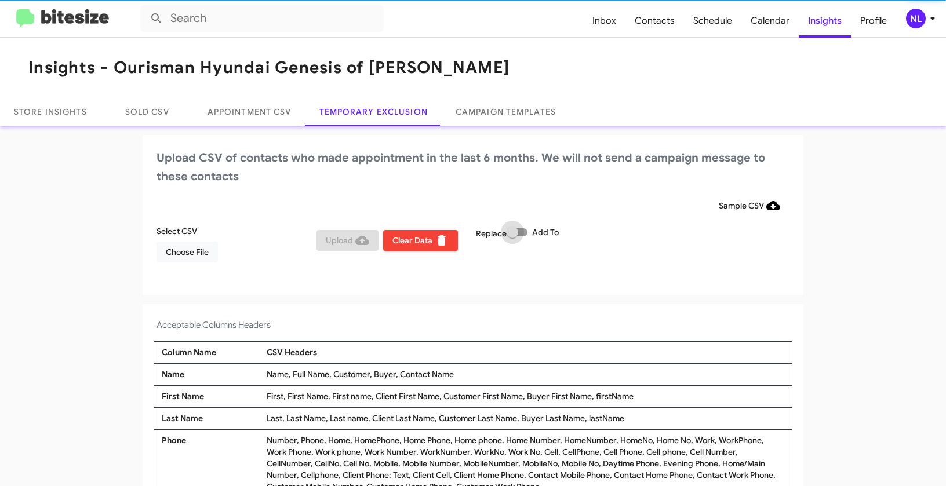
click at [526, 231] on label "Add To" at bounding box center [533, 233] width 52 height 14
click at [513, 237] on input "Add To" at bounding box center [512, 237] width 1 height 1
checkbox input "true"
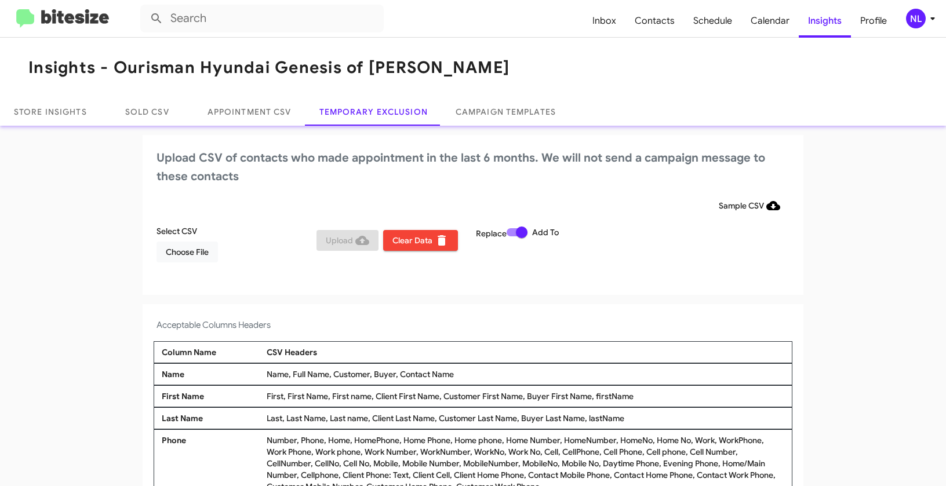
click at [921, 23] on div "NL" at bounding box center [916, 19] width 20 height 20
click at [921, 23] on body "Inbox Contacts Schedule Calendar Insights Profile NL Insights - Ourisman Hyunda…" at bounding box center [473, 243] width 946 height 486
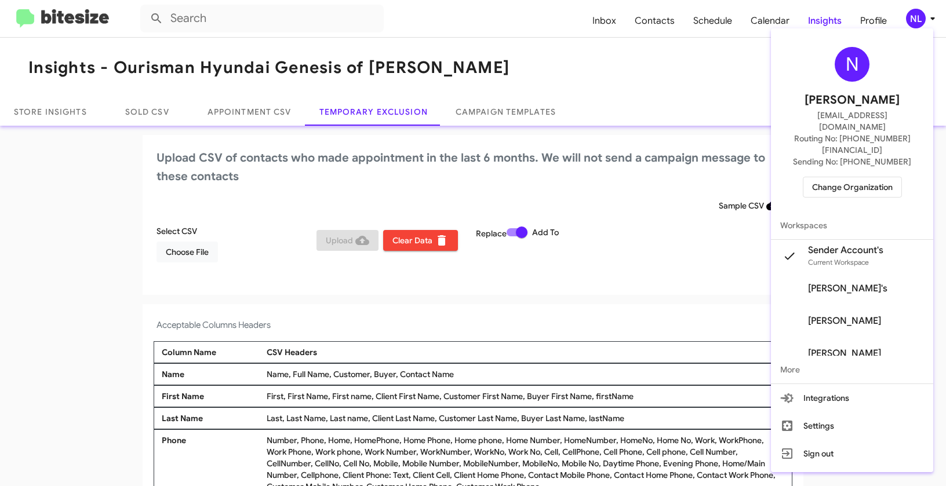
click at [156, 250] on div at bounding box center [473, 243] width 946 height 486
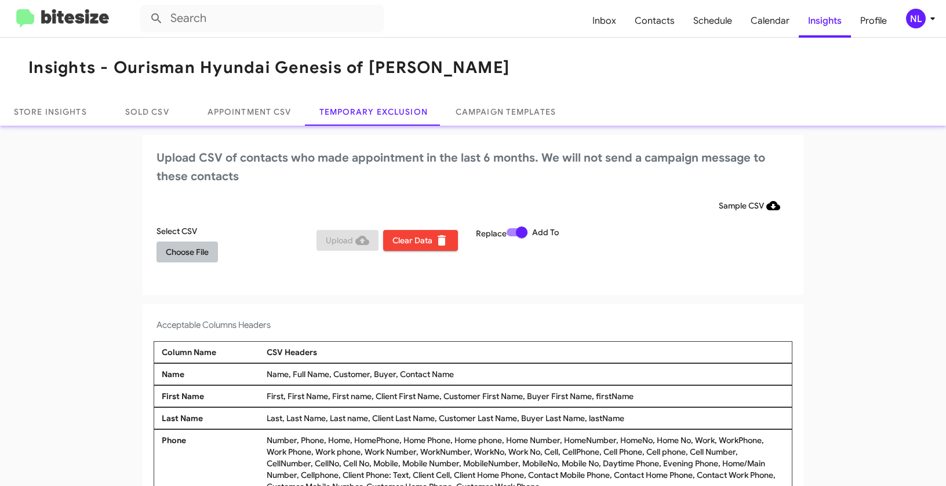
click at [167, 253] on span "Choose File" at bounding box center [187, 252] width 43 height 21
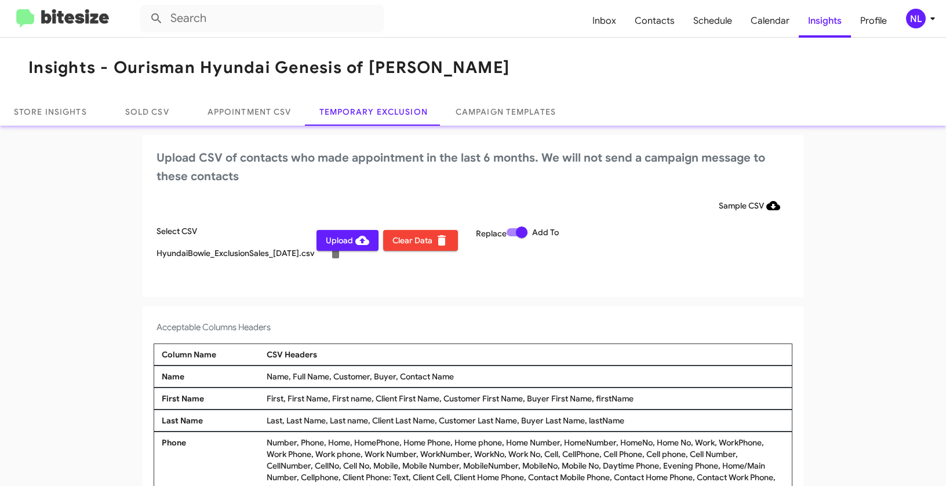
click at [913, 17] on div "NL" at bounding box center [916, 19] width 20 height 20
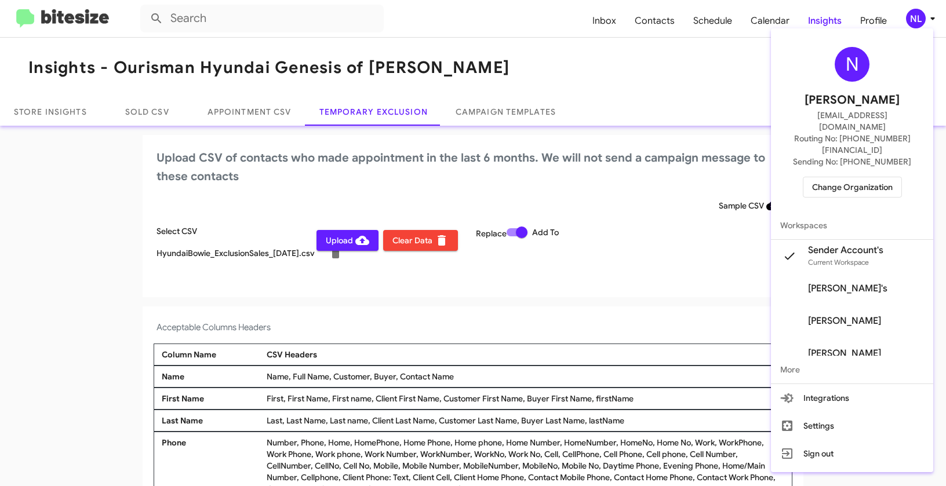
click at [505, 291] on div at bounding box center [473, 243] width 946 height 486
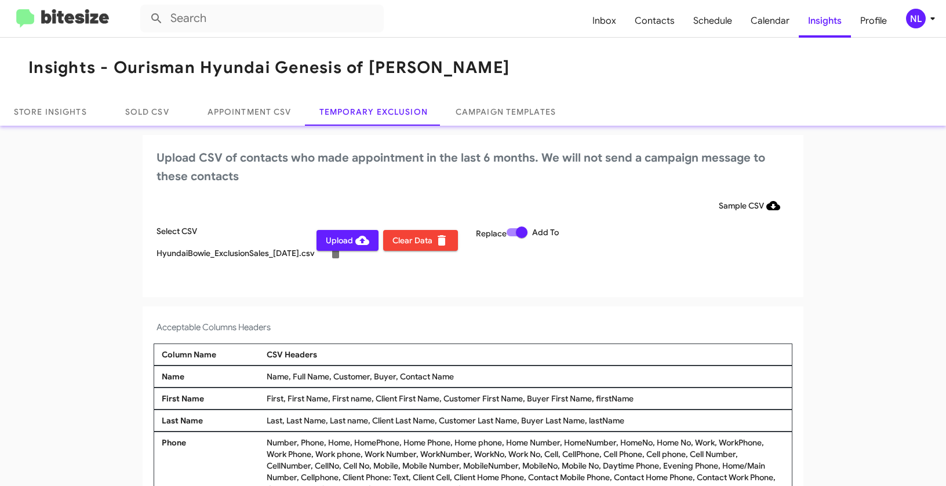
click at [334, 241] on span "Upload" at bounding box center [347, 240] width 43 height 21
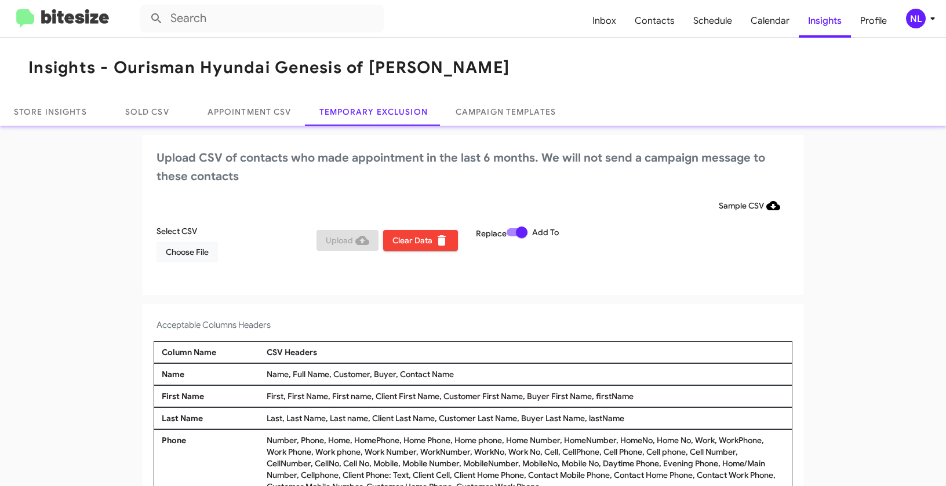
click at [922, 19] on div "NL" at bounding box center [916, 19] width 20 height 20
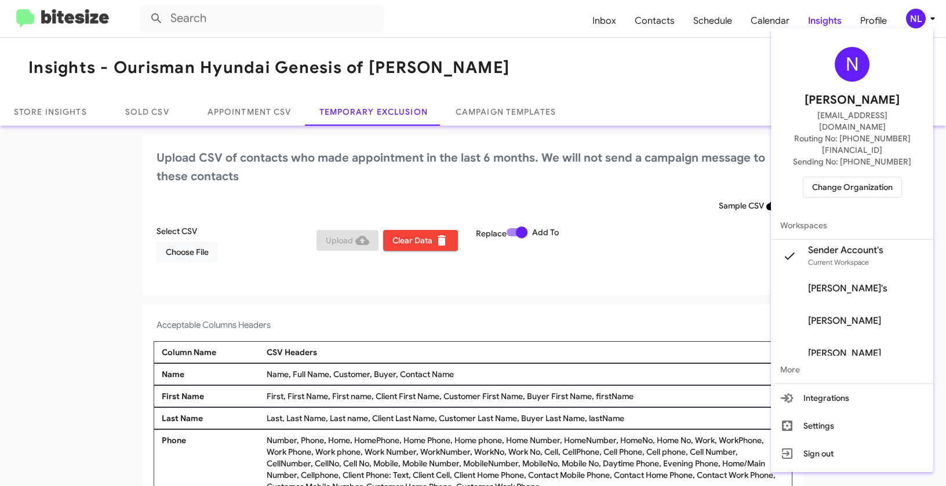
click at [855, 177] on span "Change Organization" at bounding box center [852, 187] width 81 height 20
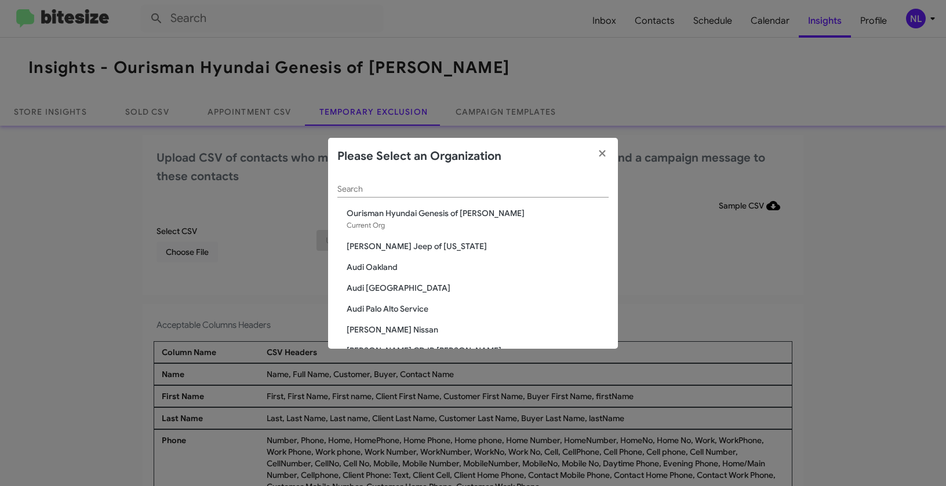
click at [544, 193] on input "Search" at bounding box center [472, 189] width 271 height 9
paste input "Toyota Marin"
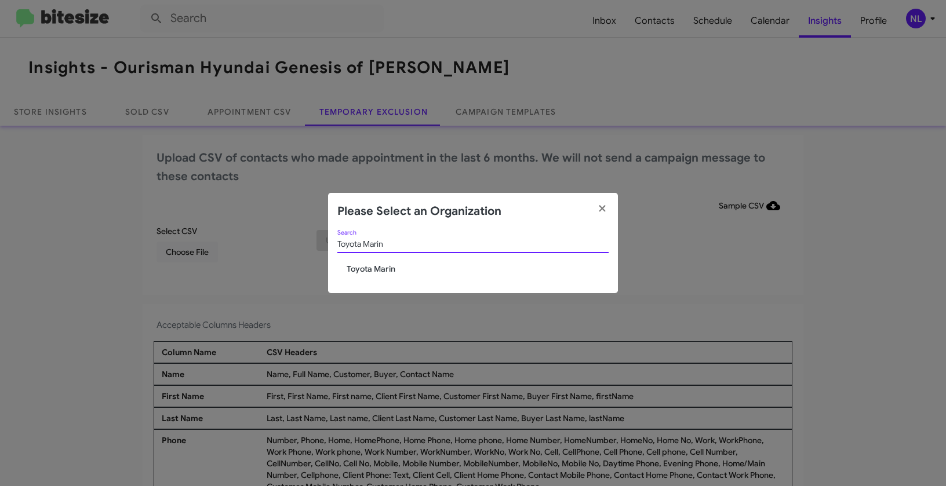
type input "Toyota Marin"
click at [368, 266] on span "Toyota Marin" at bounding box center [478, 269] width 262 height 12
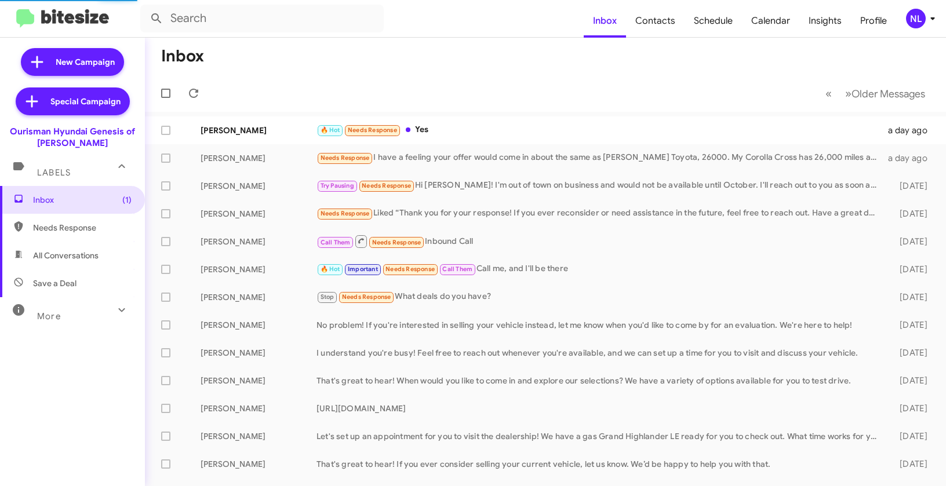
click at [911, 23] on div "NL" at bounding box center [916, 19] width 20 height 20
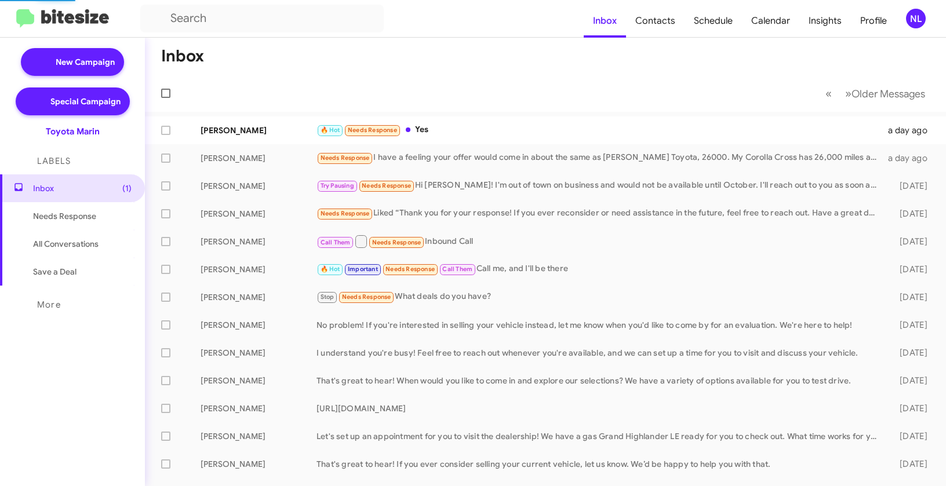
click at [914, 21] on div "NL" at bounding box center [916, 19] width 20 height 20
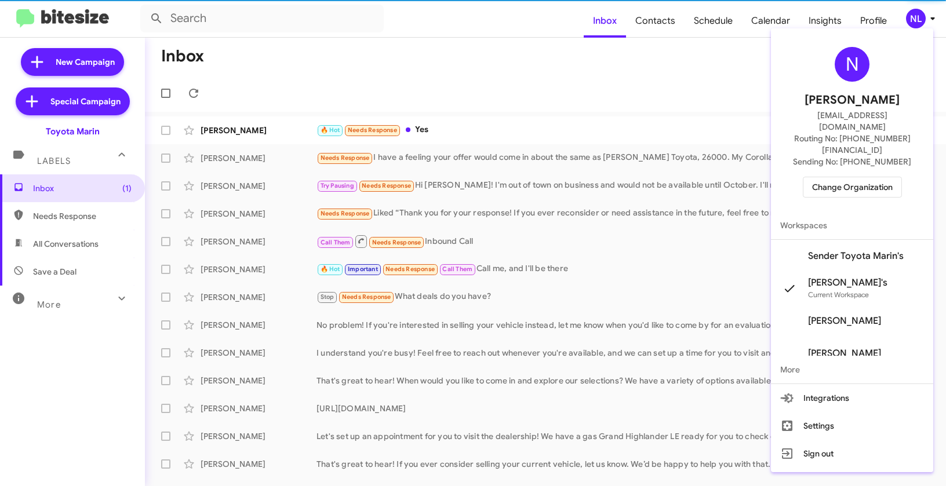
click at [838, 250] on span "Sender Toyota Marin's" at bounding box center [856, 256] width 96 height 12
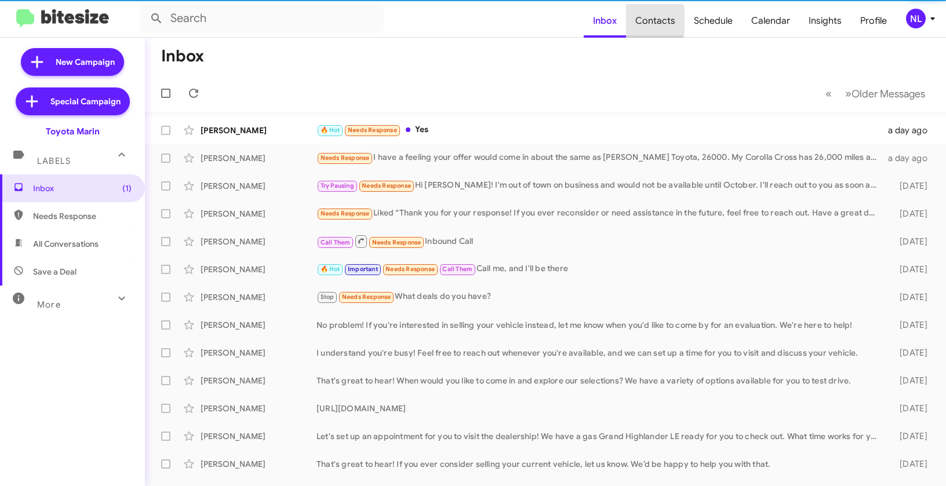
click at [648, 20] on span "Contacts" at bounding box center [655, 21] width 59 height 34
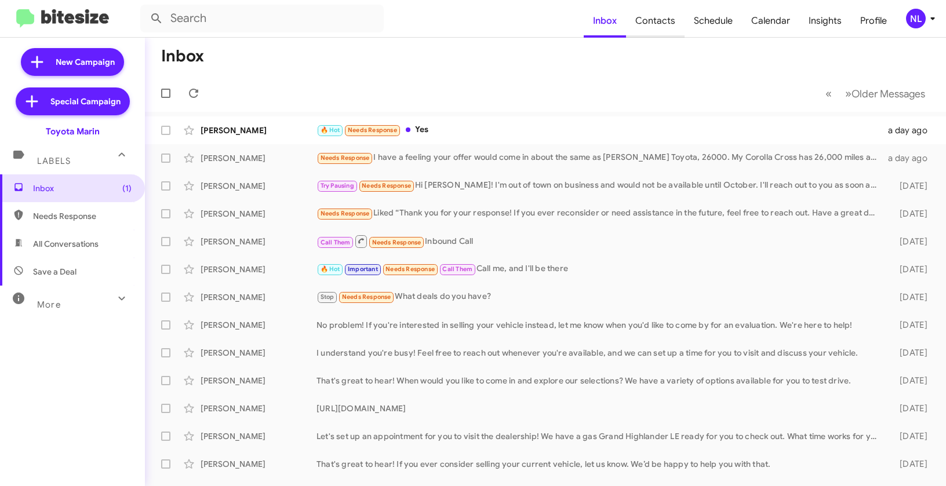
click at [649, 20] on span "Contacts" at bounding box center [655, 21] width 59 height 34
type input "in:groups"
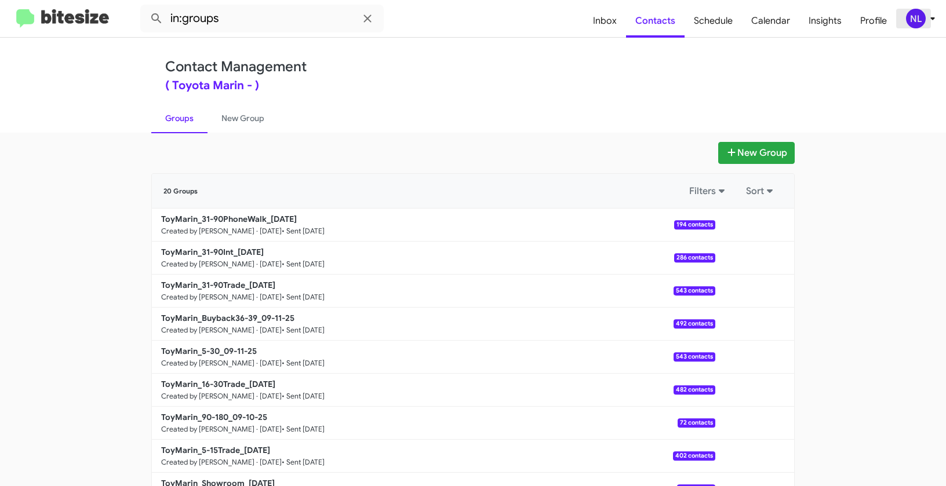
click at [925, 20] on div "NL" at bounding box center [916, 19] width 20 height 20
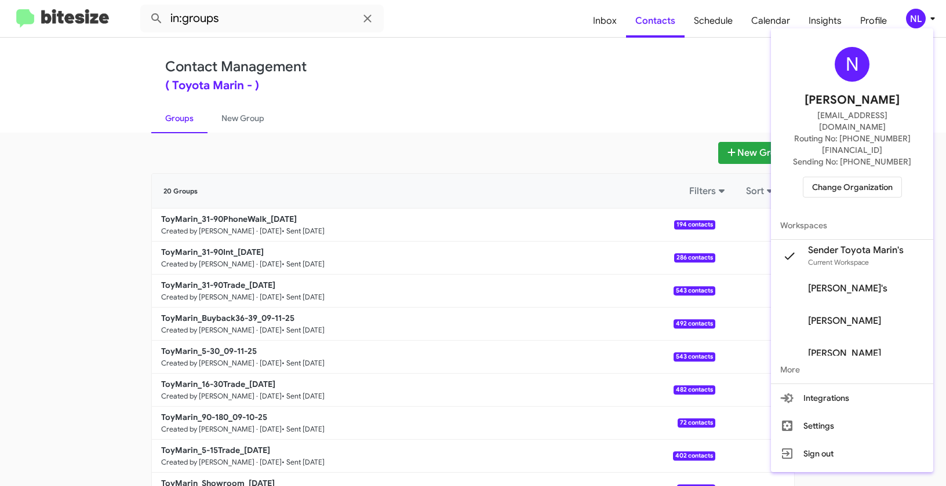
click at [598, 74] on div at bounding box center [473, 243] width 946 height 486
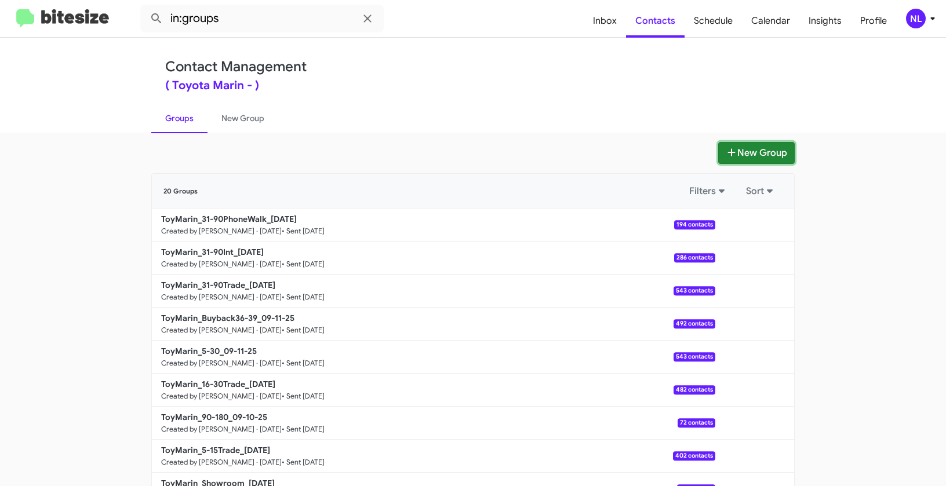
click at [755, 146] on button "New Group" at bounding box center [756, 153] width 77 height 22
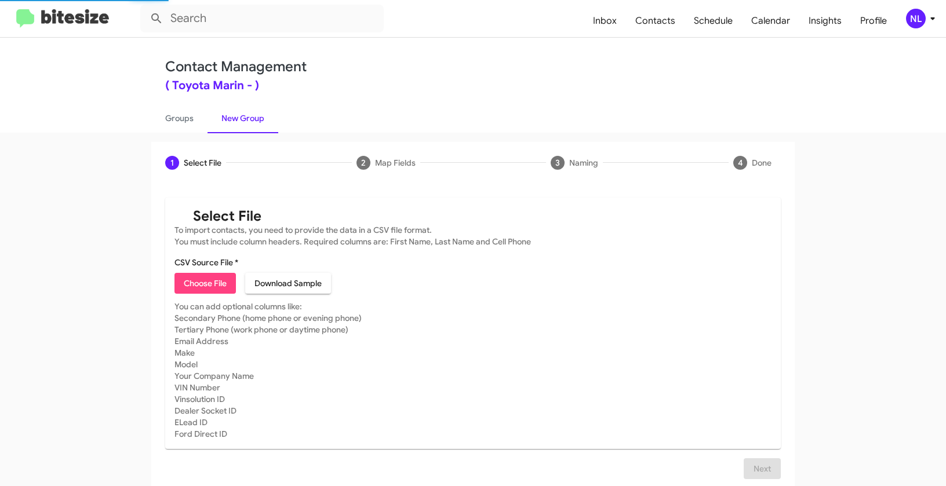
click at [216, 286] on span "Choose File" at bounding box center [205, 283] width 43 height 21
type input "Opt out open - Toyota Marin"
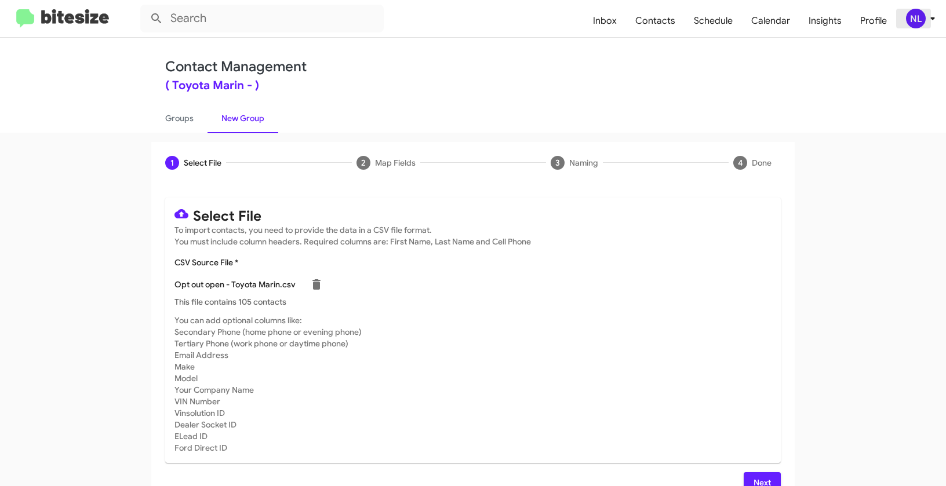
click at [913, 24] on div "NL" at bounding box center [916, 19] width 20 height 20
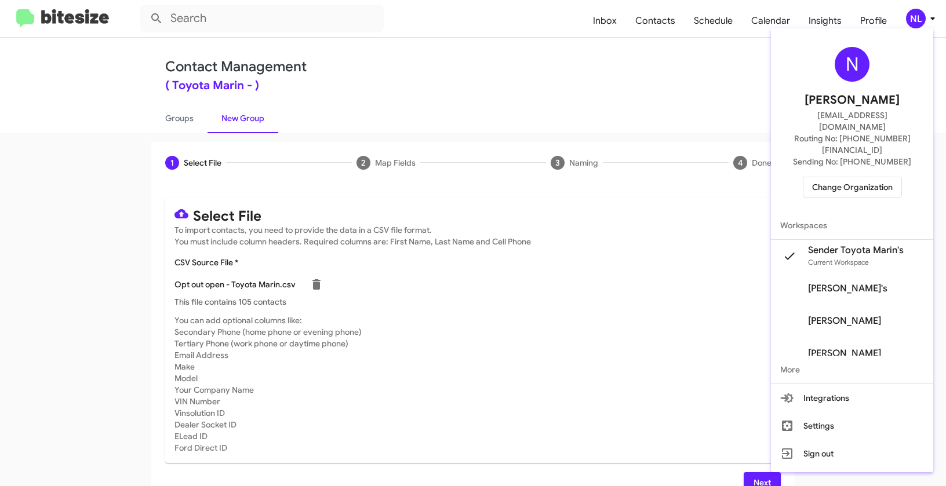
click at [639, 353] on div at bounding box center [473, 243] width 946 height 486
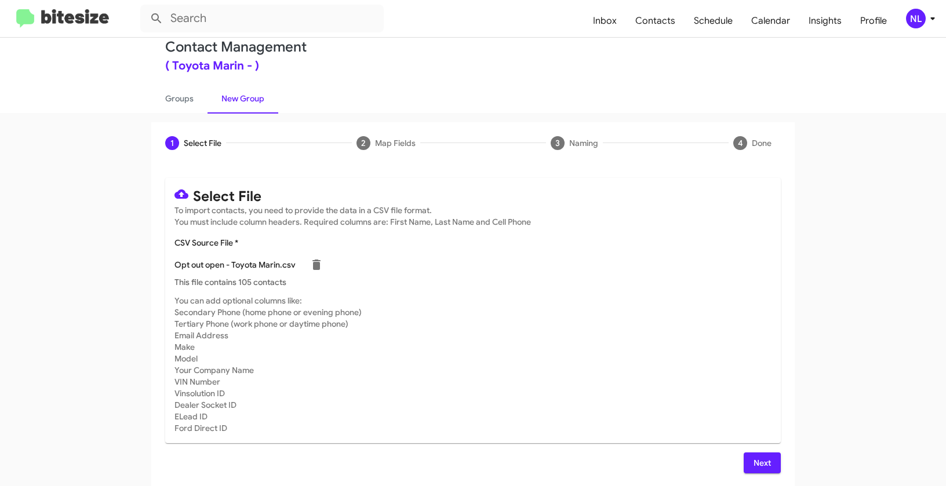
scroll to position [21, 0]
click at [766, 470] on span "Next" at bounding box center [762, 462] width 19 height 21
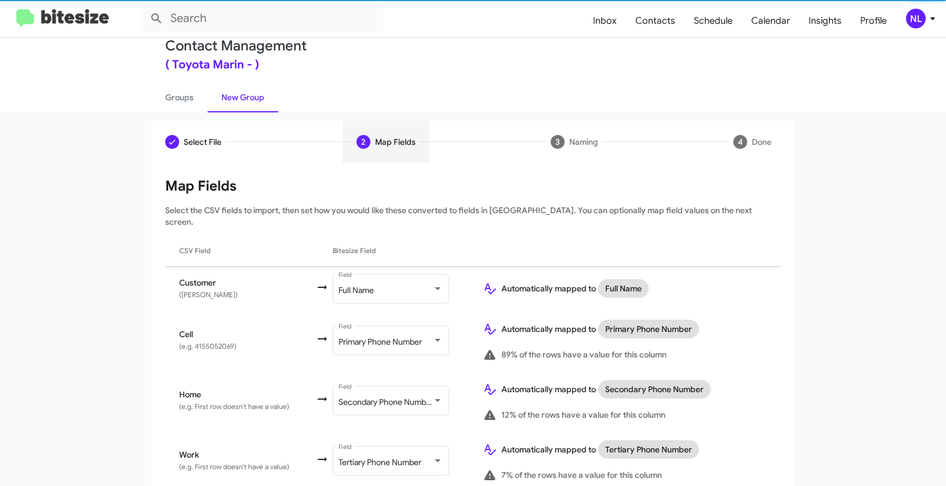
scroll to position [101, 0]
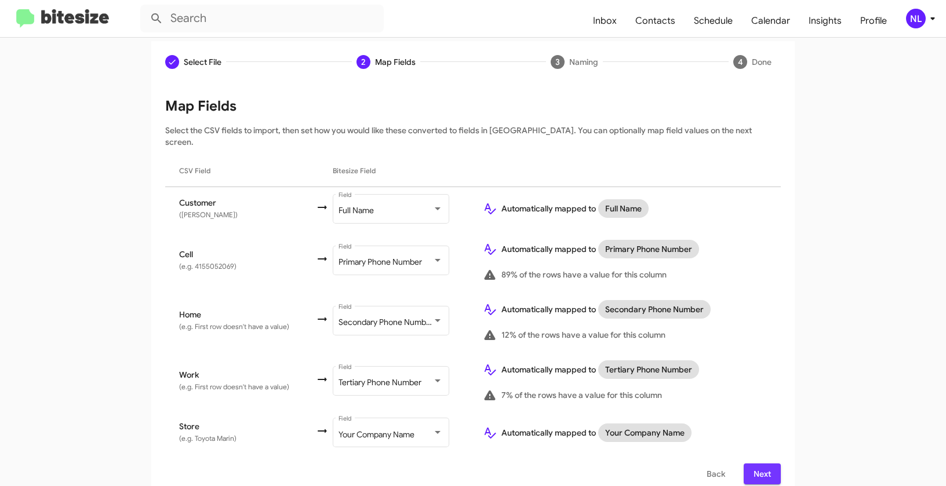
click at [766, 464] on span "Next" at bounding box center [762, 474] width 19 height 21
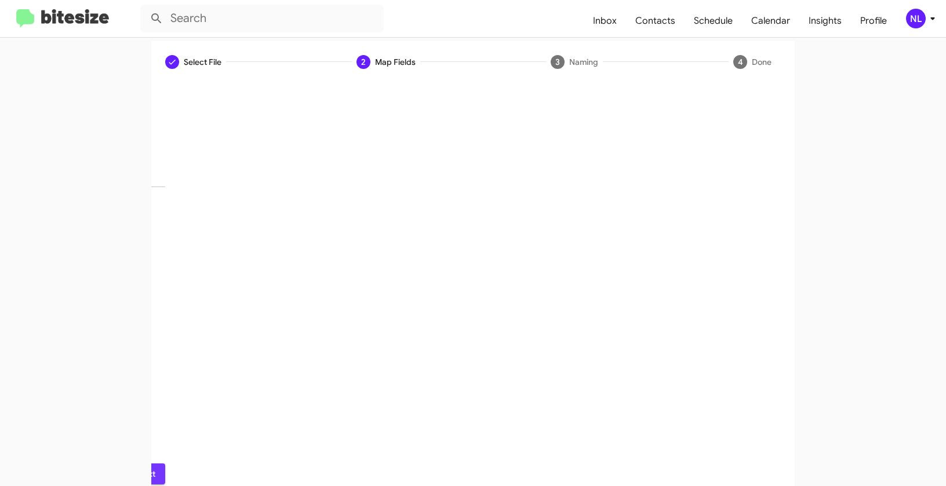
scroll to position [26, 0]
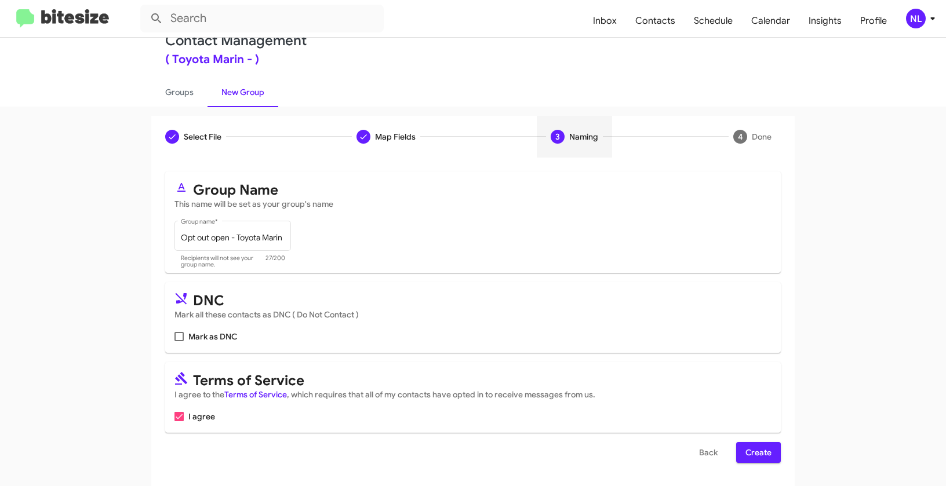
click at [175, 332] on label "Mark as DNC" at bounding box center [206, 337] width 63 height 14
click at [179, 341] on input "Mark as DNC" at bounding box center [179, 341] width 1 height 1
checkbox input "true"
click at [762, 453] on span "Create" at bounding box center [759, 452] width 26 height 21
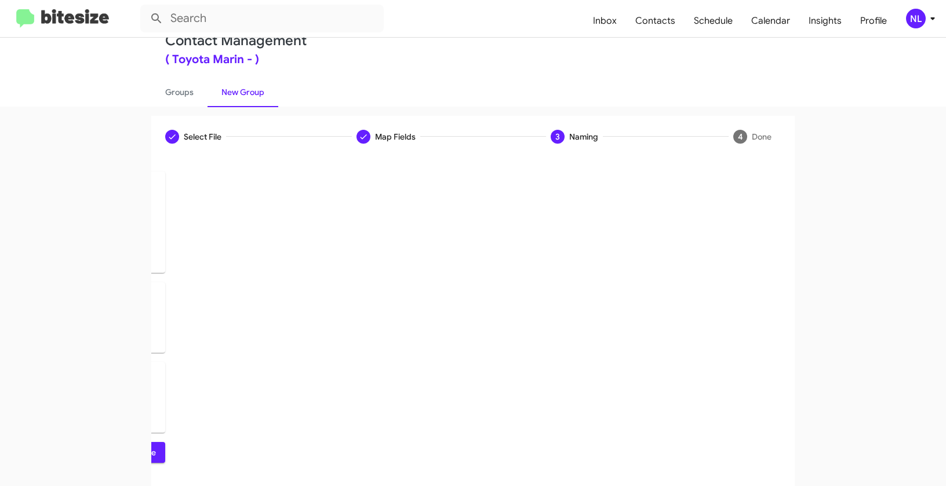
scroll to position [0, 0]
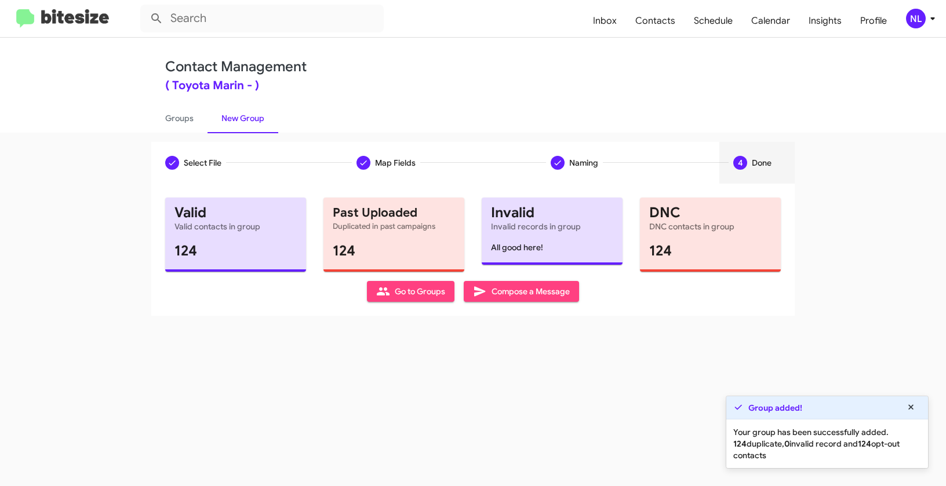
click at [430, 292] on span "Go to Groups" at bounding box center [410, 291] width 69 height 21
type input "in:groups"
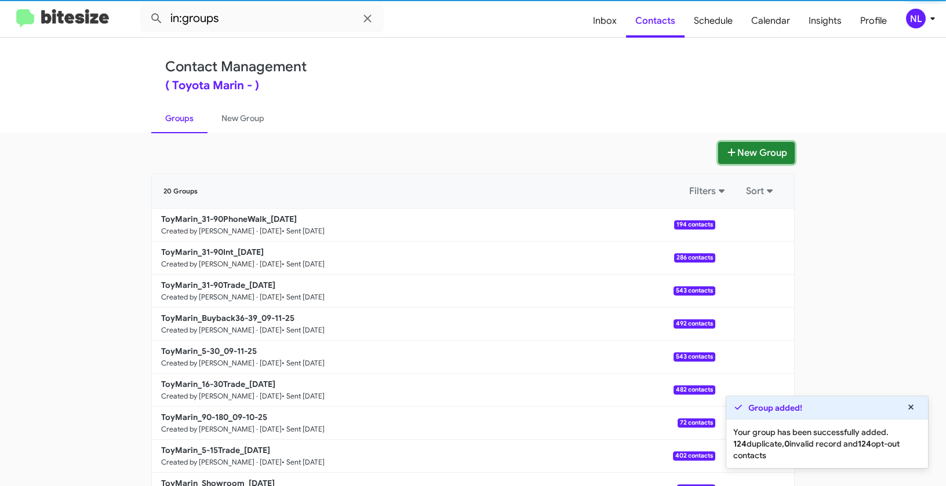
click at [751, 157] on button "New Group" at bounding box center [756, 153] width 77 height 22
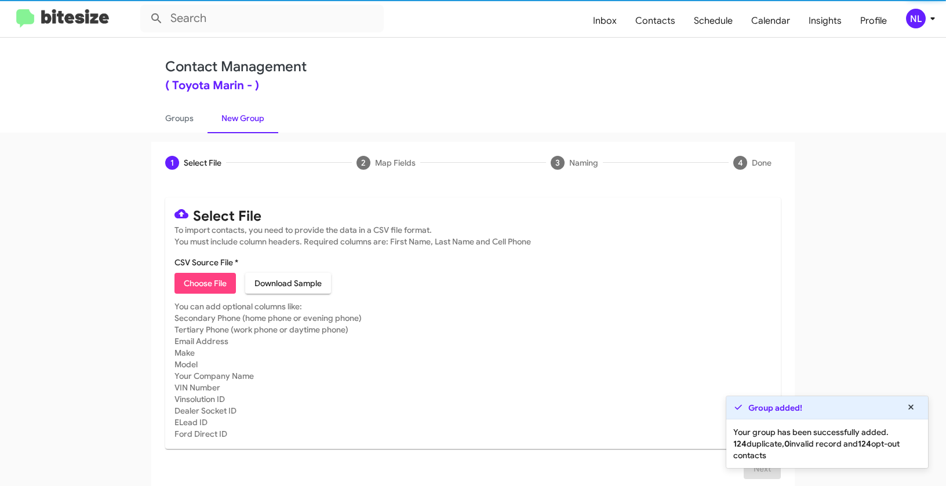
click at [219, 289] on span "Choose File" at bounding box center [205, 283] width 43 height 21
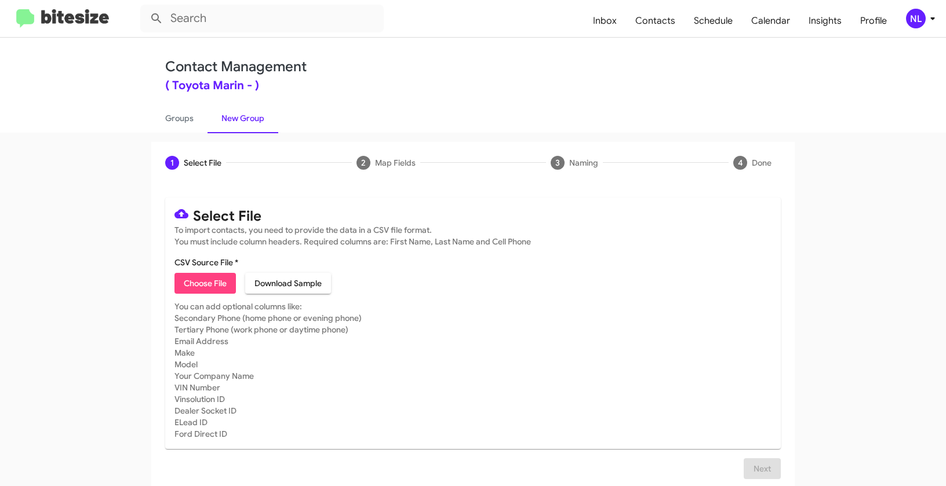
type input "Opt out dead - Toyota Marin"
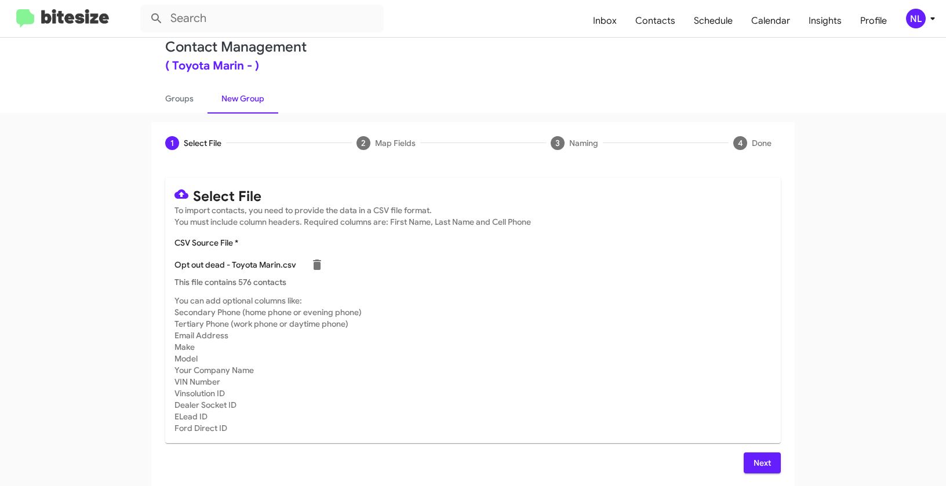
scroll to position [21, 0]
click at [763, 466] on span "Next" at bounding box center [762, 462] width 19 height 21
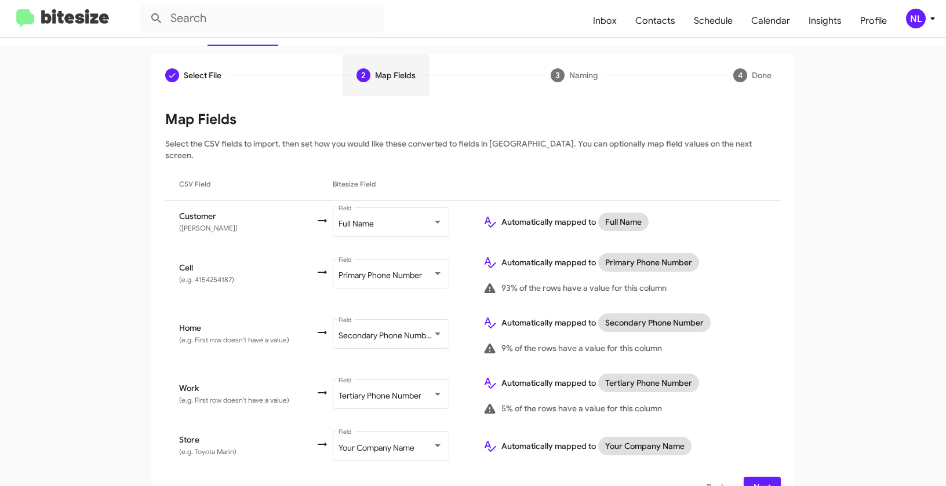
scroll to position [101, 0]
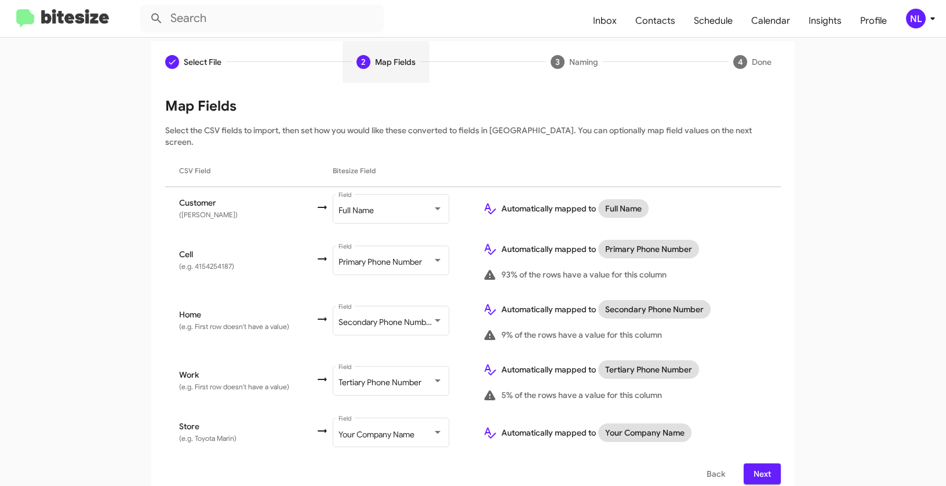
click at [762, 464] on span "Next" at bounding box center [762, 474] width 19 height 21
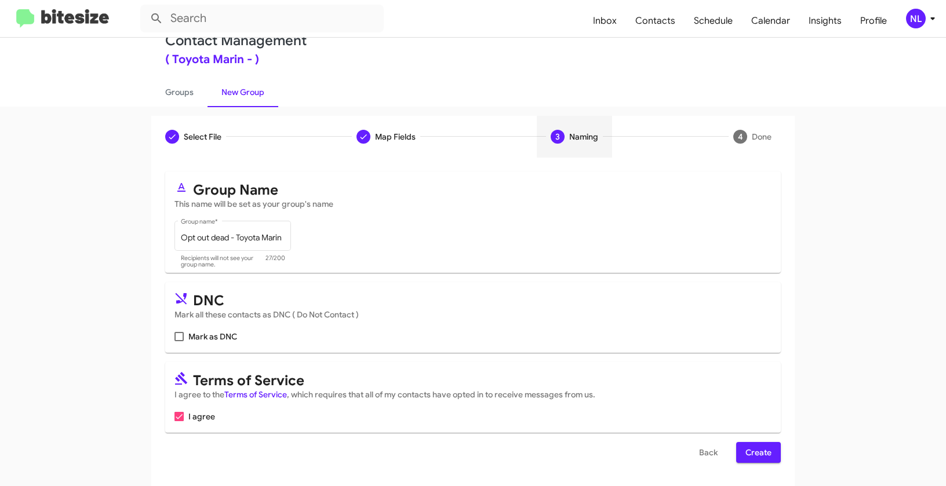
scroll to position [26, 0]
click at [189, 332] on span "Mark as DNC" at bounding box center [212, 337] width 49 height 14
click at [179, 341] on input "Mark as DNC" at bounding box center [179, 341] width 1 height 1
checkbox input "true"
click at [746, 456] on span "Create" at bounding box center [759, 452] width 26 height 21
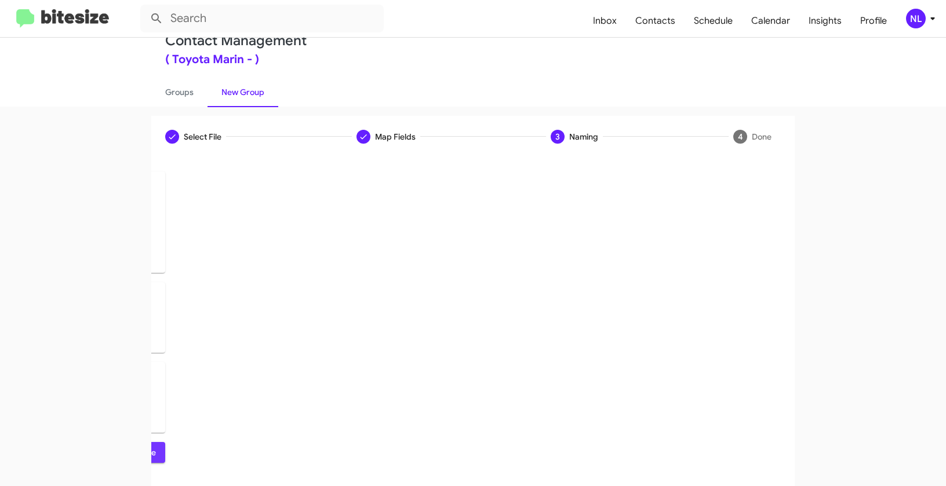
scroll to position [0, 0]
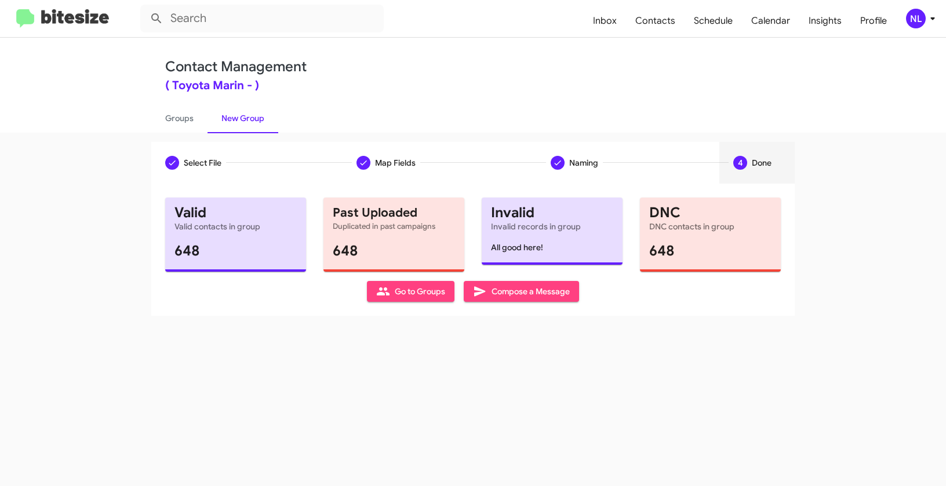
drag, startPoint x: 416, startPoint y: 295, endPoint x: 426, endPoint y: 290, distance: 10.1
click at [416, 295] on span "Go to Groups" at bounding box center [410, 291] width 69 height 21
type input "in:groups"
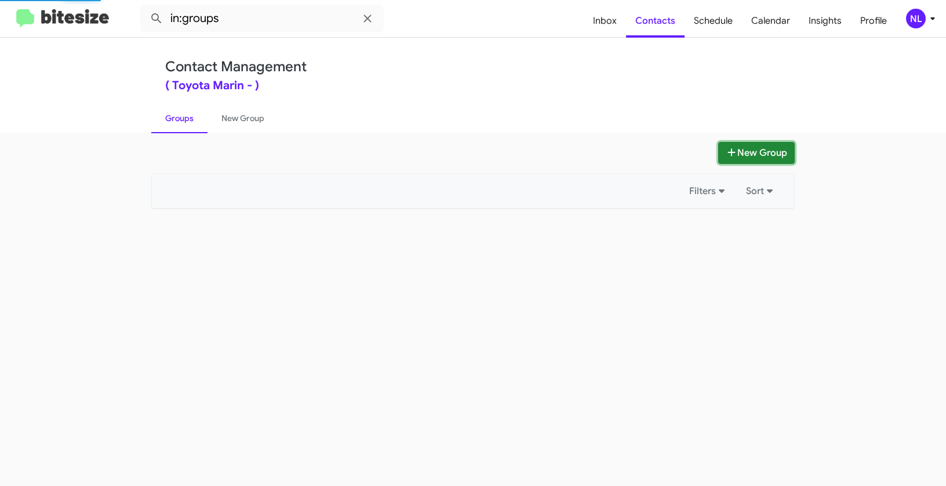
click at [751, 151] on button "New Group" at bounding box center [756, 153] width 77 height 22
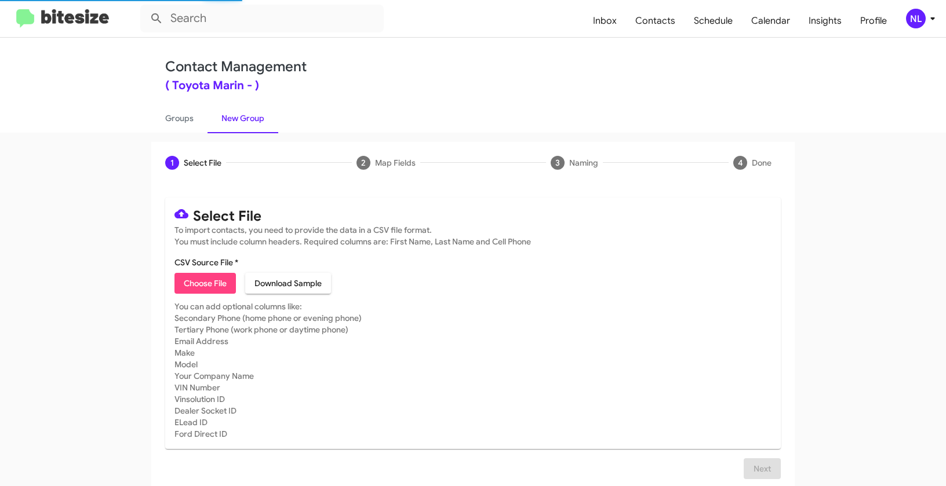
click at [196, 287] on span "Choose File" at bounding box center [205, 283] width 43 height 21
type input "Opt out delivered - Toyota Marin"
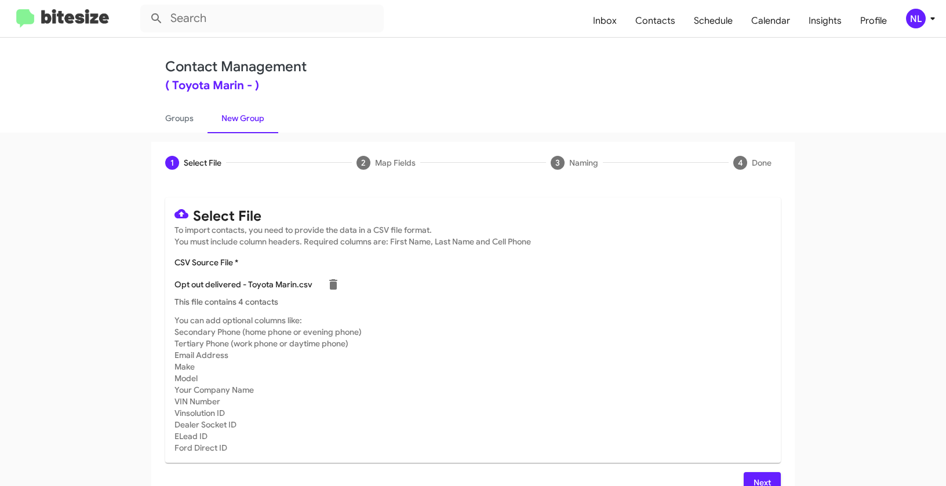
scroll to position [21, 0]
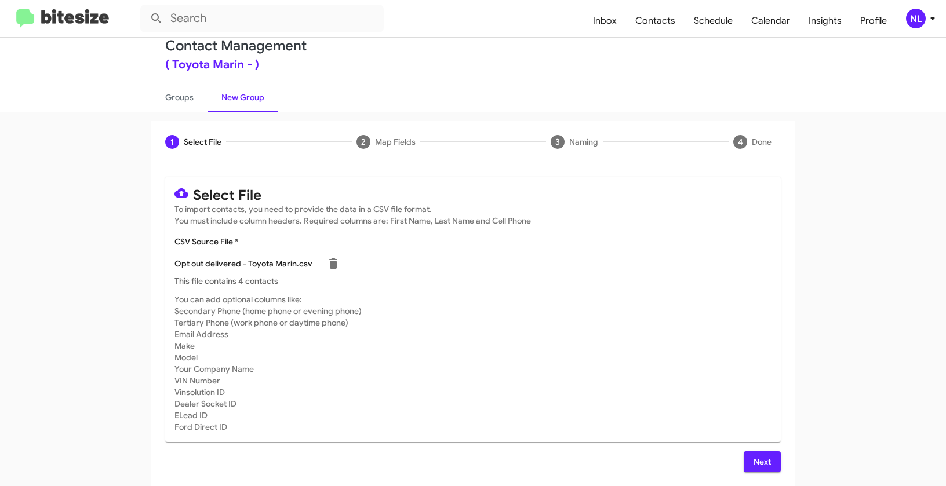
click at [756, 456] on span "Next" at bounding box center [762, 462] width 19 height 21
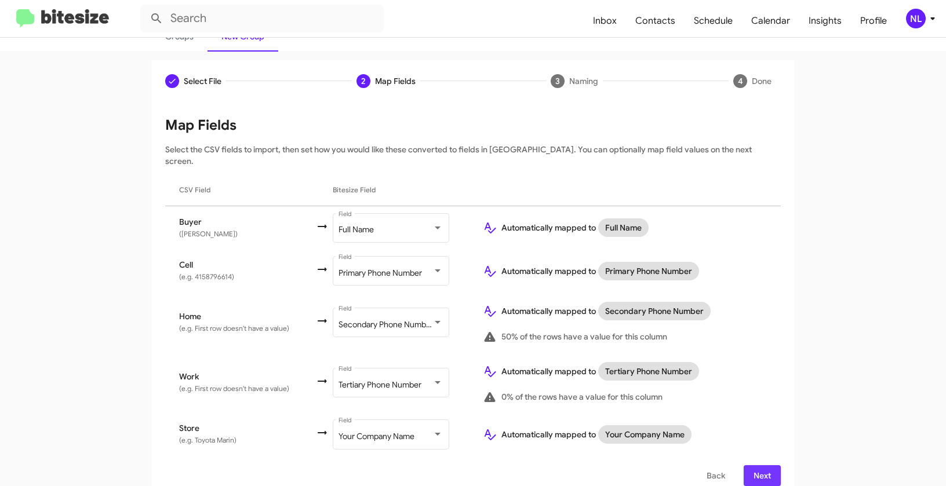
click at [764, 466] on span "Next" at bounding box center [762, 476] width 19 height 21
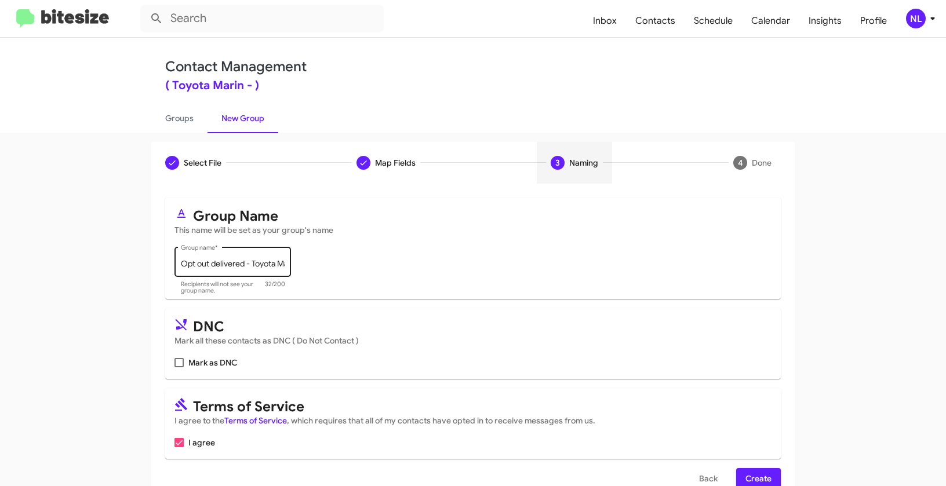
scroll to position [0, 0]
click at [176, 362] on span at bounding box center [179, 362] width 9 height 9
click at [179, 368] on input "Mark as DNC" at bounding box center [179, 368] width 1 height 1
checkbox input "true"
click at [751, 472] on span "Create" at bounding box center [759, 478] width 26 height 21
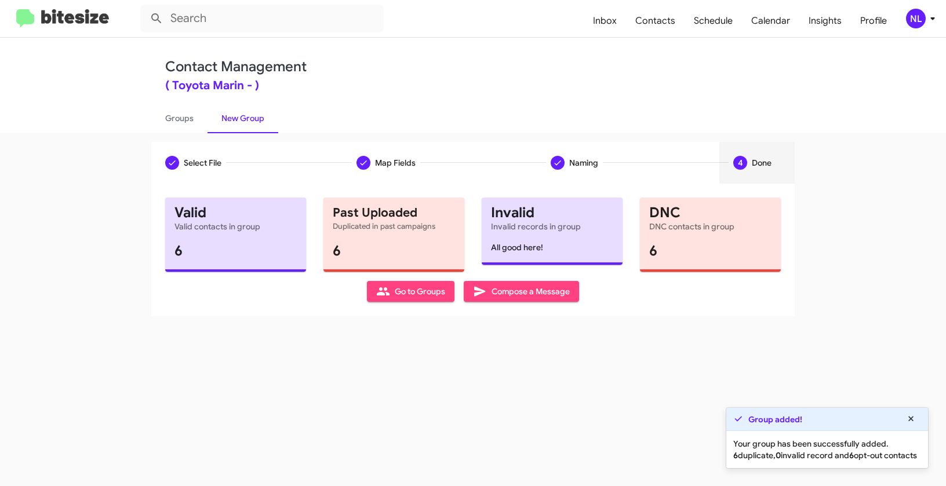
click at [390, 300] on span "Go to Groups" at bounding box center [410, 291] width 69 height 21
type input "in:groups"
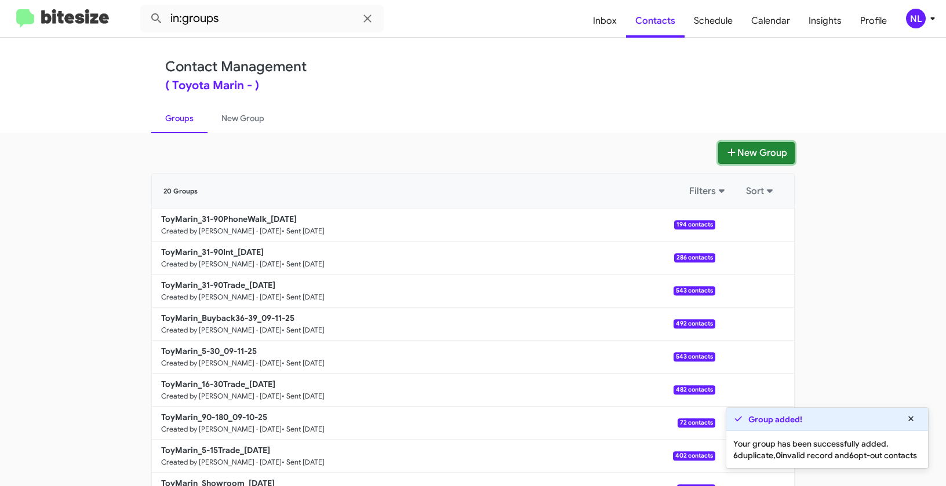
click at [752, 158] on button "New Group" at bounding box center [756, 153] width 77 height 22
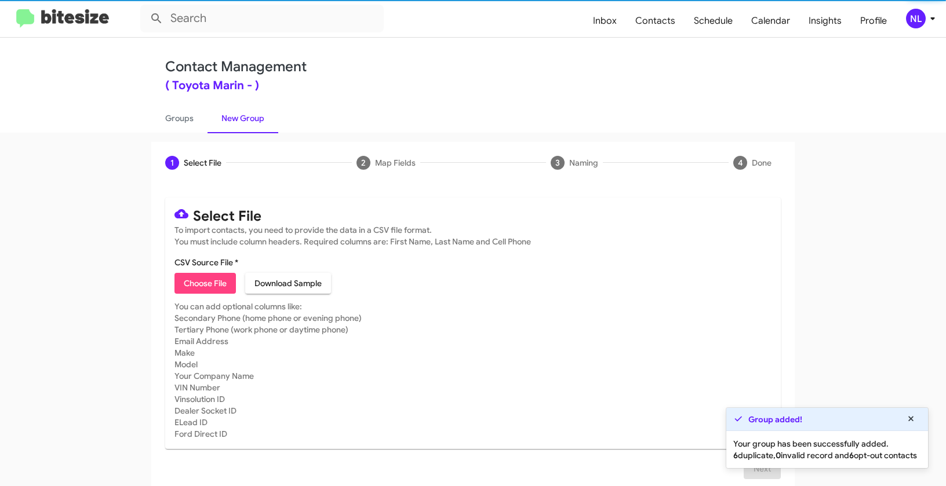
click at [209, 281] on span "Choose File" at bounding box center [205, 283] width 43 height 21
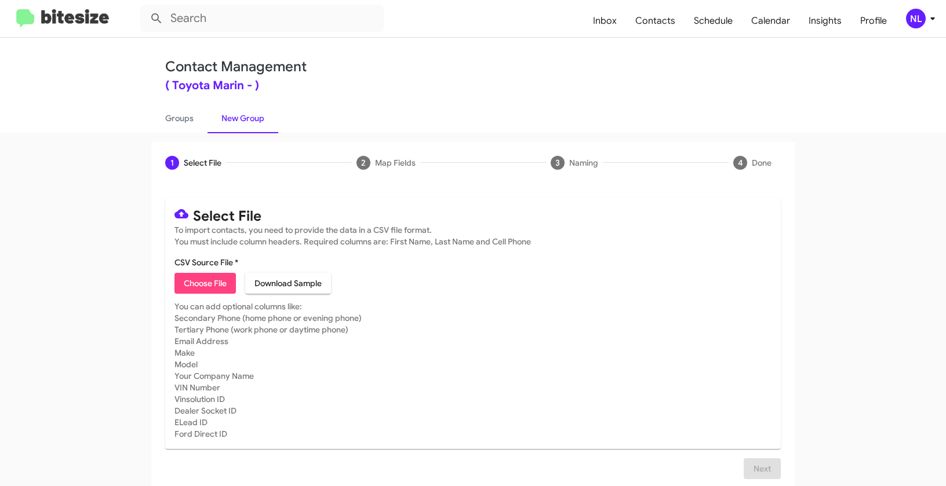
type input "ToyMarin_Weekend_09-15-25"
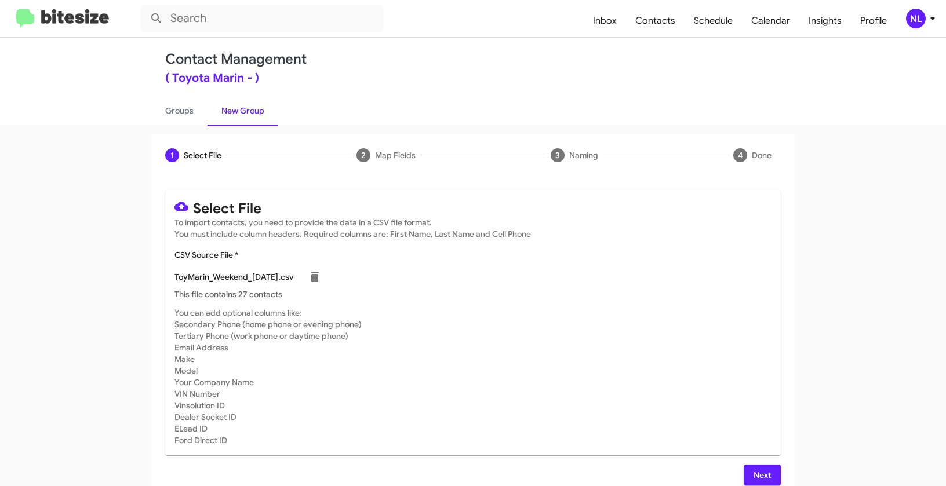
scroll to position [21, 0]
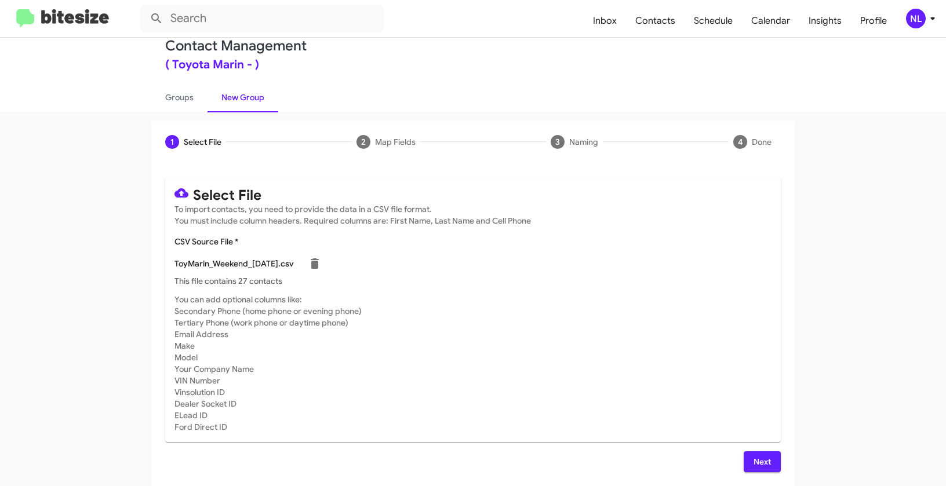
click at [753, 462] on span "Next" at bounding box center [762, 462] width 19 height 21
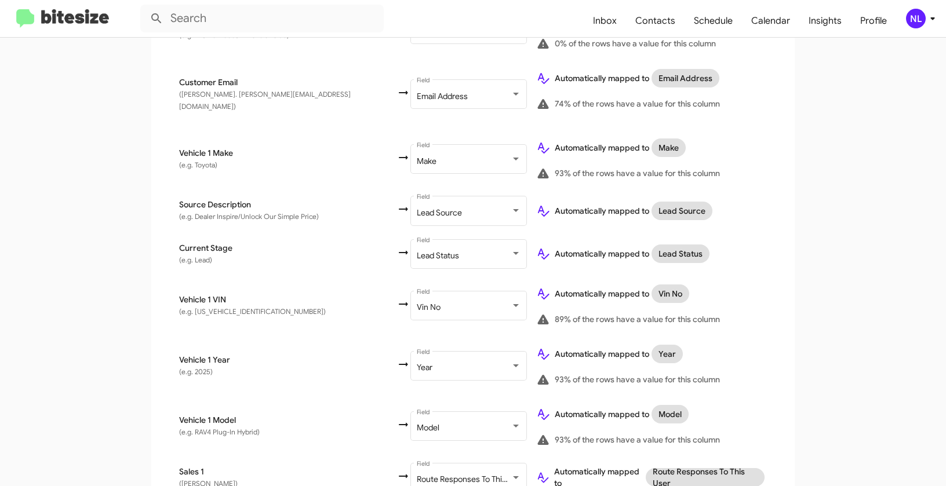
scroll to position [584, 0]
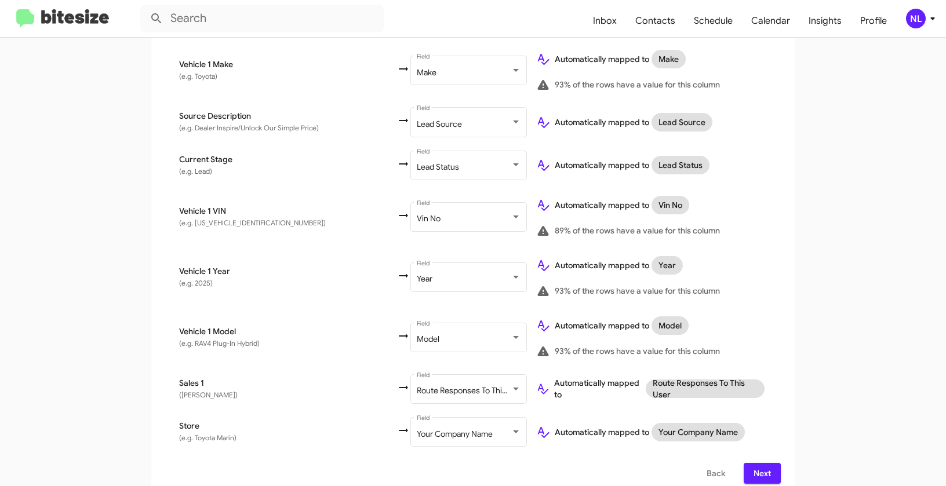
click at [763, 463] on span "Next" at bounding box center [762, 473] width 19 height 21
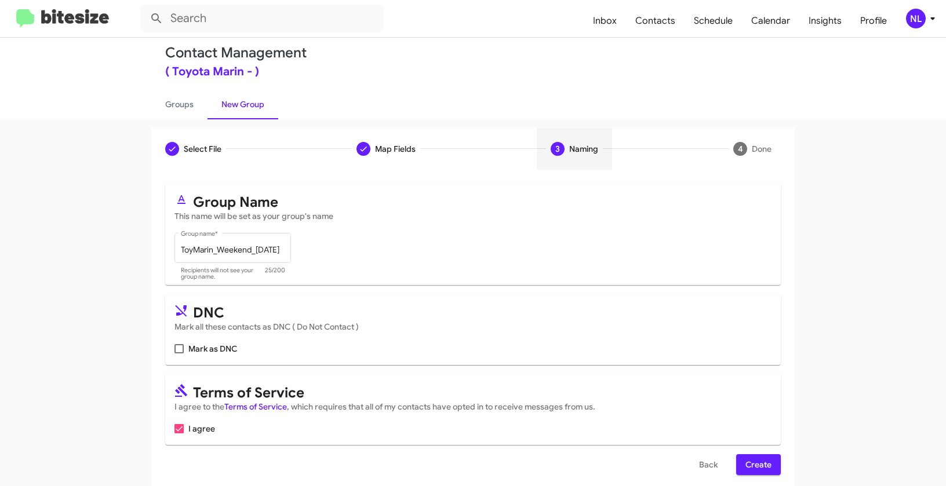
scroll to position [26, 0]
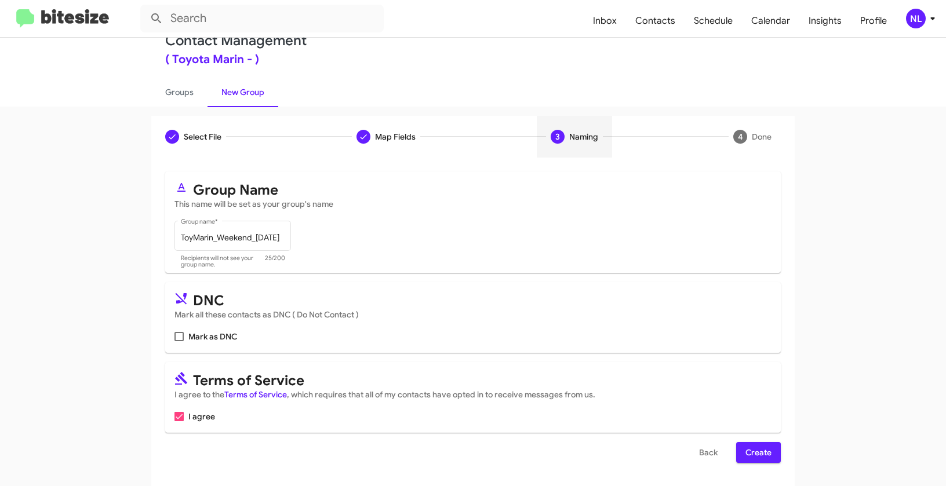
click at [760, 447] on span "Create" at bounding box center [759, 452] width 26 height 21
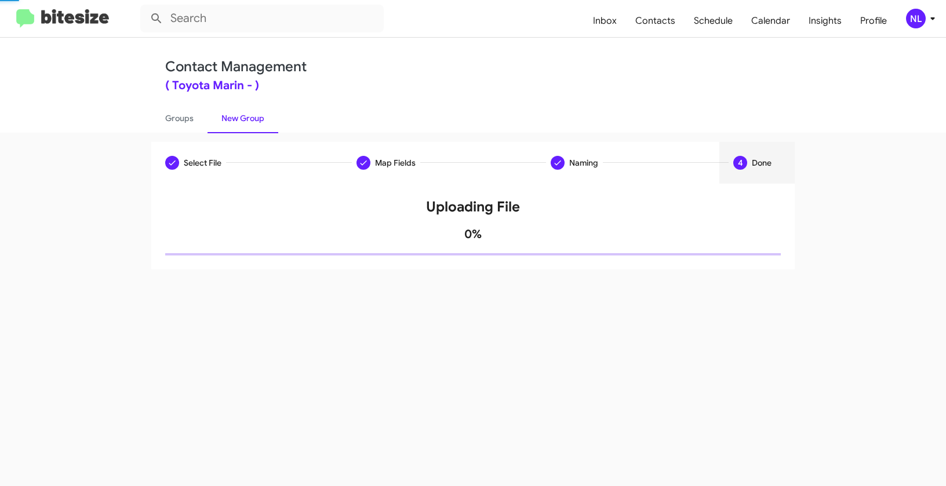
scroll to position [0, 0]
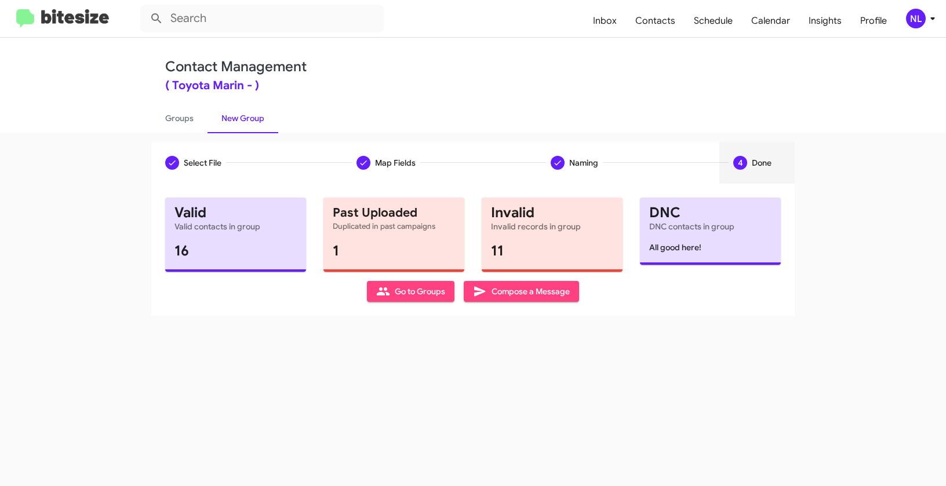
click at [409, 299] on span "Go to Groups" at bounding box center [410, 291] width 69 height 21
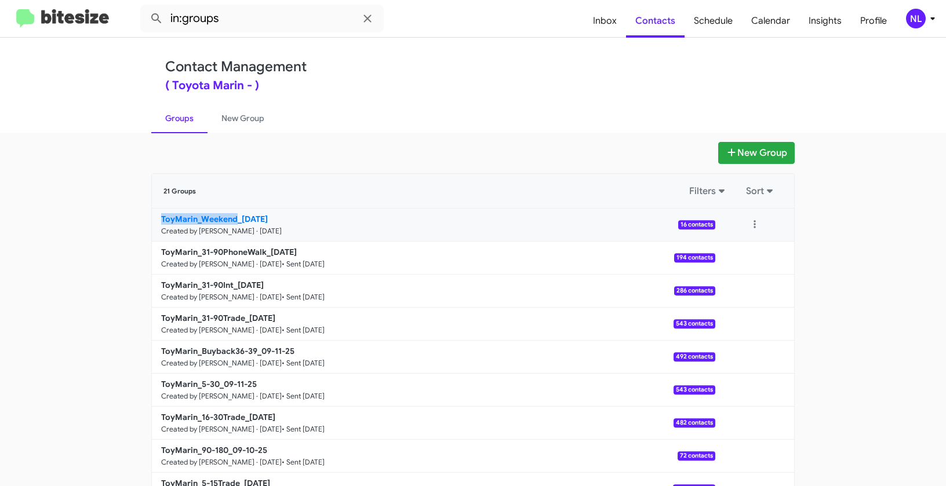
drag, startPoint x: 124, startPoint y: 223, endPoint x: 233, endPoint y: 215, distance: 109.3
click at [233, 215] on app-groups "New Group 21 Groups Filters Sort ToyMarin_Weekend_09-15-25 Created by Nen Limba…" at bounding box center [473, 356] width 946 height 428
copy b "ToyMarin_Weekend"
click at [251, 23] on input "in:groups" at bounding box center [262, 19] width 244 height 28
paste input "ToyMarin_Weekend"
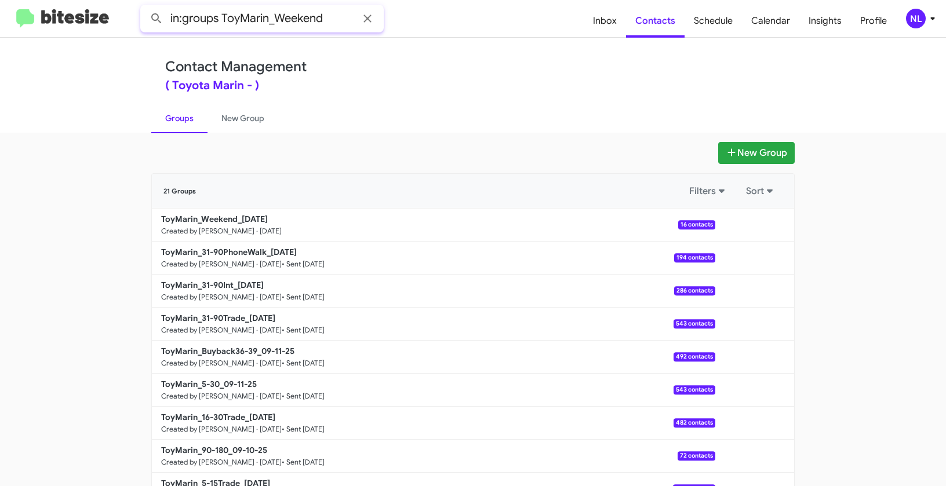
type input "in:groups ToyMarin_Weekend"
click at [145, 7] on button at bounding box center [156, 18] width 23 height 23
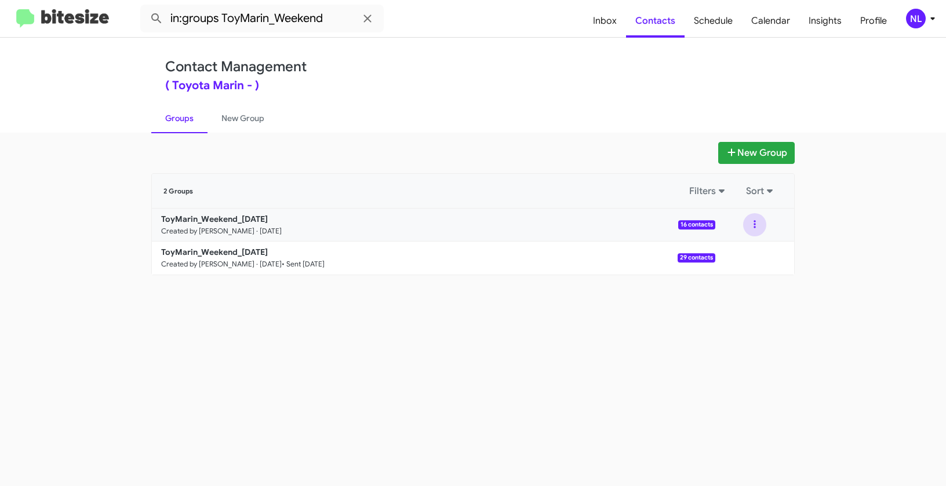
click at [755, 220] on button at bounding box center [754, 224] width 23 height 23
click at [738, 253] on button "View contacts" at bounding box center [720, 256] width 93 height 28
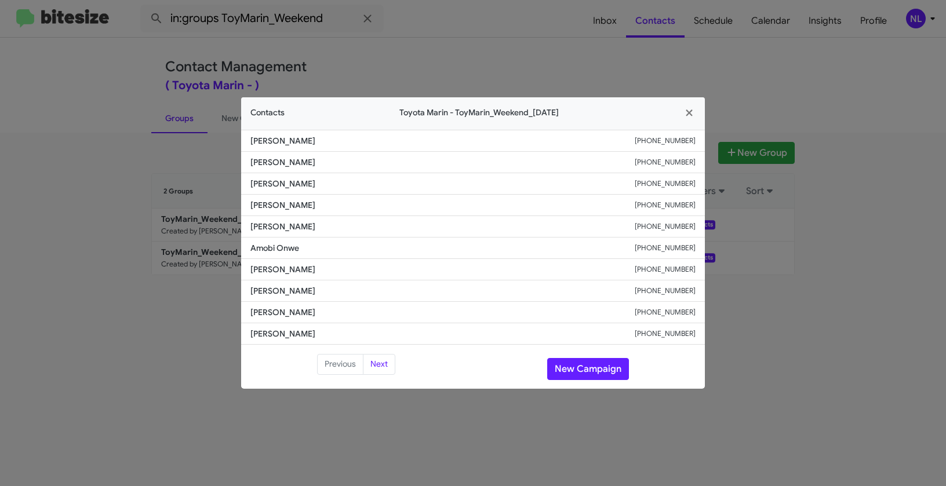
drag, startPoint x: 243, startPoint y: 204, endPoint x: 355, endPoint y: 209, distance: 112.6
click at [355, 209] on li "Rebecca Gayotin +12095615228" at bounding box center [473, 205] width 464 height 21
copy span "Rebecca Gayotin"
click at [590, 366] on button "New Campaign" at bounding box center [588, 369] width 82 height 22
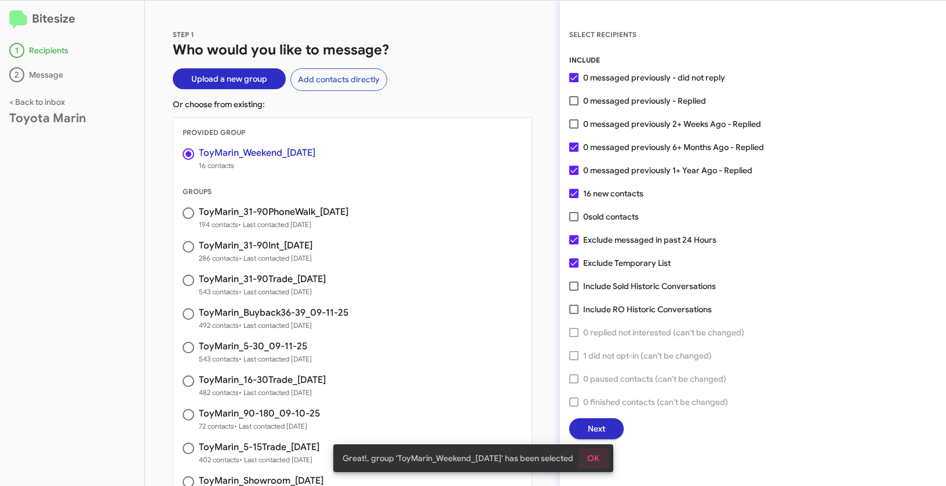
click at [591, 463] on span "OK" at bounding box center [593, 458] width 12 height 21
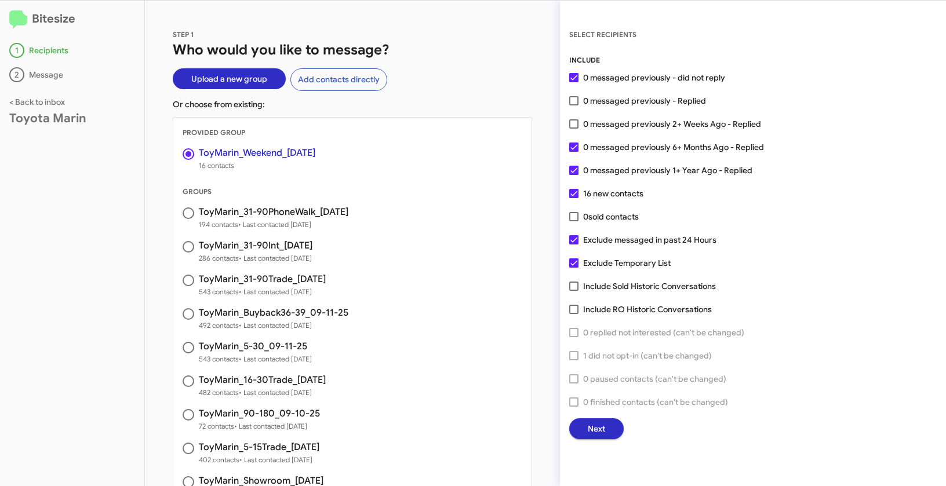
click at [601, 431] on span "Next" at bounding box center [596, 429] width 17 height 21
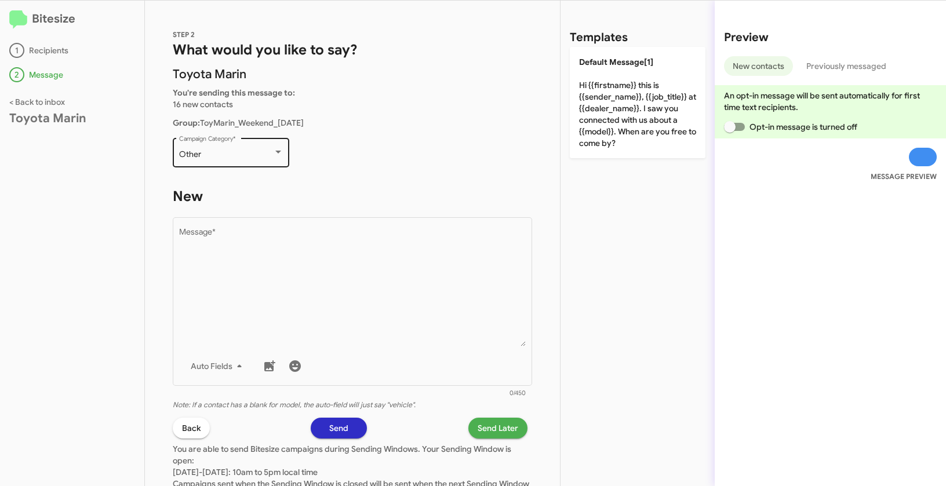
click at [246, 154] on div "Other" at bounding box center [226, 154] width 94 height 9
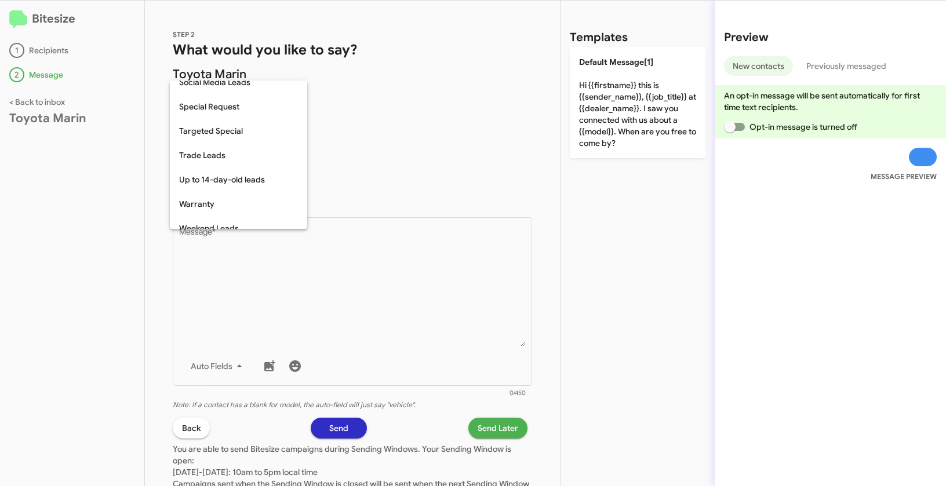
scroll to position [485, 0]
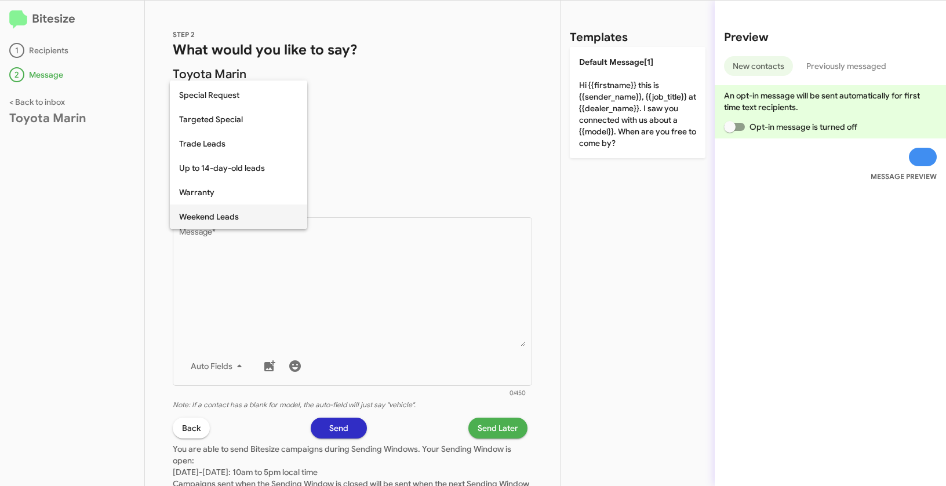
click at [227, 210] on span "Weekend Leads" at bounding box center [238, 217] width 119 height 24
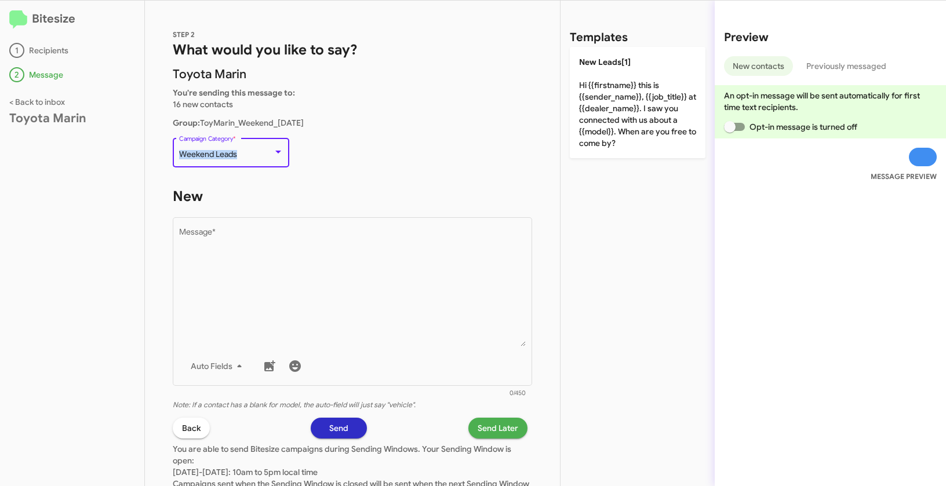
drag, startPoint x: 179, startPoint y: 155, endPoint x: 244, endPoint y: 156, distance: 64.9
click at [244, 156] on div "Weekend Leads" at bounding box center [226, 154] width 94 height 9
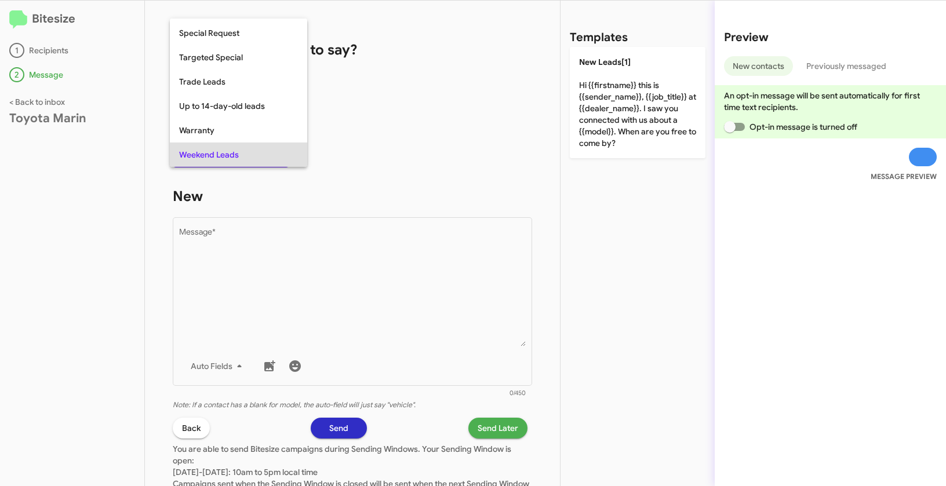
copy span "Weekend Leads"
click at [397, 260] on div at bounding box center [473, 243] width 946 height 486
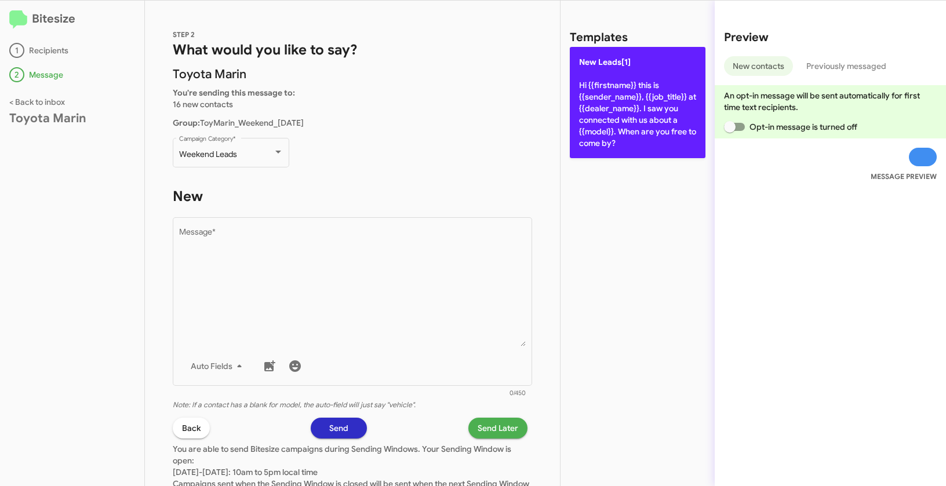
drag, startPoint x: 645, startPoint y: 94, endPoint x: 634, endPoint y: 89, distance: 12.2
click at [645, 94] on p "New Leads[1] Hi {{firstname}} this is {{sender_name}}, {{job_title}} at {{deale…" at bounding box center [638, 102] width 136 height 111
type textarea "Hi {{firstname}} this is {{sender_name}}, {{job_title}} at {{dealer_name}}. I s…"
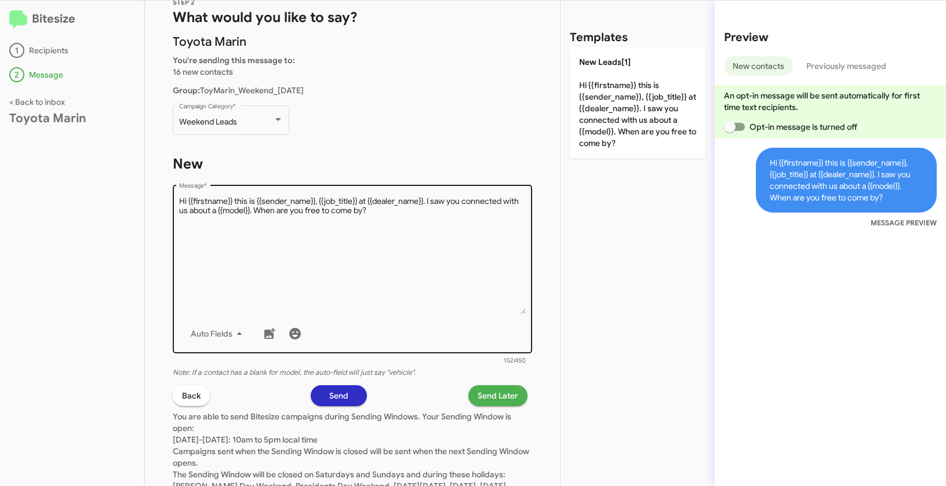
scroll to position [80, 0]
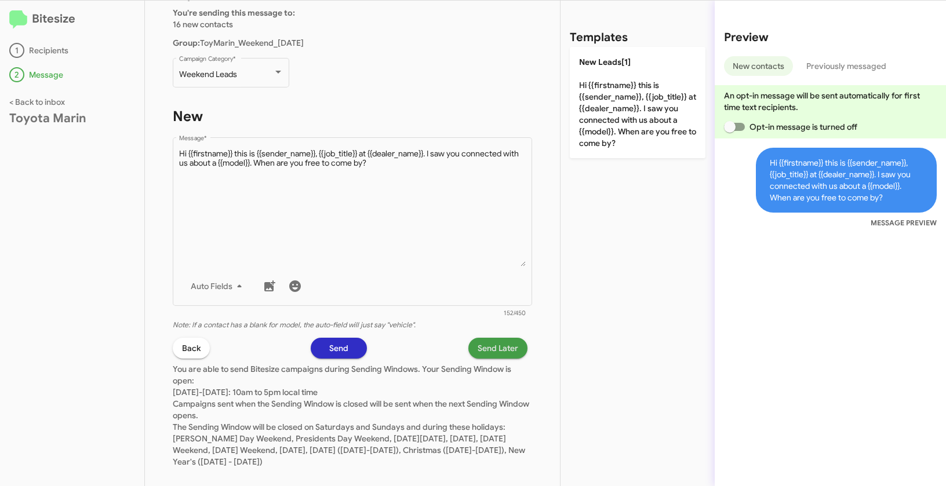
click at [487, 347] on span "Send Later" at bounding box center [498, 348] width 41 height 21
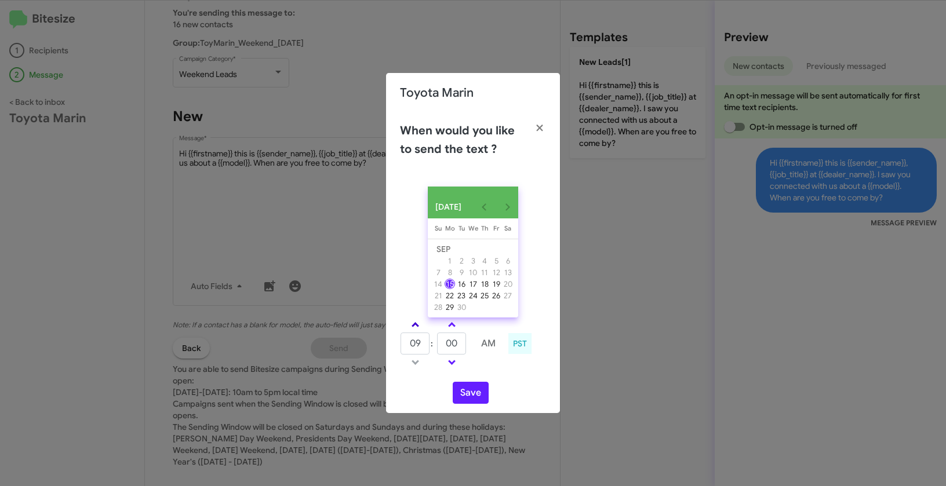
click at [415, 328] on span at bounding box center [416, 326] width 8 height 8
type input "11"
click at [468, 387] on button "Save" at bounding box center [471, 393] width 36 height 22
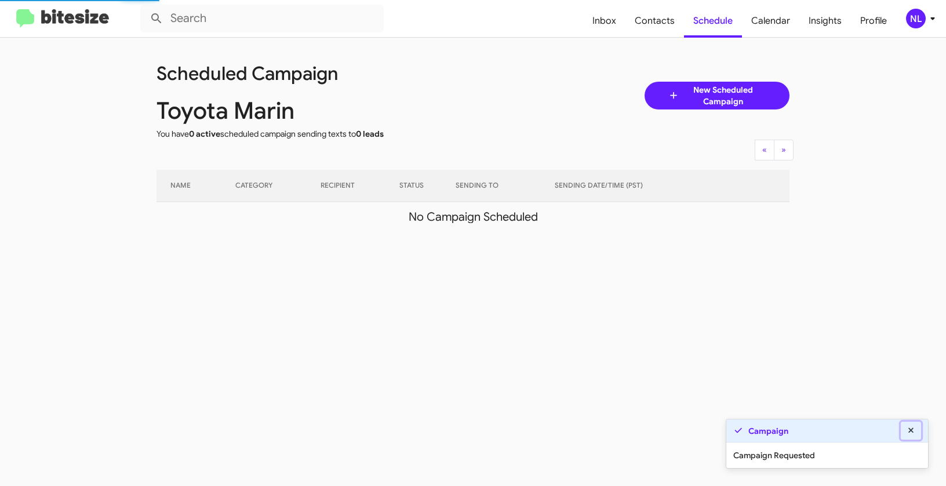
click at [912, 428] on icon at bounding box center [911, 431] width 10 height 8
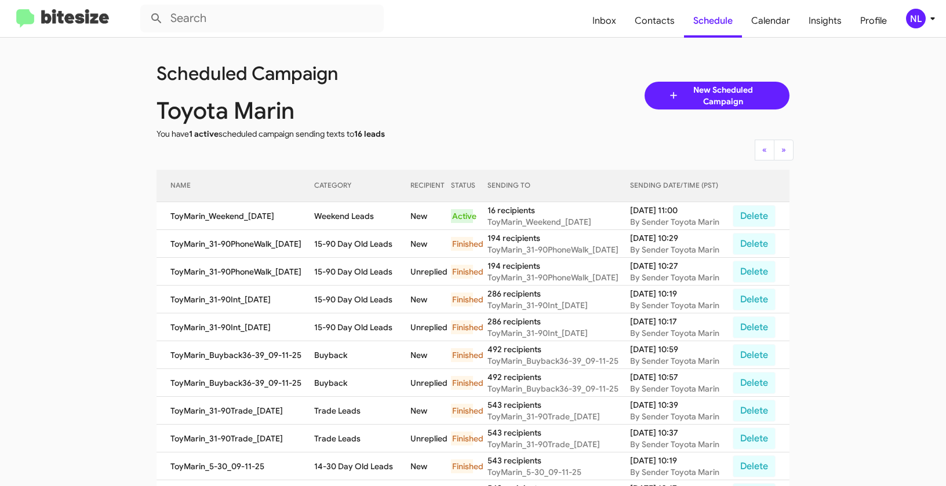
click at [918, 16] on div "NL" at bounding box center [916, 19] width 20 height 20
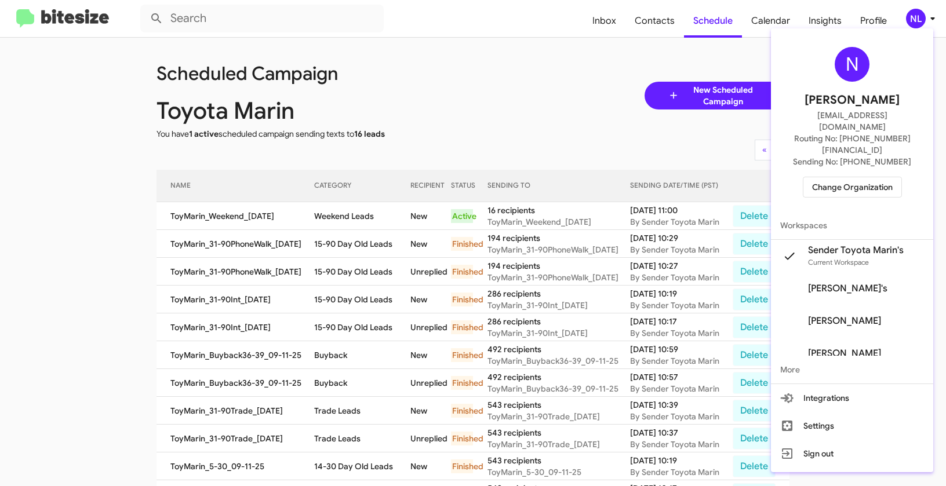
click at [856, 177] on span "Change Organization" at bounding box center [852, 187] width 81 height 20
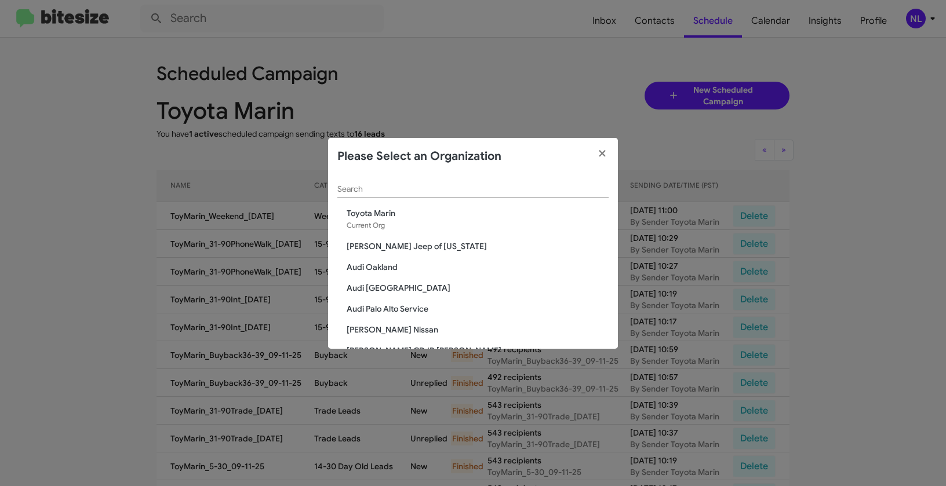
click at [438, 192] on input "Search" at bounding box center [472, 189] width 271 height 9
paste input "SERVICE: CDJR Baltimore"
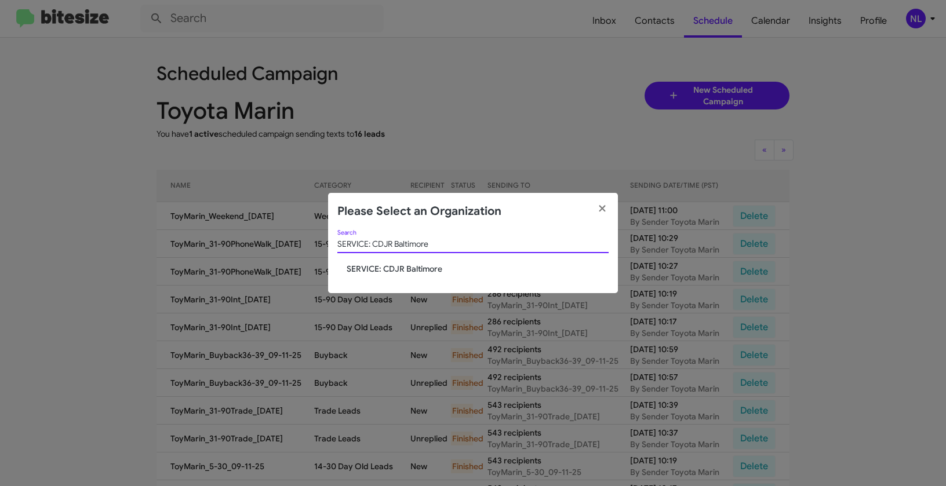
type input "SERVICE: CDJR Baltimore"
click at [393, 270] on span "SERVICE: CDJR Baltimore" at bounding box center [478, 269] width 262 height 12
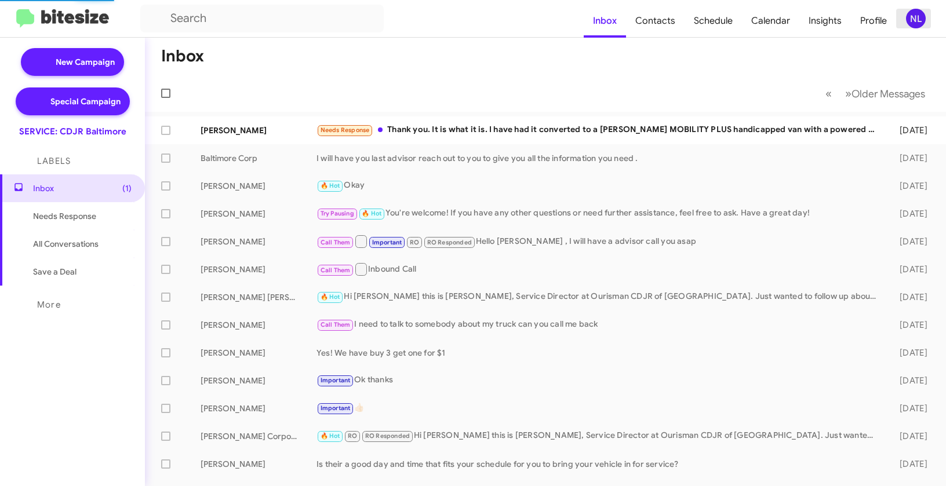
click at [918, 13] on div "NL" at bounding box center [916, 19] width 20 height 20
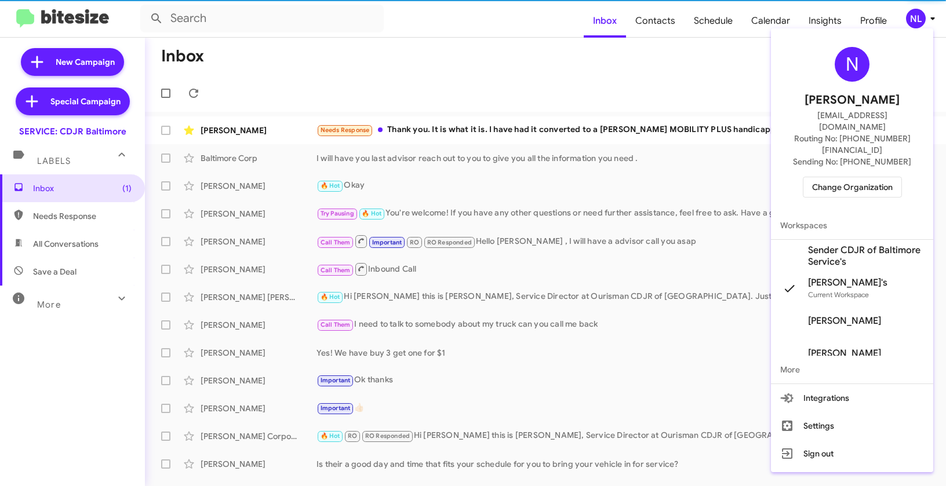
click at [852, 245] on span "Sender CDJR of Baltimore Service's" at bounding box center [866, 256] width 116 height 23
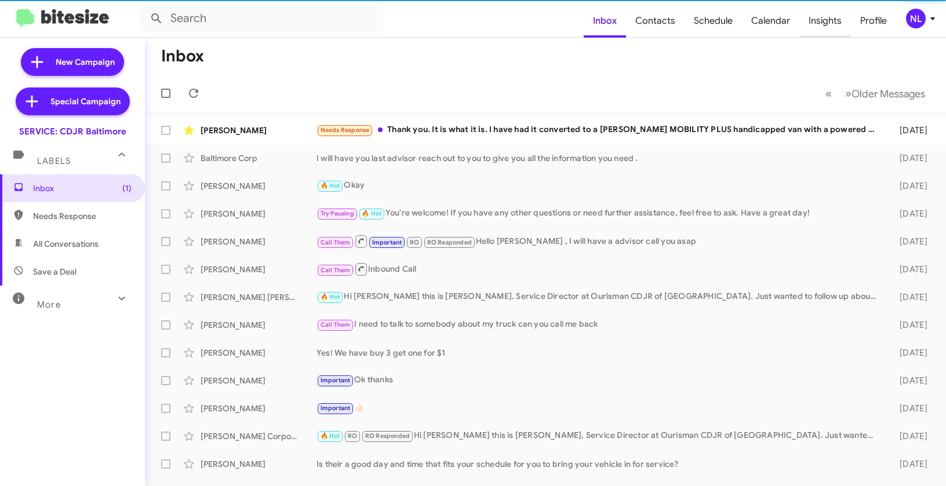
click at [824, 20] on span "Insights" at bounding box center [826, 21] width 52 height 34
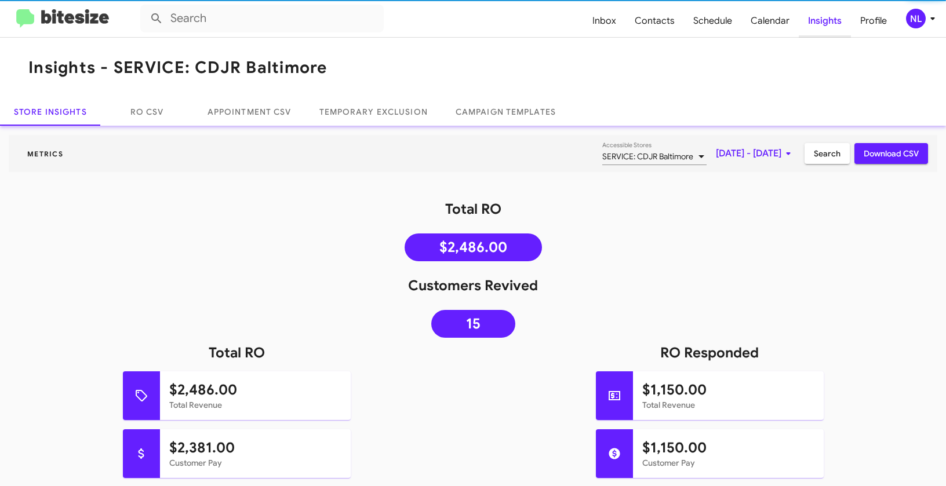
click at [824, 20] on span "Insights" at bounding box center [825, 21] width 52 height 34
click at [359, 108] on link "Temporary Exclusion" at bounding box center [374, 112] width 136 height 28
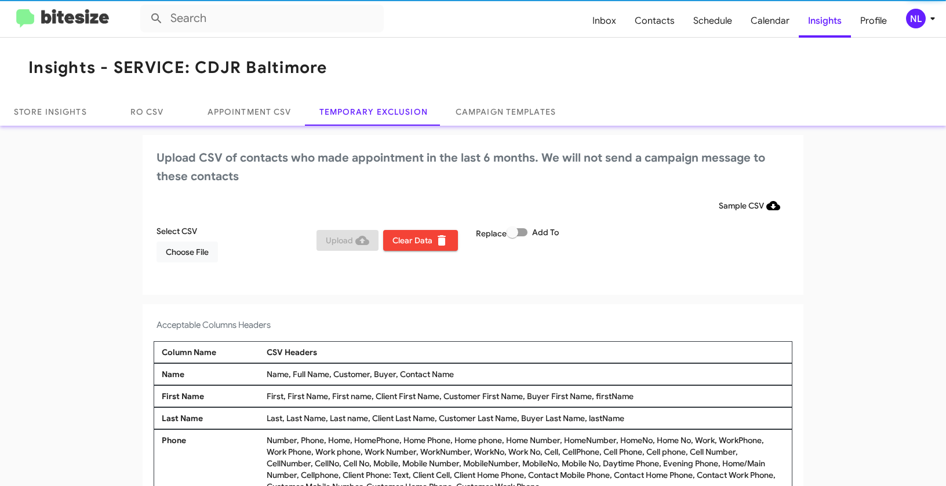
click at [525, 232] on span at bounding box center [517, 232] width 21 height 8
click at [513, 237] on input "Add To" at bounding box center [512, 237] width 1 height 1
checkbox input "true"
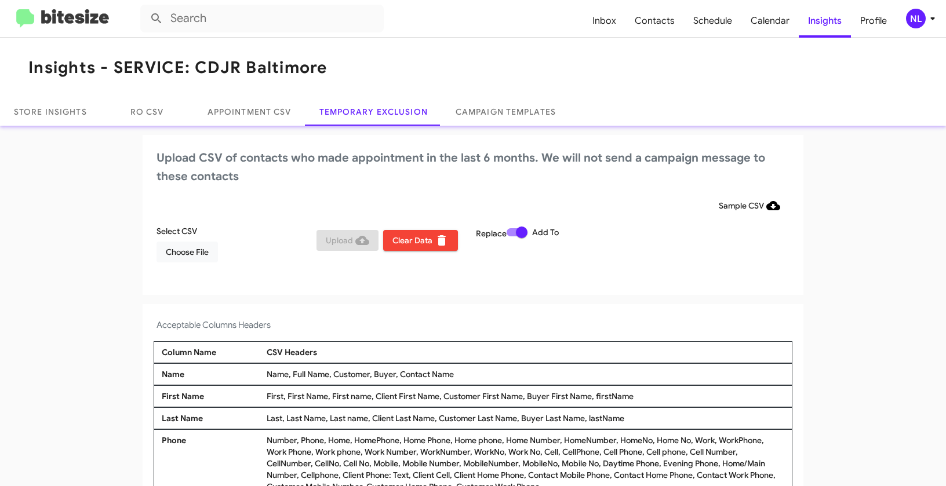
click at [17, 219] on app-temporary-exclusion-csv "Upload CSV of contacts who made appointment in the last 6 months. We will not s…" at bounding box center [473, 334] width 946 height 399
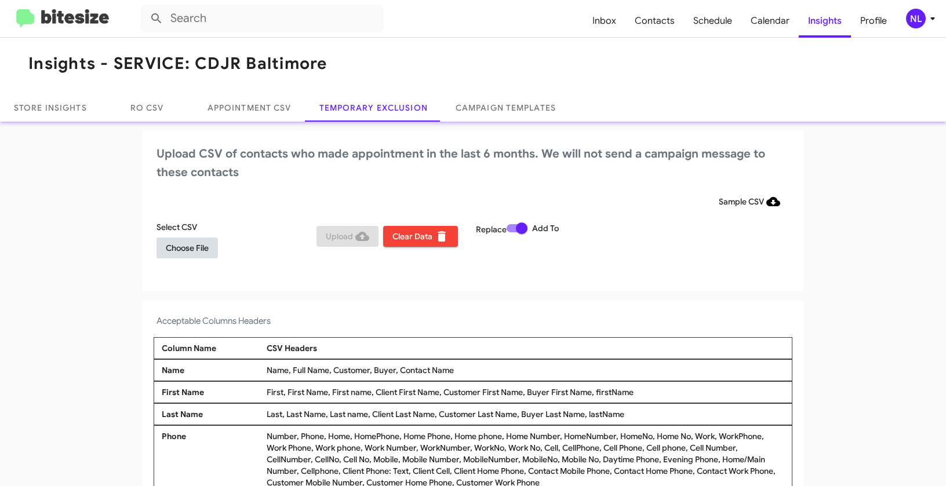
click at [173, 247] on span "Choose File" at bounding box center [187, 248] width 43 height 21
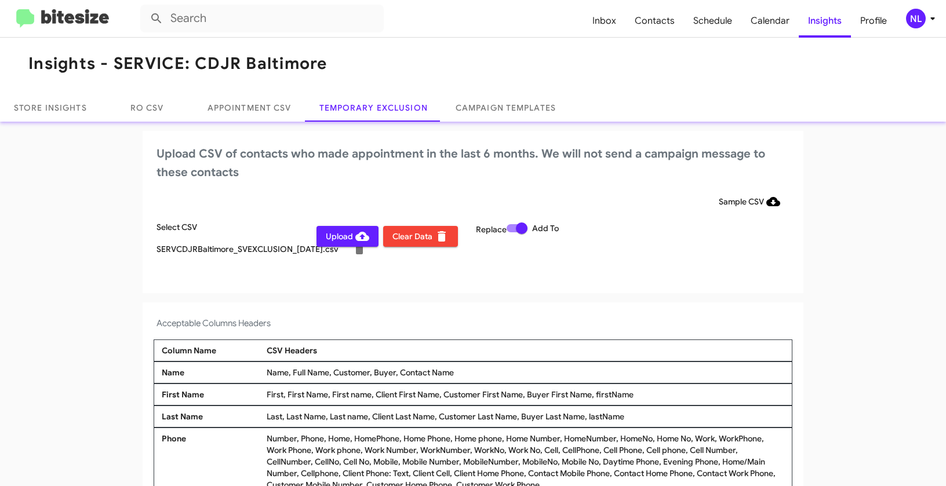
scroll to position [6, 0]
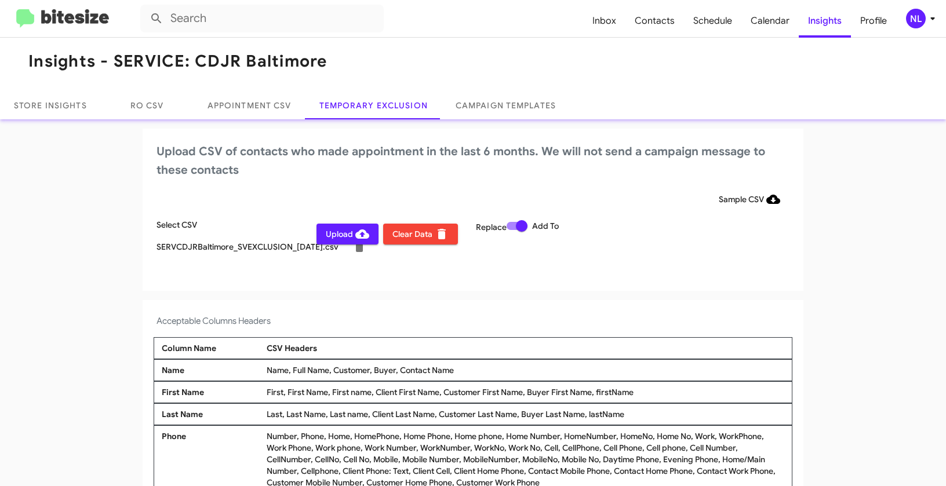
click at [922, 19] on div "NL" at bounding box center [916, 19] width 20 height 20
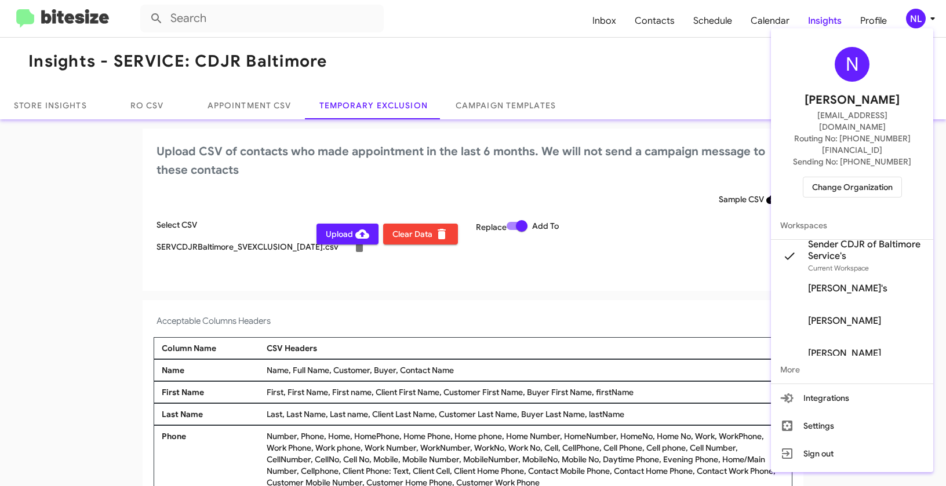
drag, startPoint x: 929, startPoint y: 341, endPoint x: 936, endPoint y: 395, distance: 54.3
click at [936, 395] on div "N Nen Limbauan nen@bitesize.co Routing No: +1 (410) 288-3100 Sending No: +1 (30…" at bounding box center [473, 243] width 946 height 486
click at [640, 88] on div at bounding box center [473, 243] width 946 height 486
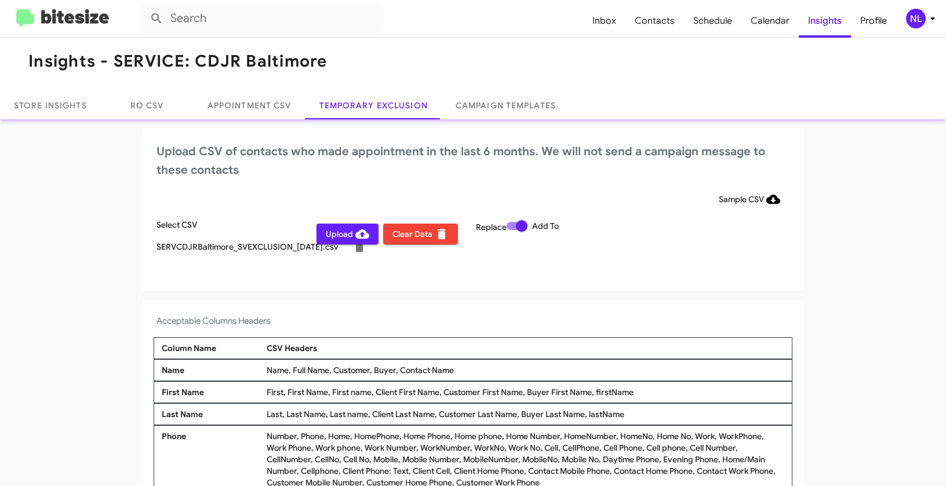
click at [921, 18] on div "NL" at bounding box center [916, 19] width 20 height 20
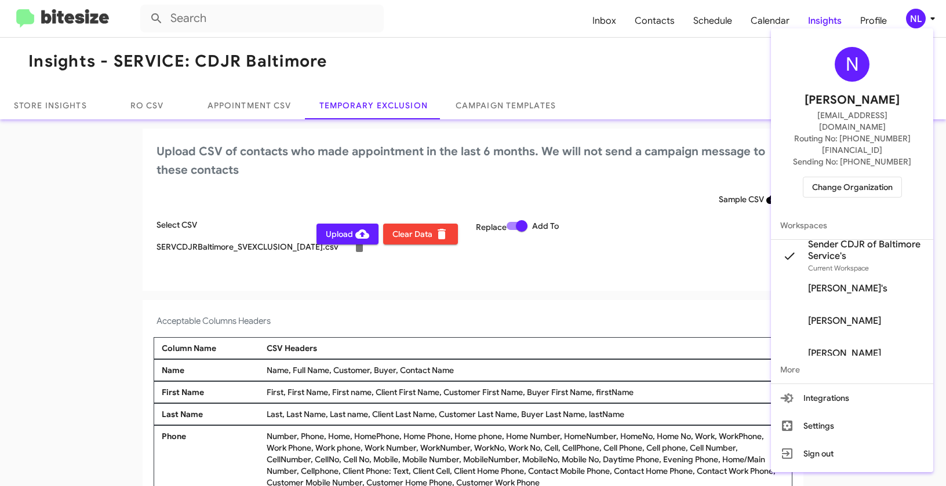
click at [573, 270] on div at bounding box center [473, 243] width 946 height 486
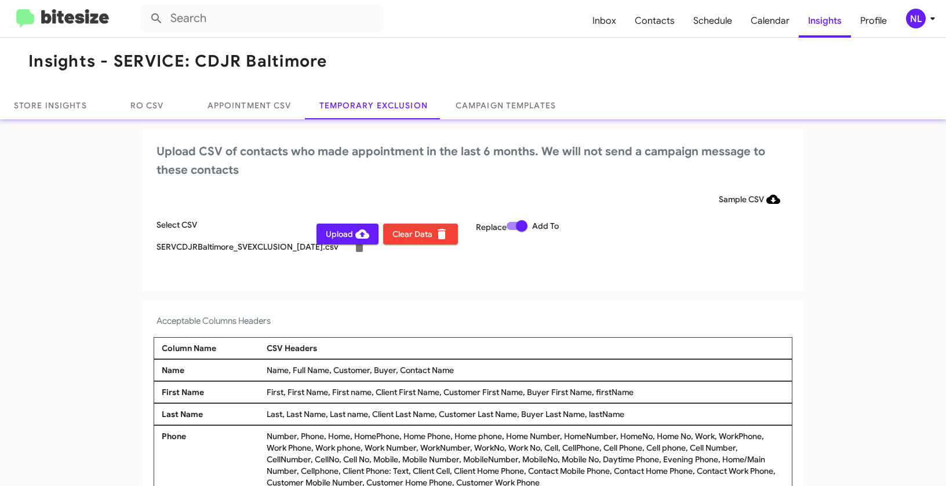
click at [344, 237] on span "Upload" at bounding box center [347, 234] width 43 height 21
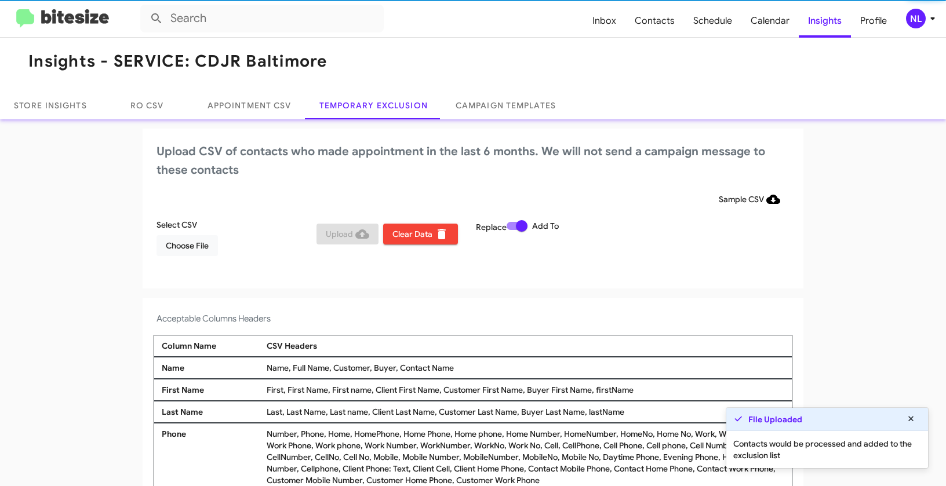
scroll to position [4, 0]
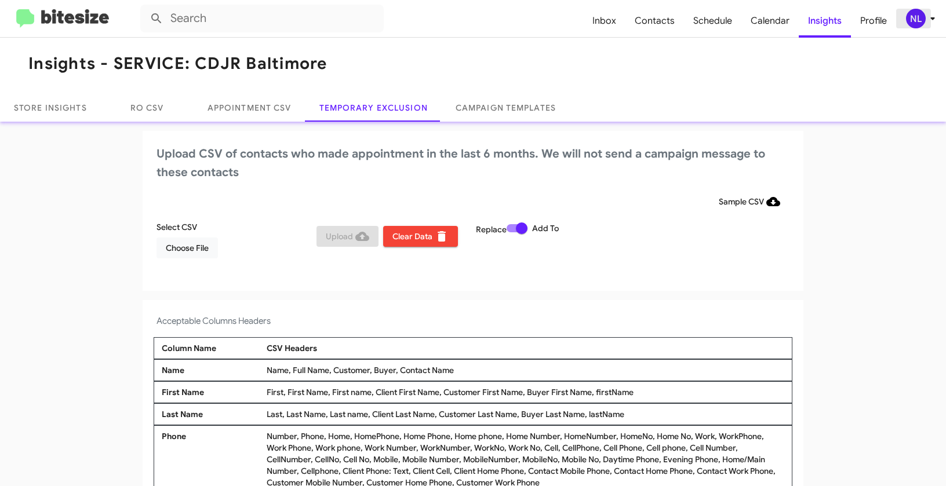
click at [913, 21] on div "NL" at bounding box center [916, 19] width 20 height 20
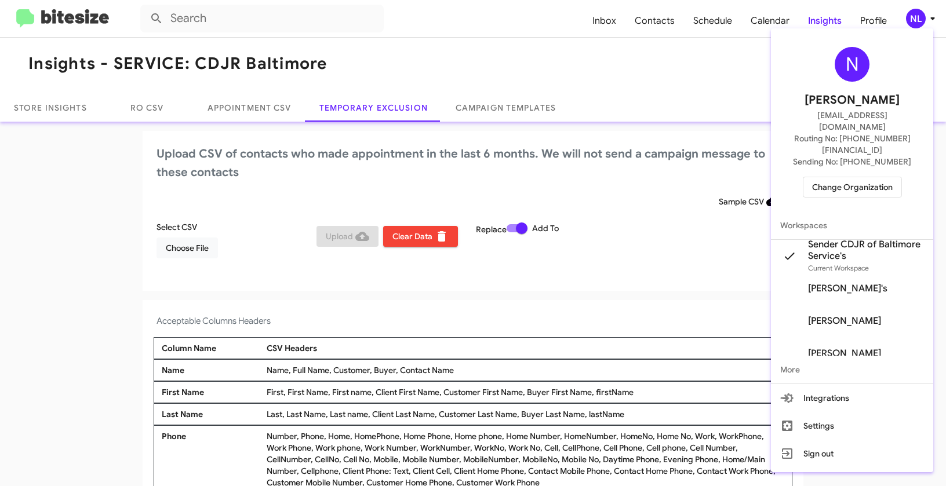
click at [835, 177] on span "Change Organization" at bounding box center [852, 187] width 81 height 20
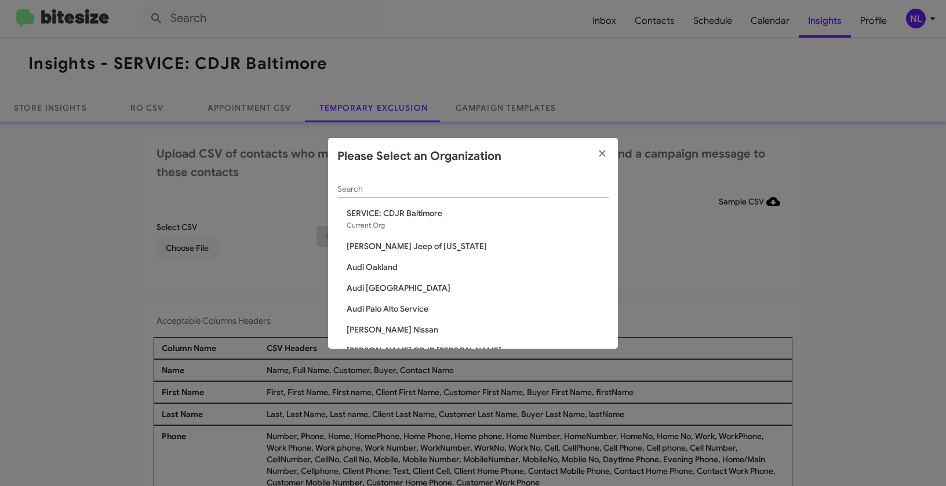
click at [471, 191] on input "Search" at bounding box center [472, 189] width 271 height 9
paste input "Adams Jeep of Maryland"
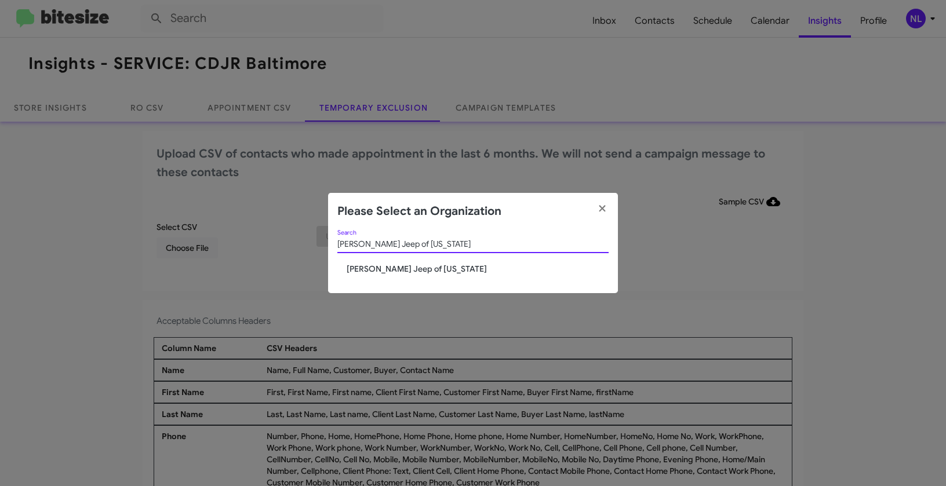
type input "Adams Jeep of Maryland"
click at [397, 267] on span "Adams Jeep of Maryland" at bounding box center [478, 269] width 262 height 12
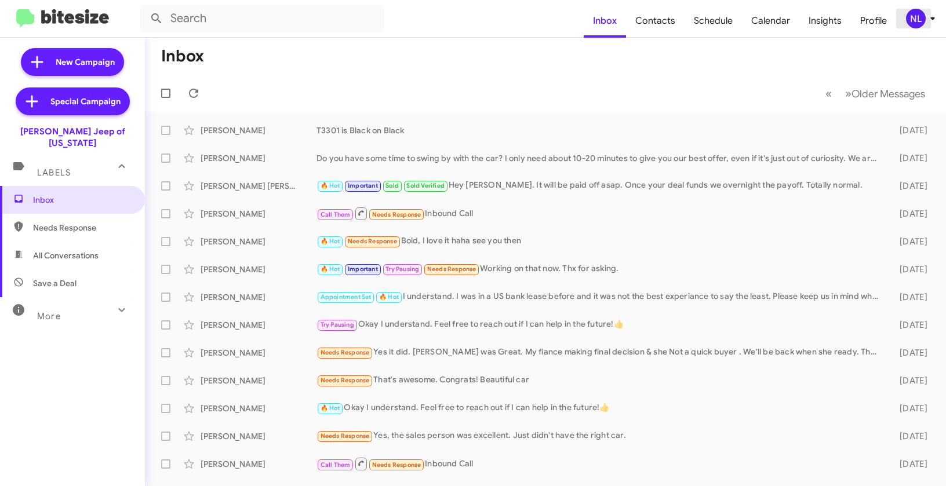
click at [922, 25] on div "NL" at bounding box center [916, 19] width 20 height 20
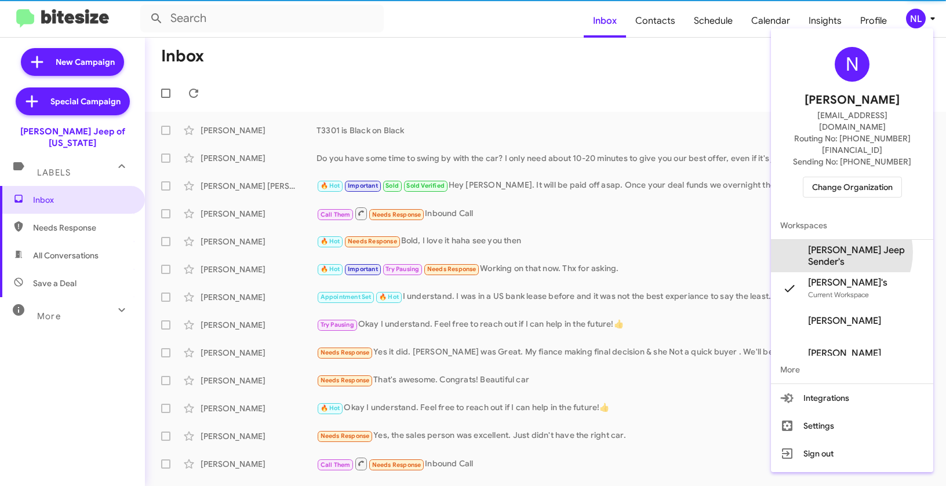
click at [855, 245] on span "[PERSON_NAME] Jeep Sender's" at bounding box center [866, 256] width 116 height 23
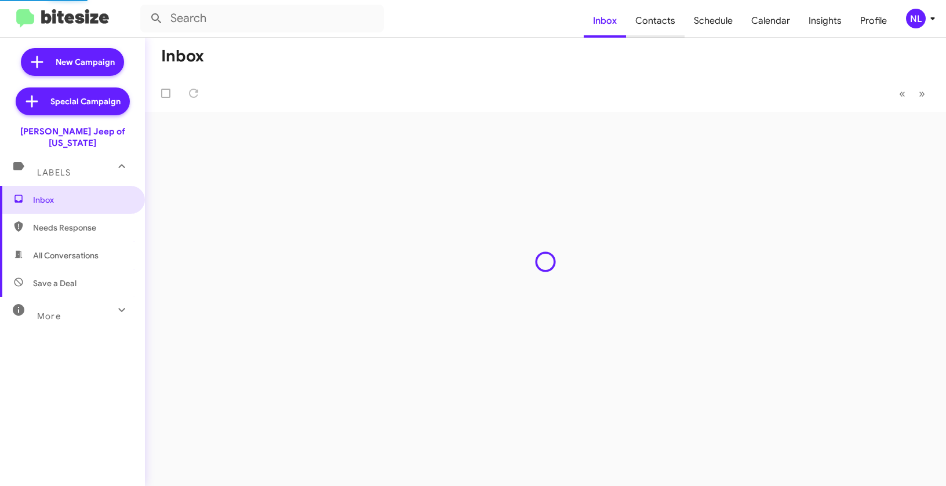
click at [656, 21] on span "Contacts" at bounding box center [655, 21] width 59 height 34
type input "in:groups"
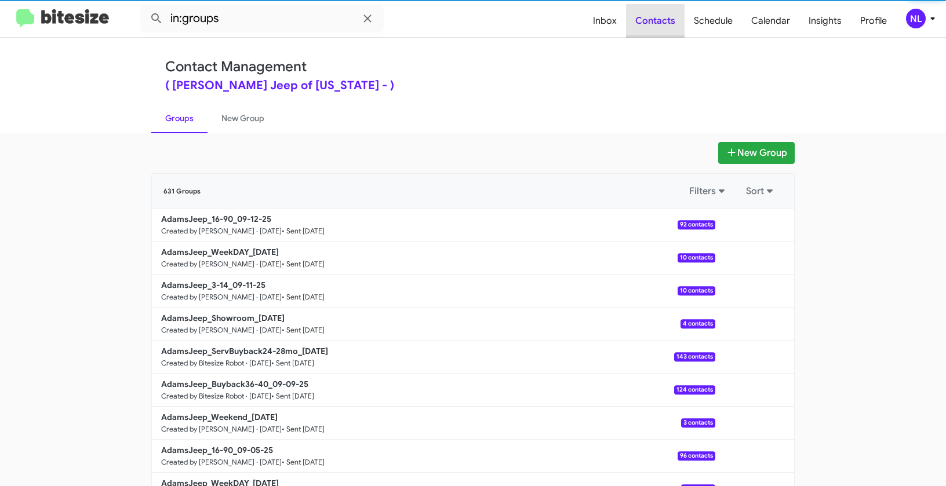
click at [656, 21] on span "Contacts" at bounding box center [655, 21] width 59 height 34
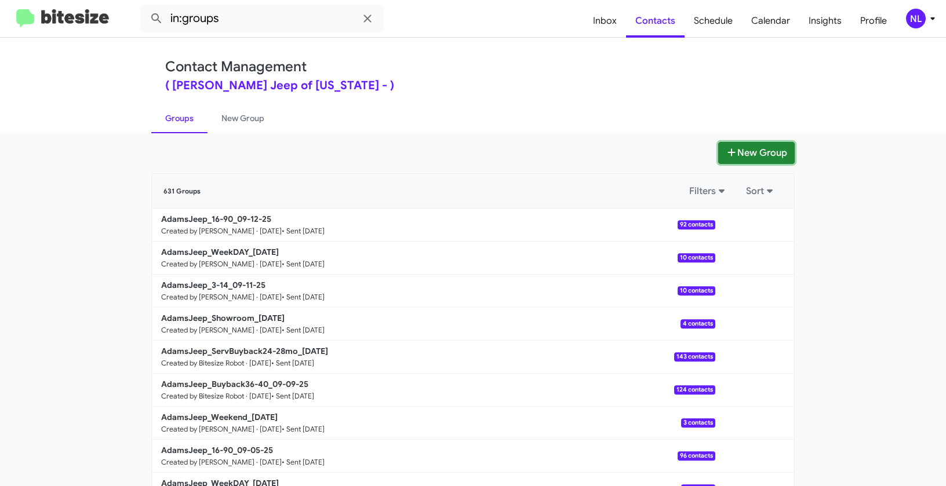
click at [742, 152] on button "New Group" at bounding box center [756, 153] width 77 height 22
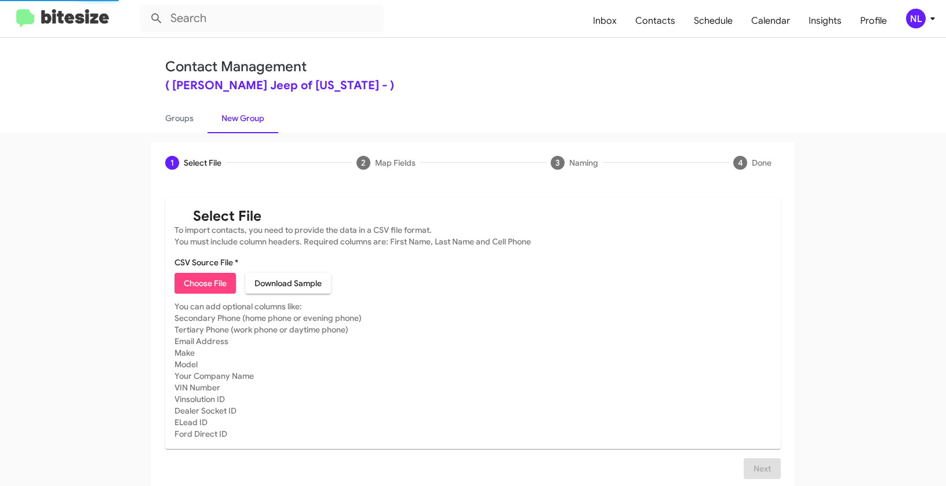
click at [204, 289] on span "Choose File" at bounding box center [205, 283] width 43 height 21
type input "AdamsJeep_Appointment_[DATE]"
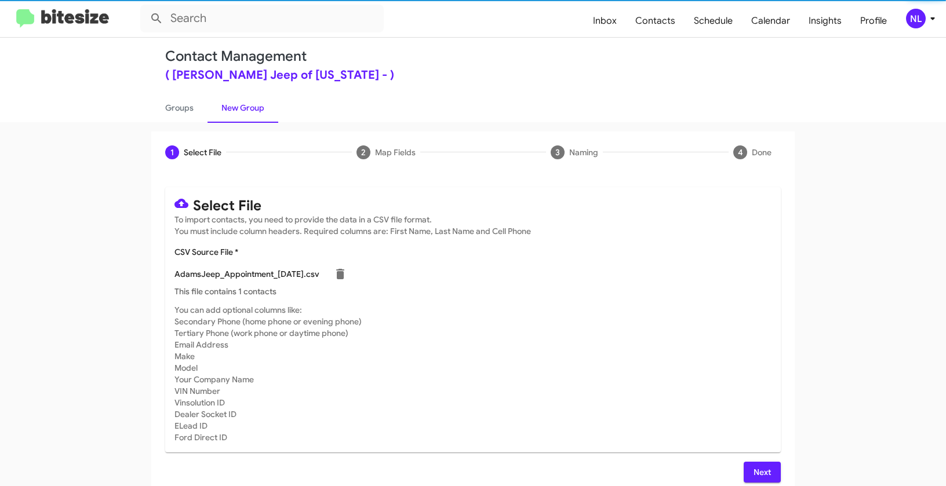
scroll to position [21, 0]
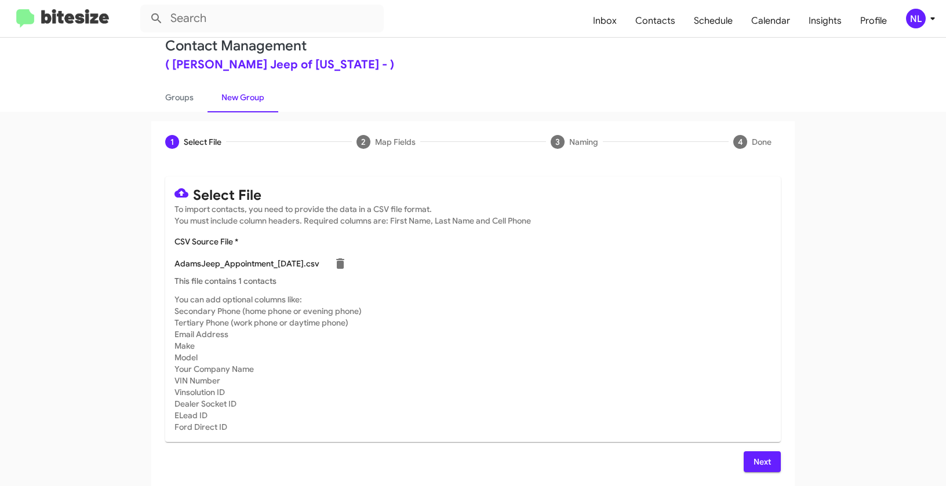
click at [755, 461] on span "Next" at bounding box center [762, 462] width 19 height 21
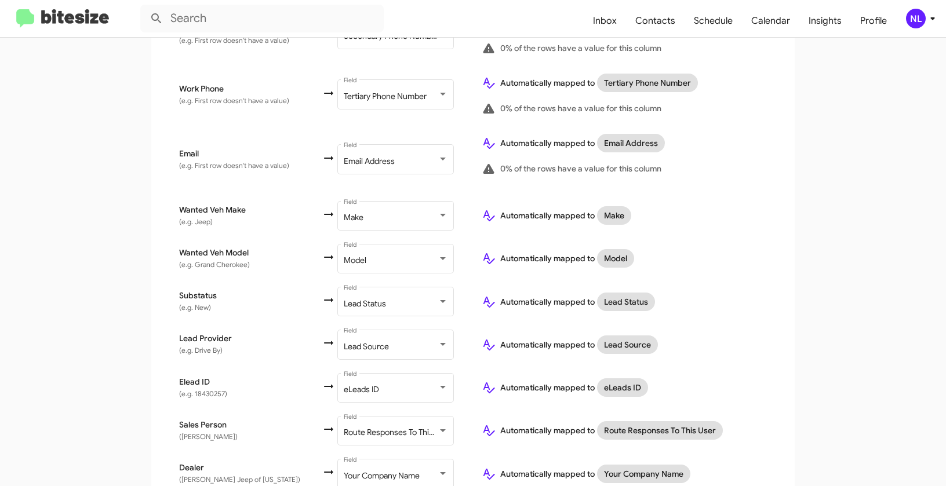
scroll to position [456, 0]
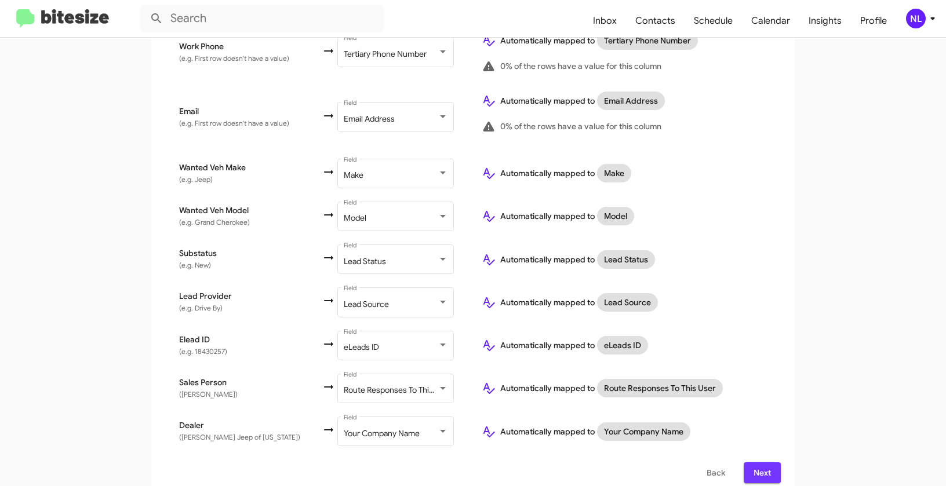
click at [770, 463] on button "Next" at bounding box center [762, 473] width 37 height 21
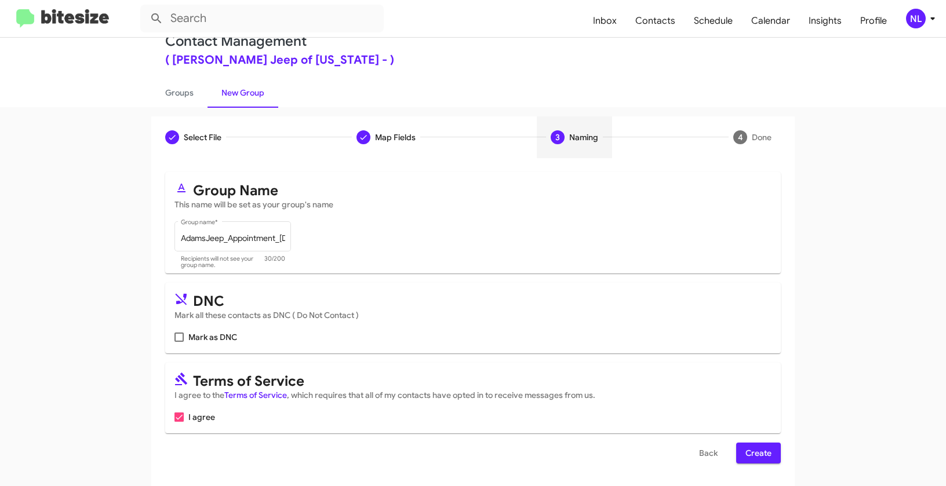
scroll to position [26, 0]
click at [761, 453] on span "Create" at bounding box center [759, 452] width 26 height 21
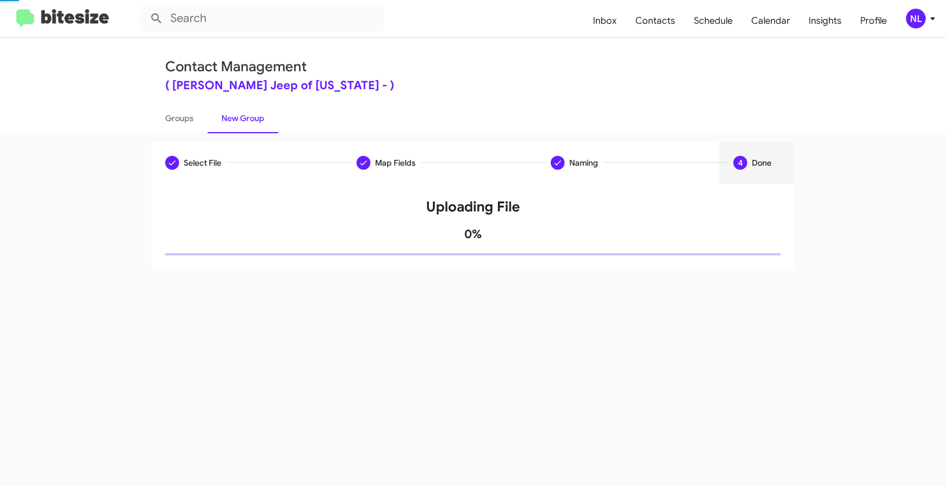
scroll to position [0, 0]
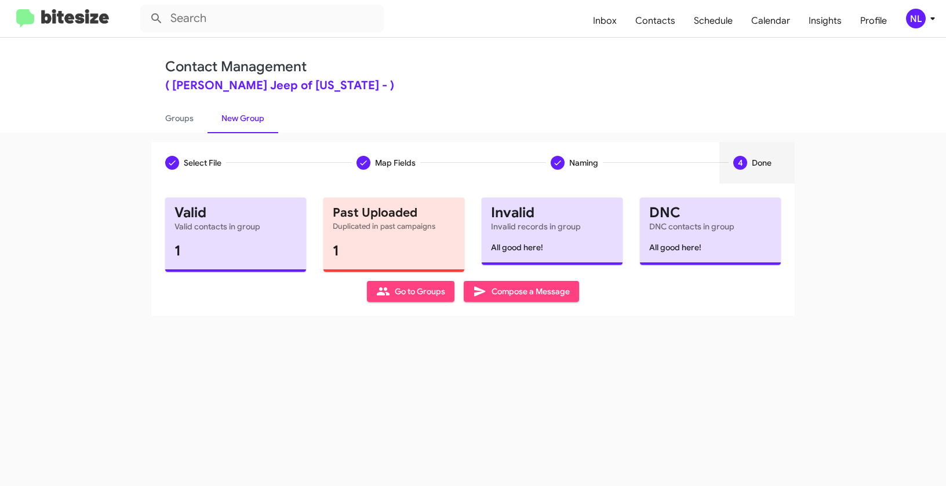
click at [427, 290] on span "Go to Groups" at bounding box center [410, 291] width 69 height 21
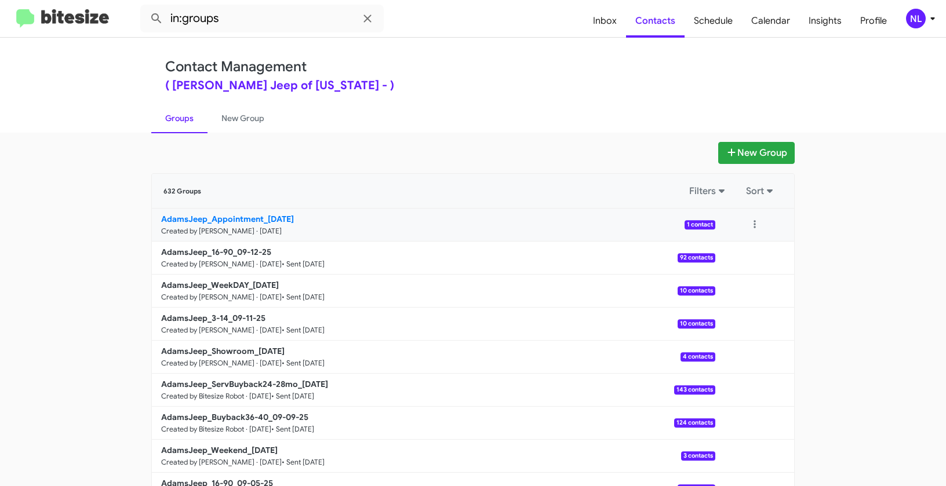
drag, startPoint x: 38, startPoint y: 214, endPoint x: 260, endPoint y: 218, distance: 221.5
click at [260, 218] on app-groups "New Group 632 Groups Filters Sort AdamsJeep_Appointment_09-15-25 Created by Nen…" at bounding box center [473, 356] width 946 height 428
copy div "Filters Sort AdamsJeep_Appointment"
click at [277, 26] on input "in:groups" at bounding box center [262, 19] width 244 height 28
paste input "AdamsJeep_Appointment"
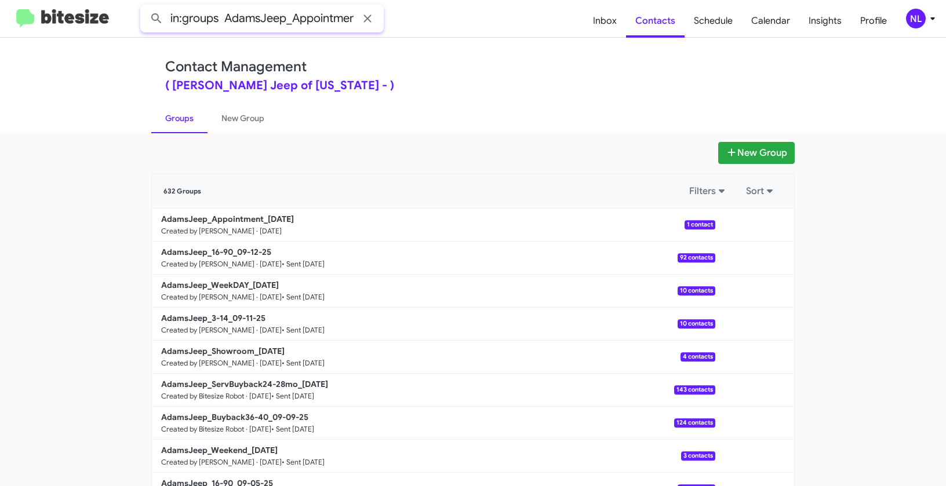
scroll to position [0, 7]
type input "in:groups AdamsJeep_Appointment"
click at [145, 7] on button at bounding box center [156, 18] width 23 height 23
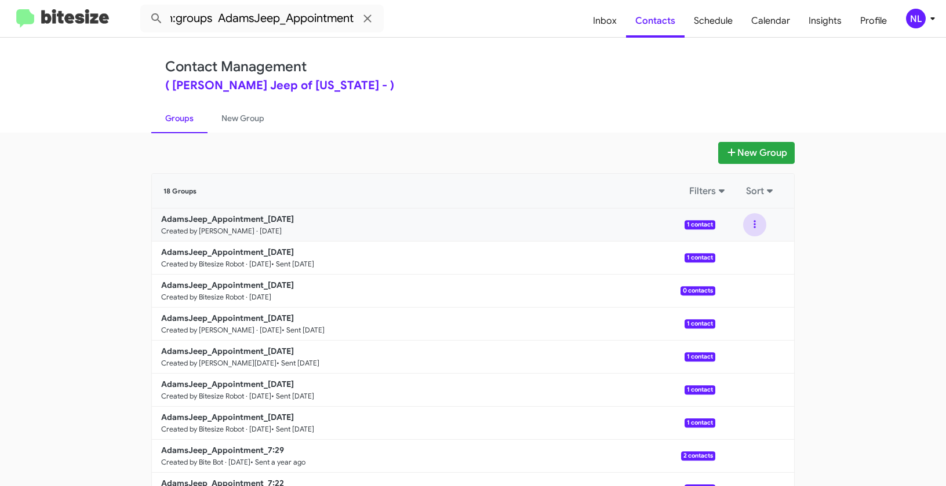
click at [749, 227] on button at bounding box center [754, 224] width 23 height 23
click at [735, 252] on button "View contacts" at bounding box center [720, 256] width 93 height 28
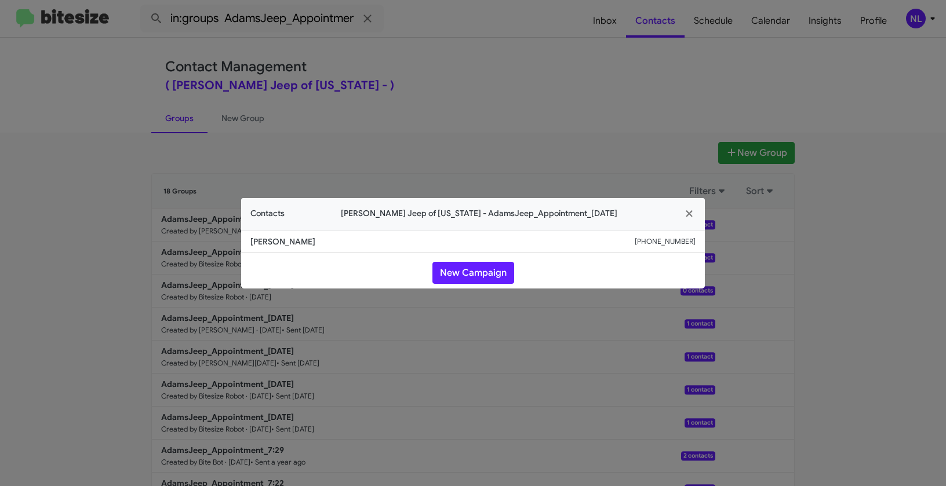
drag, startPoint x: 300, startPoint y: 241, endPoint x: 333, endPoint y: 242, distance: 33.1
click at [333, 242] on li "Robert Stevens +14102076874" at bounding box center [473, 242] width 464 height 22
drag, startPoint x: 631, startPoint y: 244, endPoint x: 642, endPoint y: 243, distance: 11.0
click at [635, 243] on span "Robert Stevens" at bounding box center [442, 242] width 384 height 12
drag, startPoint x: 636, startPoint y: 245, endPoint x: 715, endPoint y: 241, distance: 79.5
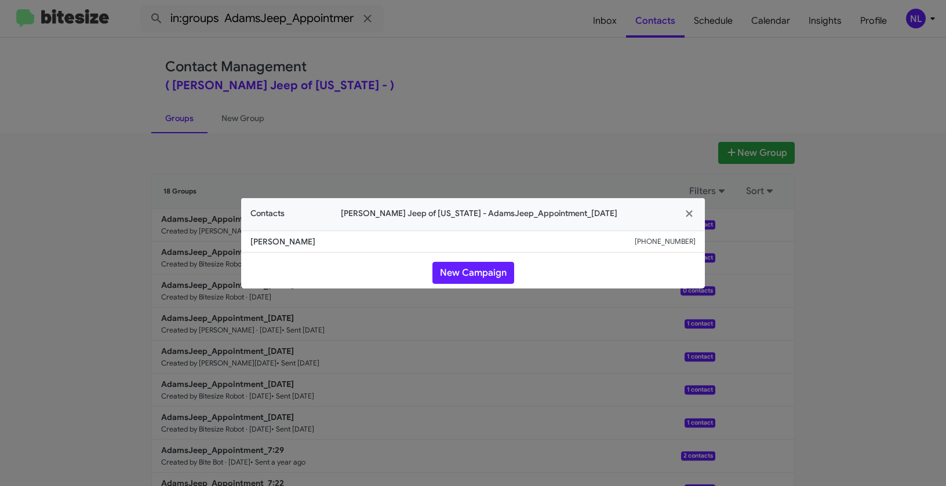
click at [715, 241] on modal-container "Contacts Adams Jeep of Maryland - AdamsJeep_Appointment_09-15-25 Robert Stevens…" at bounding box center [473, 243] width 946 height 486
copy div "+14102076874"
click at [469, 268] on button "New Campaign" at bounding box center [474, 273] width 82 height 22
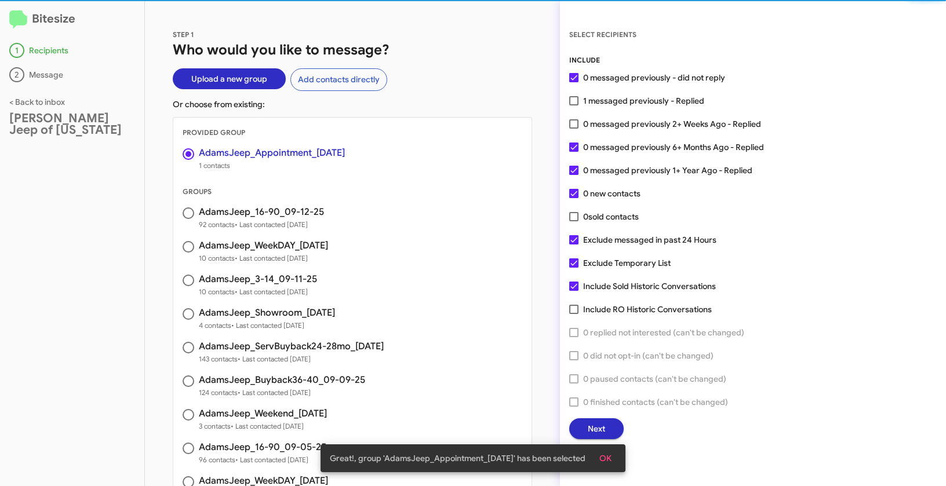
click at [612, 458] on span "OK" at bounding box center [605, 458] width 12 height 21
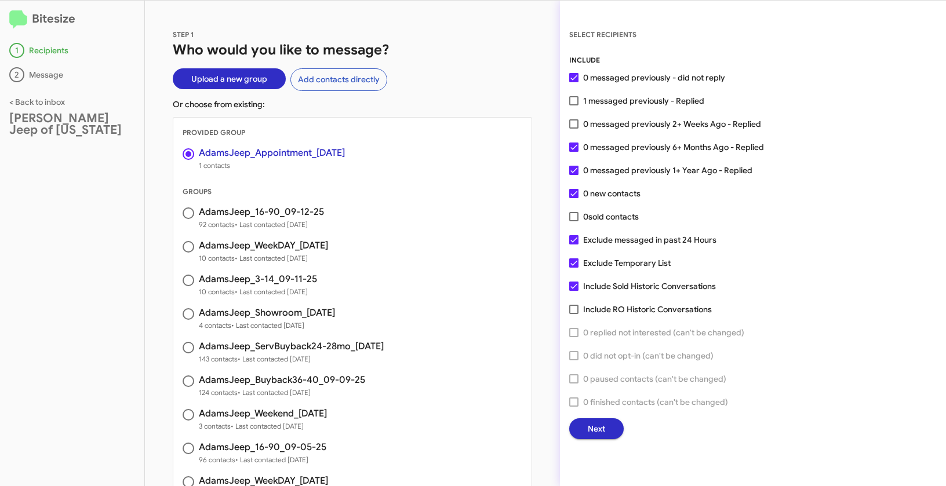
click at [577, 99] on span at bounding box center [573, 100] width 9 height 9
click at [574, 106] on input "1 messaged previously - Replied" at bounding box center [573, 106] width 1 height 1
checkbox input "true"
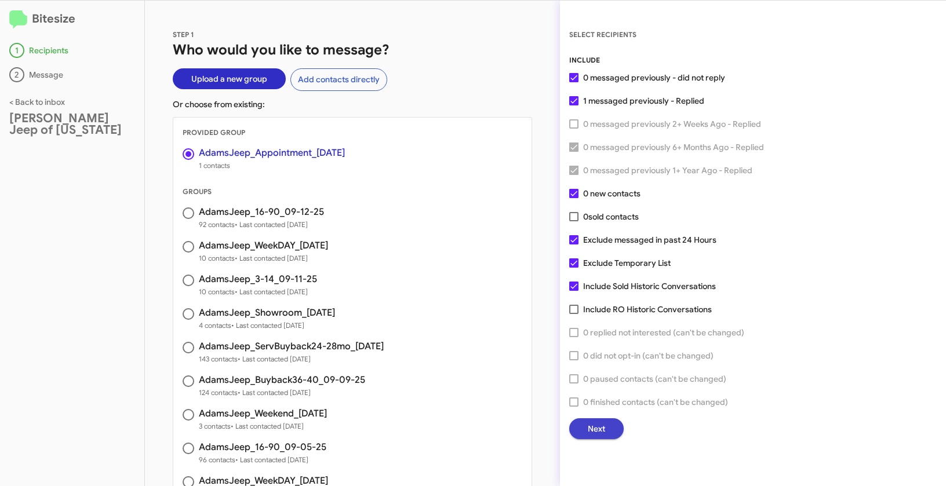
click at [613, 432] on button "Next" at bounding box center [596, 429] width 54 height 21
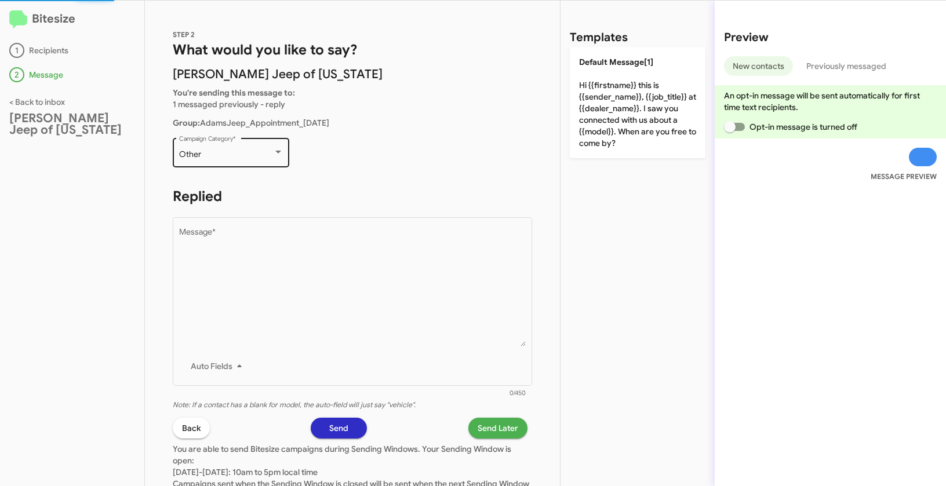
click at [244, 157] on div "Other" at bounding box center [226, 154] width 94 height 9
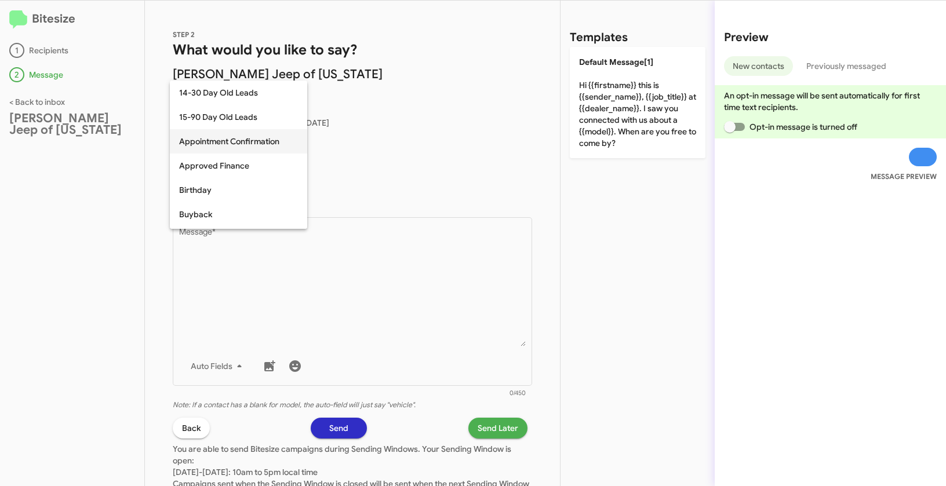
click at [232, 140] on span "Appointment Confirmation" at bounding box center [238, 141] width 119 height 24
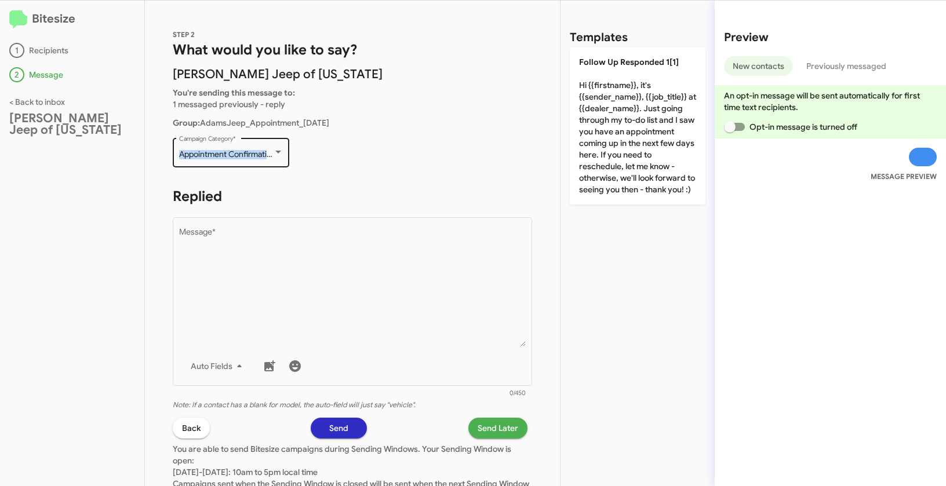
drag, startPoint x: 173, startPoint y: 155, endPoint x: 275, endPoint y: 155, distance: 102.0
click at [275, 155] on div "Appointment Confirmation Campaign Category *" at bounding box center [231, 152] width 117 height 32
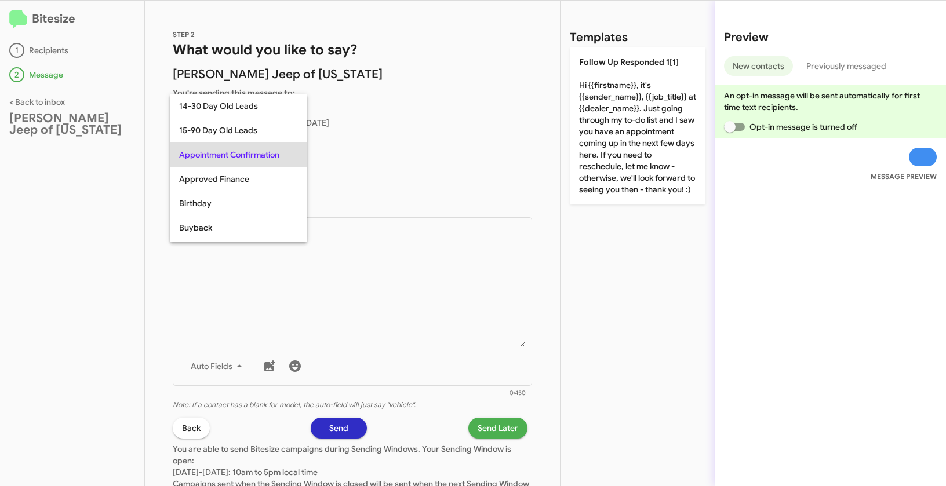
copy span "Appointment Confirmation"
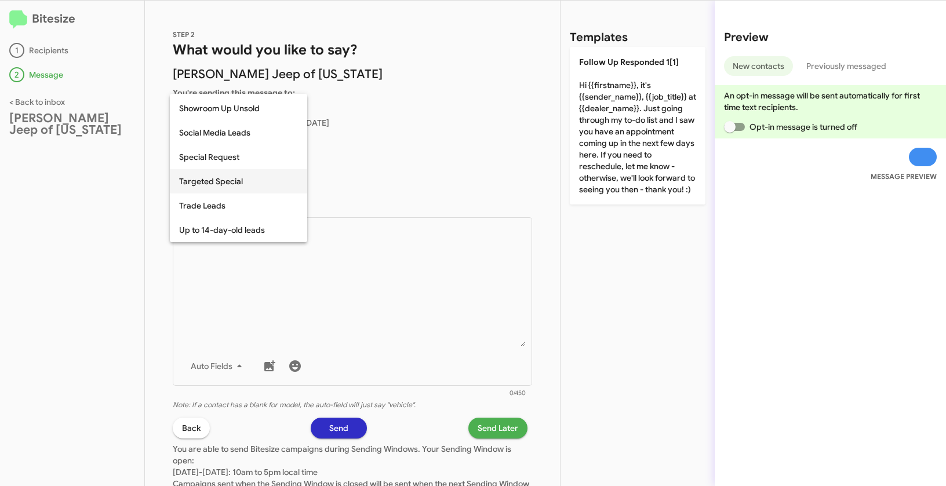
scroll to position [442, 0]
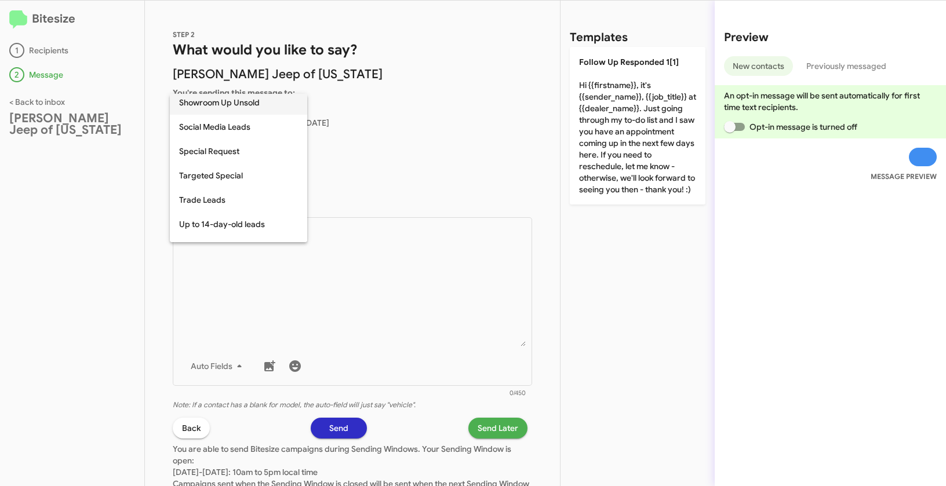
click at [228, 96] on span "Showroom Up Unsold" at bounding box center [238, 102] width 119 height 24
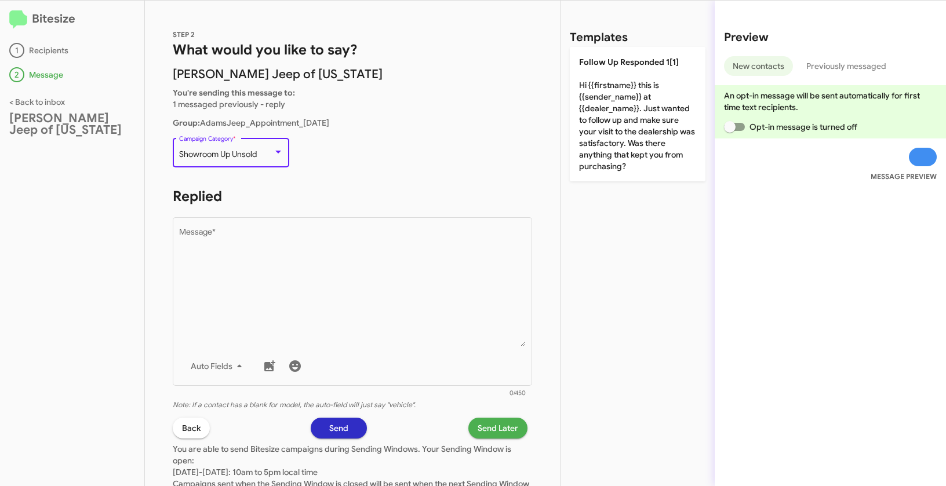
scroll to position [438, 0]
drag, startPoint x: 177, startPoint y: 154, endPoint x: 259, endPoint y: 151, distance: 81.8
click at [259, 151] on div "Showroom Up Unsold Campaign Category *" at bounding box center [231, 152] width 117 height 32
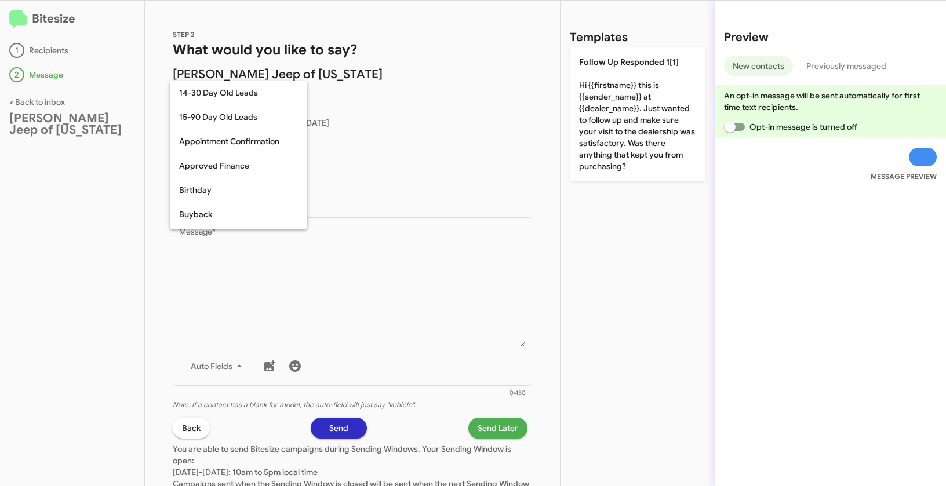
scroll to position [376, 0]
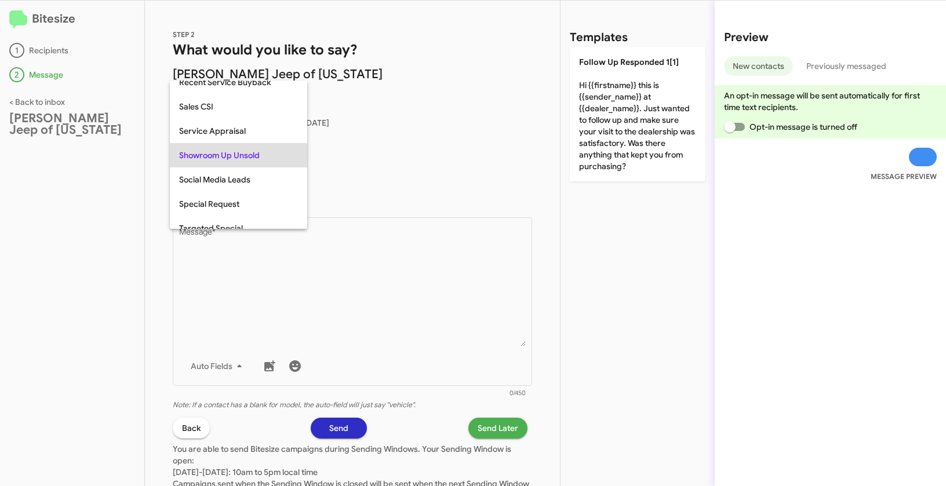
copy span "Showroom Up Unsold"
click at [332, 295] on div at bounding box center [473, 243] width 946 height 486
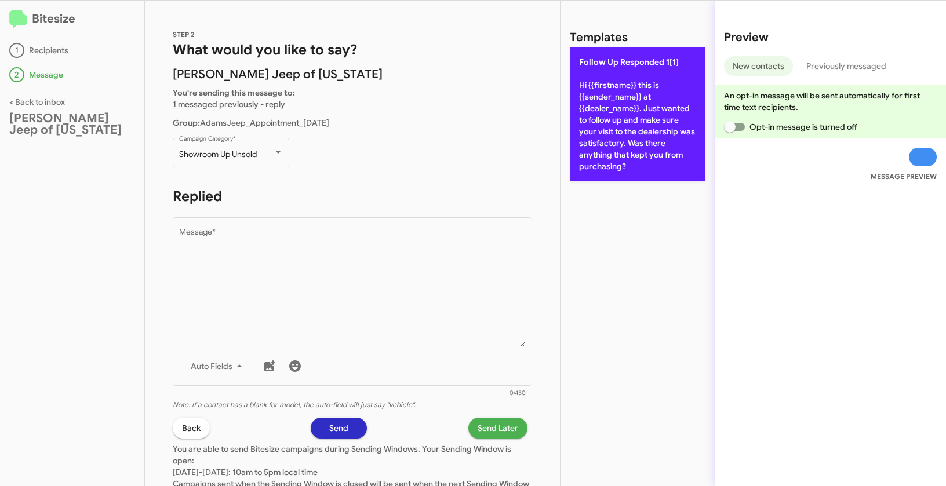
click at [589, 137] on p "Follow Up Responded 1[1] Hi {{firstname}} this is {{sender_name}} at {{dealer_n…" at bounding box center [638, 114] width 136 height 135
type textarea "Hi {{firstname}} this is {{sender_name}} at {{dealer_name}}. Just wanted to fol…"
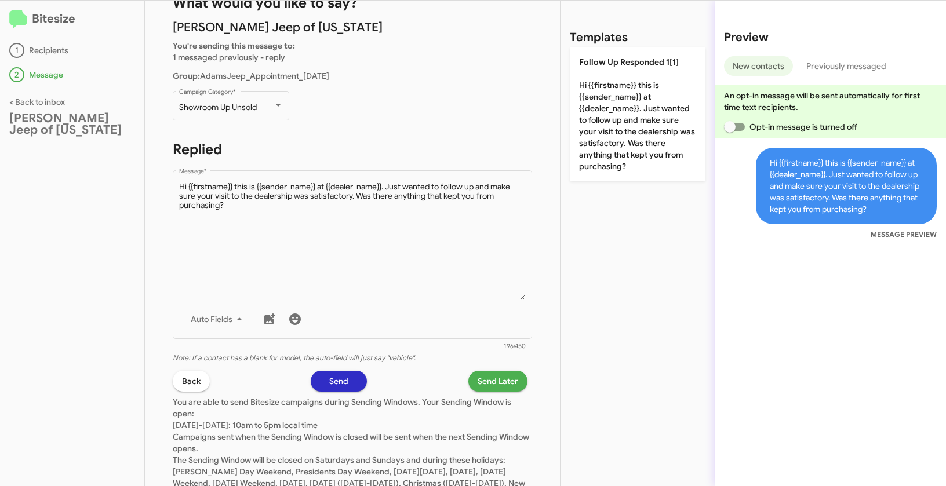
scroll to position [95, 0]
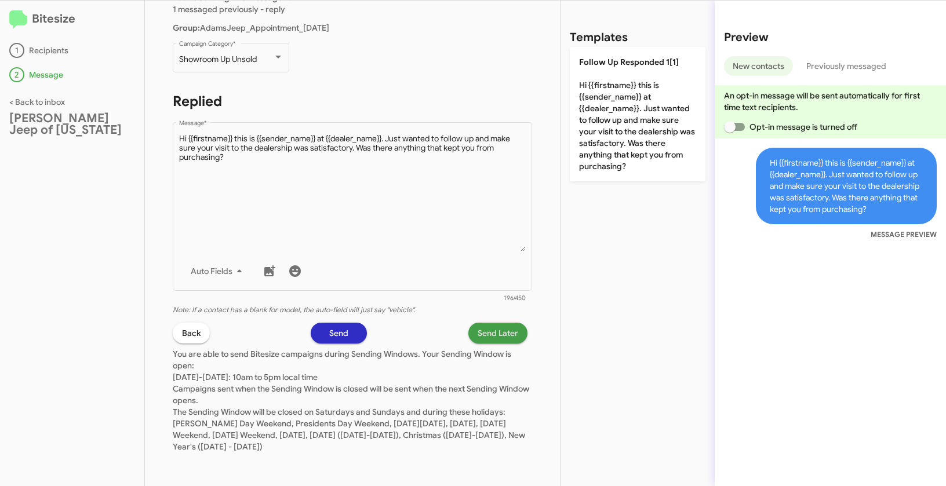
click at [482, 337] on span "Send Later" at bounding box center [498, 333] width 41 height 21
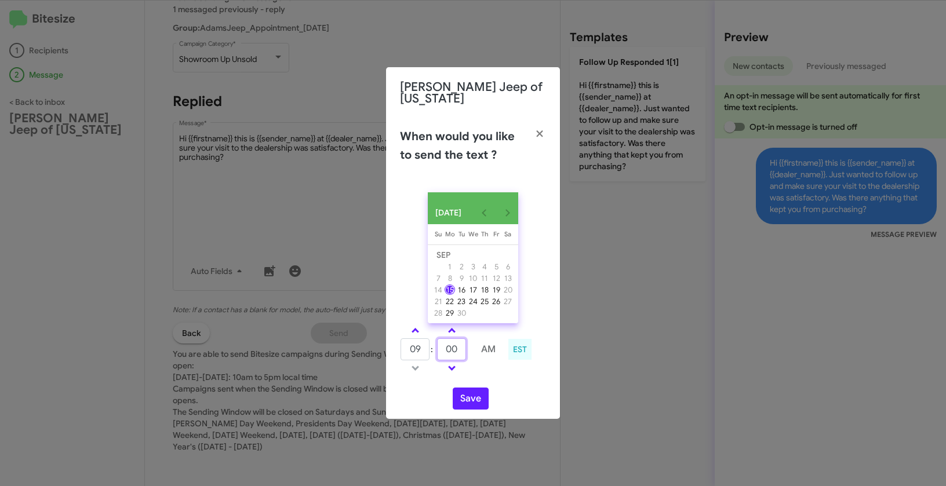
drag, startPoint x: 462, startPoint y: 343, endPoint x: 436, endPoint y: 338, distance: 26.0
click at [436, 338] on tr "09 : 00 AM" at bounding box center [452, 349] width 104 height 23
type input "45"
click at [474, 408] on button "Save" at bounding box center [471, 399] width 36 height 22
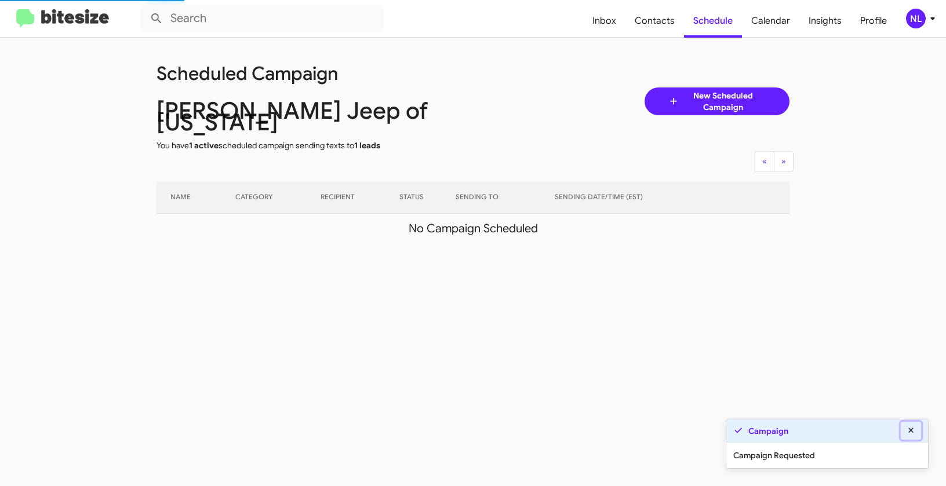
click at [913, 432] on icon at bounding box center [911, 431] width 10 height 8
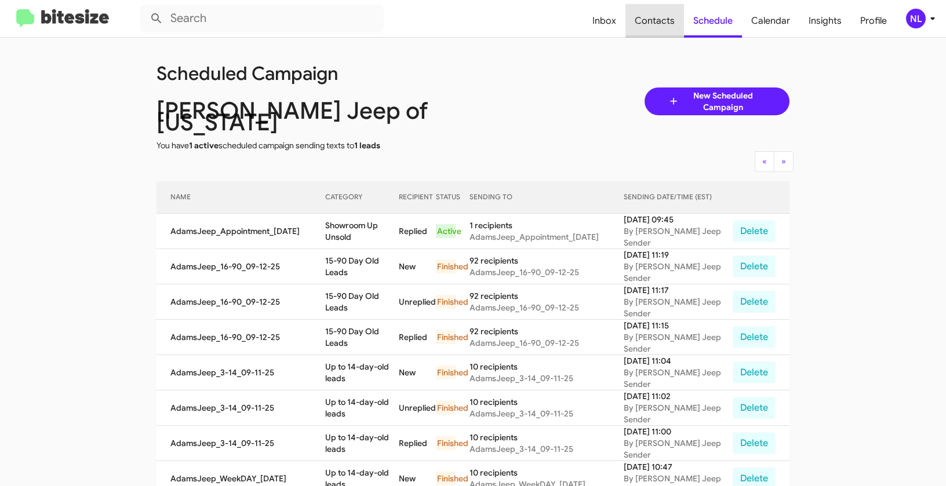
click at [670, 23] on span "Contacts" at bounding box center [655, 21] width 59 height 34
type input "in:groups"
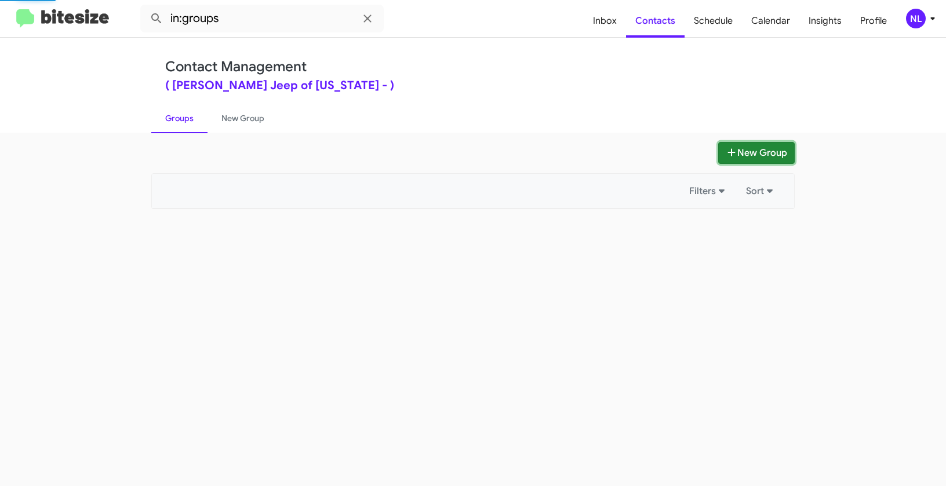
click at [758, 155] on button "New Group" at bounding box center [756, 153] width 77 height 22
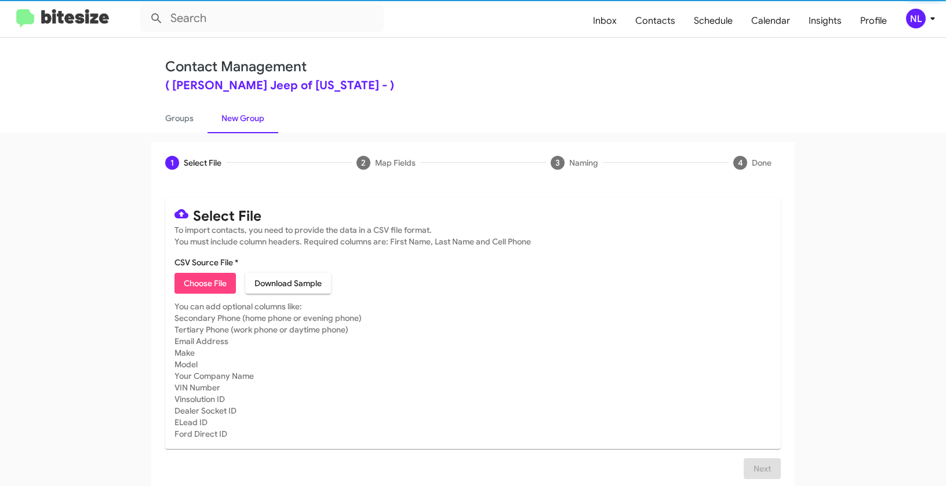
click at [196, 291] on span "Choose File" at bounding box center [205, 283] width 43 height 21
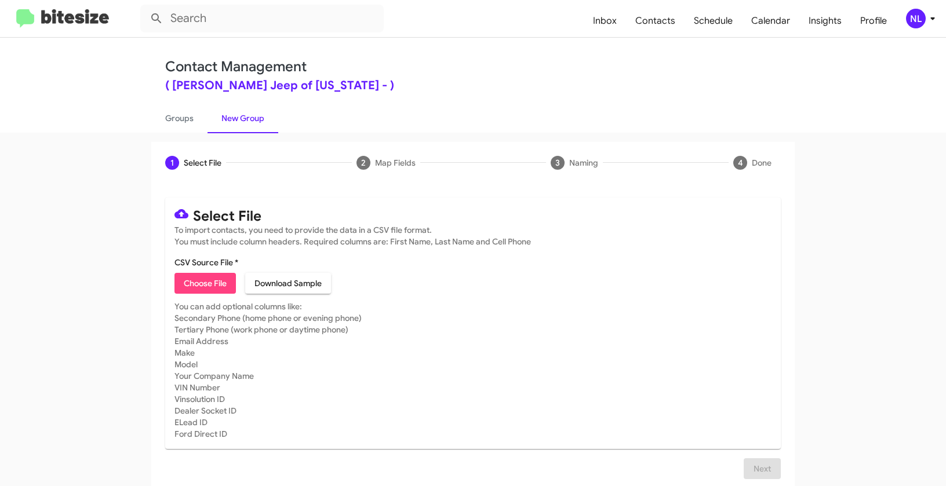
type input "AdamsJeep_Weekend_09-15-25"
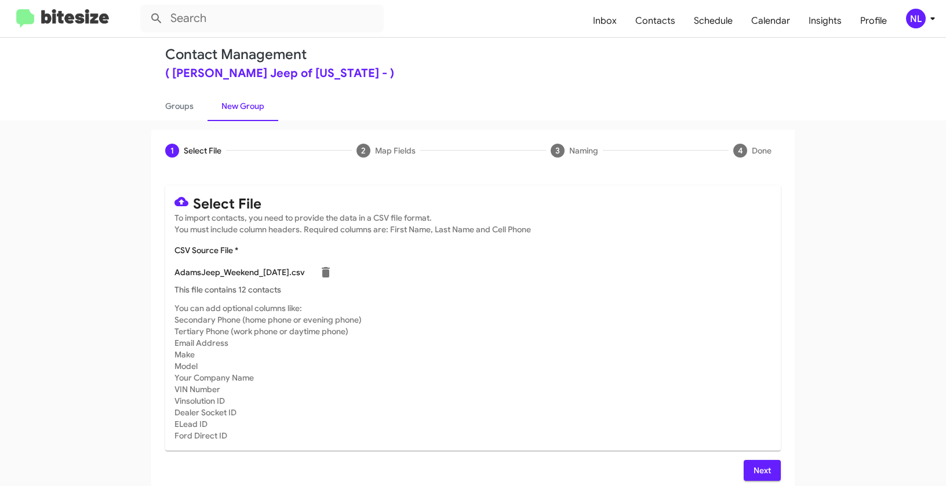
scroll to position [21, 0]
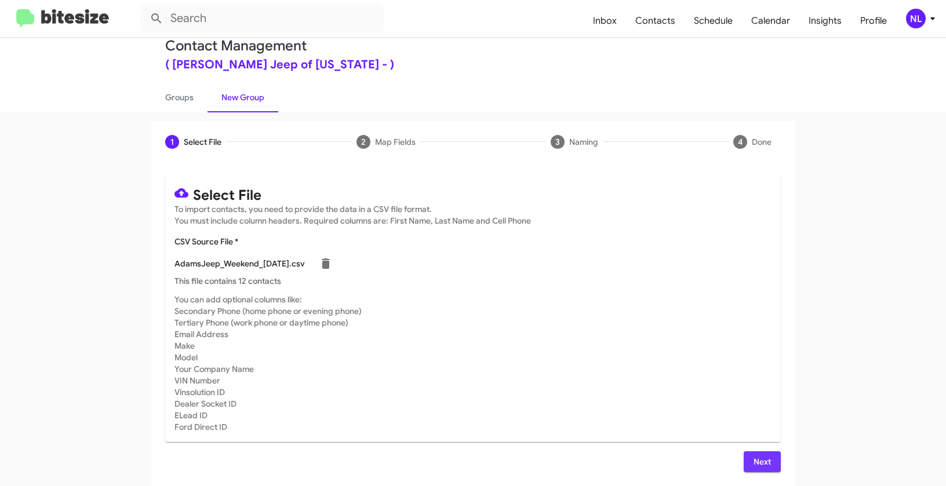
click at [760, 462] on span "Next" at bounding box center [762, 462] width 19 height 21
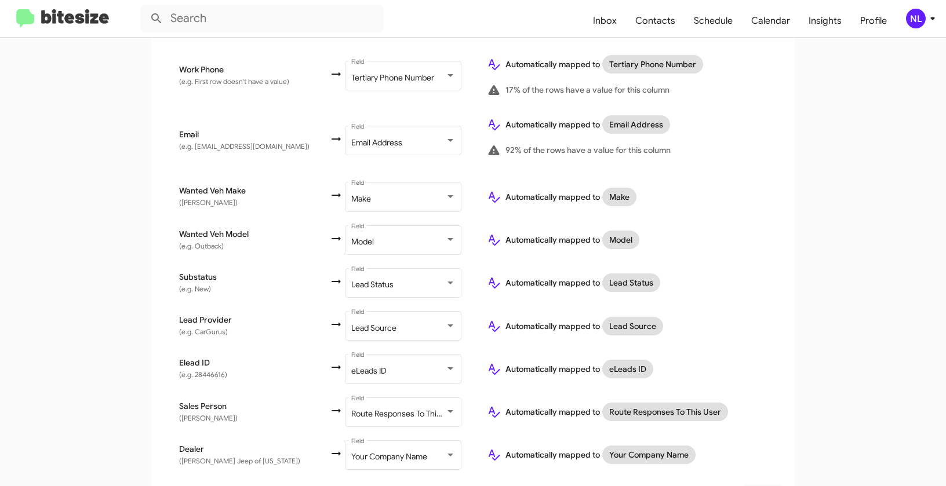
scroll to position [473, 0]
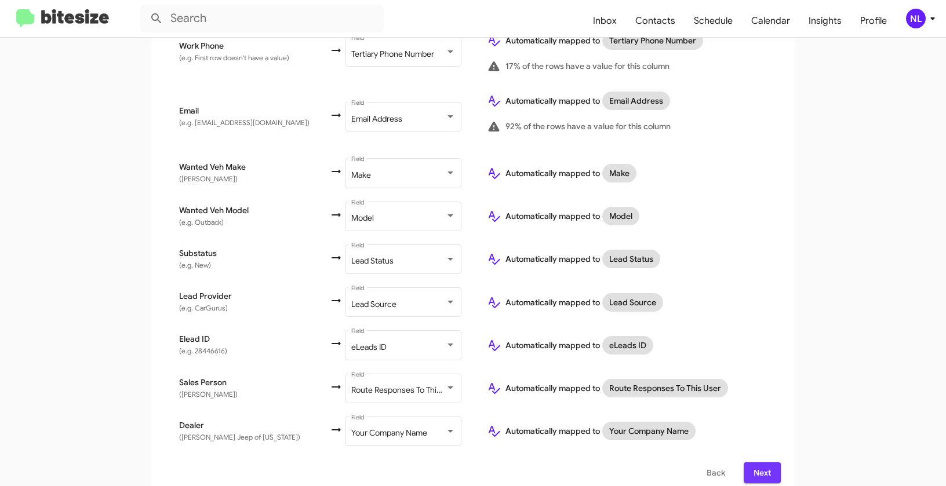
click at [758, 463] on span "Next" at bounding box center [762, 473] width 19 height 21
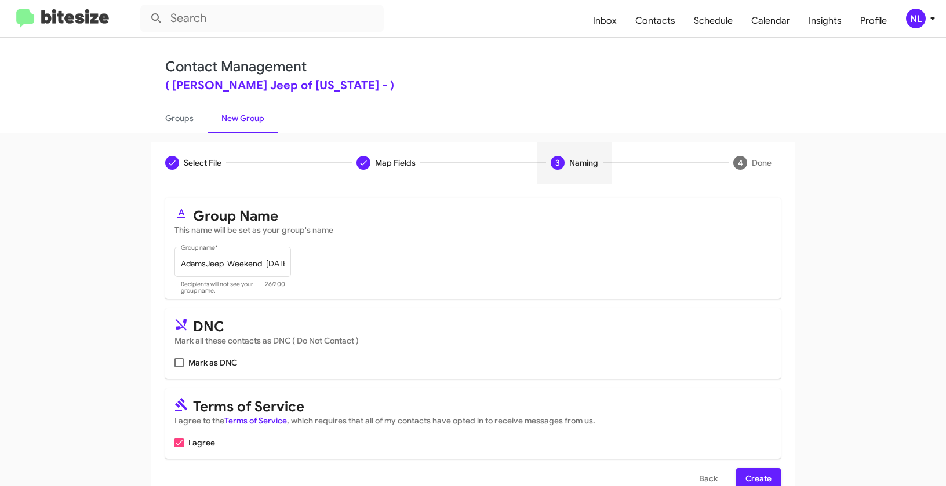
scroll to position [26, 0]
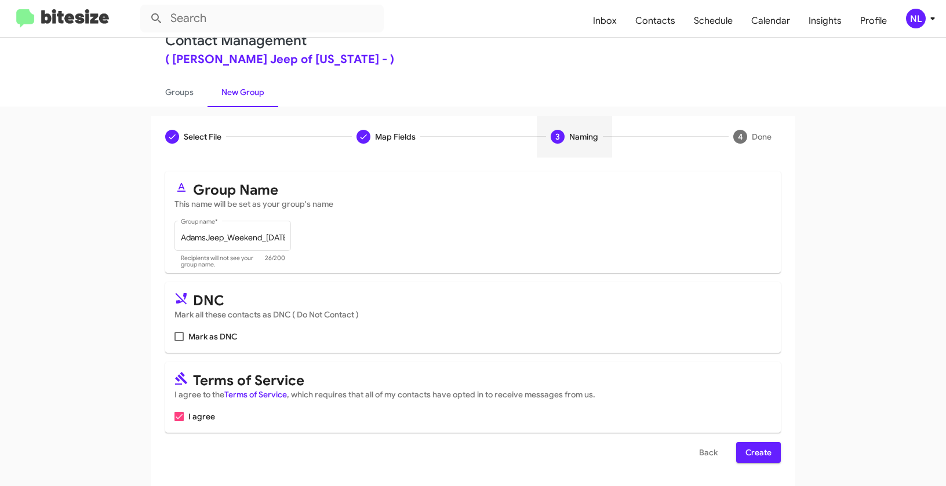
click at [738, 446] on button "Create" at bounding box center [758, 452] width 45 height 21
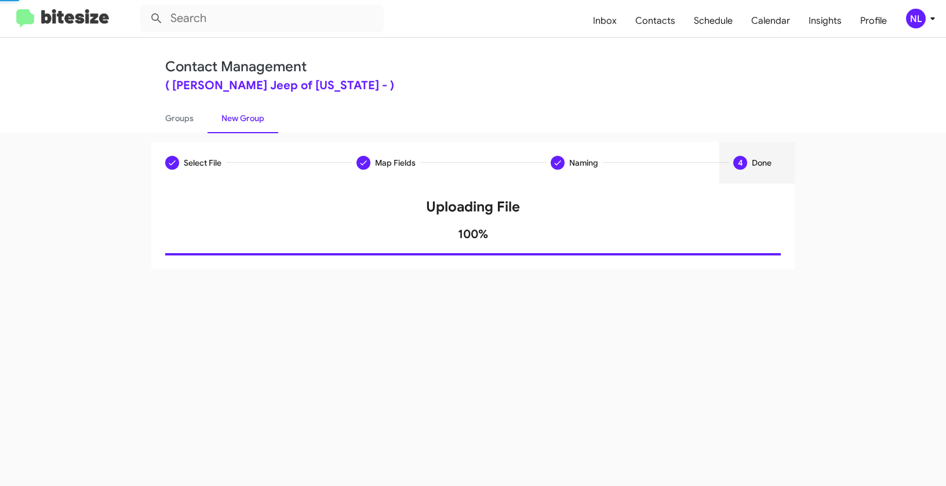
scroll to position [0, 0]
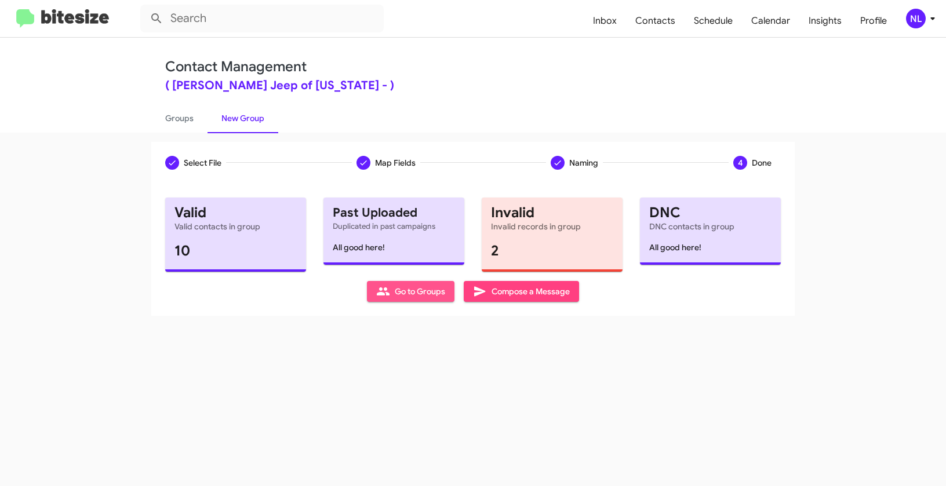
click at [397, 288] on span "Go to Groups" at bounding box center [410, 291] width 69 height 21
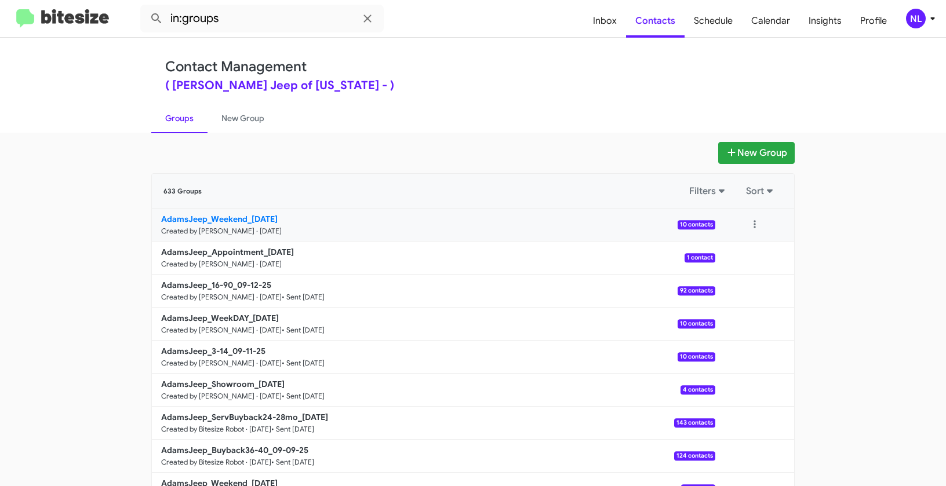
drag, startPoint x: 49, startPoint y: 216, endPoint x: 242, endPoint y: 222, distance: 193.2
click at [242, 222] on app-groups "New Group 633 Groups Filters Sort AdamsJeep_Weekend_09-15-25 Created by Nen Lim…" at bounding box center [473, 356] width 946 height 428
copy div "Filters Sort AdamsJeep_Weekend"
click at [251, 13] on input "in:groups" at bounding box center [262, 19] width 244 height 28
paste input "AdamsJeep_Weekend"
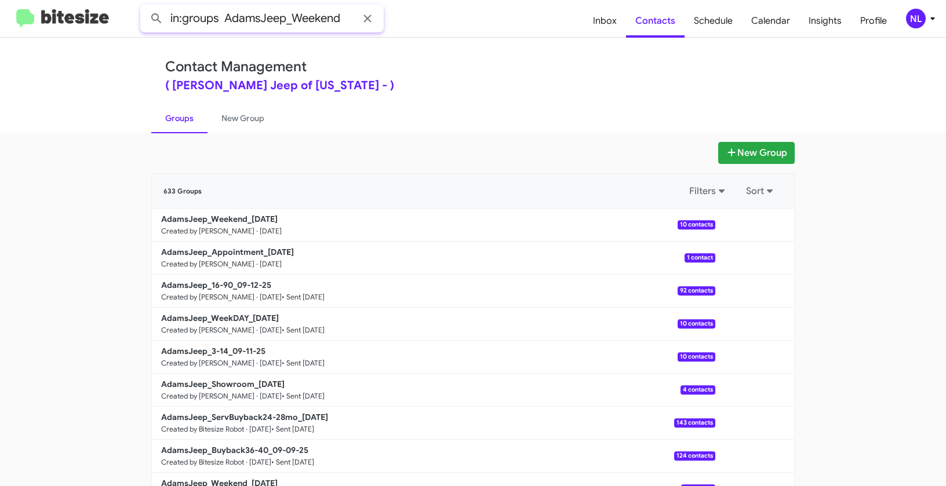
type input "in:groups AdamsJeep_Weekend"
click at [145, 7] on button at bounding box center [156, 18] width 23 height 23
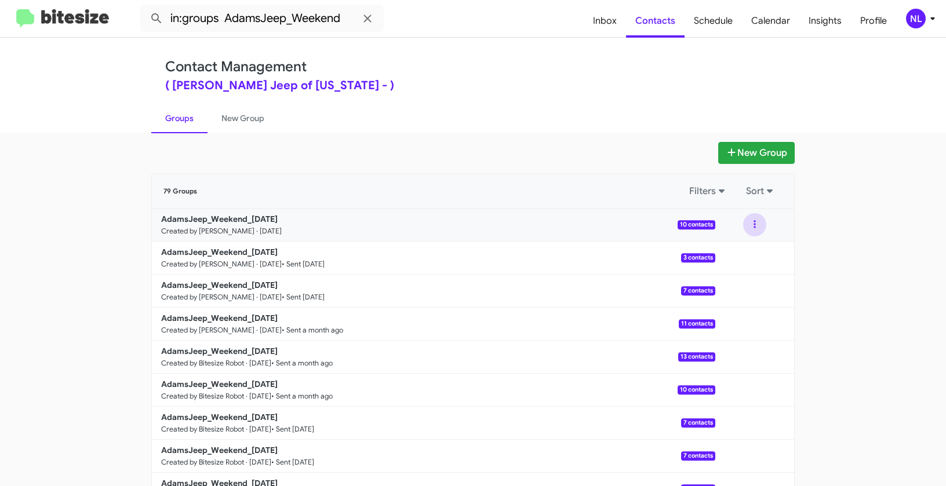
click at [747, 224] on button at bounding box center [754, 224] width 23 height 23
click at [742, 255] on button "View contacts" at bounding box center [720, 256] width 93 height 28
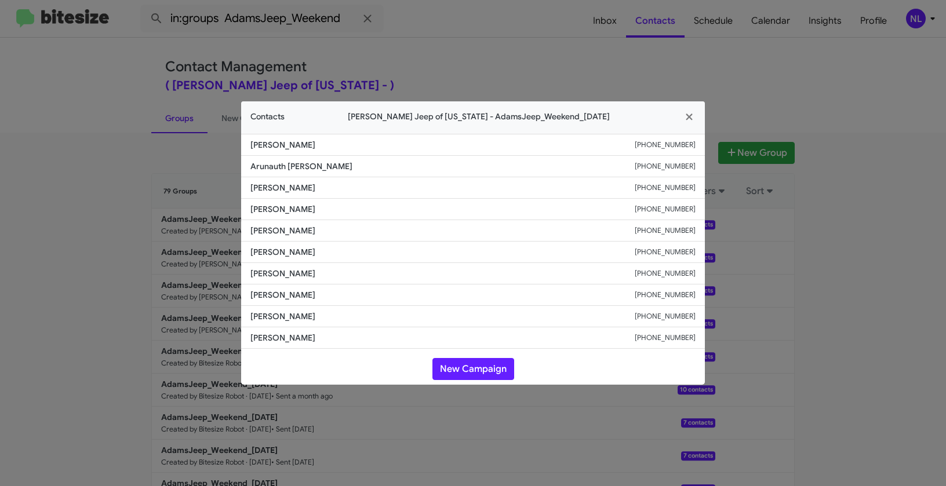
drag, startPoint x: 242, startPoint y: 170, endPoint x: 350, endPoint y: 172, distance: 107.9
click at [350, 172] on li "Arunauth Ramnauth +13479613198" at bounding box center [473, 166] width 464 height 21
copy span "Arunauth Ramnauth"
drag, startPoint x: 635, startPoint y: 166, endPoint x: 700, endPoint y: 169, distance: 64.4
click at [700, 169] on li "Arunauth Ramnauth +13479613198" at bounding box center [473, 166] width 464 height 21
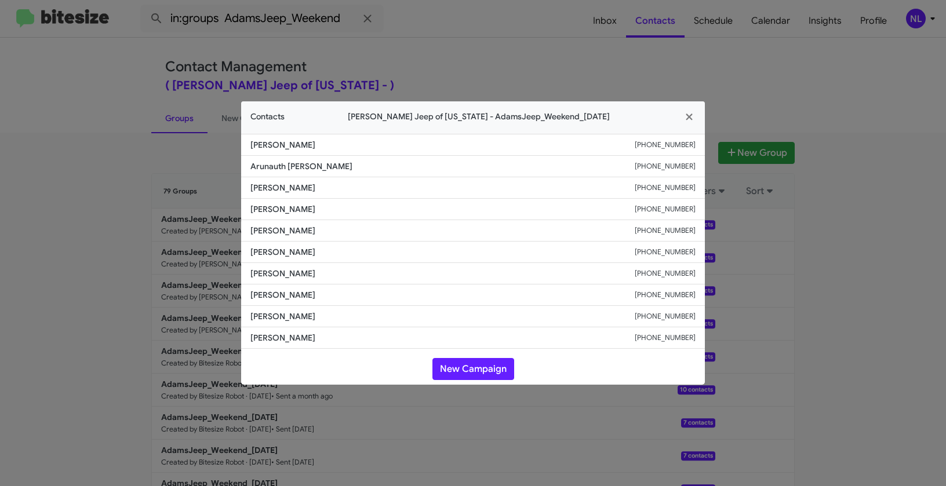
copy div "+13479613198"
click at [471, 371] on button "New Campaign" at bounding box center [474, 369] width 82 height 22
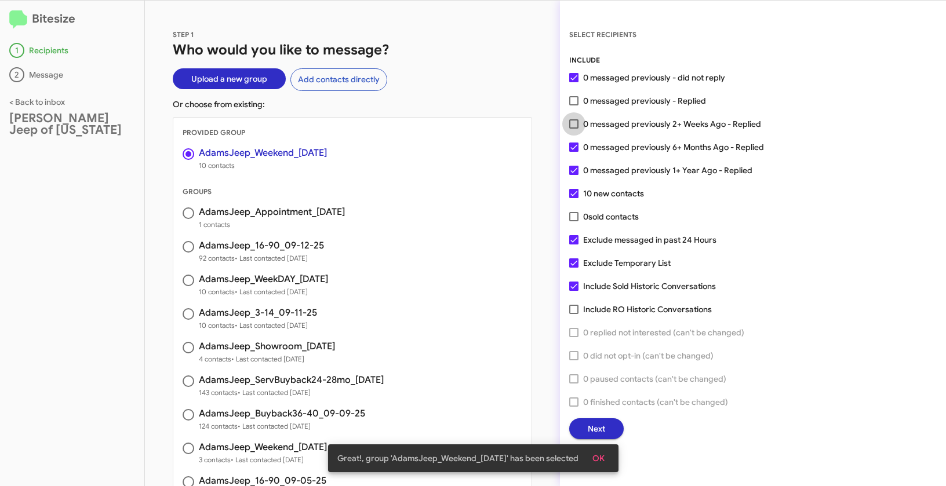
click at [573, 128] on span at bounding box center [573, 123] width 9 height 9
click at [573, 129] on input "0 messaged previously 2+ Weeks Ago - Replied" at bounding box center [573, 129] width 1 height 1
checkbox input "true"
click at [603, 457] on span "OK" at bounding box center [599, 458] width 12 height 21
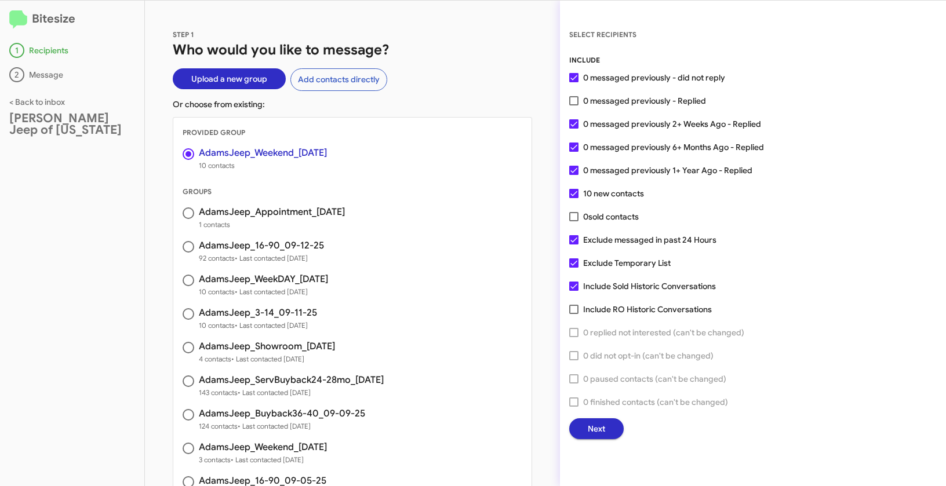
click at [606, 434] on button "Next" at bounding box center [596, 429] width 54 height 21
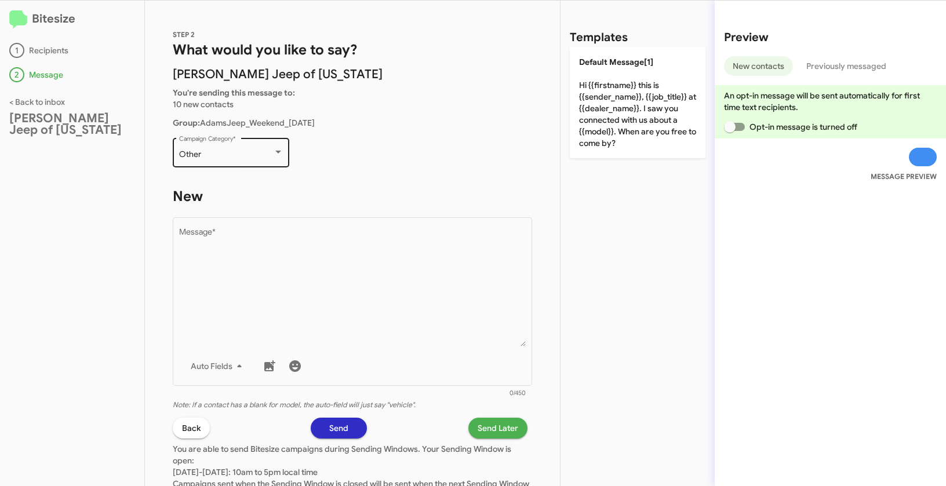
click at [212, 147] on div "Other Campaign Category *" at bounding box center [231, 152] width 104 height 32
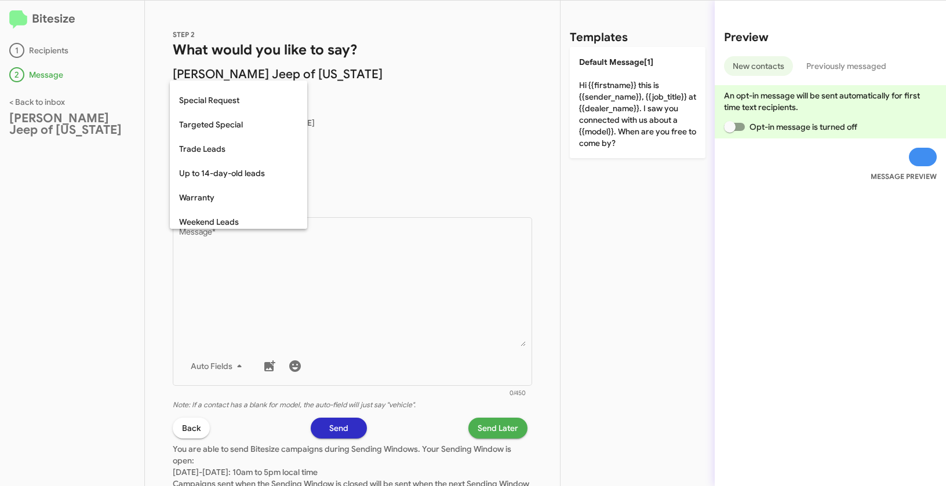
scroll to position [485, 0]
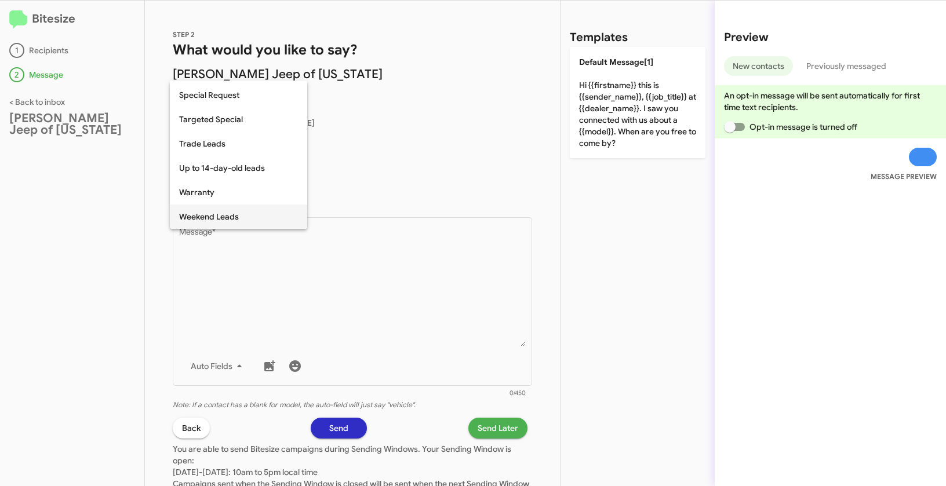
click at [220, 215] on span "Weekend Leads" at bounding box center [238, 217] width 119 height 24
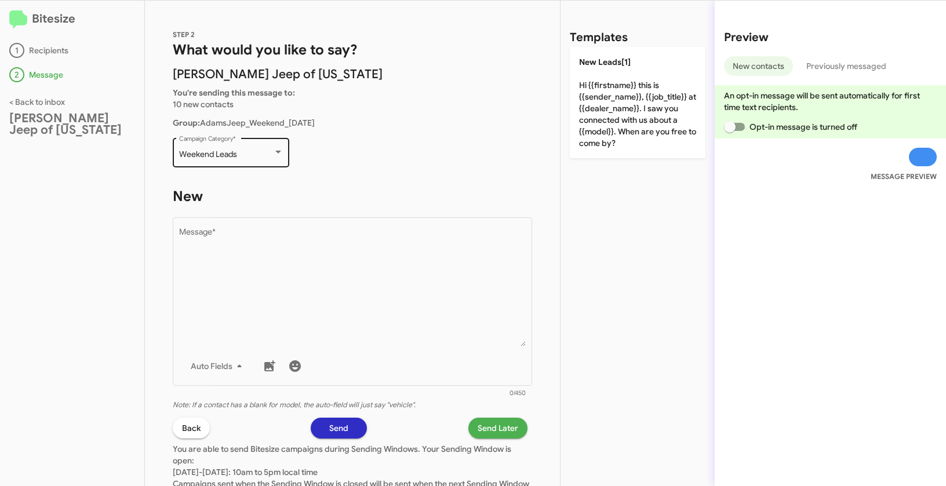
drag, startPoint x: 178, startPoint y: 154, endPoint x: 236, endPoint y: 152, distance: 58.0
click at [236, 152] on div "Weekend Leads Campaign Category *" at bounding box center [231, 152] width 117 height 32
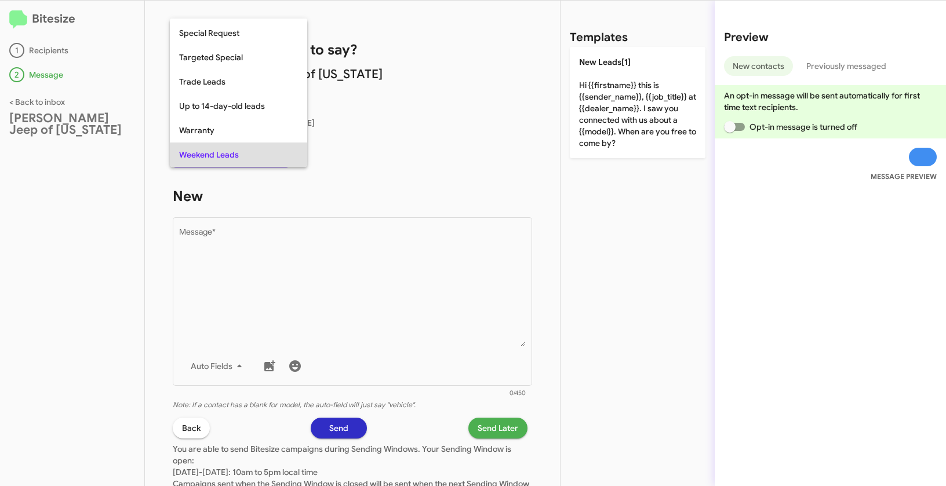
copy span "Weekend Leads"
click at [315, 333] on div at bounding box center [473, 243] width 946 height 486
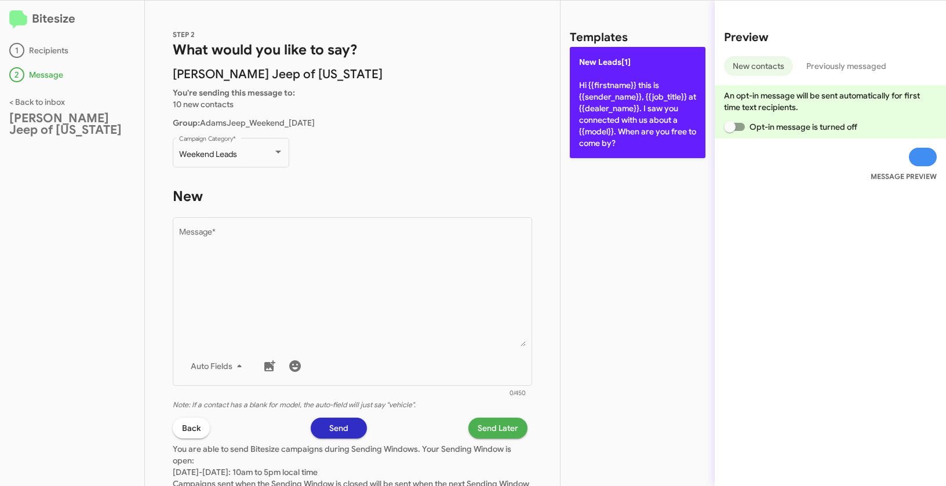
click at [662, 97] on p "New Leads[1] Hi {{firstname}} this is {{sender_name}}, {{job_title}} at {{deale…" at bounding box center [638, 102] width 136 height 111
type textarea "Hi {{firstname}} this is {{sender_name}}, {{job_title}} at {{dealer_name}}. I s…"
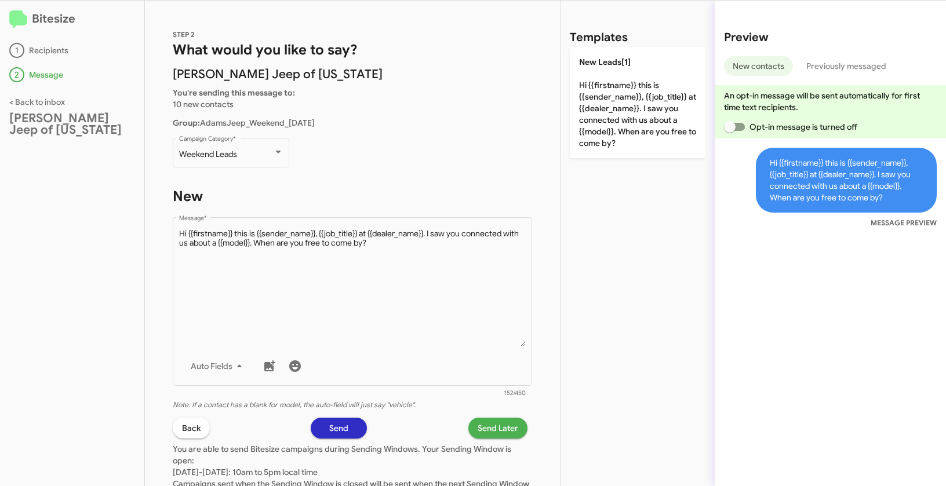
click at [494, 431] on span "Send Later" at bounding box center [498, 428] width 41 height 21
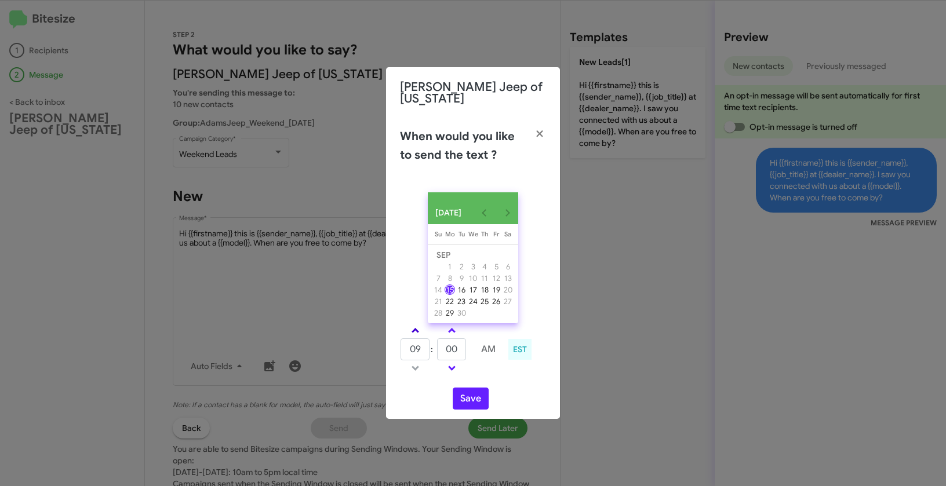
click at [416, 328] on span at bounding box center [416, 332] width 8 height 8
type input "10"
drag, startPoint x: 460, startPoint y: 347, endPoint x: 427, endPoint y: 338, distance: 34.9
click at [427, 338] on tr "10 : 00 AM" at bounding box center [452, 349] width 104 height 23
type input "09"
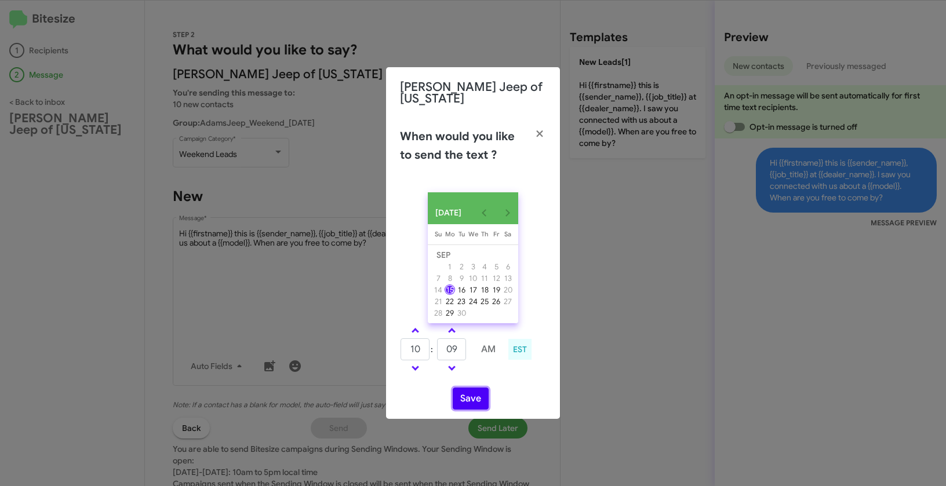
click at [471, 395] on button "Save" at bounding box center [471, 399] width 36 height 22
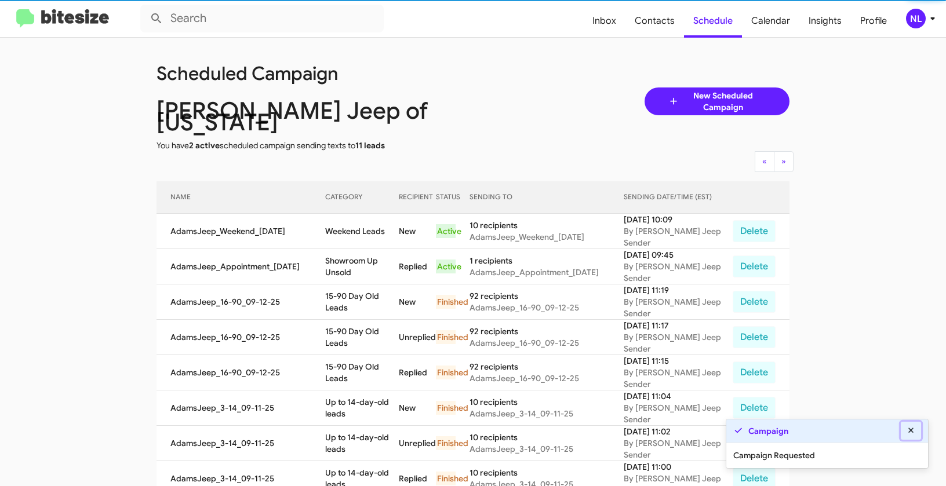
click at [911, 429] on icon at bounding box center [911, 431] width 10 height 8
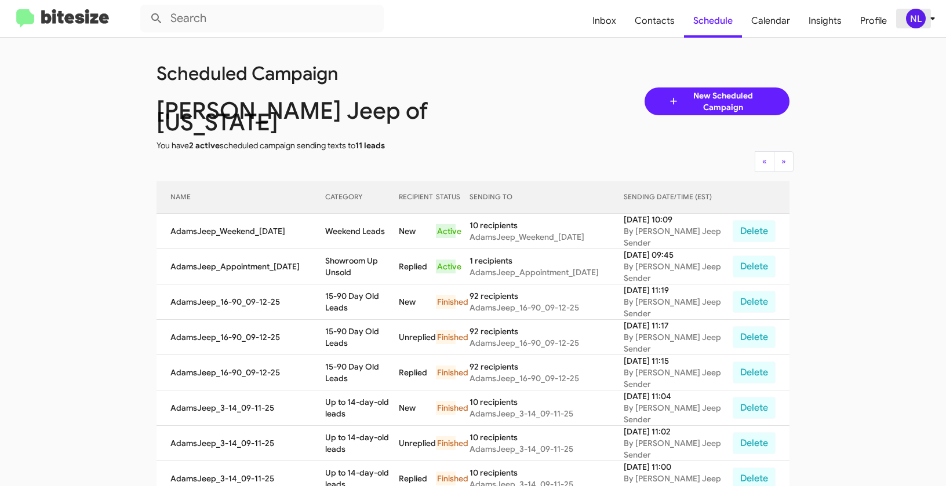
click at [911, 17] on div "NL" at bounding box center [916, 19] width 20 height 20
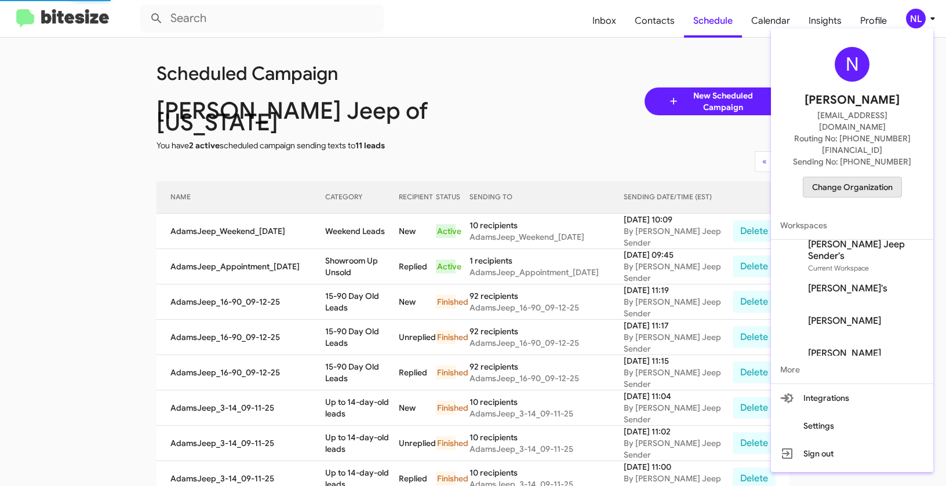
click at [867, 177] on span "Change Organization" at bounding box center [852, 187] width 81 height 20
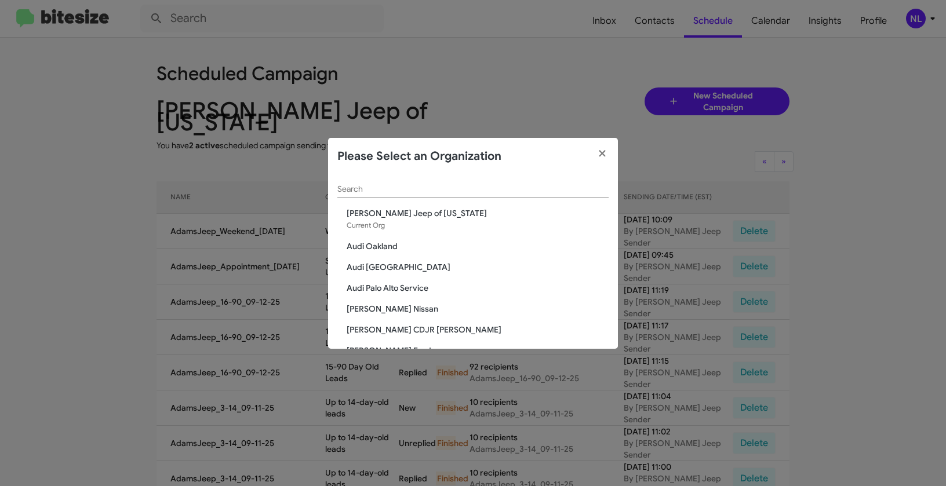
click at [386, 182] on div "Search" at bounding box center [472, 186] width 271 height 23
paste input "SERVICE: Chevy Rockville"
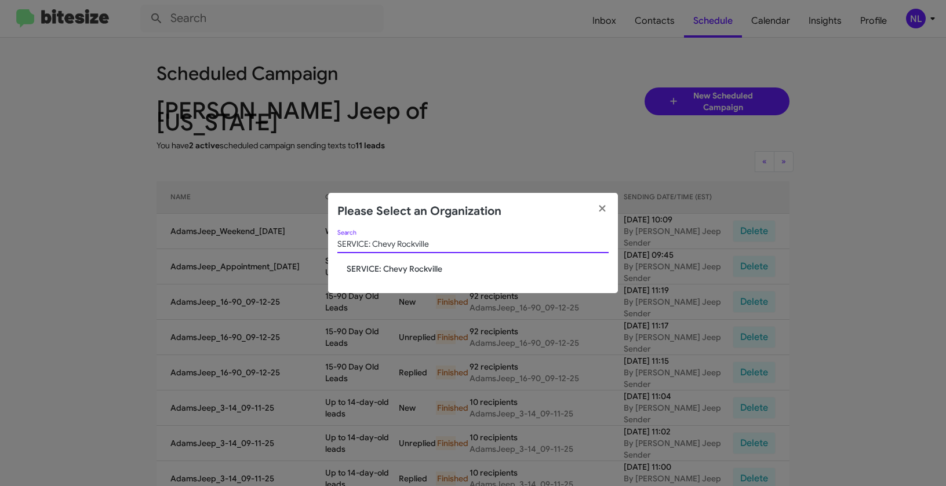
type input "SERVICE: Chevy Rockville"
click at [373, 264] on span "SERVICE: Chevy Rockville" at bounding box center [478, 269] width 262 height 12
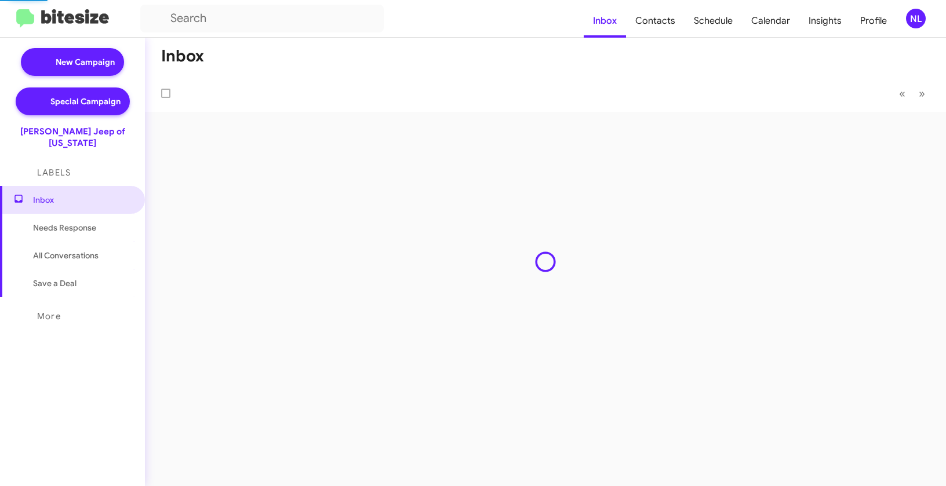
click at [919, 16] on div "NL" at bounding box center [916, 19] width 20 height 20
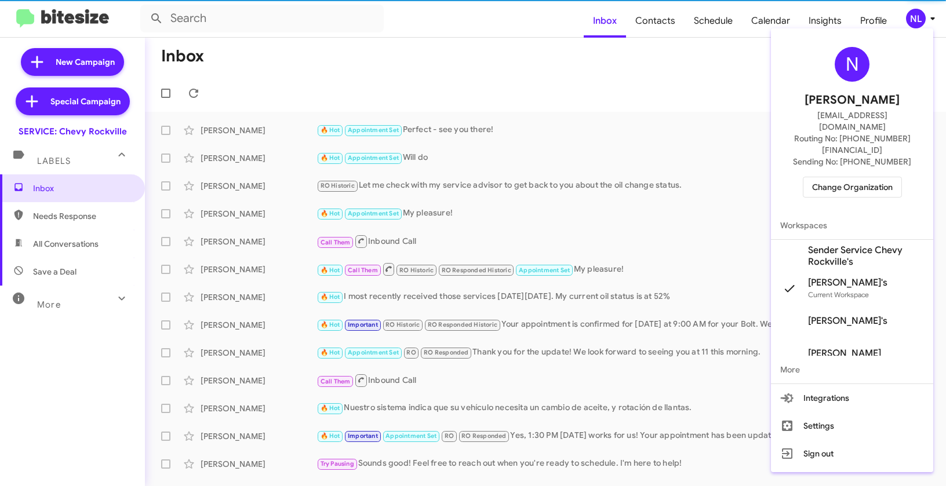
click at [838, 245] on span "Sender Service Chevy Rockville's" at bounding box center [866, 256] width 116 height 23
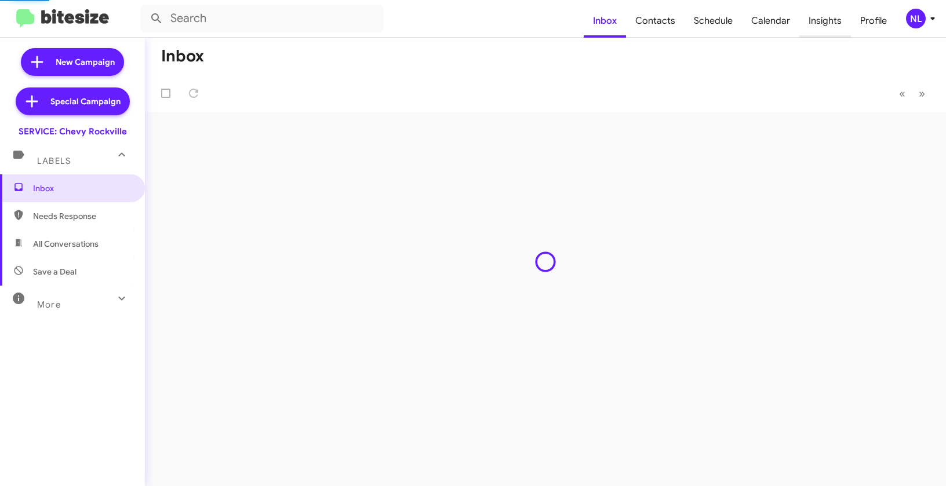
click at [827, 24] on span "Insights" at bounding box center [826, 21] width 52 height 34
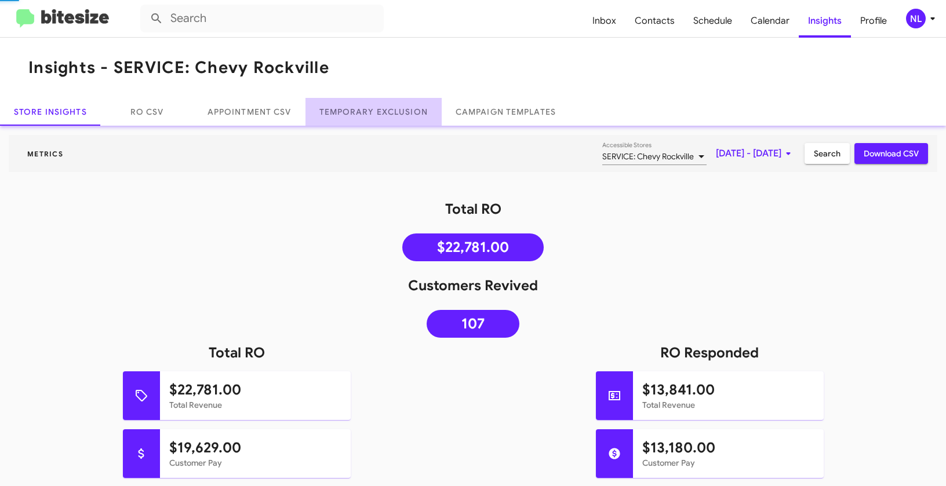
click at [375, 108] on link "Temporary Exclusion" at bounding box center [374, 112] width 136 height 28
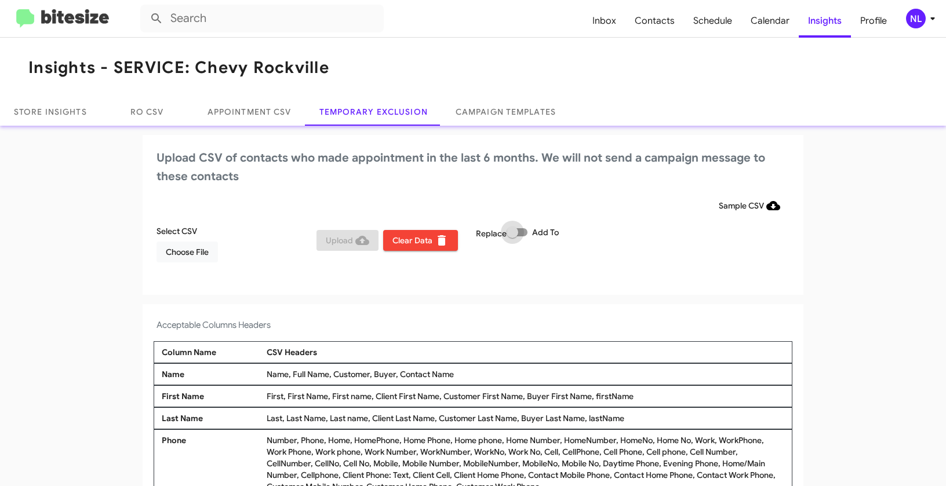
click at [532, 231] on span "Add To" at bounding box center [545, 233] width 27 height 14
click at [513, 237] on input "Add To" at bounding box center [512, 237] width 1 height 1
checkbox input "true"
click at [920, 22] on div "NL" at bounding box center [916, 19] width 20 height 20
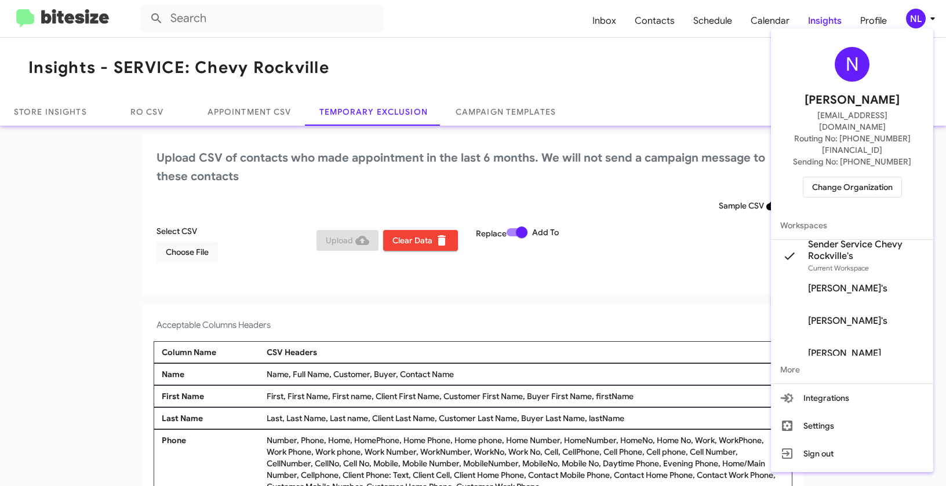
scroll to position [4, 0]
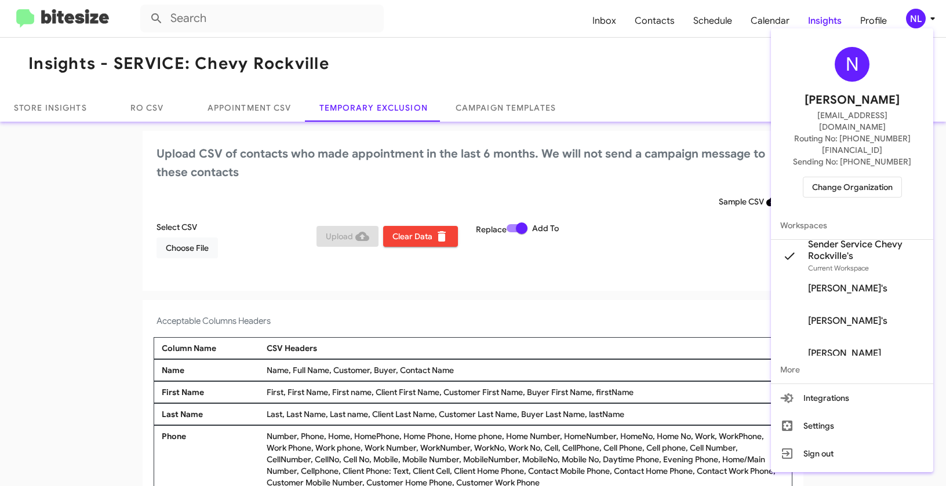
click at [179, 243] on div at bounding box center [473, 243] width 946 height 486
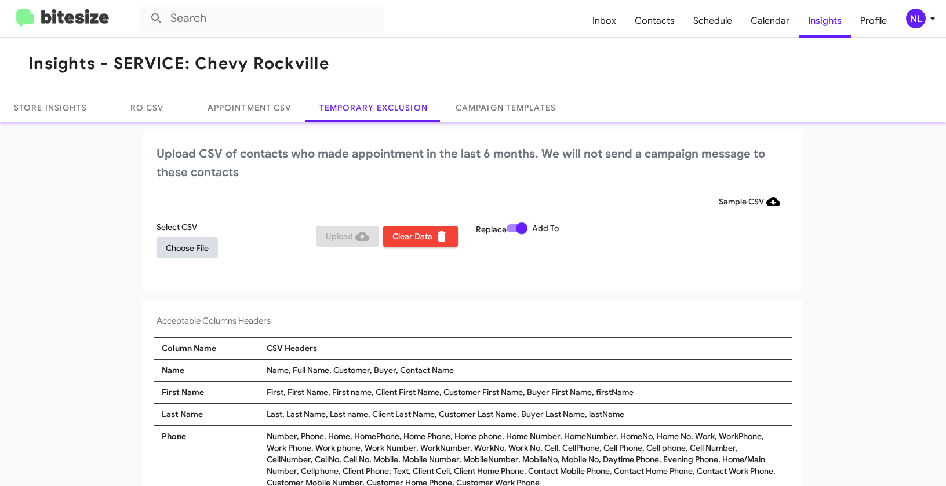
click at [178, 250] on span "Choose File" at bounding box center [187, 248] width 43 height 21
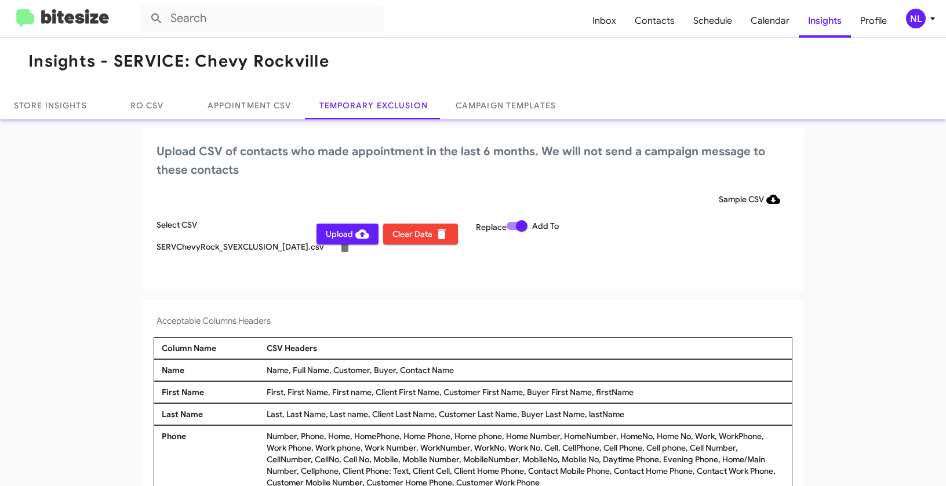
click at [920, 19] on div "NL" at bounding box center [916, 19] width 20 height 20
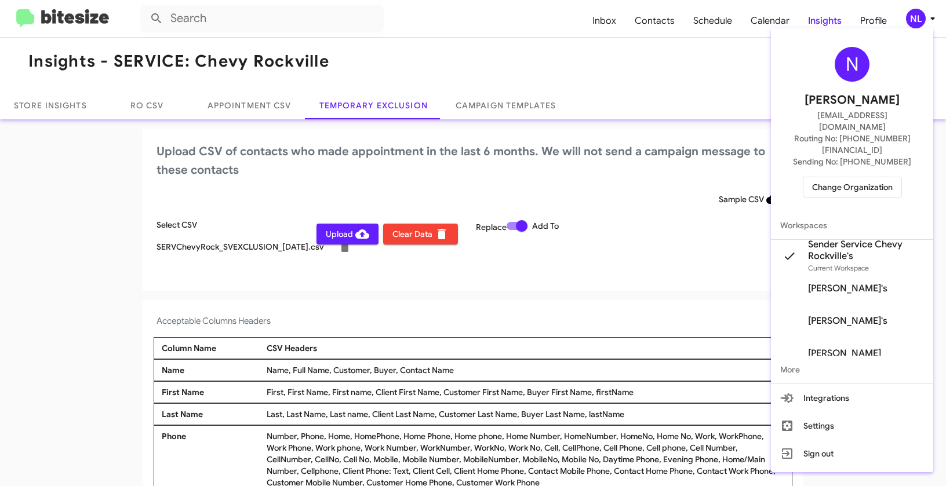
click at [619, 293] on div at bounding box center [473, 243] width 946 height 486
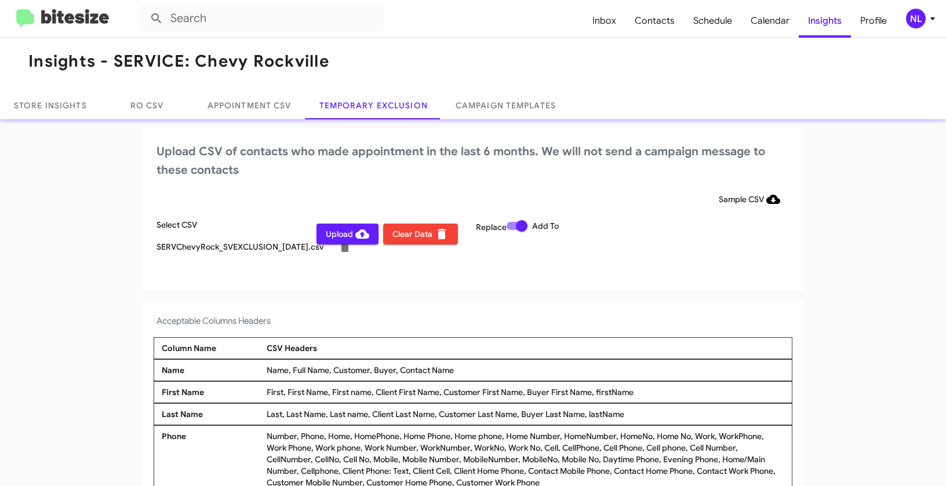
click at [338, 237] on span "Upload" at bounding box center [347, 234] width 43 height 21
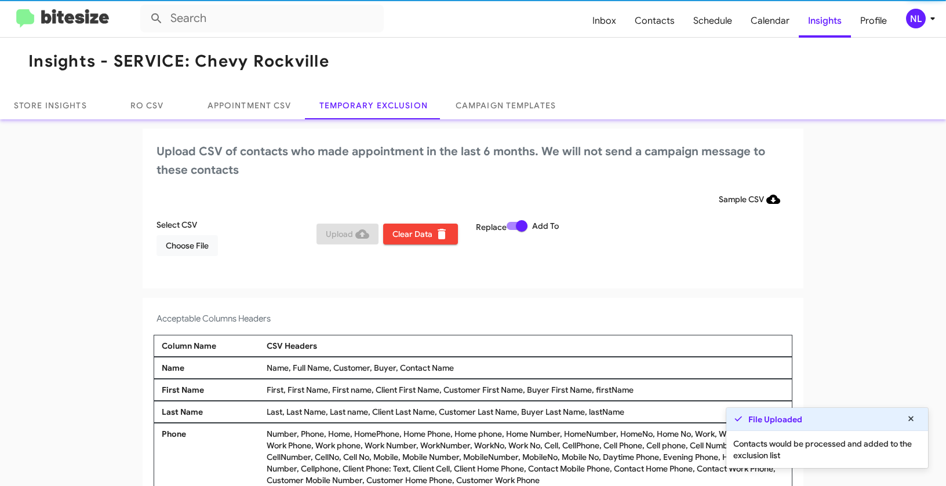
scroll to position [4, 0]
